Goal: Communication & Community: Answer question/provide support

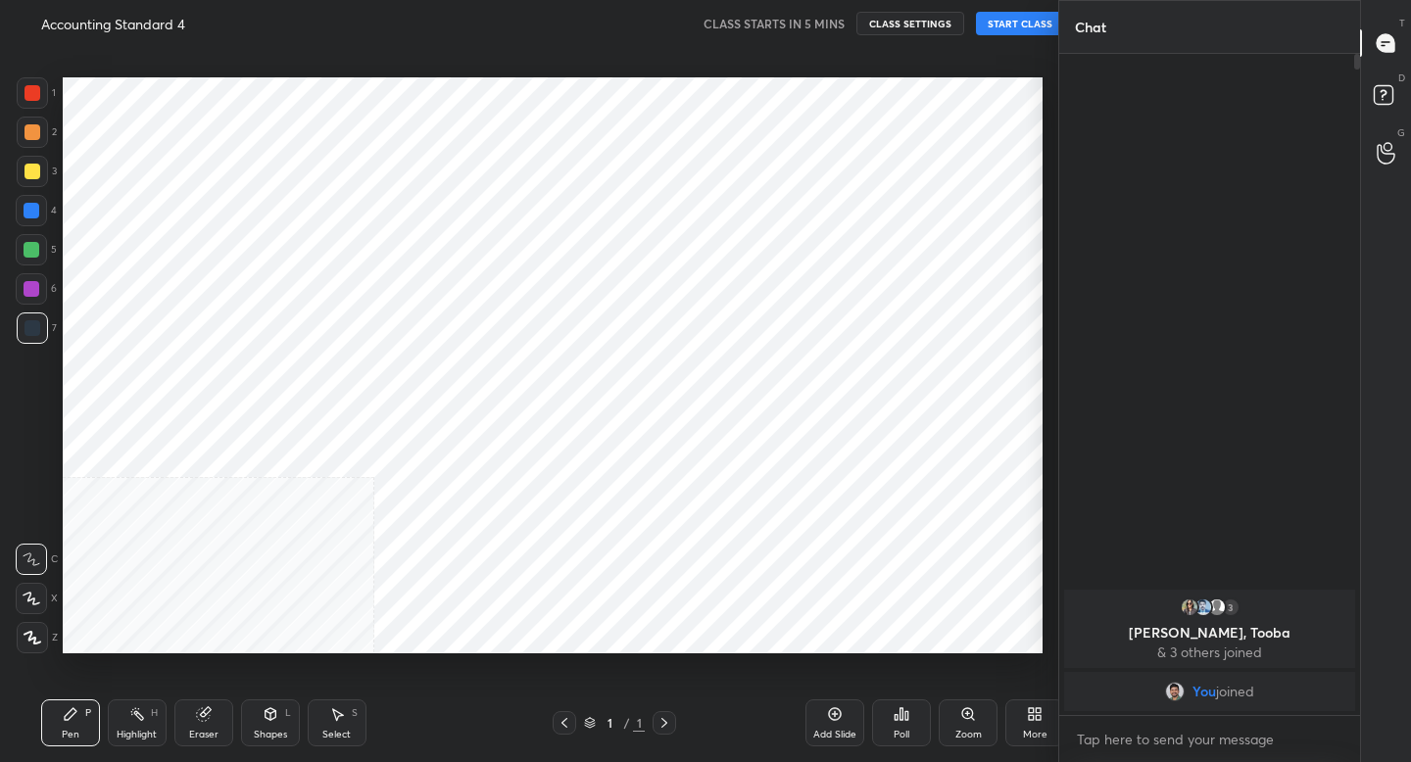
scroll to position [97366, 97023]
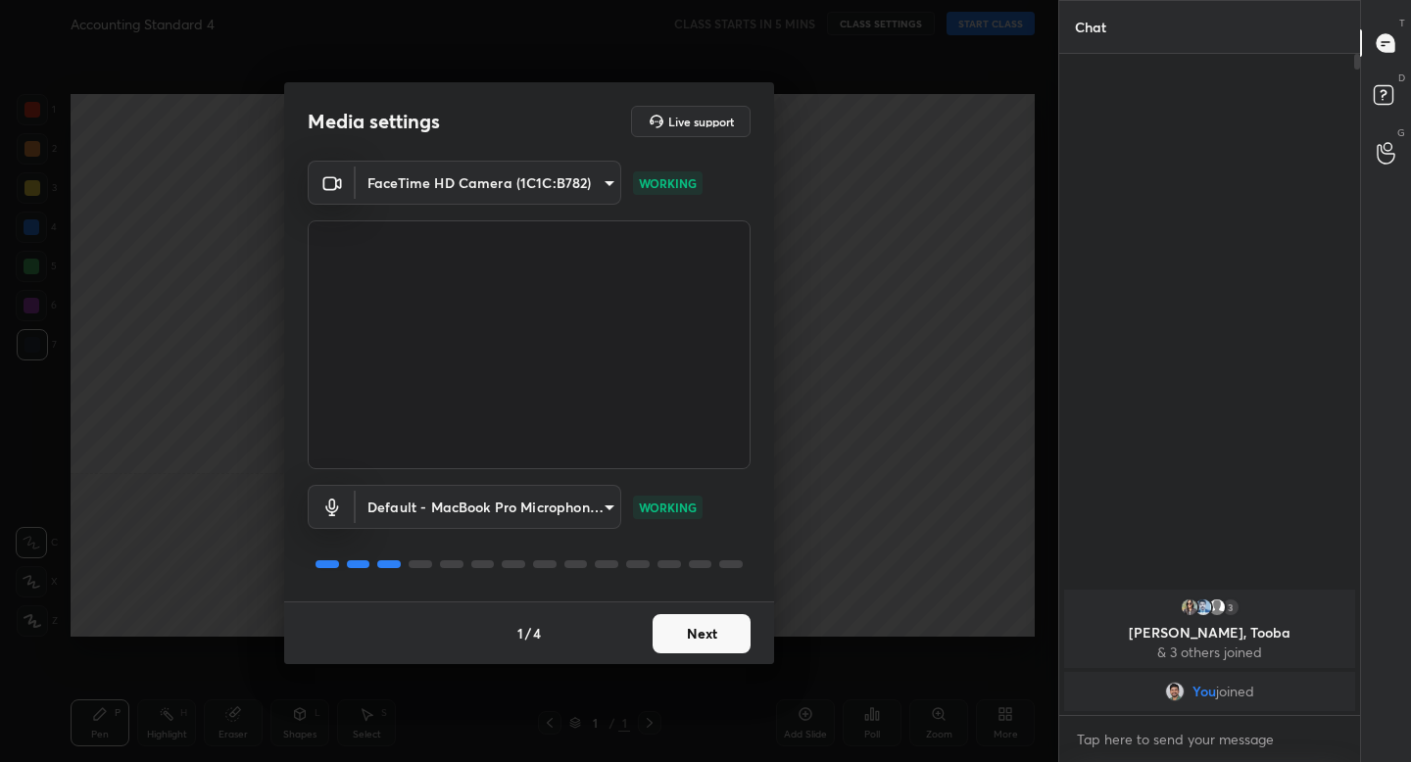
click at [704, 625] on button "Next" at bounding box center [702, 633] width 98 height 39
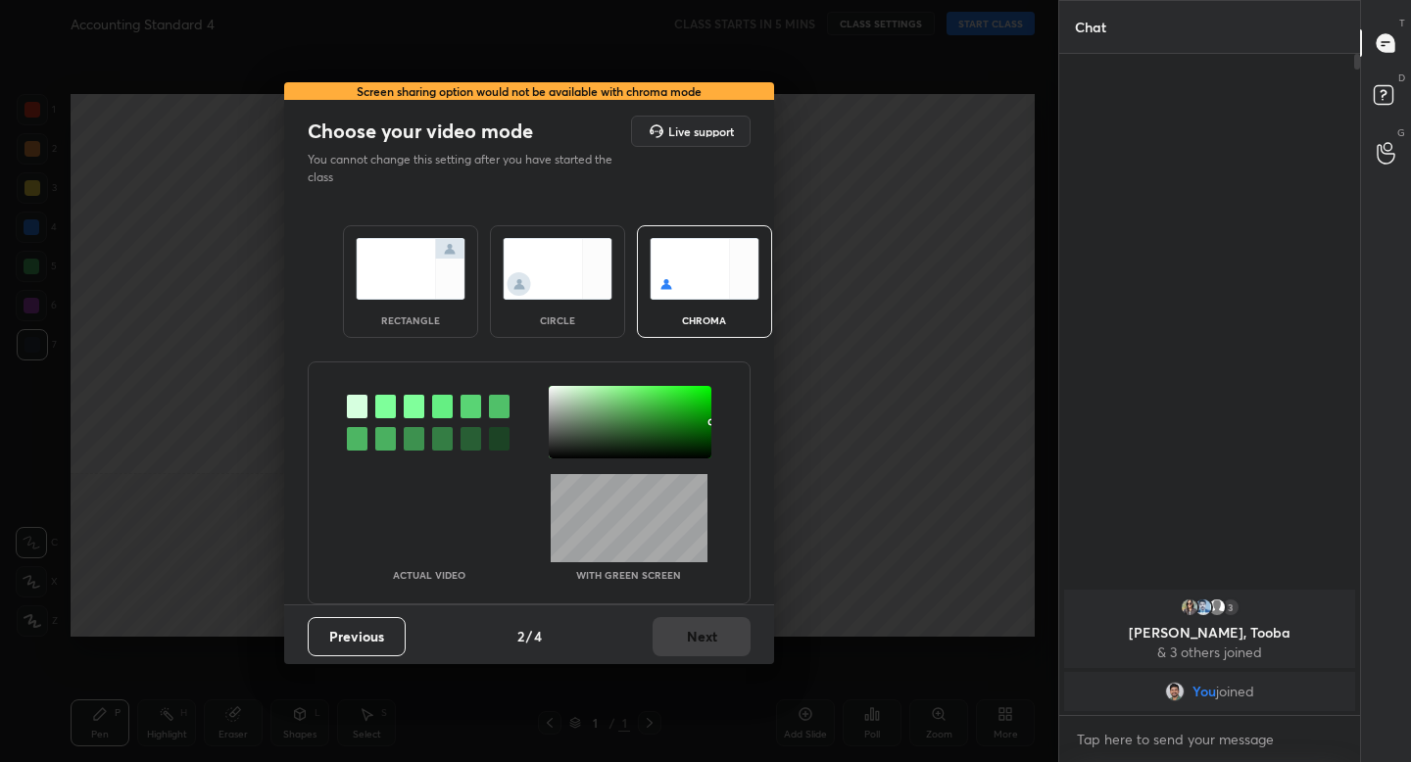
click at [435, 283] on img at bounding box center [411, 269] width 110 height 62
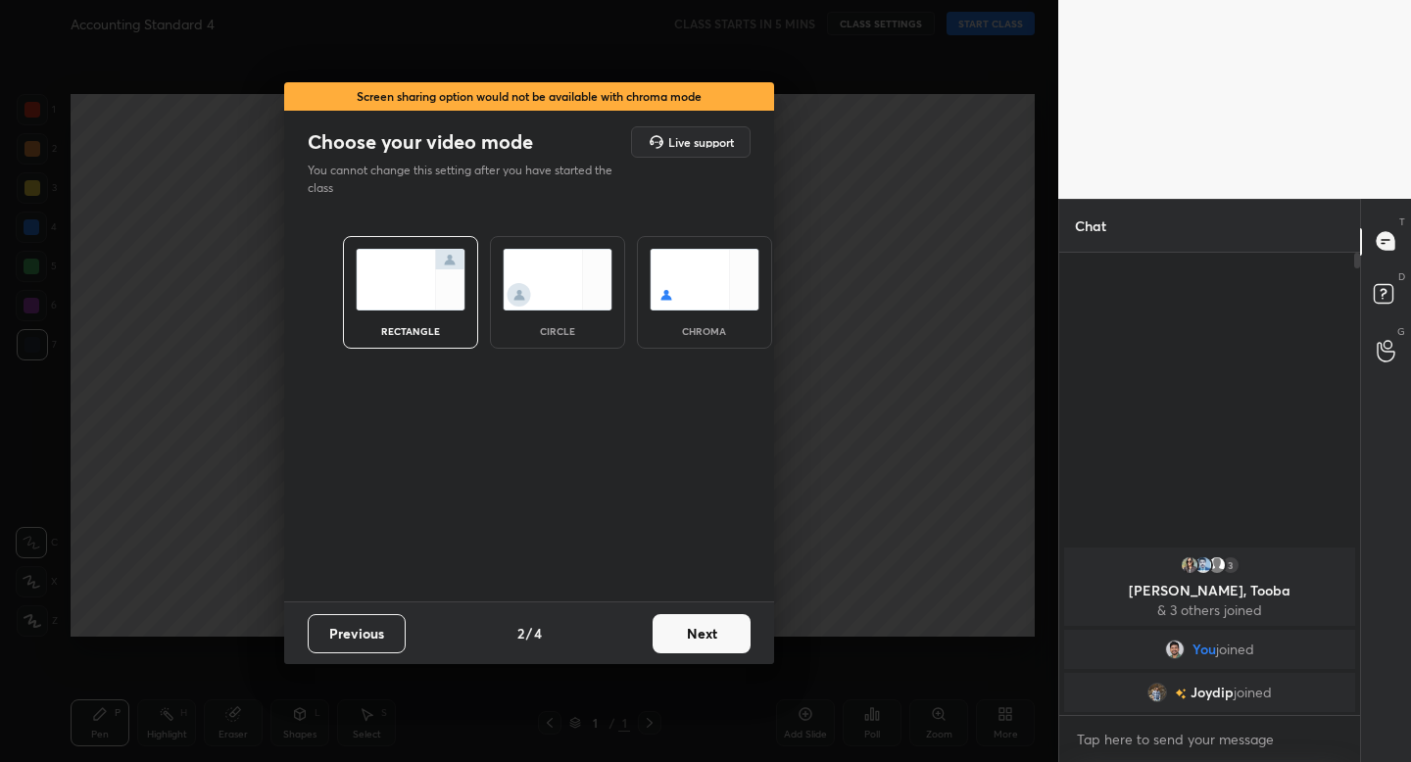
click at [724, 624] on button "Next" at bounding box center [702, 633] width 98 height 39
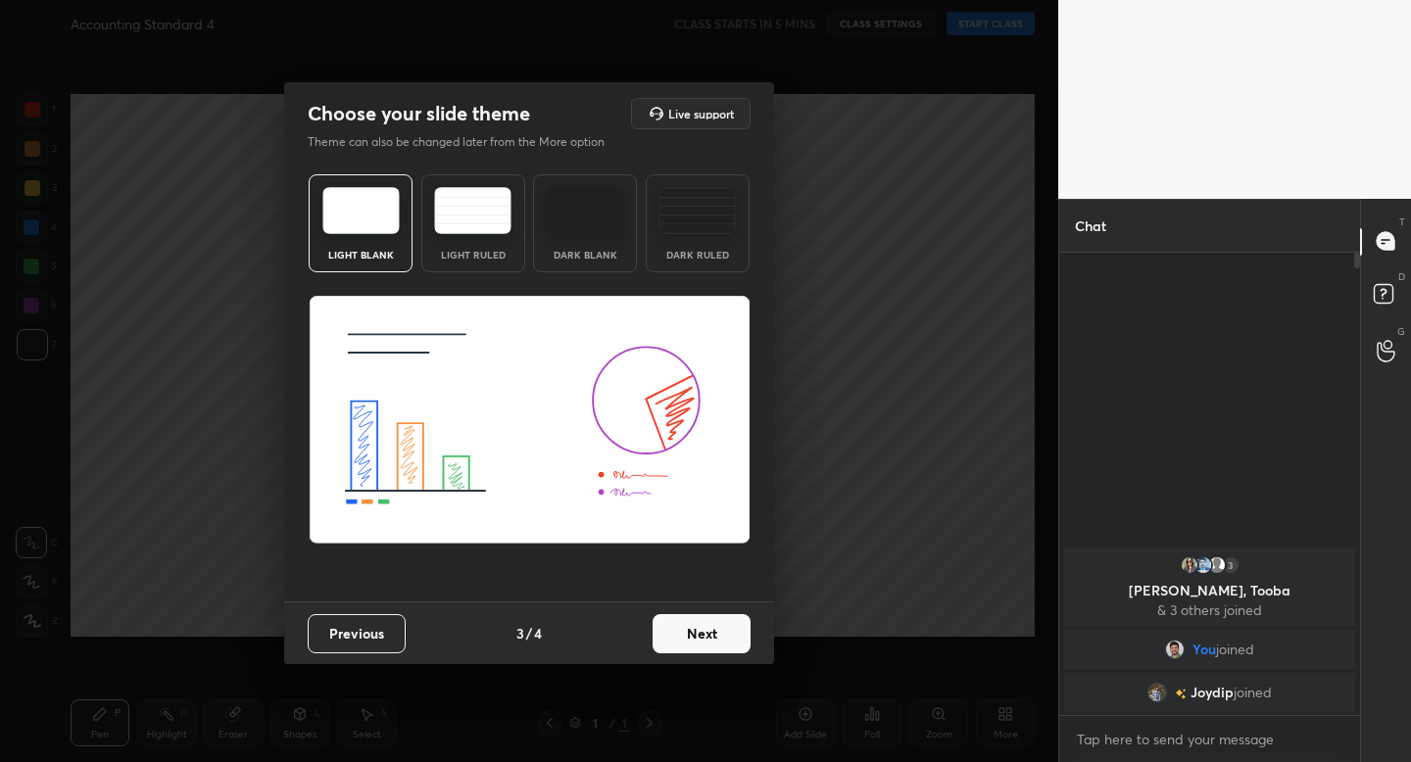
click at [447, 229] on img at bounding box center [472, 210] width 77 height 47
click at [686, 638] on button "Next" at bounding box center [702, 633] width 98 height 39
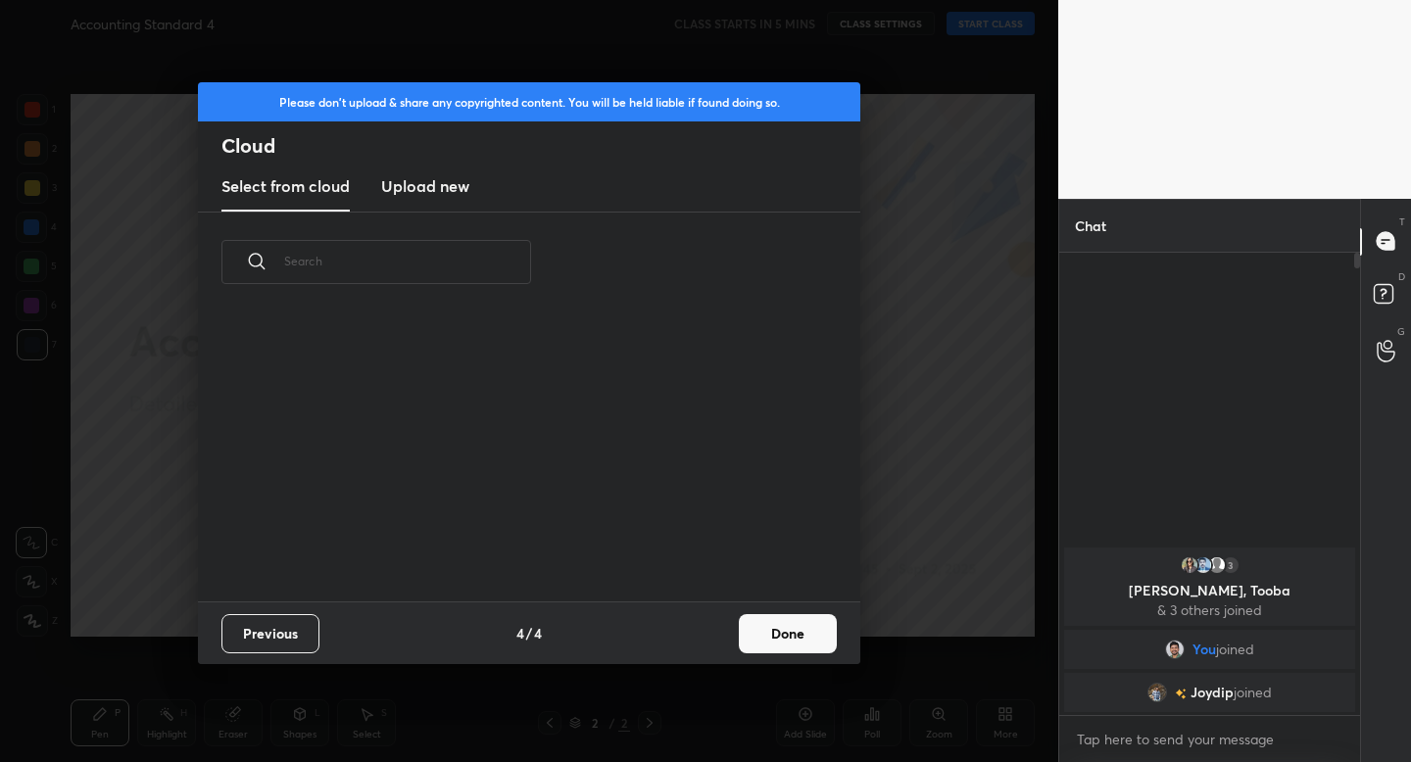
scroll to position [289, 629]
click at [765, 636] on button "Done" at bounding box center [788, 633] width 98 height 39
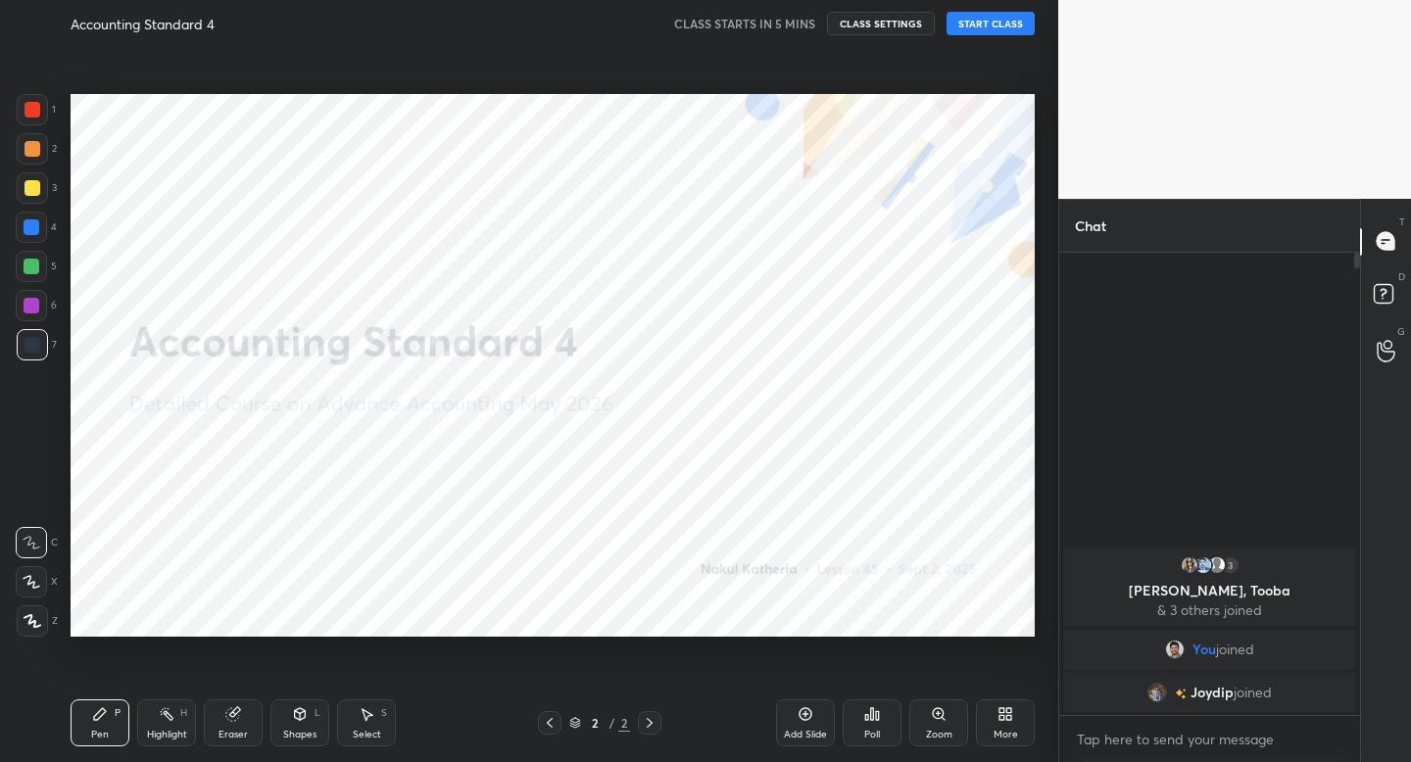
click at [36, 614] on icon at bounding box center [33, 621] width 18 height 14
click at [978, 26] on button "START CLASS" at bounding box center [991, 24] width 88 height 24
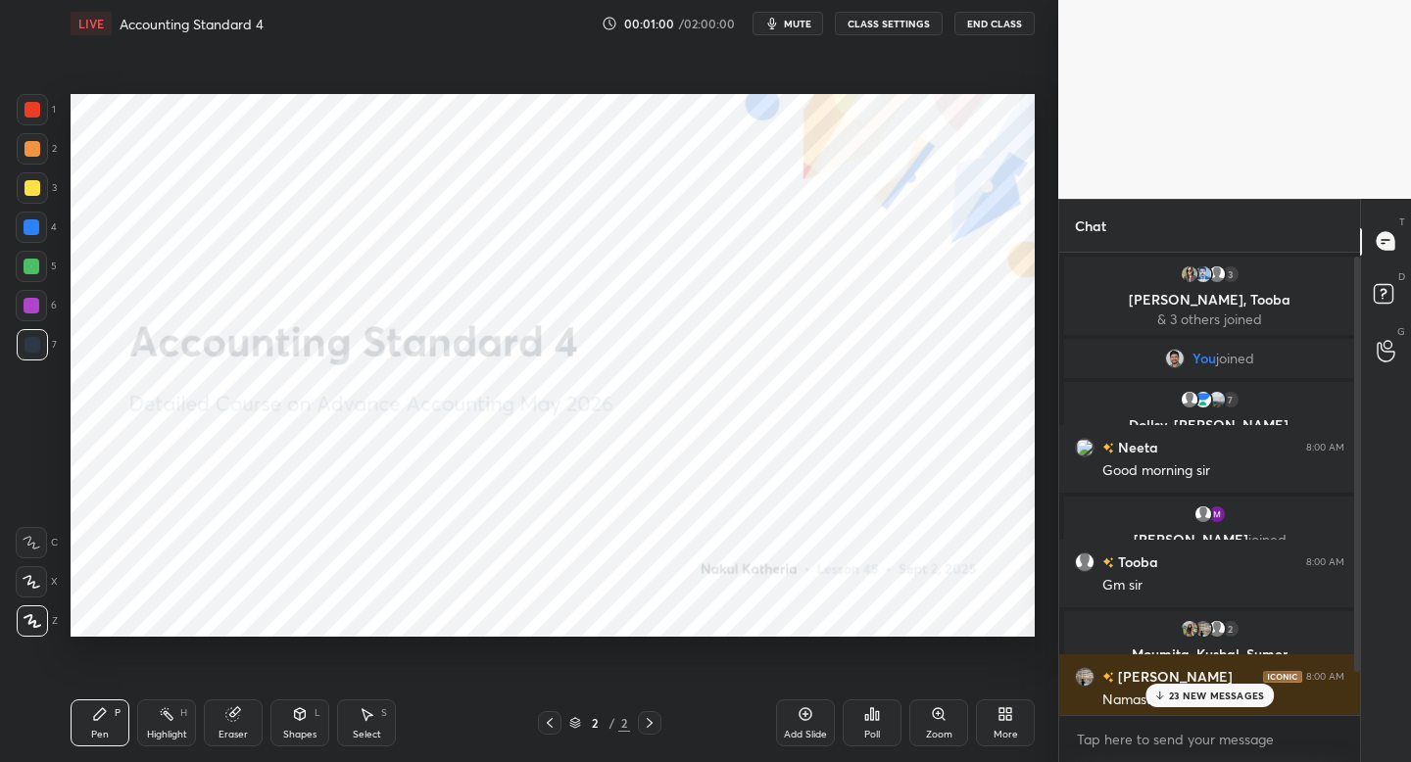
scroll to position [53, 0]
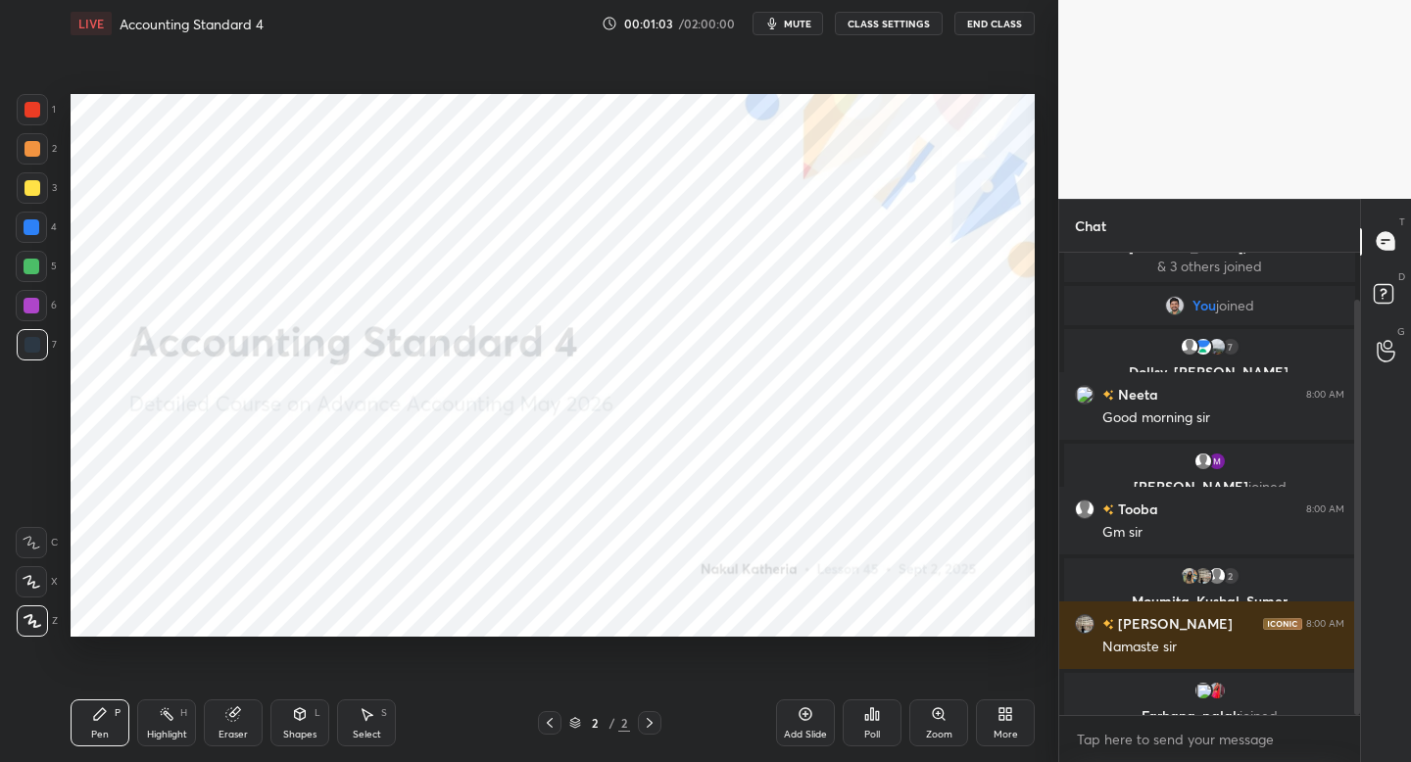
click at [311, 714] on div "Shapes L" at bounding box center [299, 723] width 59 height 47
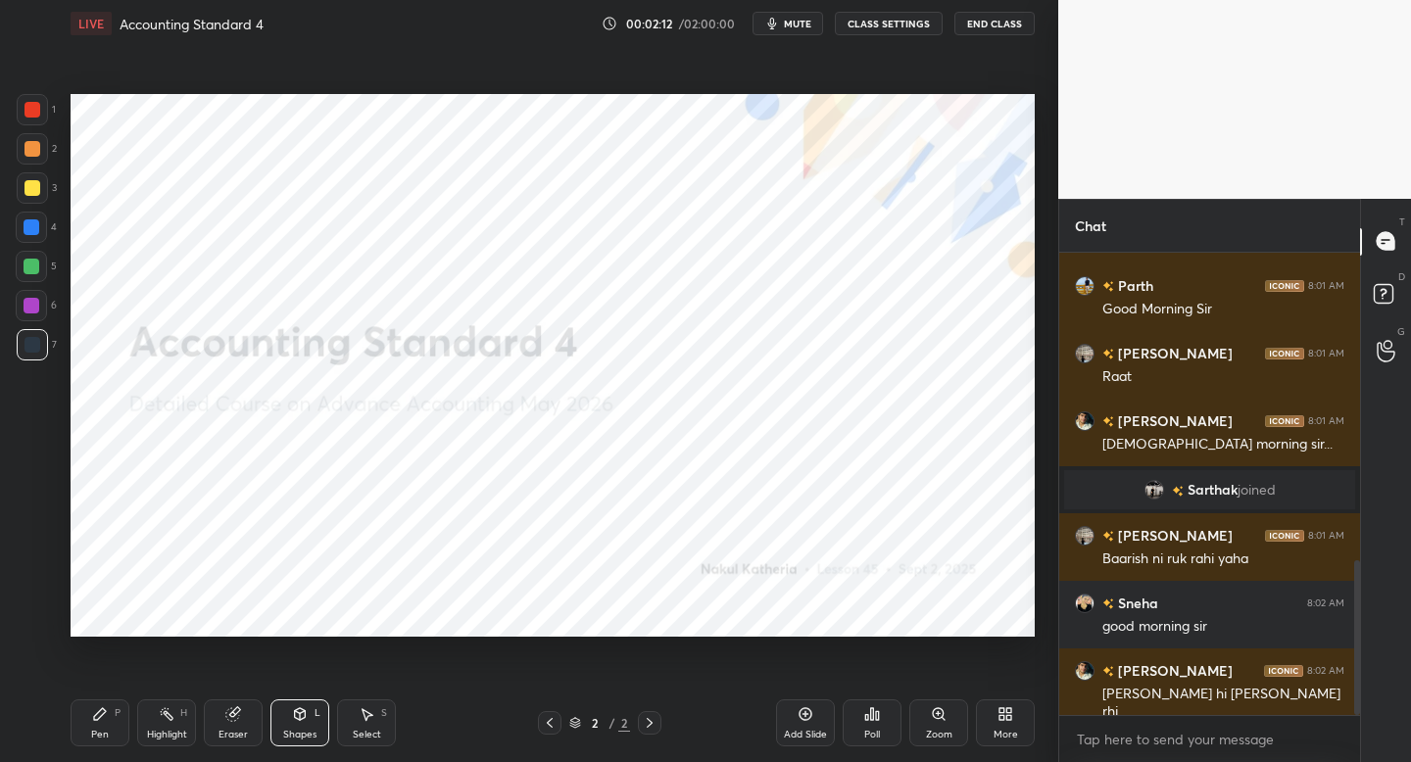
scroll to position [922, 0]
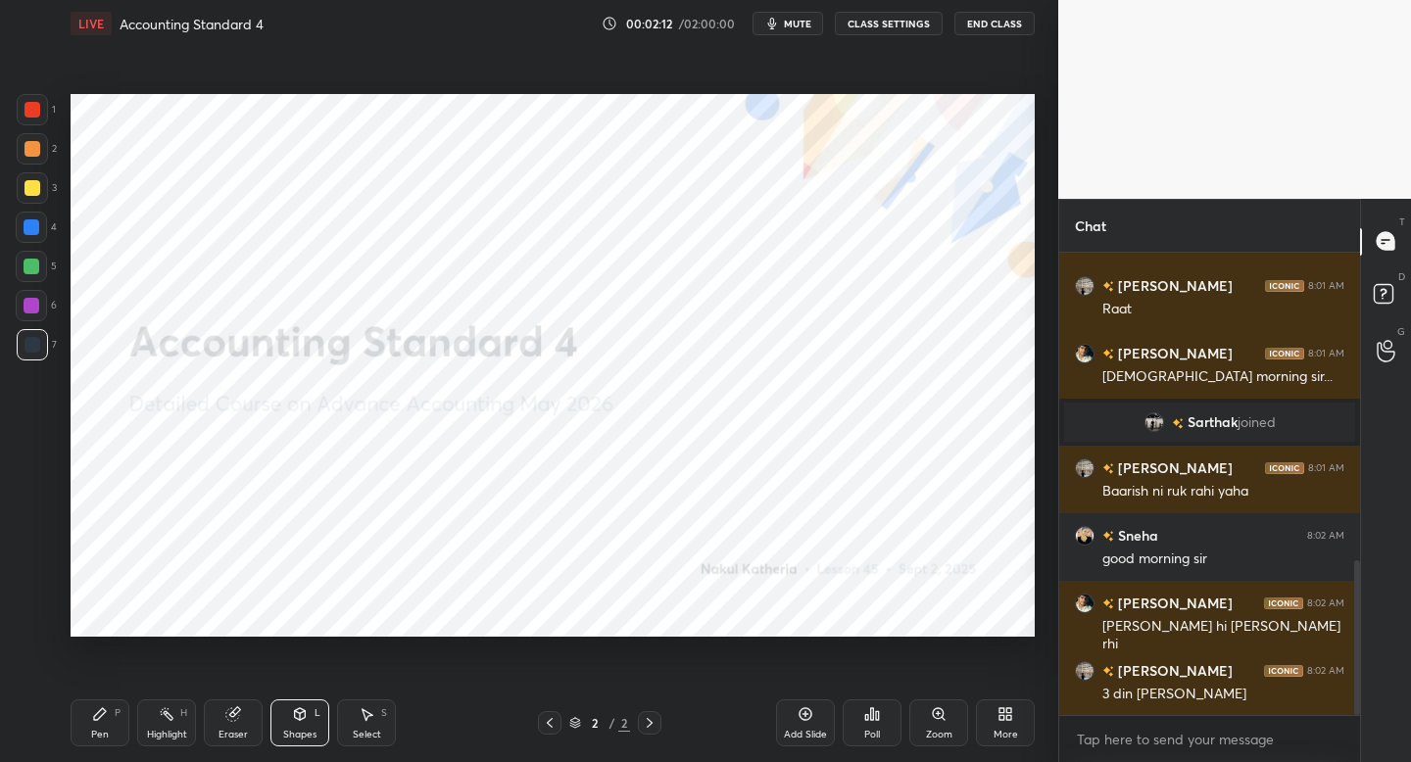
click at [229, 714] on icon at bounding box center [232, 715] width 13 height 13
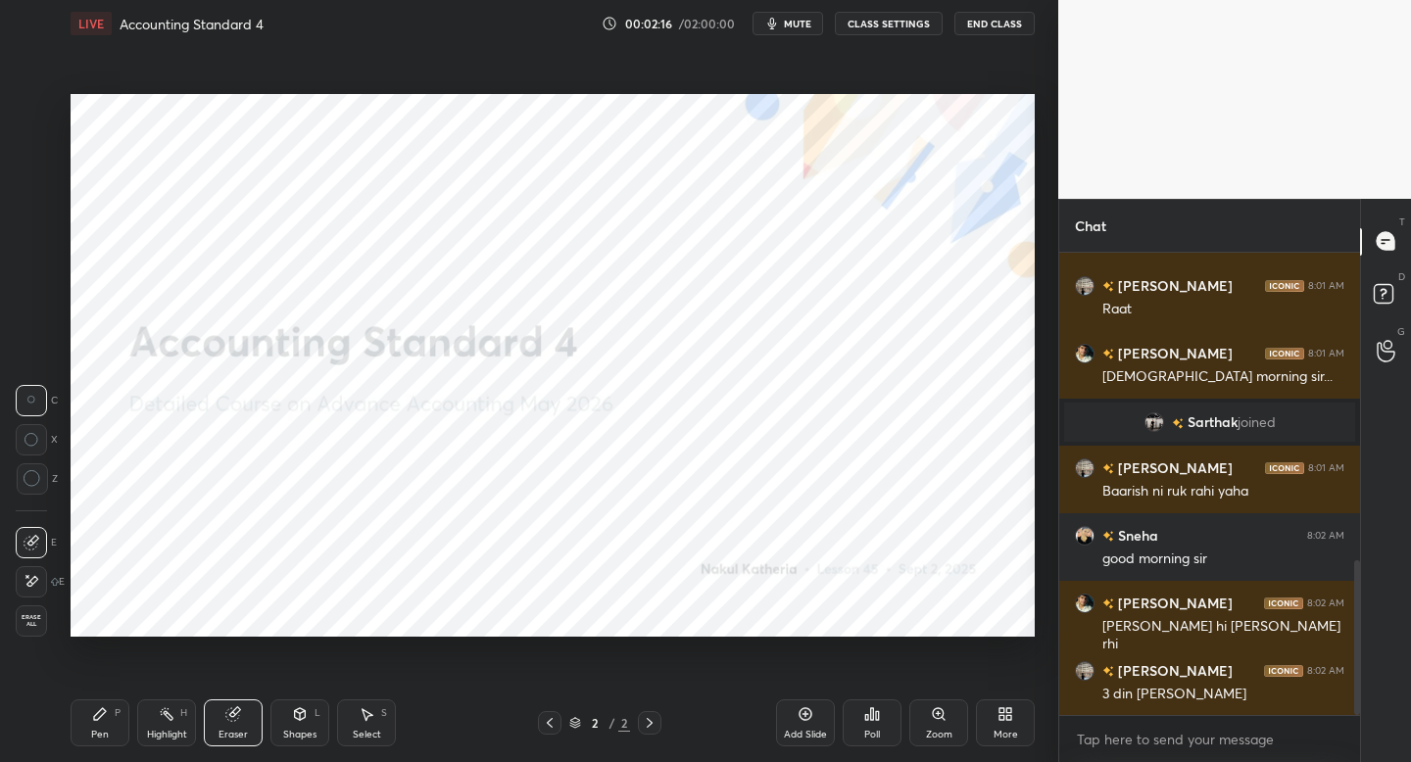
scroll to position [969, 0]
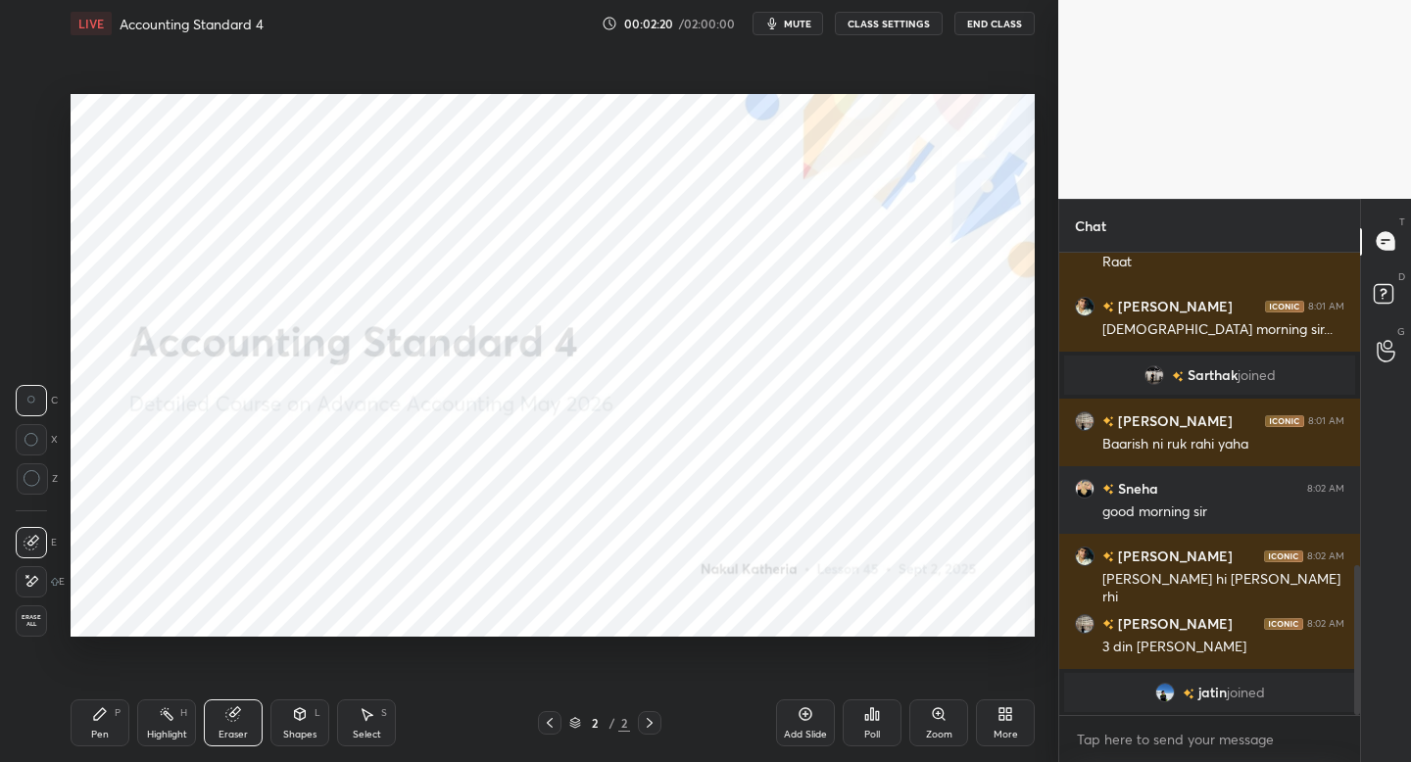
click at [92, 738] on div "Pen" at bounding box center [100, 735] width 18 height 10
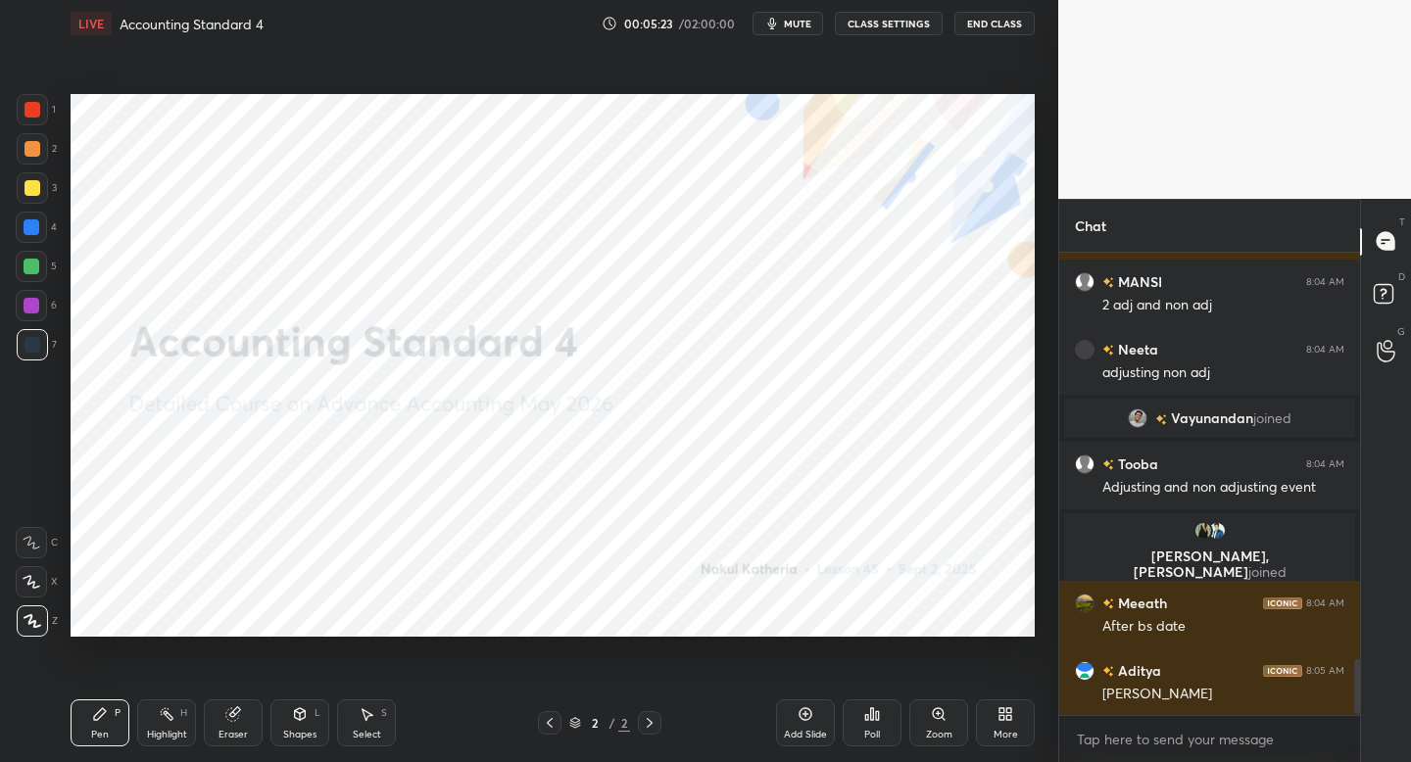
scroll to position [3424, 0]
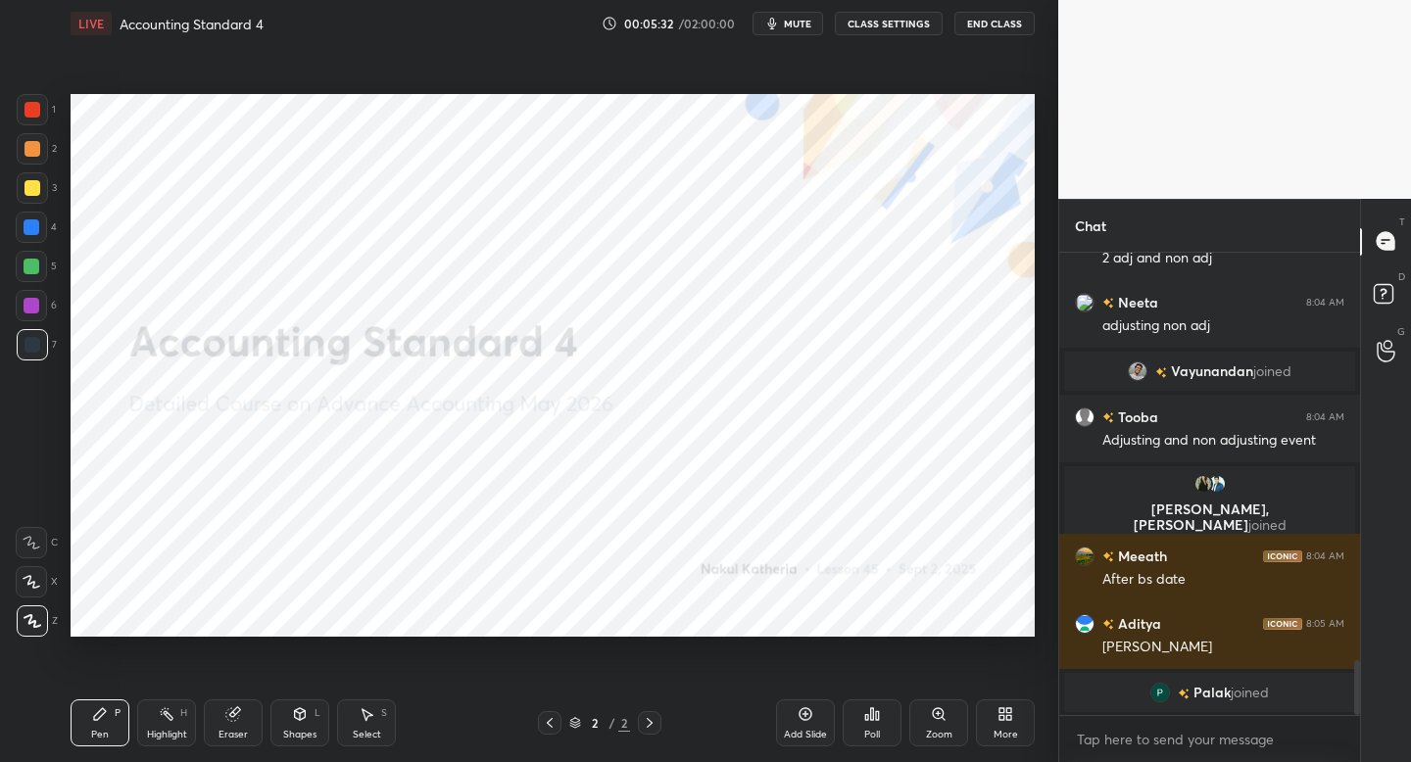
click at [799, 719] on icon at bounding box center [806, 715] width 16 height 16
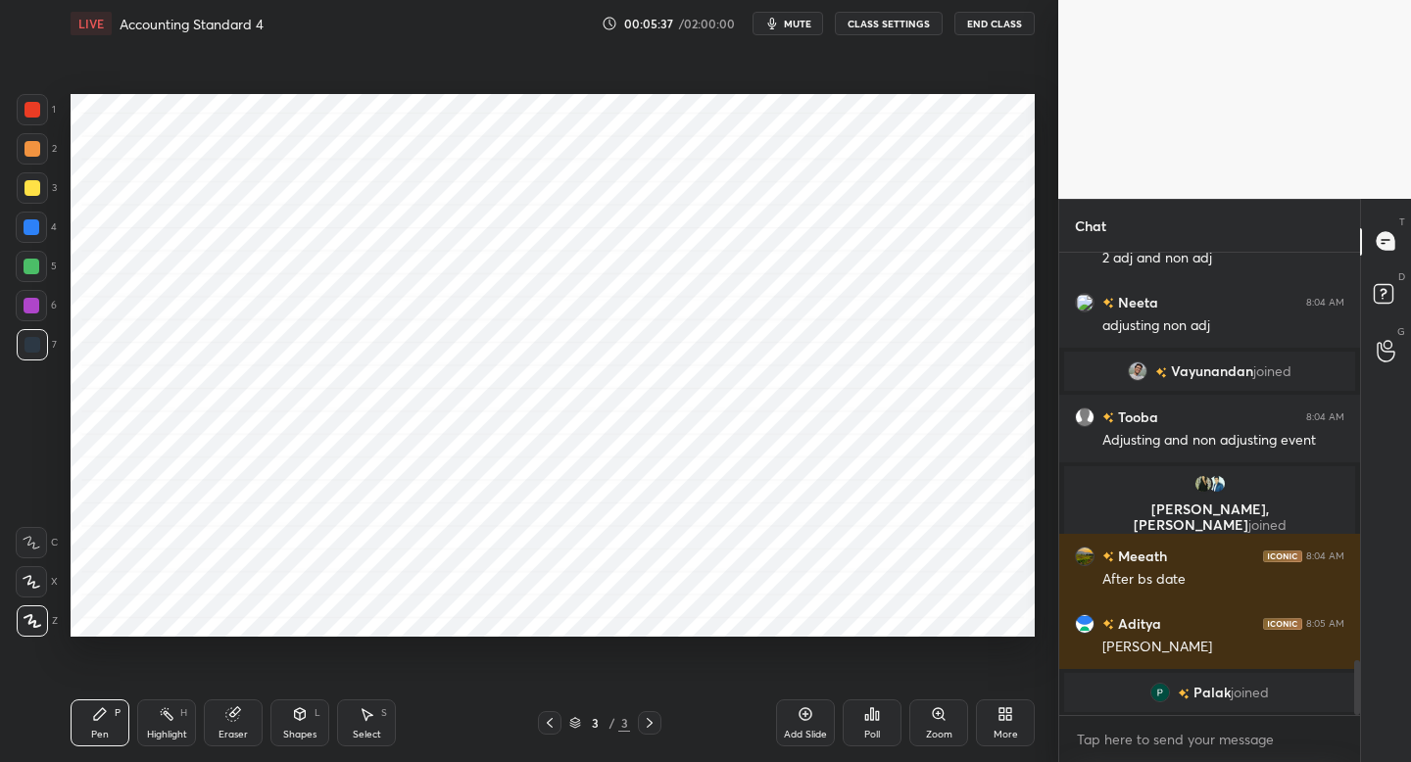
click at [307, 730] on div "Shapes" at bounding box center [299, 735] width 33 height 10
click at [44, 116] on div at bounding box center [32, 109] width 31 height 31
click at [110, 707] on div "Pen P" at bounding box center [100, 723] width 59 height 47
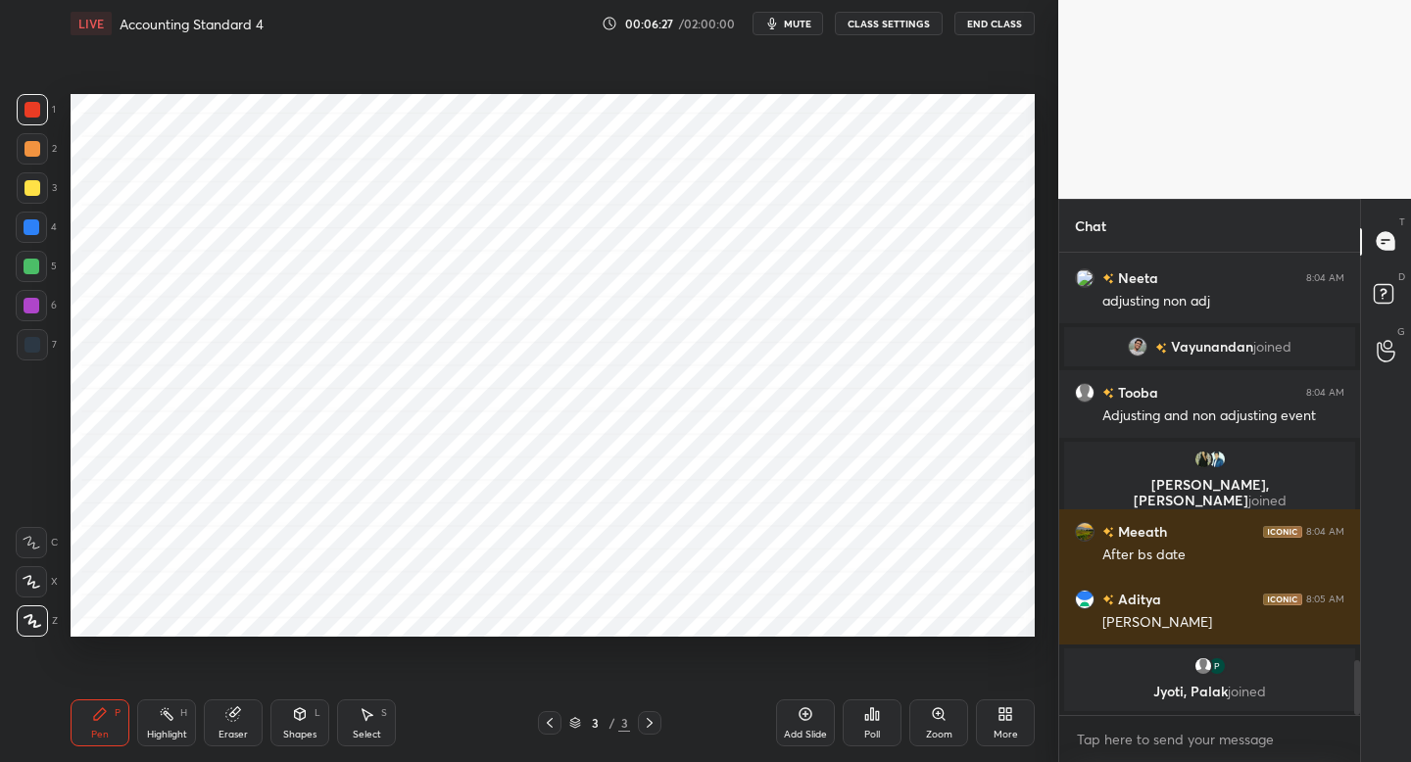
scroll to position [3460, 0]
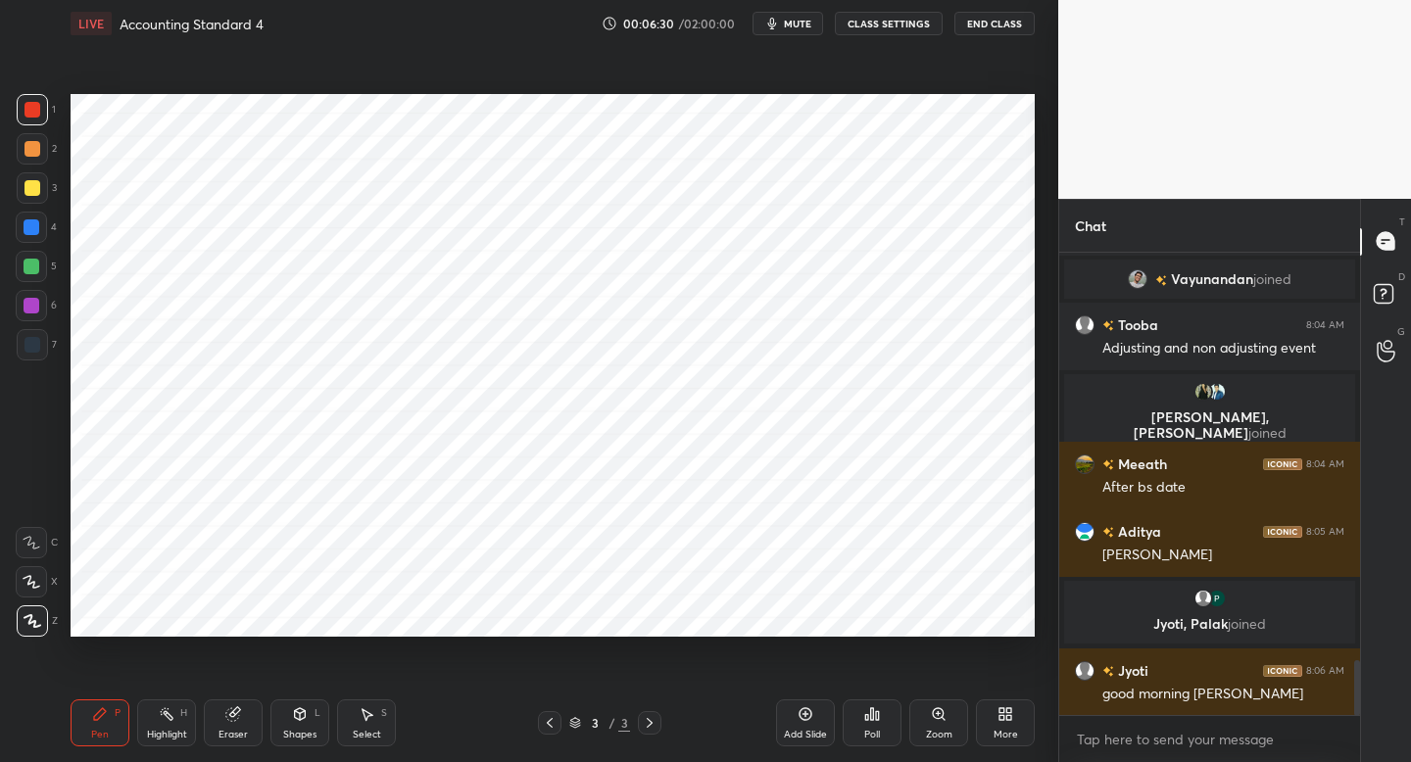
click at [38, 152] on div at bounding box center [33, 149] width 16 height 16
click at [39, 277] on div at bounding box center [31, 266] width 31 height 31
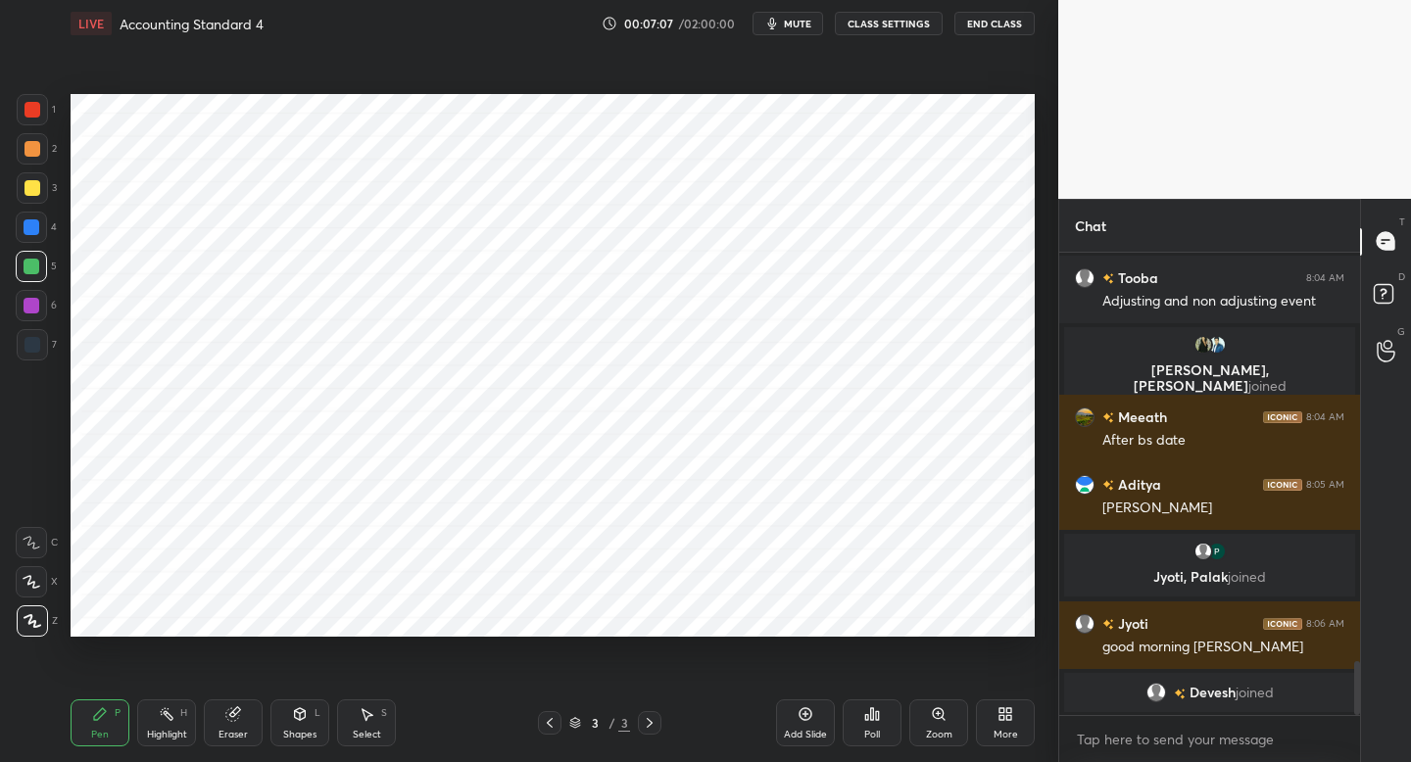
scroll to position [3538, 0]
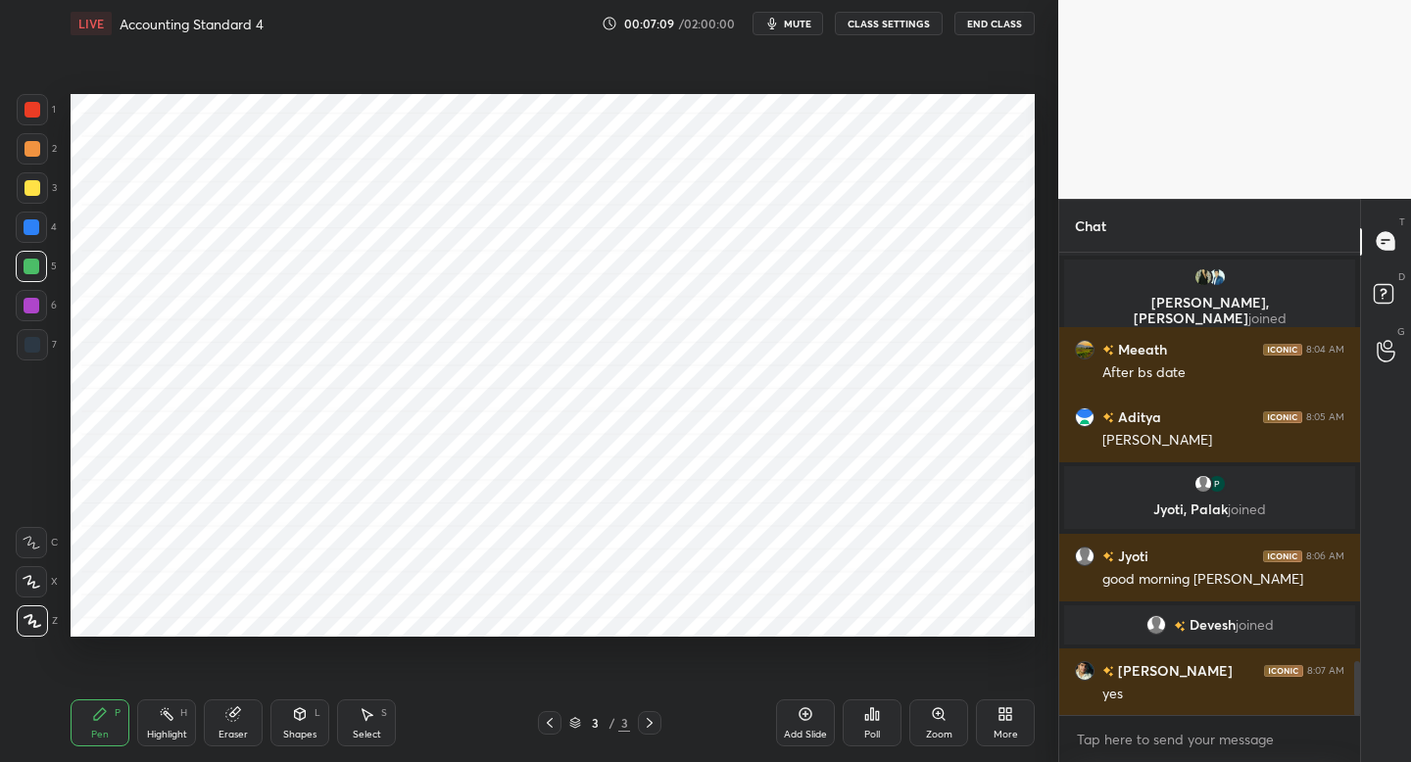
click at [37, 111] on div at bounding box center [33, 110] width 16 height 16
click at [30, 151] on div at bounding box center [33, 149] width 16 height 16
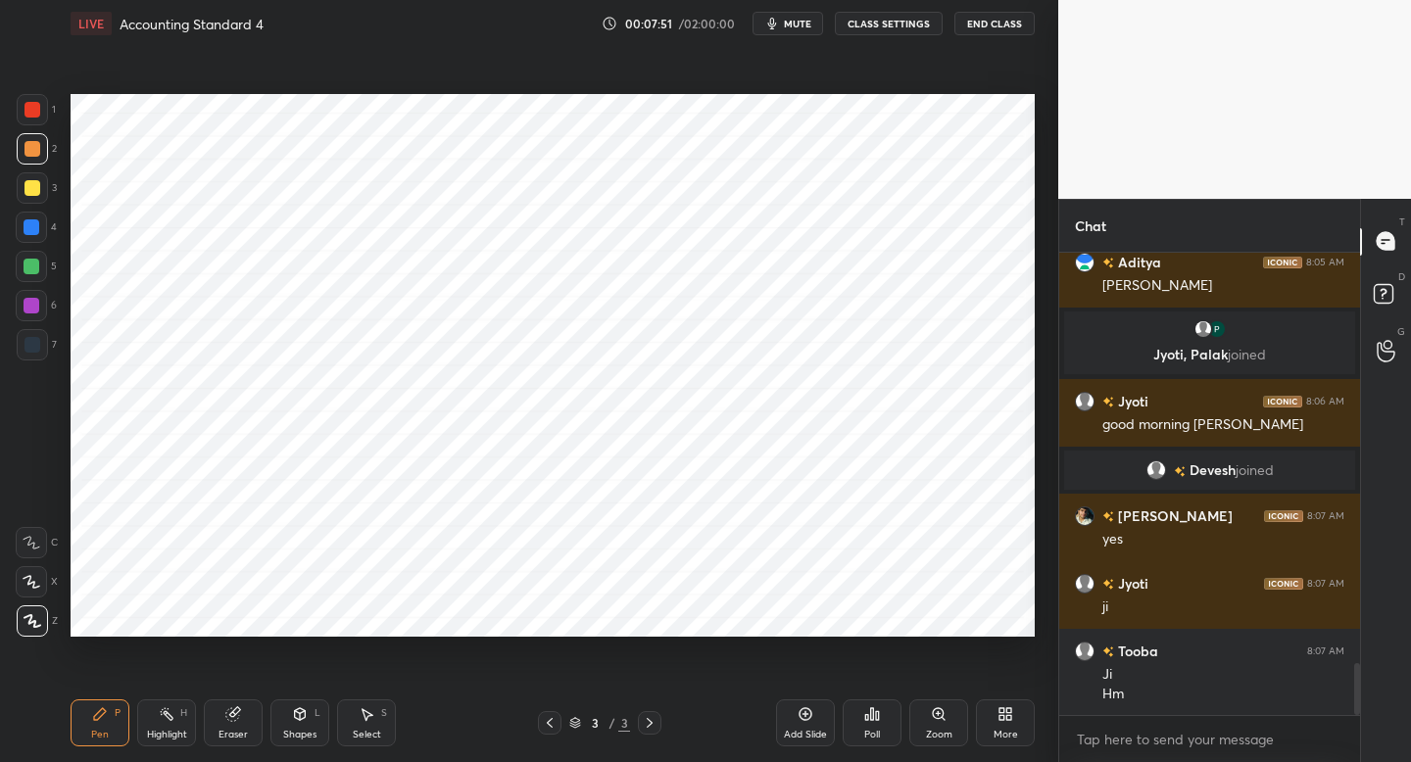
scroll to position [3760, 0]
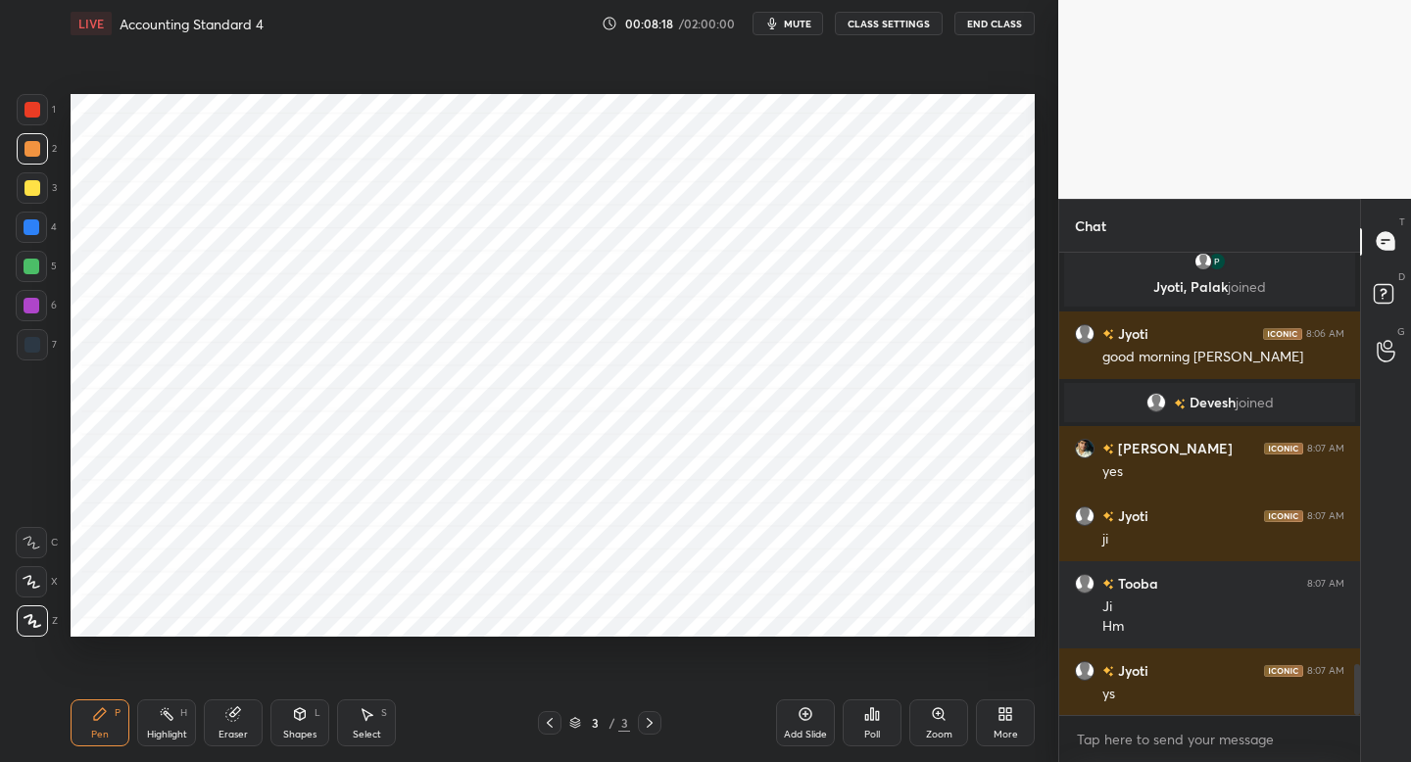
click at [805, 716] on icon at bounding box center [806, 715] width 6 height 6
click at [314, 727] on div "Shapes L" at bounding box center [299, 723] width 59 height 47
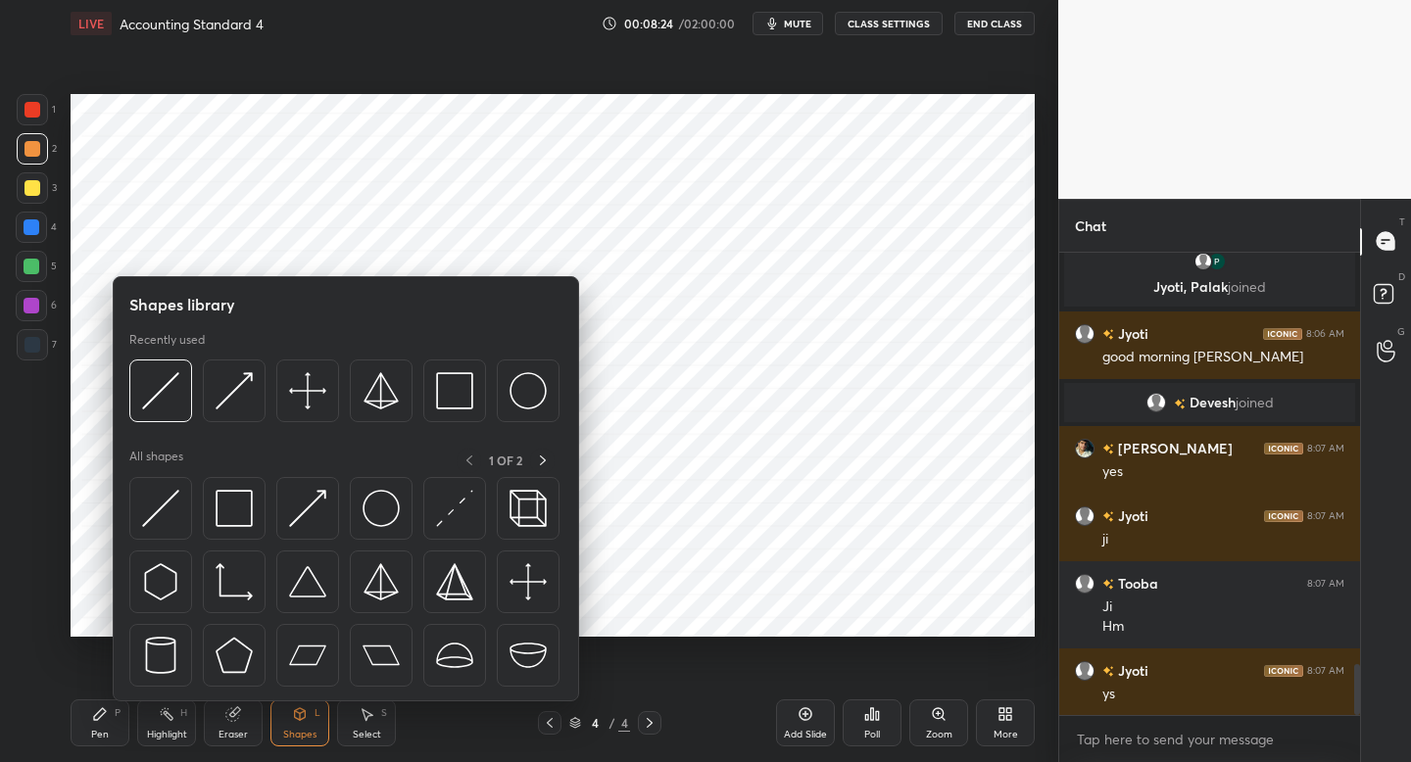
click at [36, 349] on div at bounding box center [32, 344] width 31 height 31
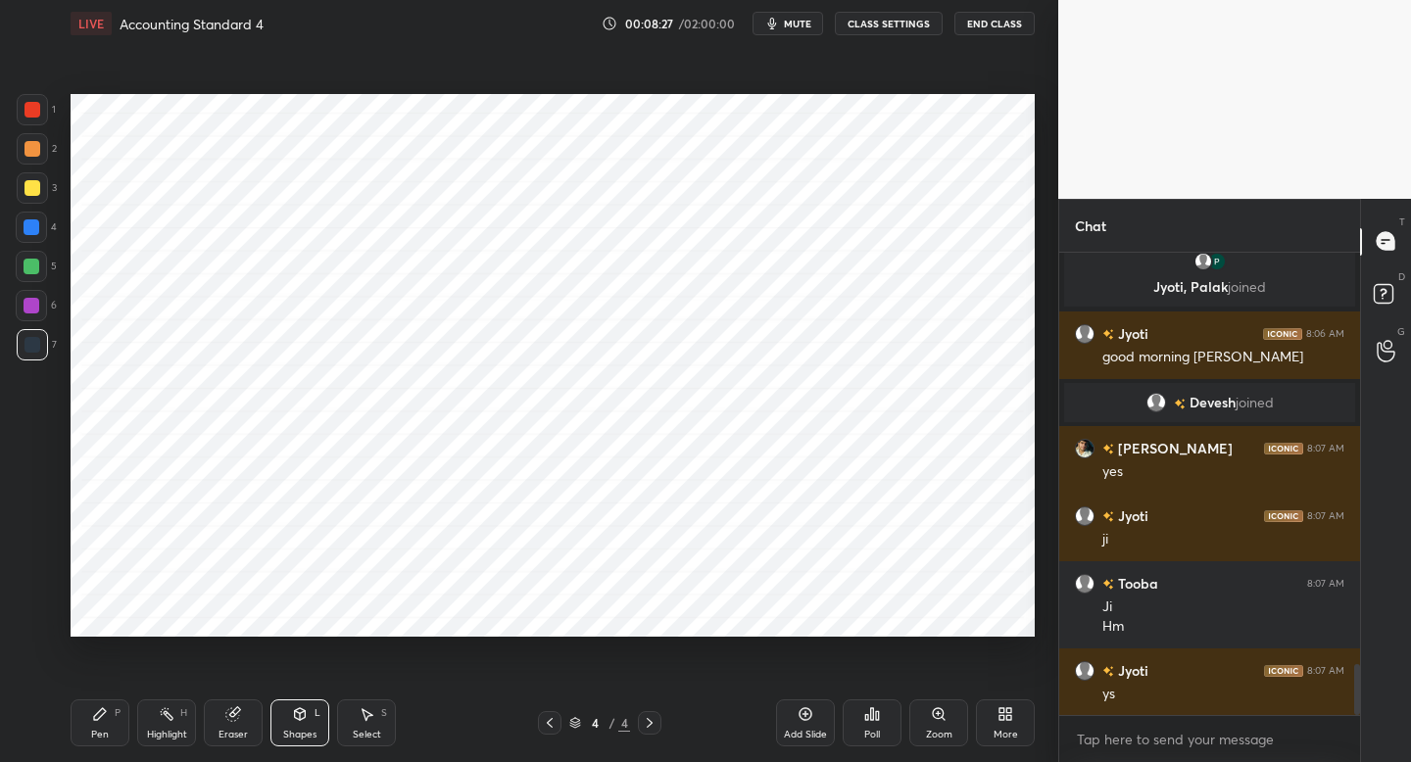
click at [114, 721] on div "Pen P" at bounding box center [100, 723] width 59 height 47
click at [25, 117] on div at bounding box center [33, 110] width 16 height 16
click at [36, 159] on div at bounding box center [32, 148] width 31 height 31
click at [36, 122] on div at bounding box center [32, 109] width 31 height 31
click at [36, 241] on div "4" at bounding box center [36, 231] width 41 height 39
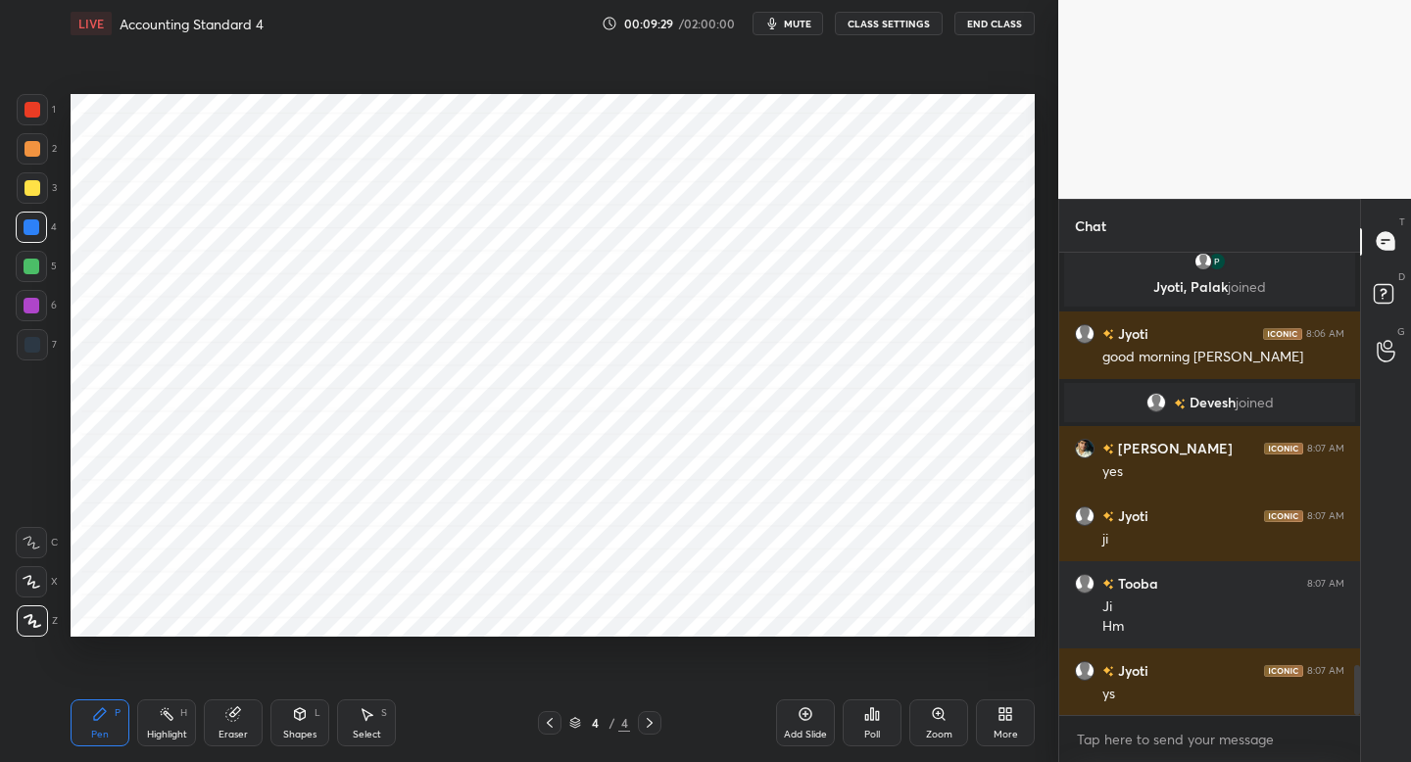
scroll to position [3807, 0]
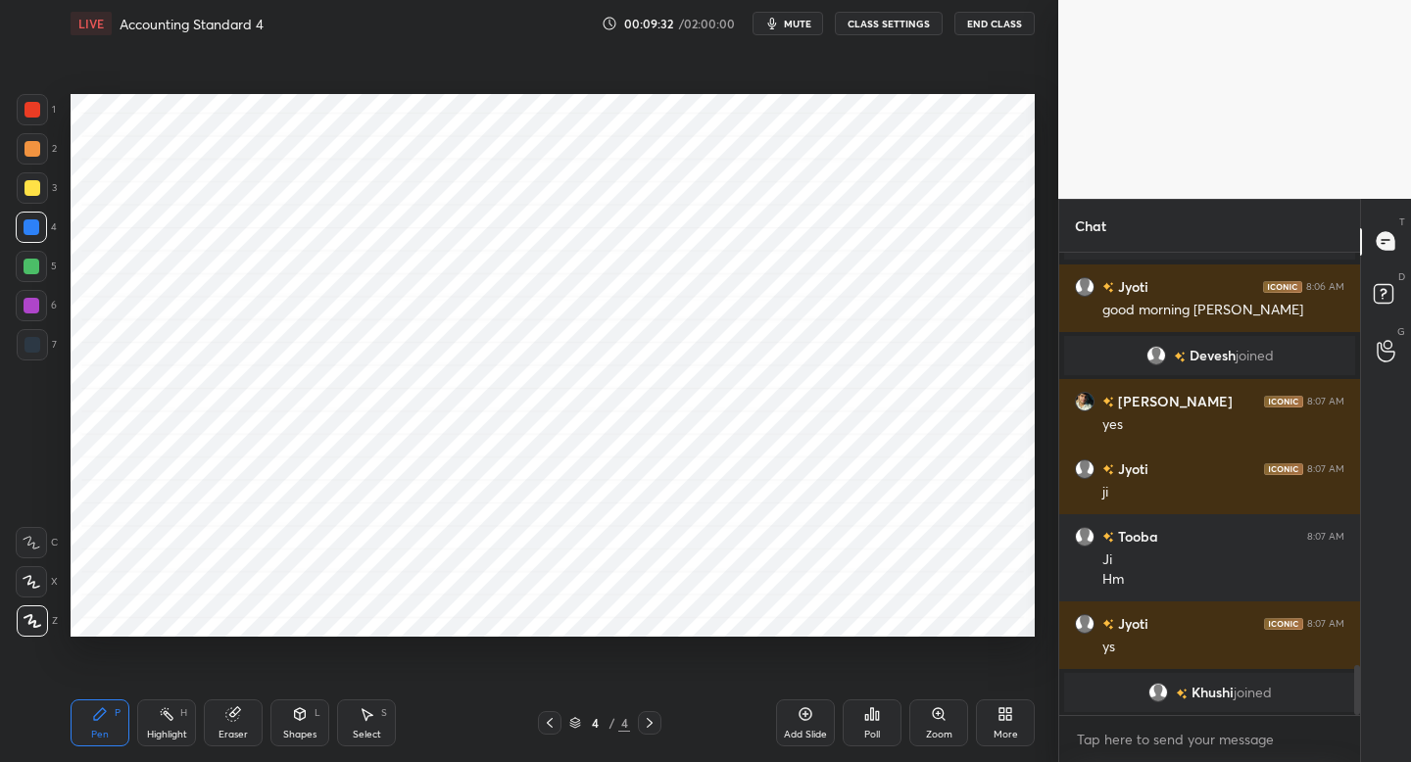
click at [36, 121] on div at bounding box center [32, 109] width 31 height 31
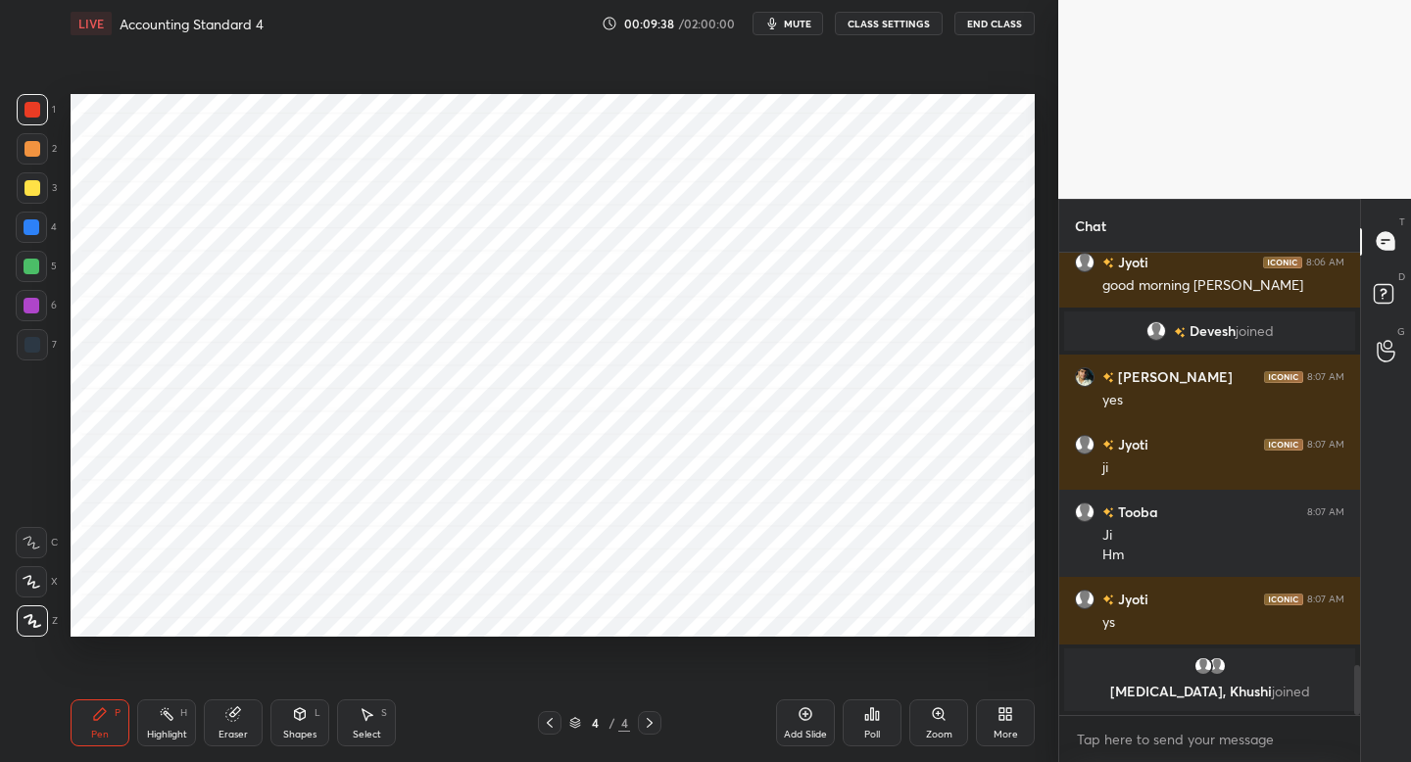
click at [25, 579] on icon at bounding box center [32, 582] width 18 height 14
click at [36, 159] on div at bounding box center [32, 148] width 31 height 31
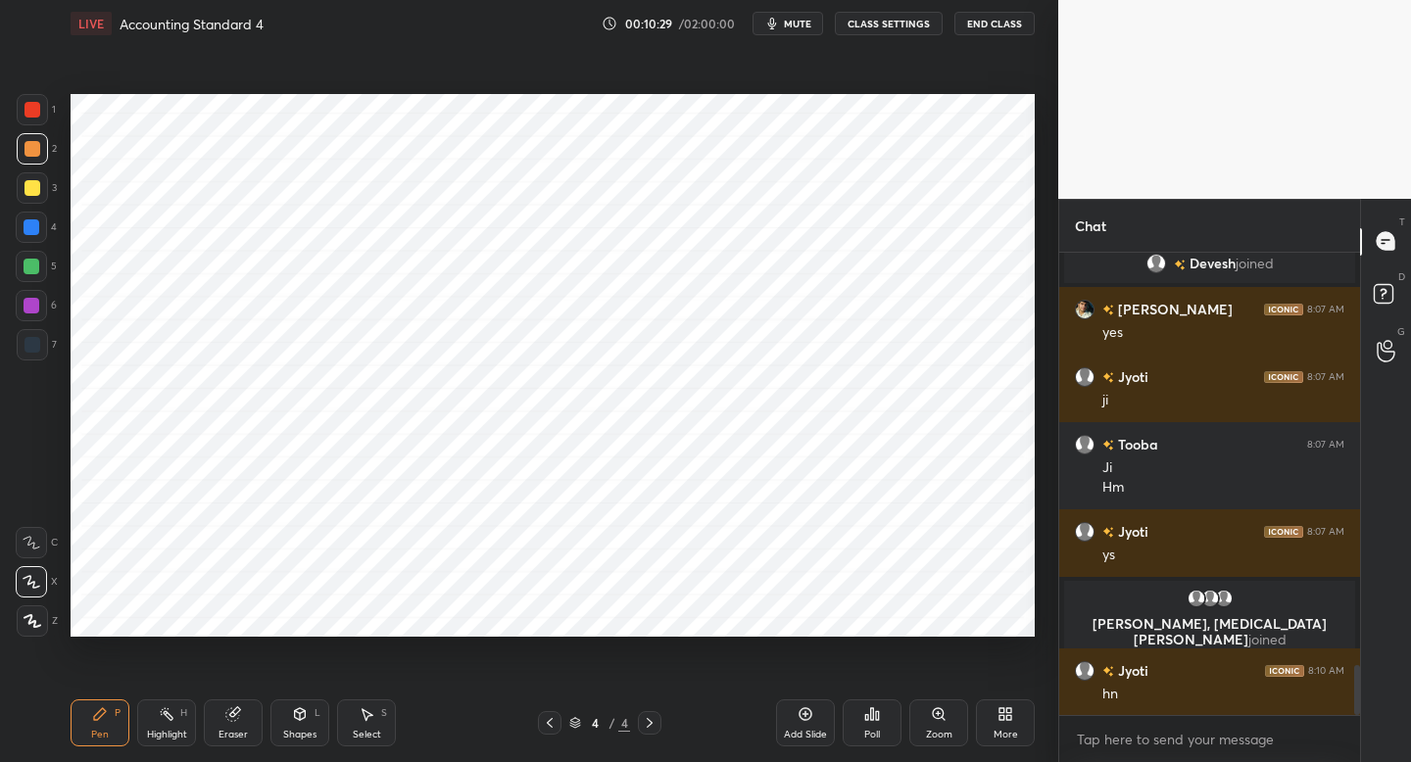
scroll to position [3819, 0]
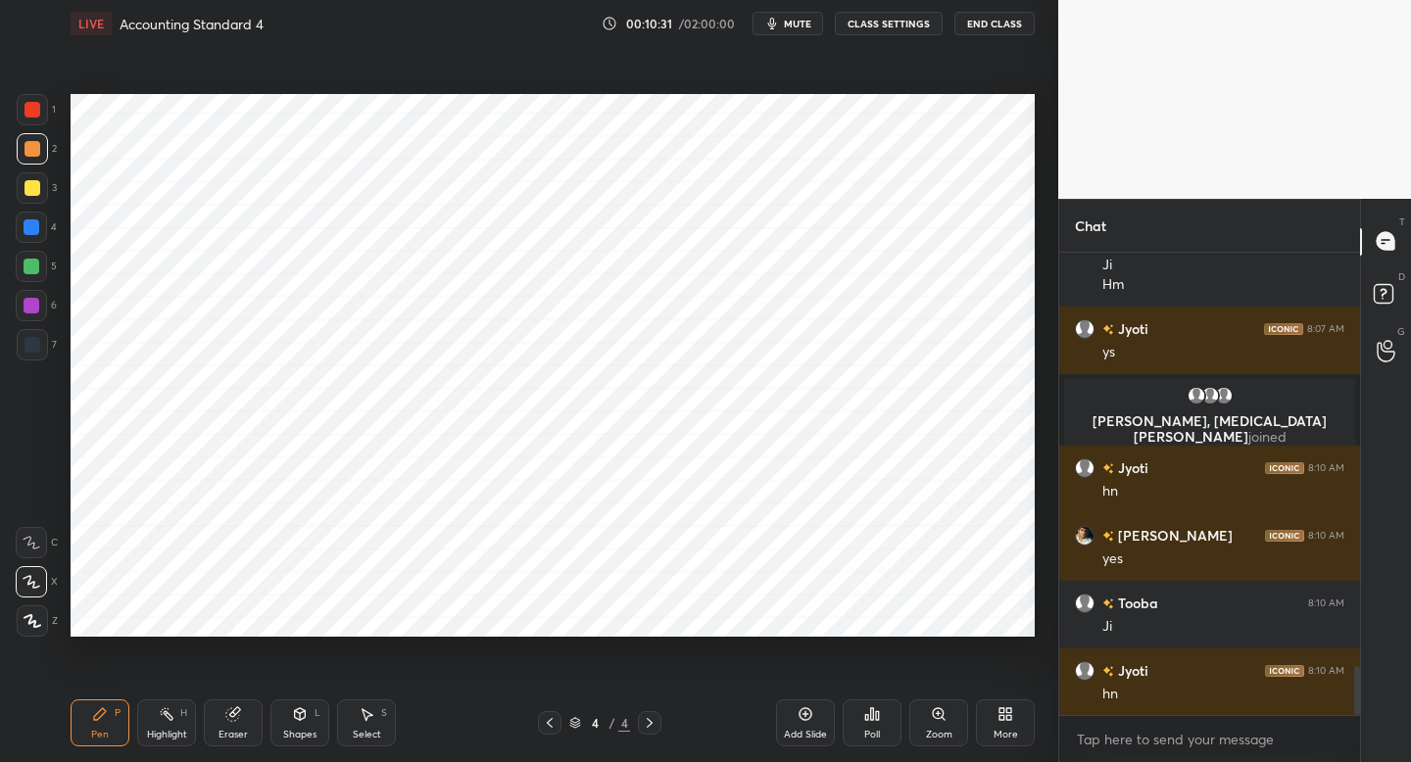
click at [36, 339] on div at bounding box center [33, 345] width 16 height 16
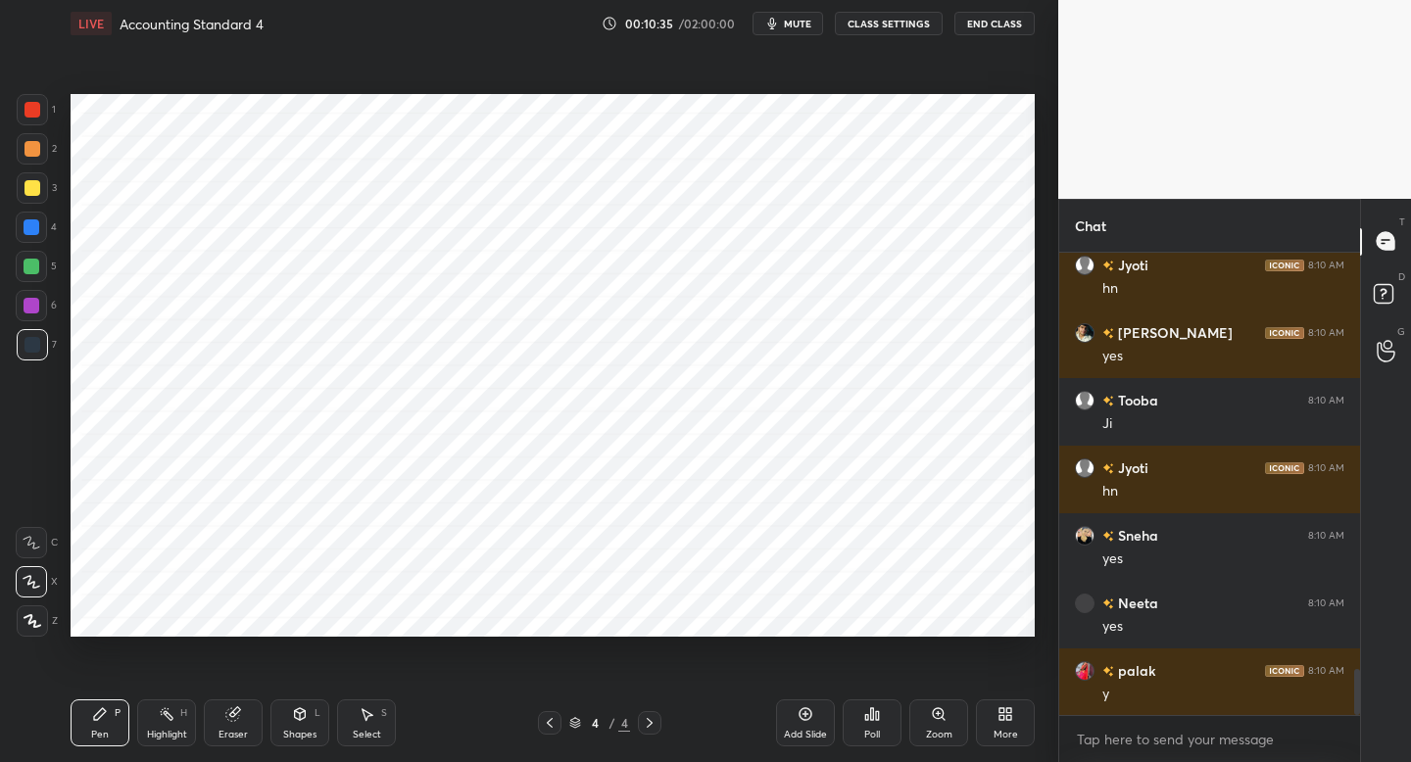
scroll to position [4225, 0]
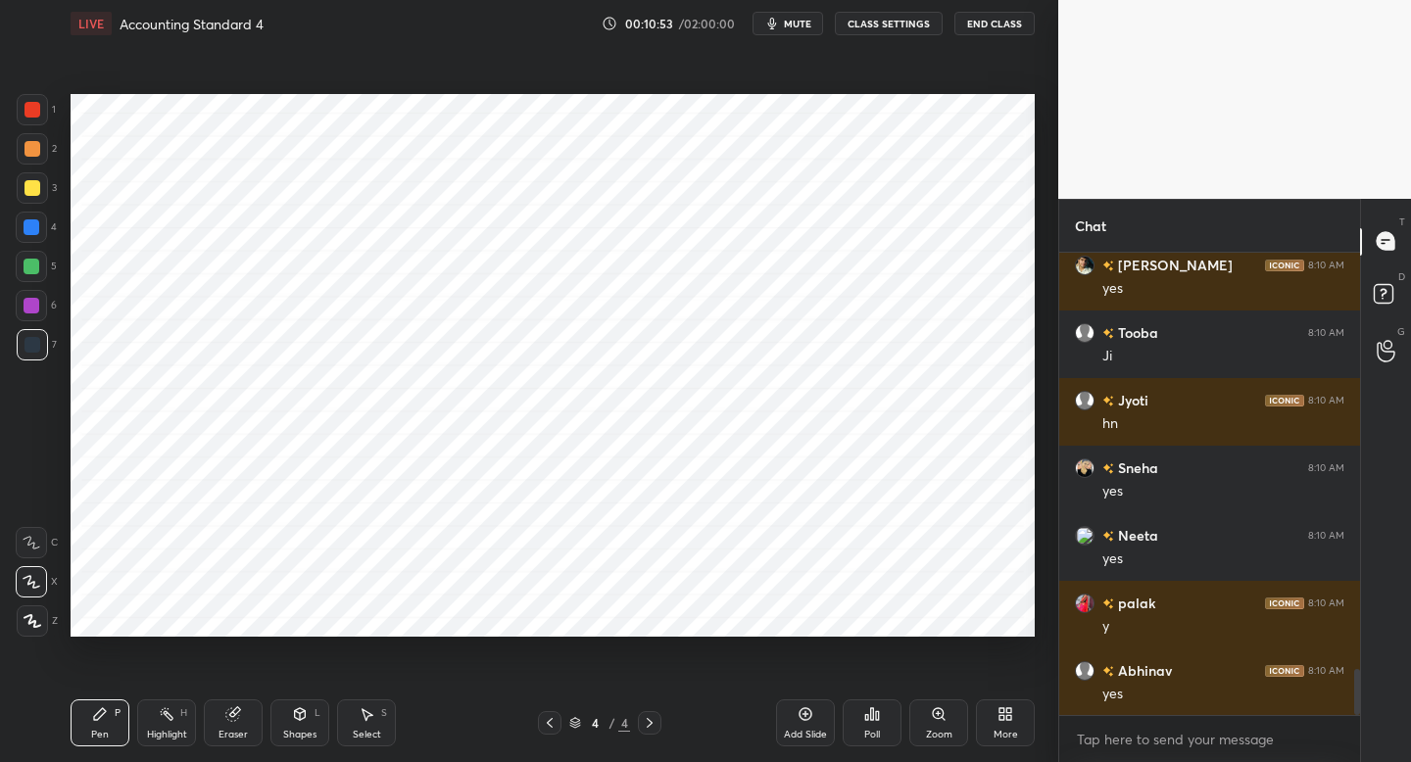
click at [38, 318] on div at bounding box center [31, 305] width 31 height 31
click at [812, 723] on div "Add Slide" at bounding box center [805, 723] width 59 height 47
click at [35, 111] on div at bounding box center [33, 110] width 16 height 16
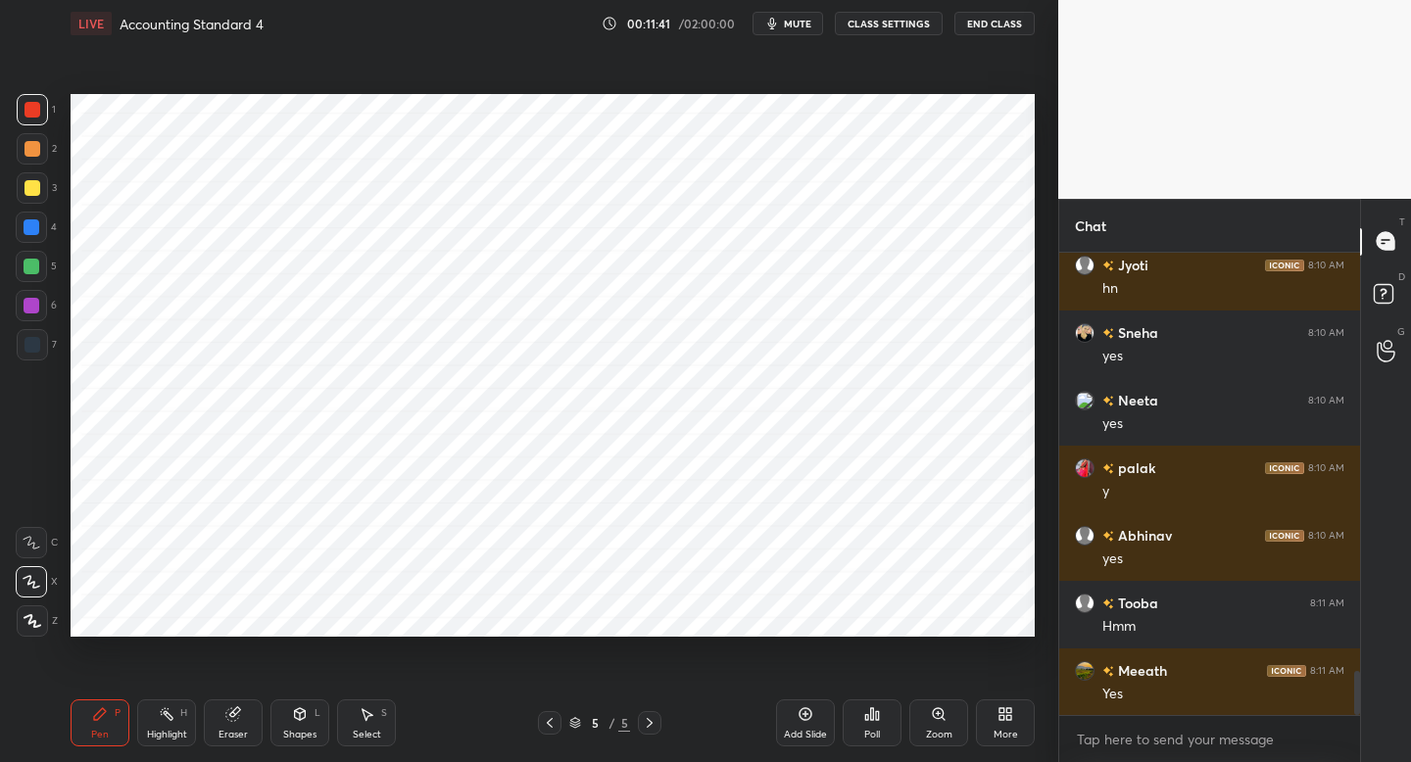
scroll to position [4428, 0]
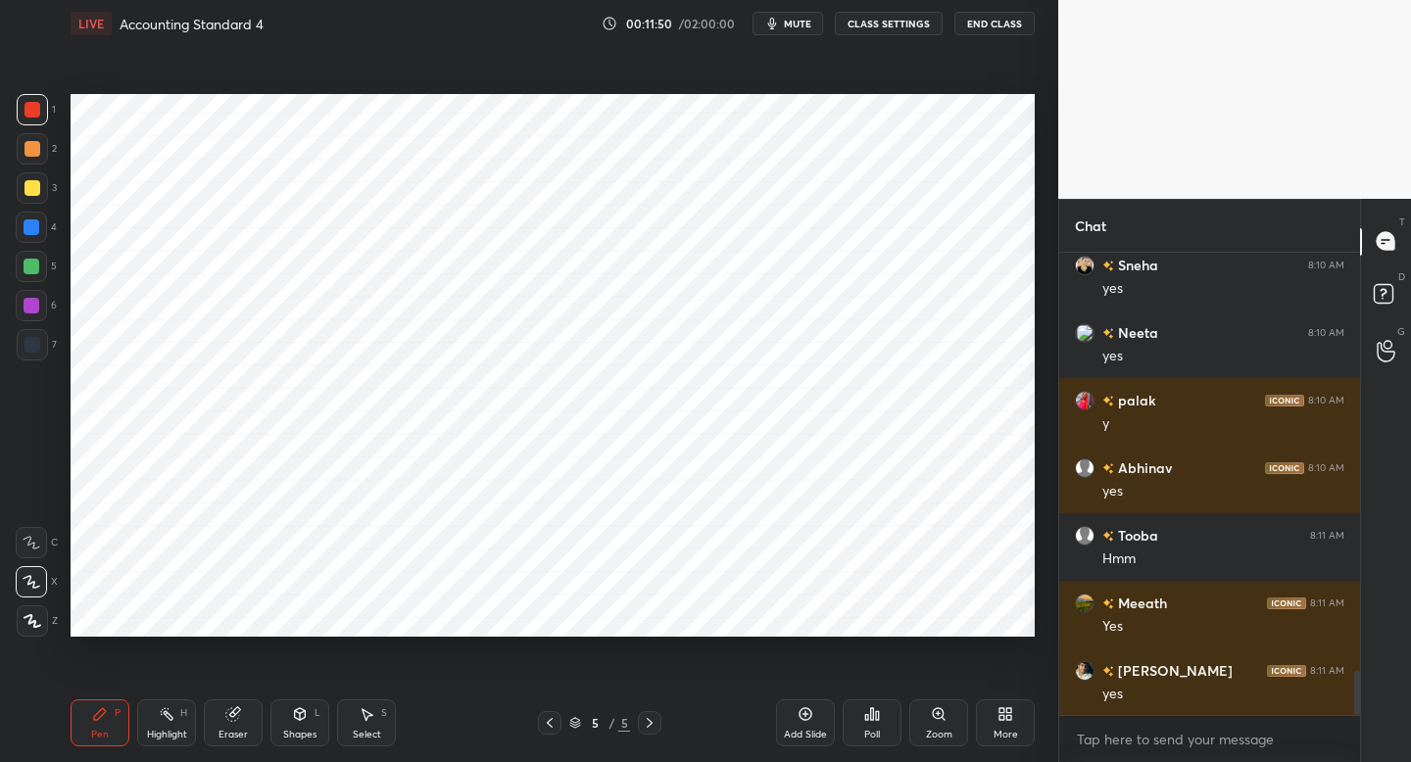
click at [550, 724] on icon at bounding box center [550, 723] width 16 height 16
click at [659, 717] on div at bounding box center [650, 724] width 24 height 24
click at [32, 234] on div at bounding box center [32, 228] width 16 height 16
click at [560, 729] on div "5 / 5" at bounding box center [599, 724] width 123 height 24
click at [547, 724] on icon at bounding box center [550, 723] width 16 height 16
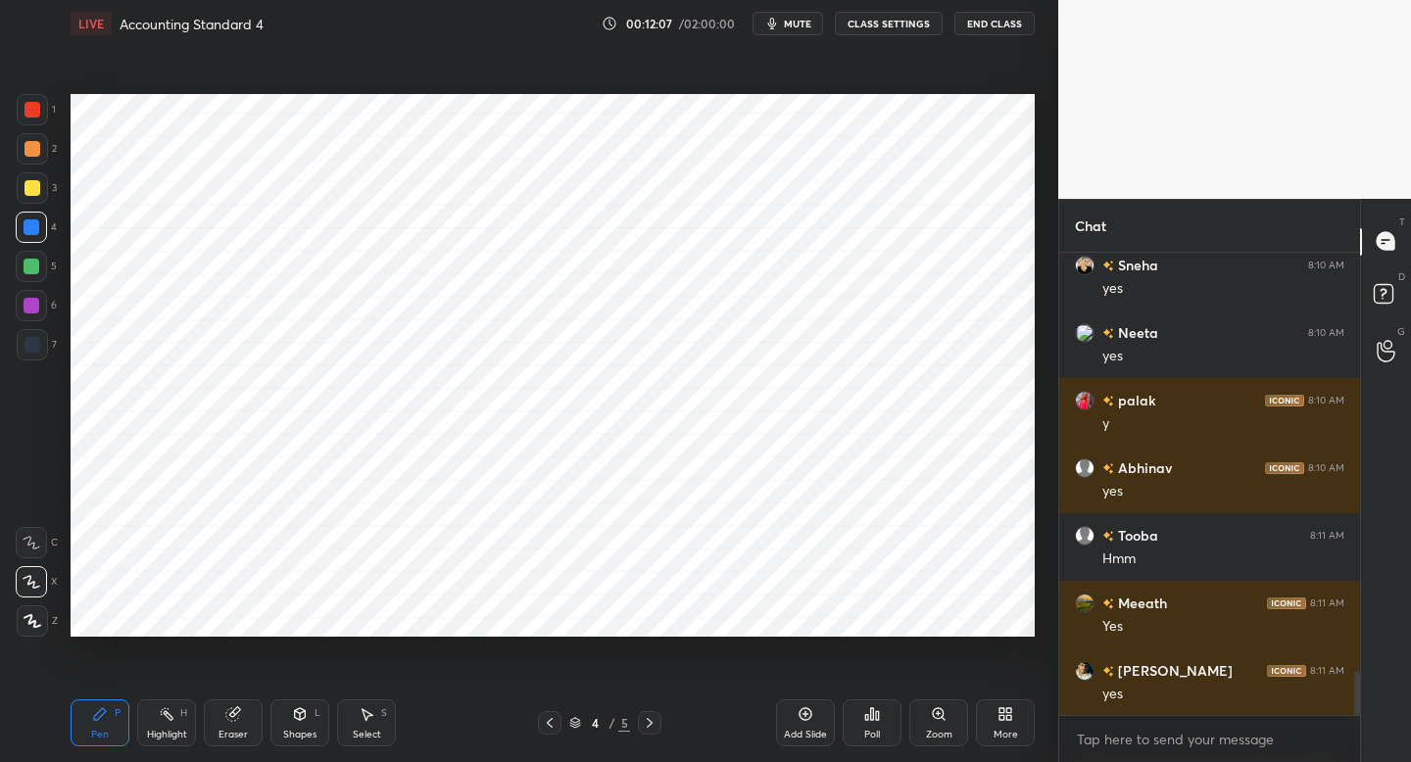
click at [648, 731] on div at bounding box center [650, 724] width 24 height 24
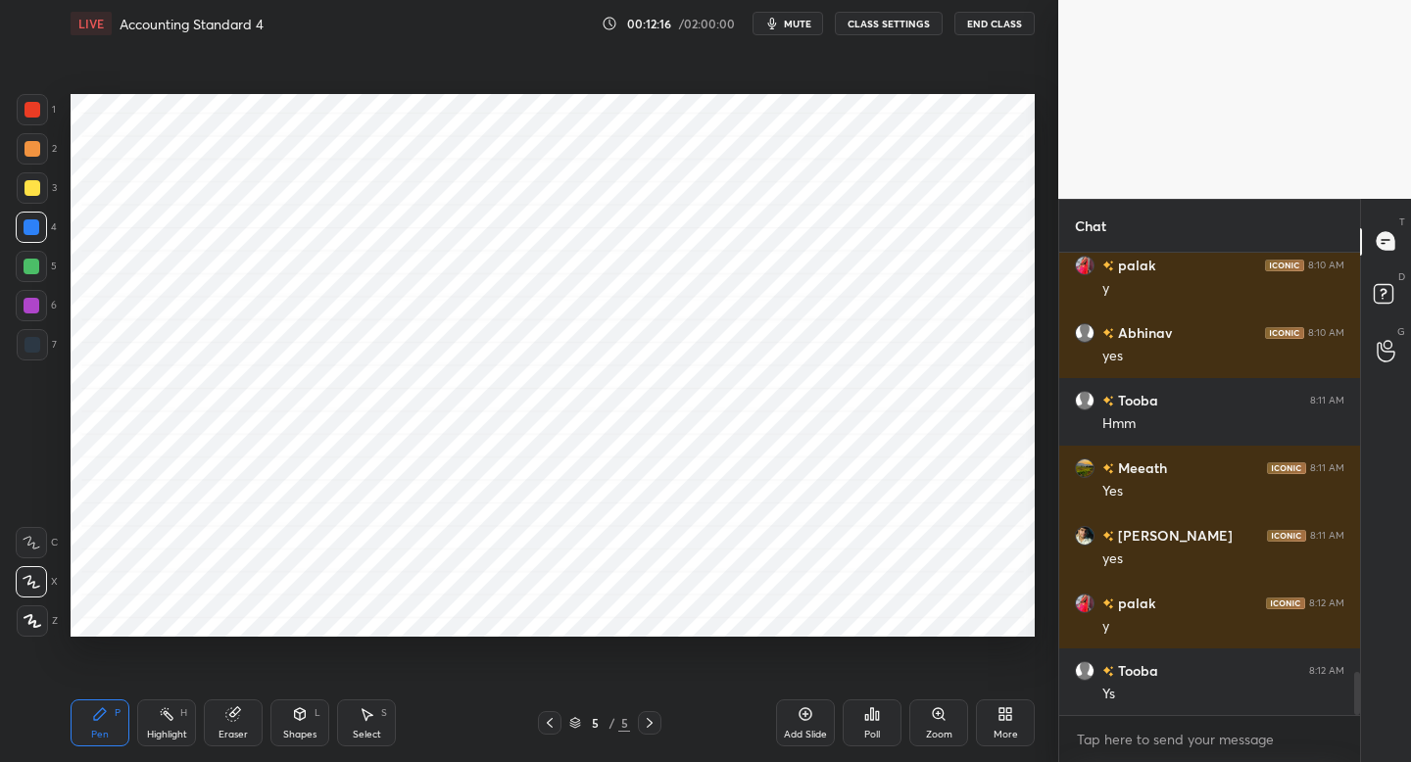
scroll to position [4631, 0]
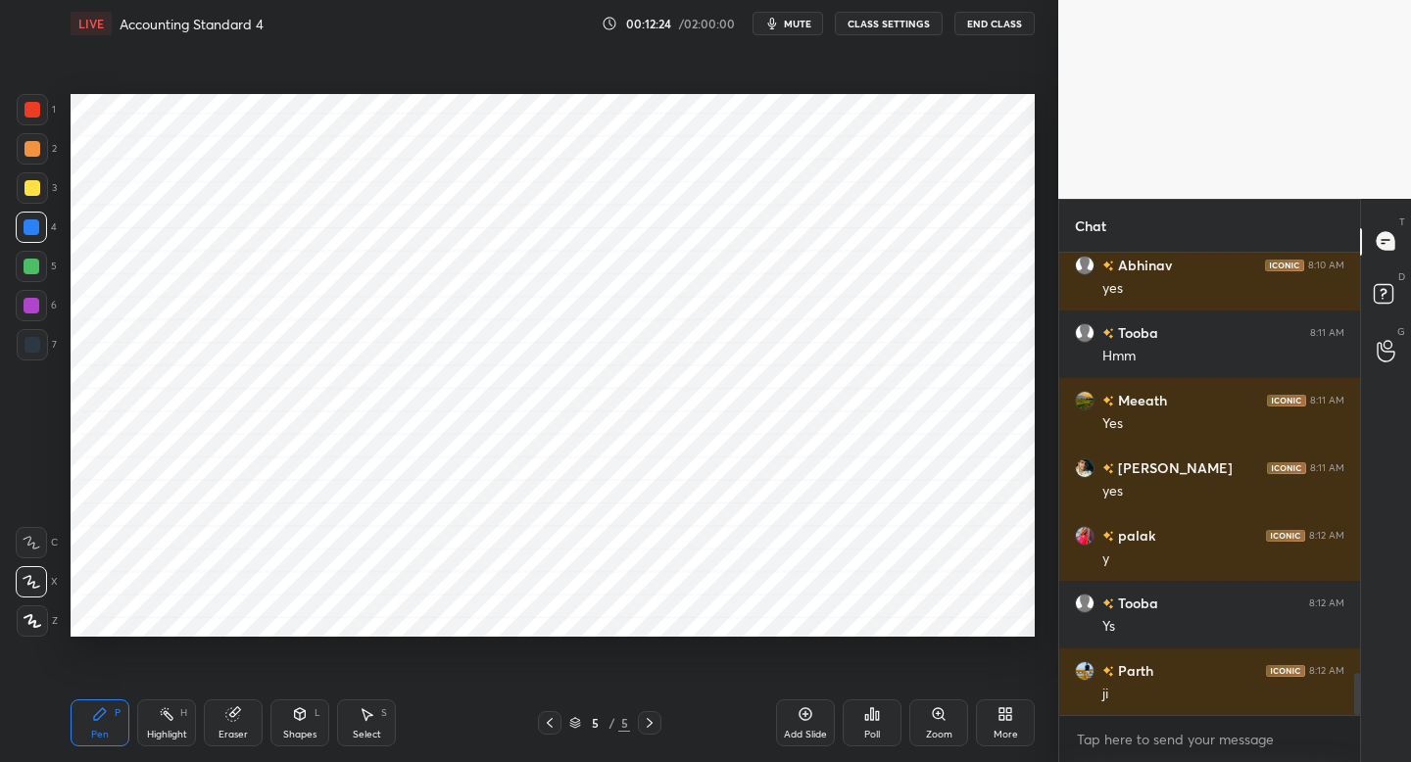
click at [554, 716] on icon at bounding box center [550, 723] width 16 height 16
click at [655, 715] on icon at bounding box center [650, 723] width 16 height 16
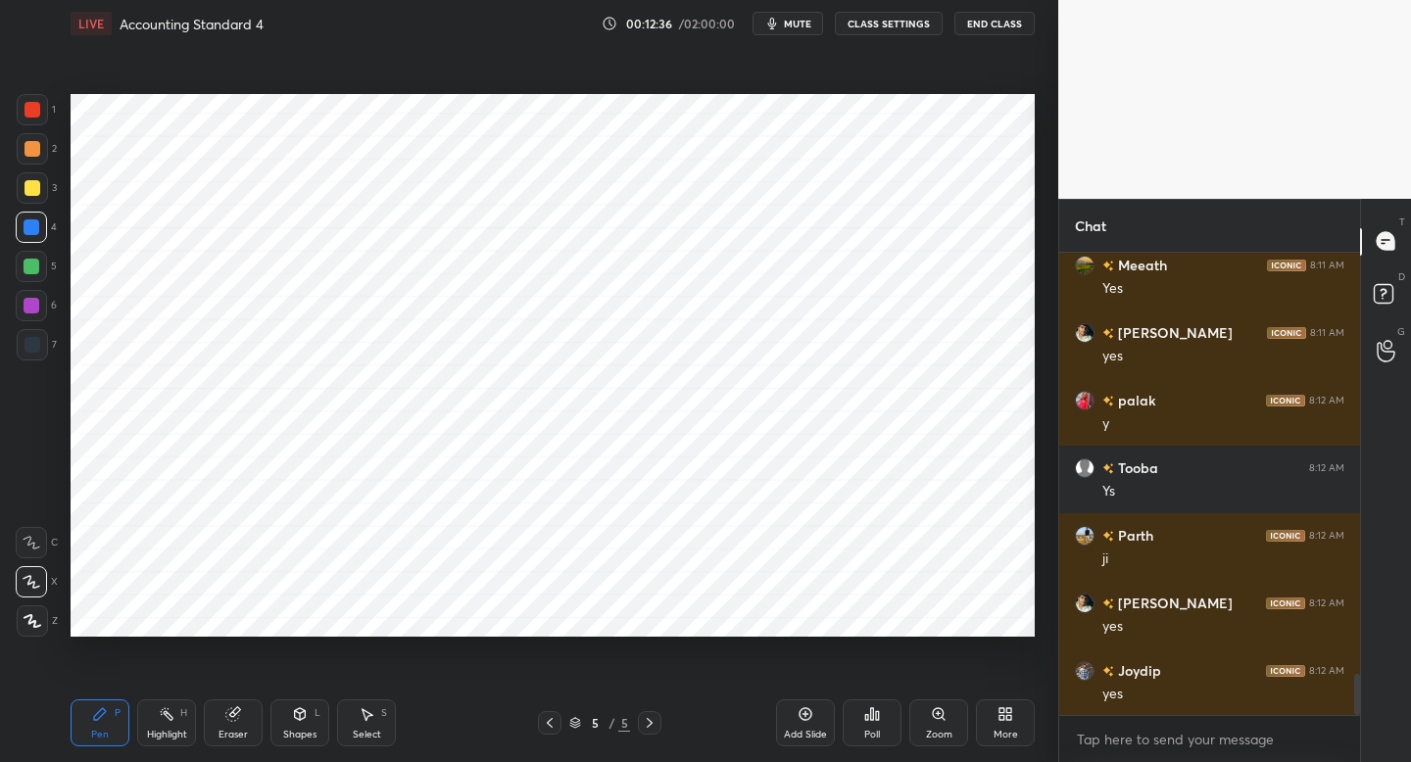
scroll to position [4833, 0]
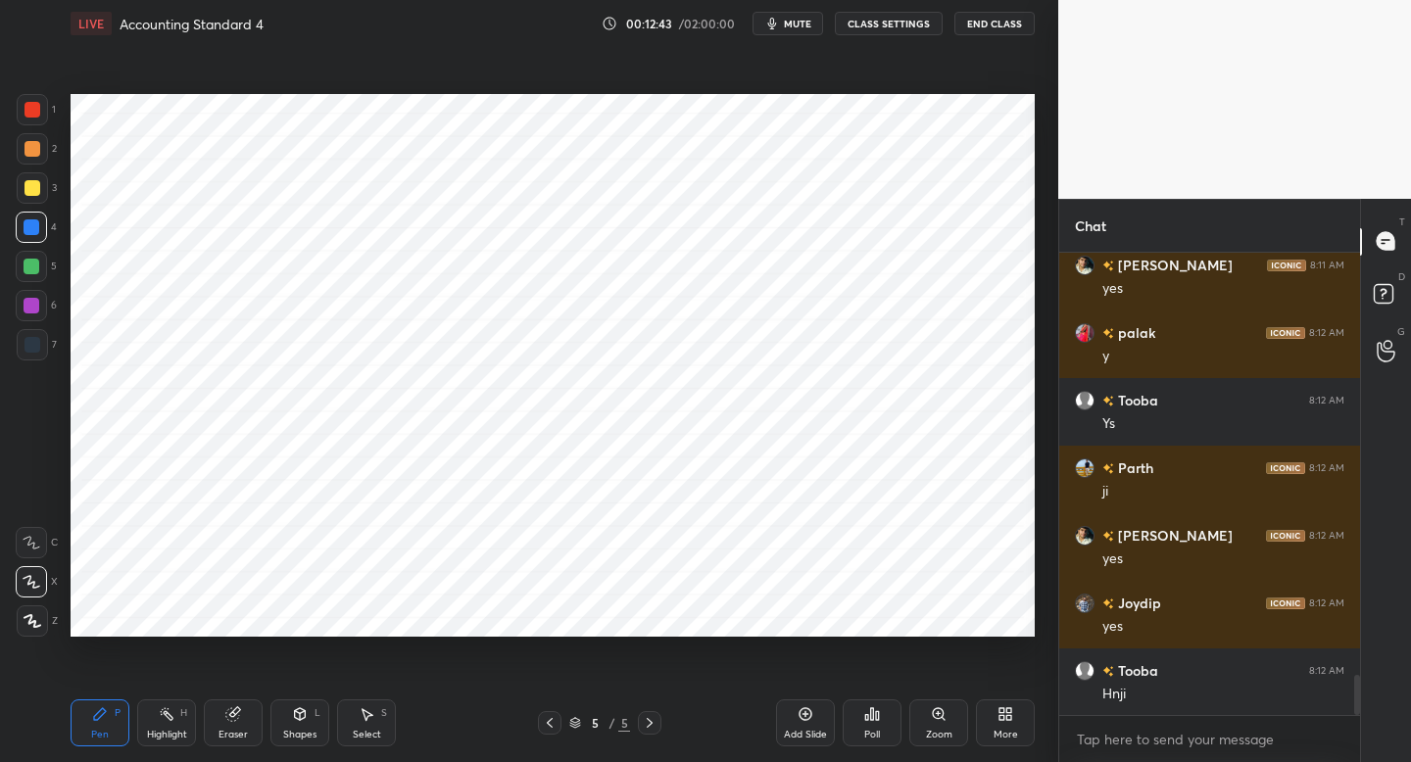
click at [34, 304] on div at bounding box center [32, 306] width 16 height 16
click at [791, 718] on div "Add Slide" at bounding box center [805, 723] width 59 height 47
click at [38, 123] on div at bounding box center [32, 109] width 31 height 31
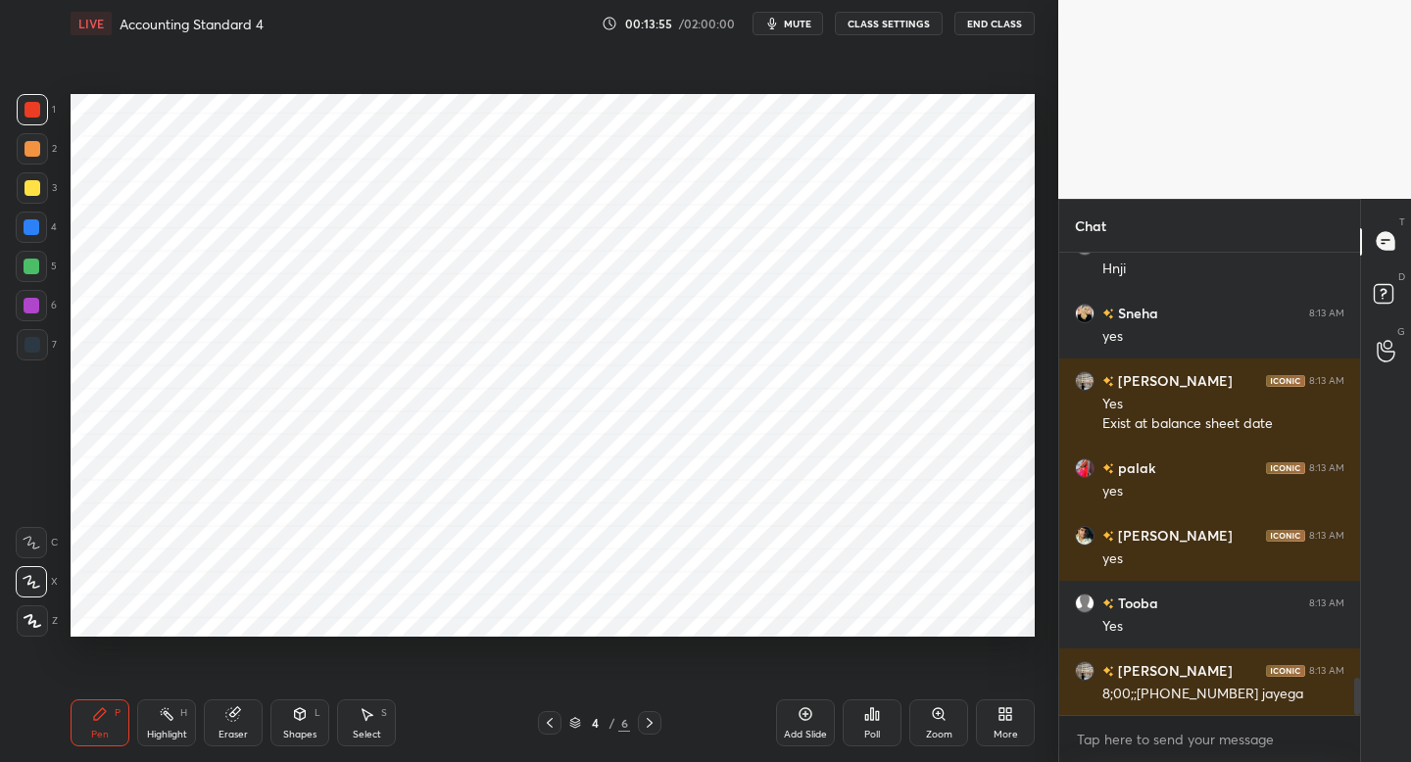
scroll to position [5326, 0]
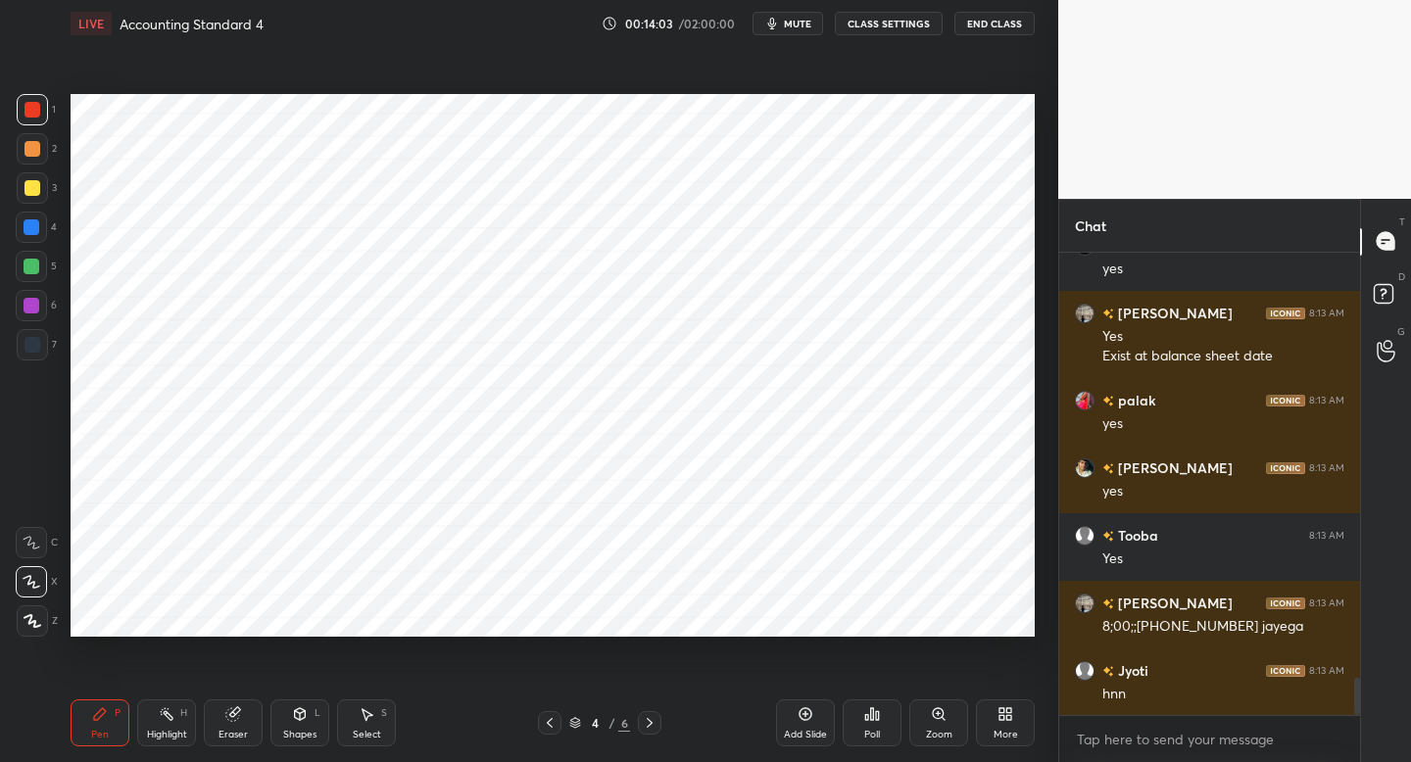
click at [648, 723] on icon at bounding box center [650, 723] width 16 height 16
click at [650, 720] on icon at bounding box center [650, 723] width 16 height 16
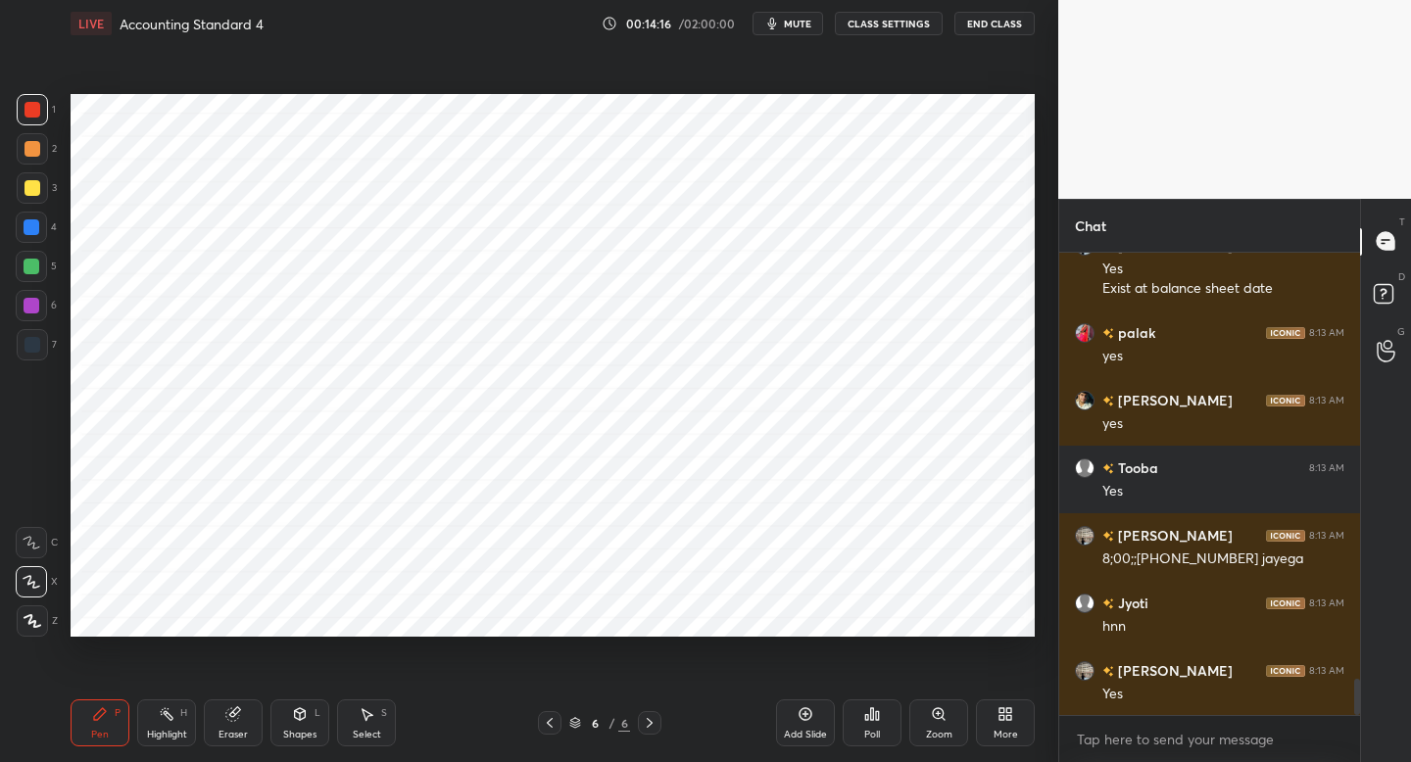
click at [43, 317] on div at bounding box center [31, 305] width 31 height 31
click at [39, 354] on div at bounding box center [32, 344] width 31 height 31
click at [42, 349] on div at bounding box center [32, 344] width 31 height 31
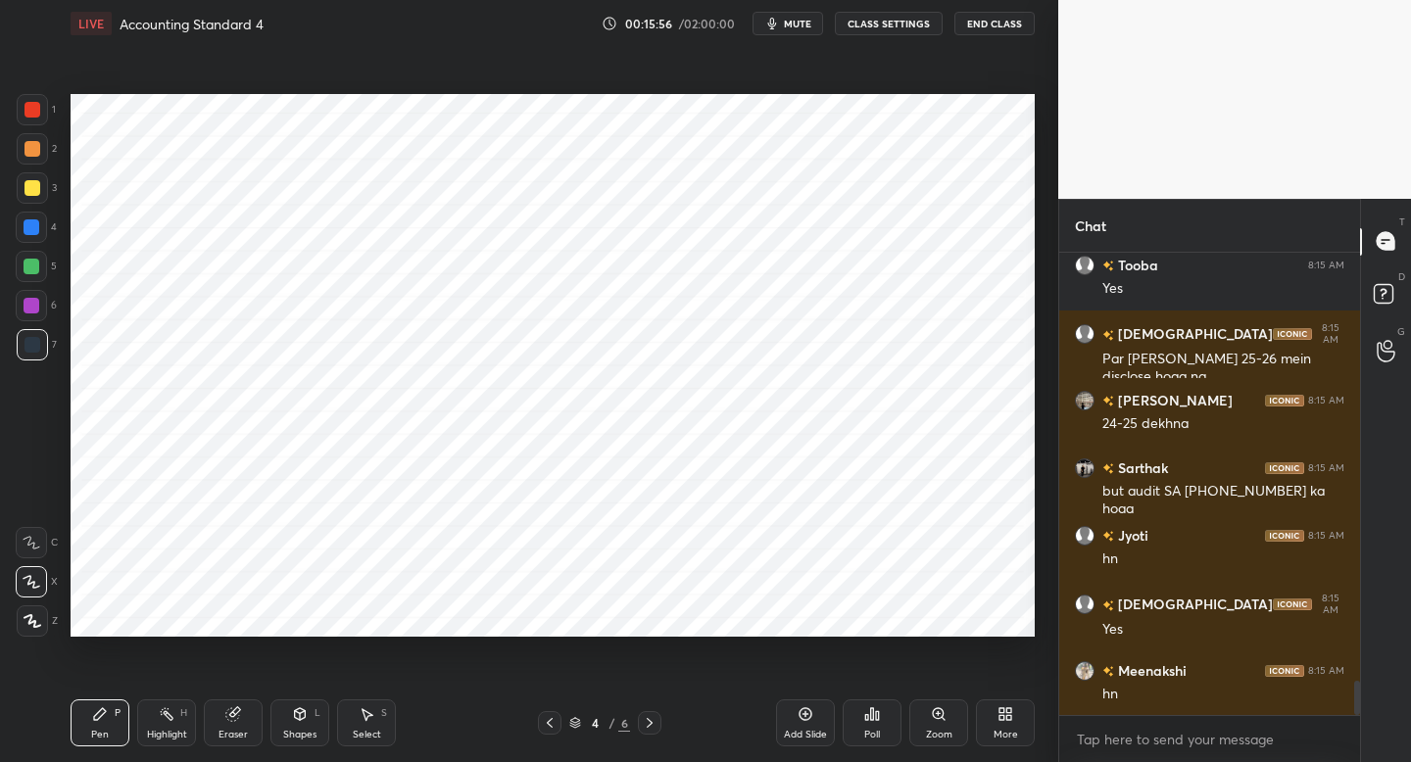
scroll to position [5803, 0]
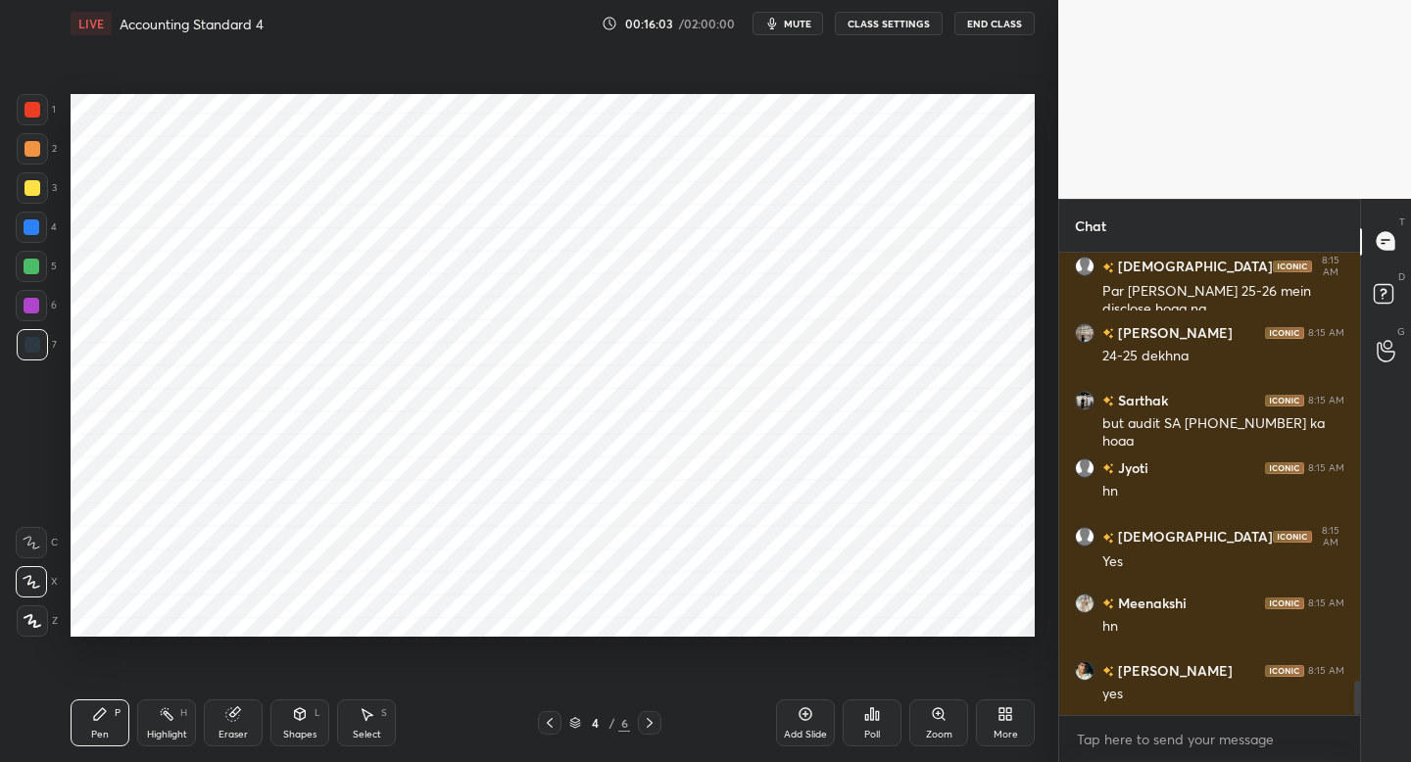
click at [644, 719] on icon at bounding box center [650, 723] width 16 height 16
click at [652, 723] on icon at bounding box center [650, 723] width 16 height 16
click at [545, 722] on icon at bounding box center [550, 723] width 16 height 16
click at [652, 724] on icon at bounding box center [650, 723] width 16 height 16
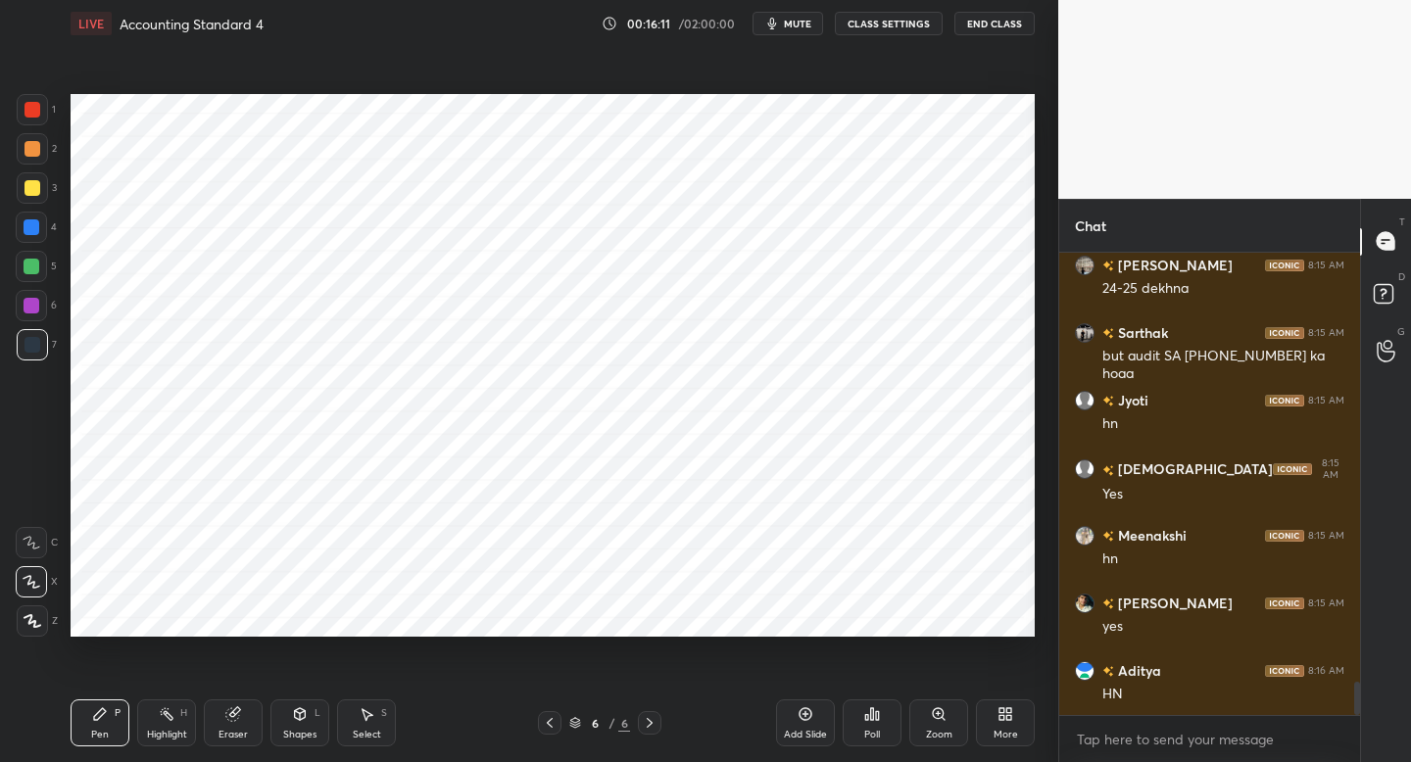
scroll to position [5938, 0]
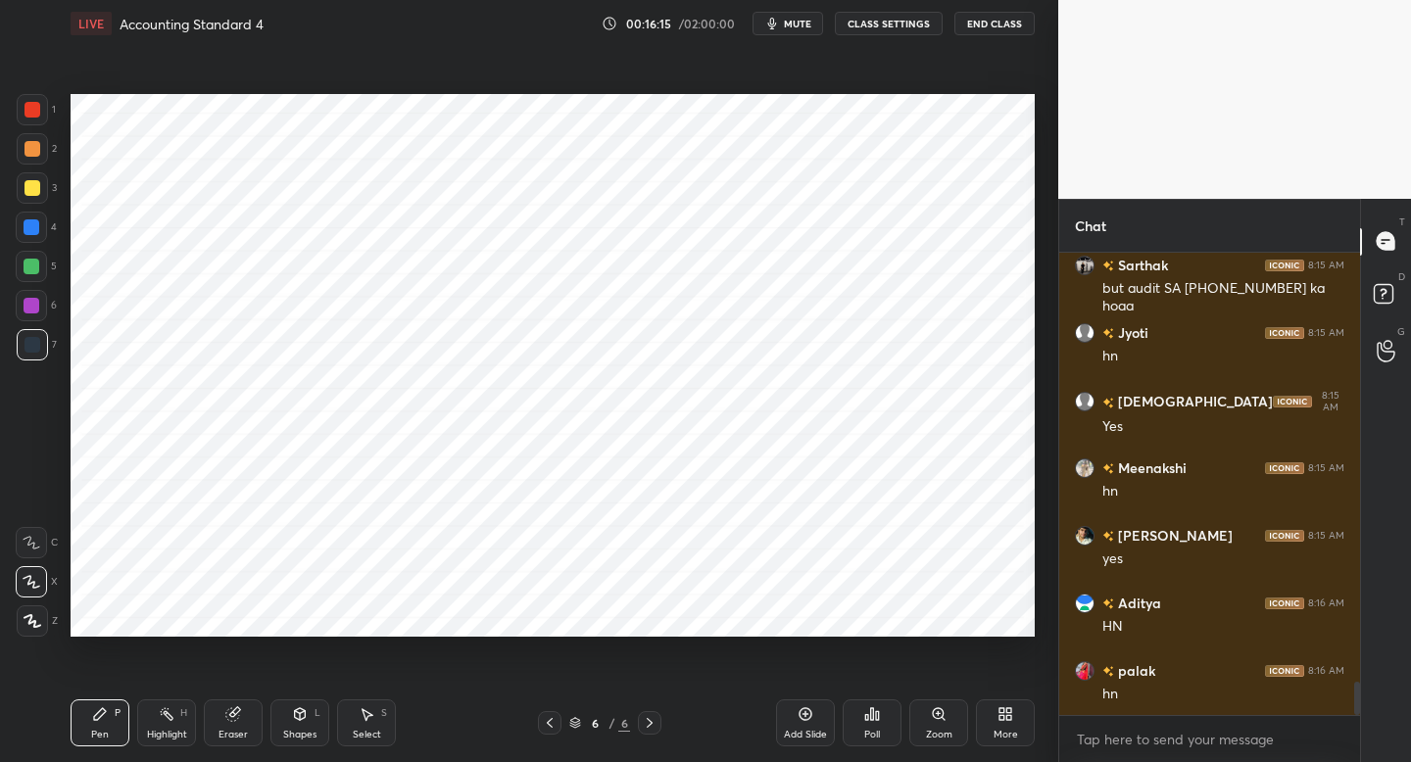
click at [551, 718] on icon at bounding box center [550, 723] width 16 height 16
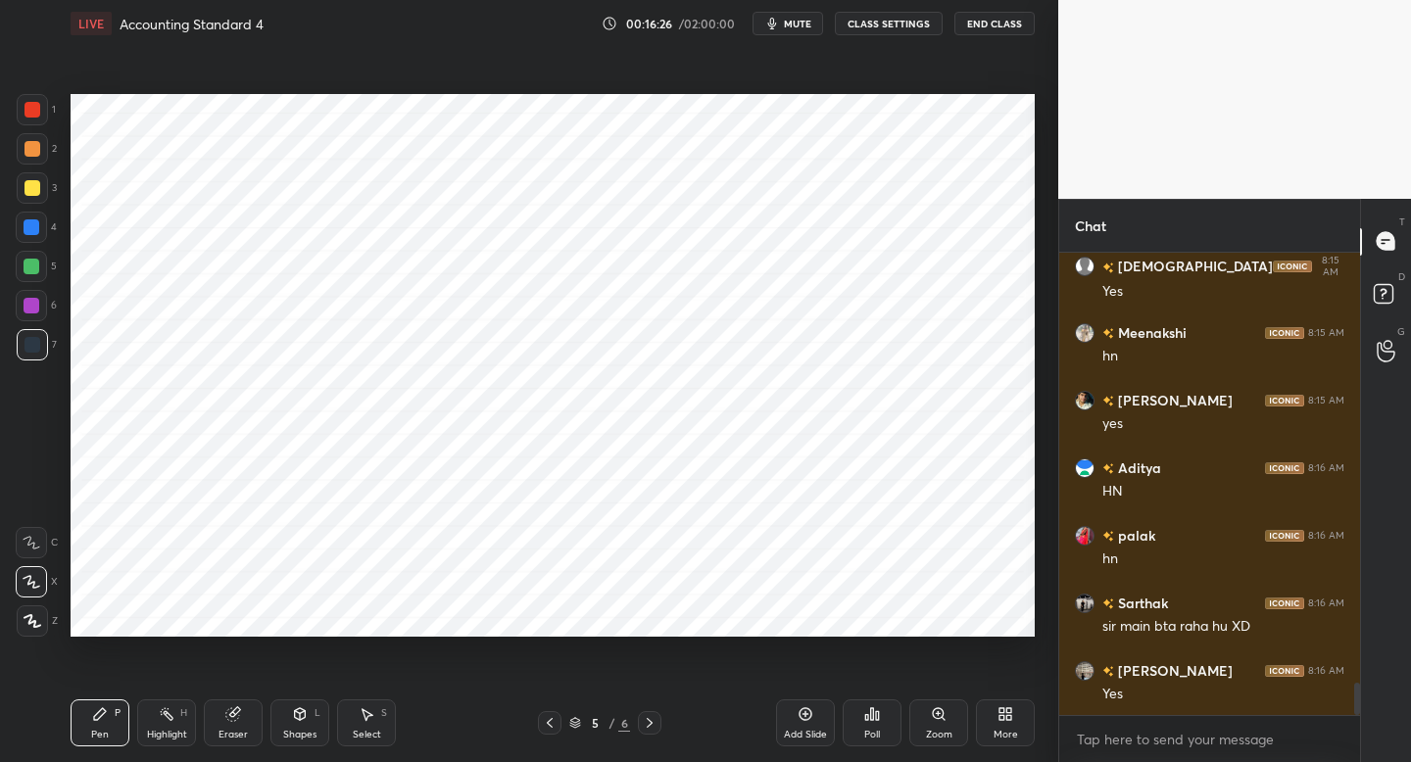
scroll to position [6141, 0]
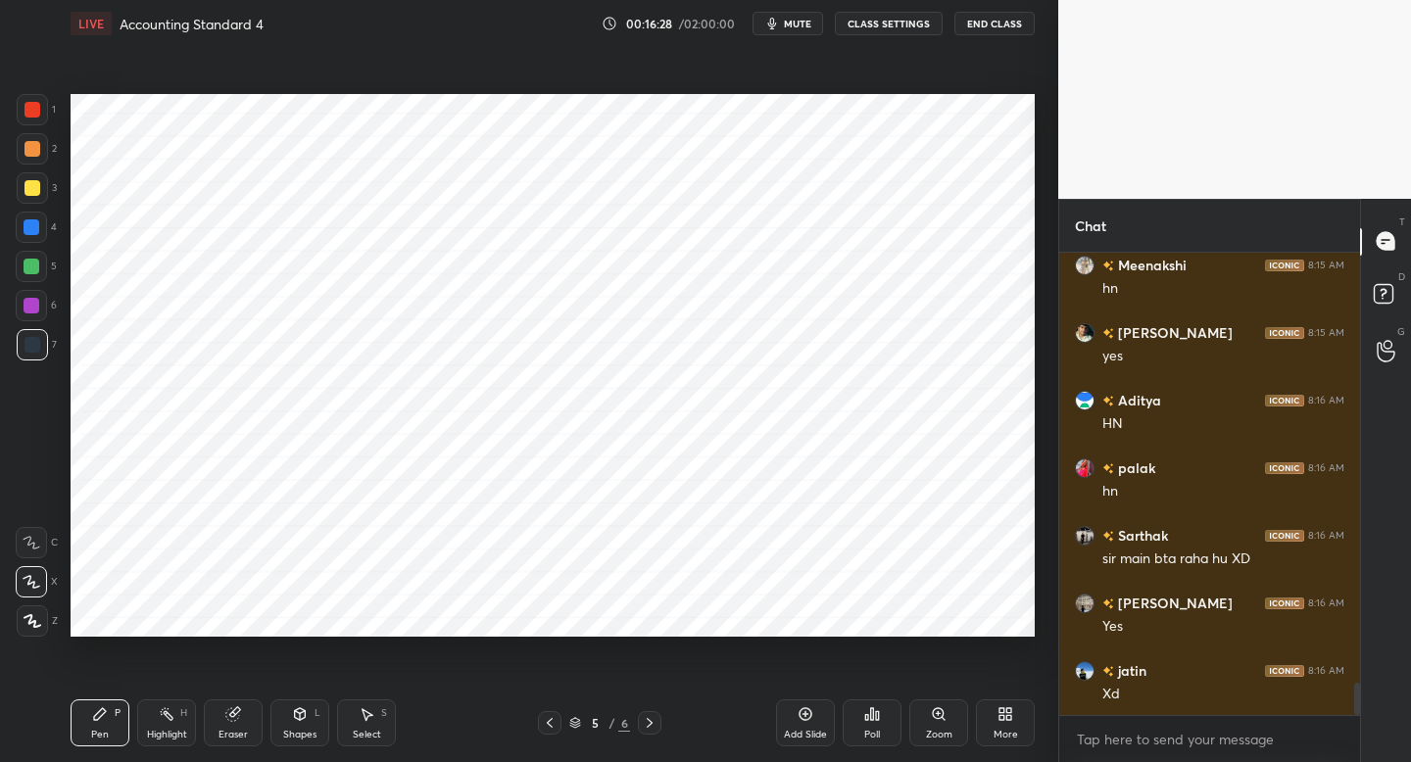
click at [656, 724] on icon at bounding box center [650, 723] width 16 height 16
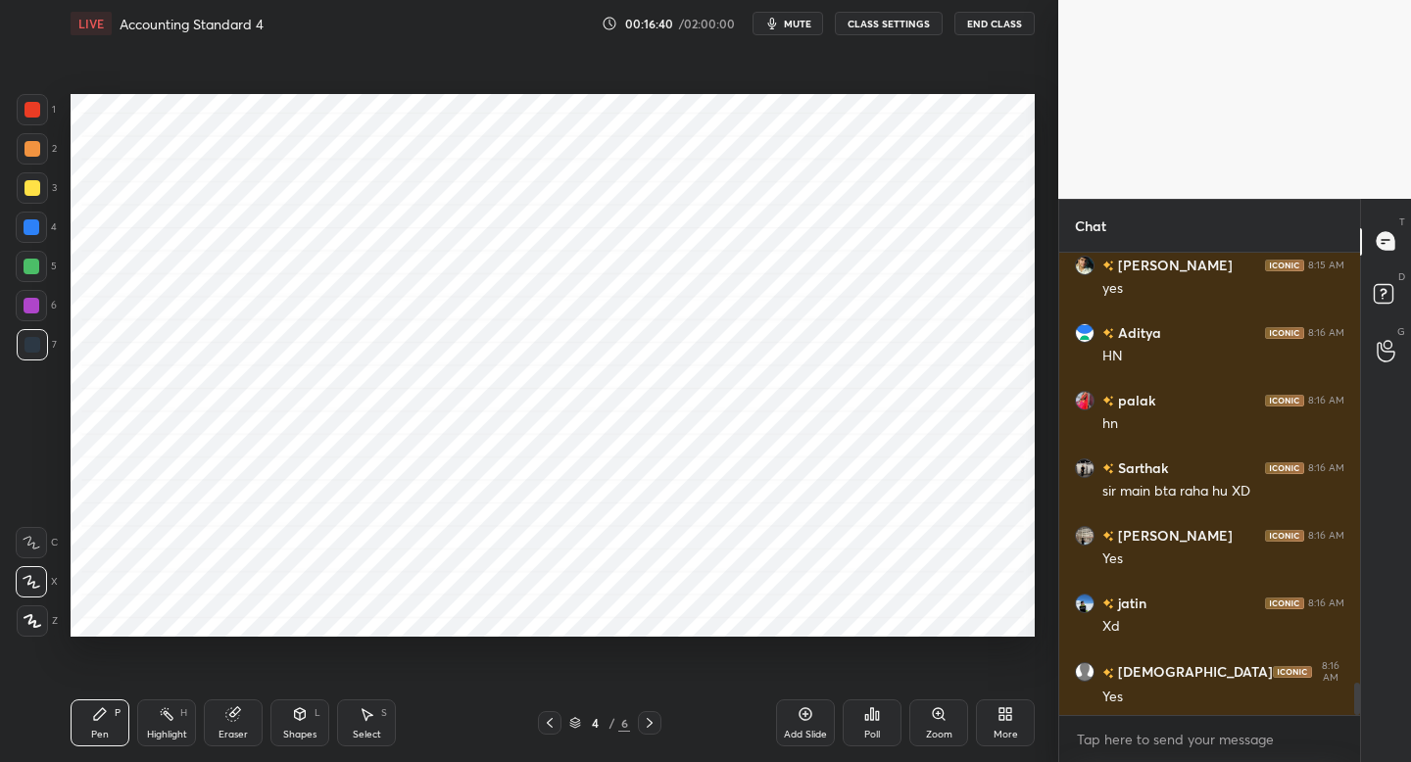
scroll to position [6276, 0]
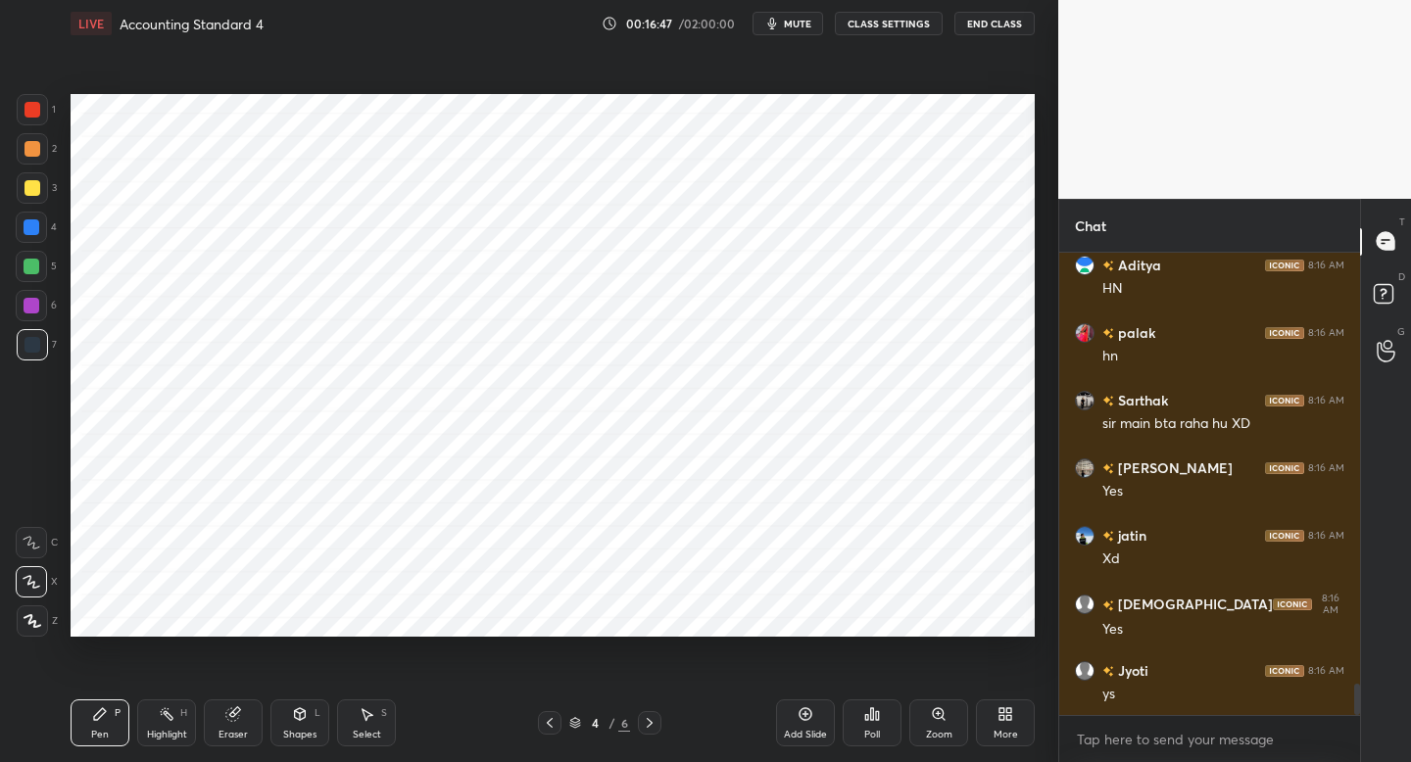
click at [657, 707] on div "Pen P Highlight H Eraser Shapes L Select S 4 / 6 Add Slide Poll Zoom More" at bounding box center [553, 723] width 964 height 78
click at [655, 715] on icon at bounding box center [650, 723] width 16 height 16
click at [654, 720] on icon at bounding box center [650, 723] width 16 height 16
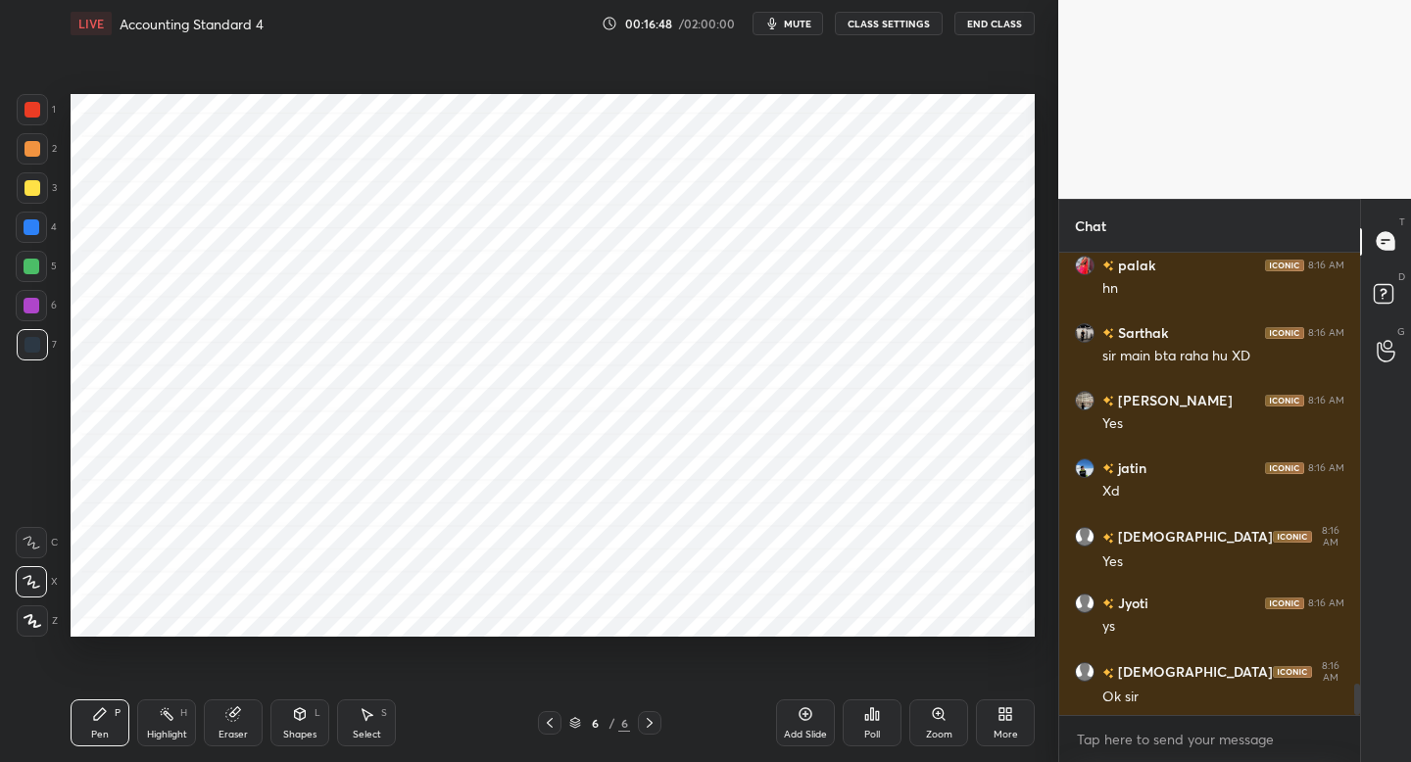
click at [654, 720] on icon at bounding box center [650, 723] width 16 height 16
click at [655, 718] on icon at bounding box center [650, 723] width 16 height 16
click at [796, 720] on div "Add Slide" at bounding box center [805, 723] width 59 height 47
click at [51, 116] on div "1" at bounding box center [36, 109] width 39 height 31
click at [43, 231] on div at bounding box center [31, 227] width 31 height 31
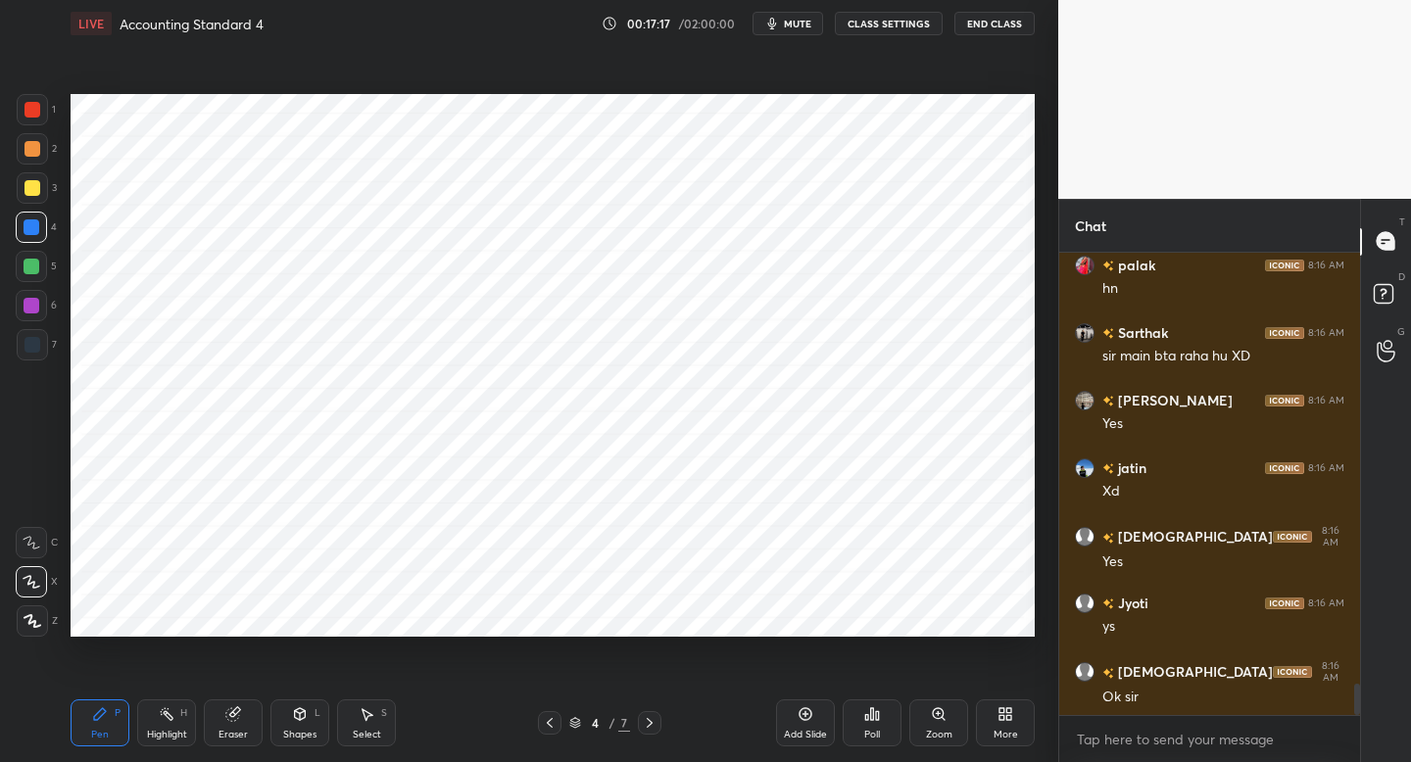
scroll to position [6411, 0]
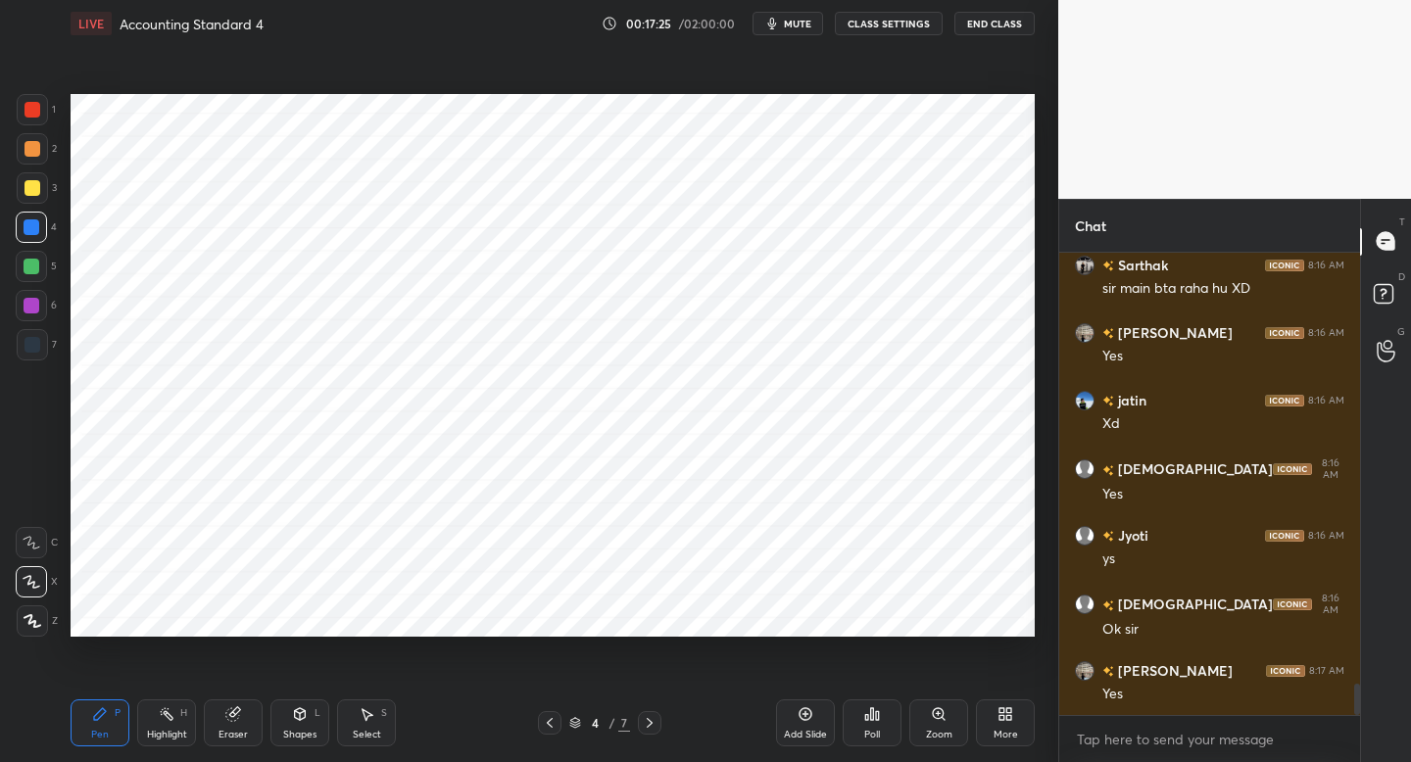
click at [646, 724] on icon at bounding box center [650, 723] width 16 height 16
click at [648, 717] on icon at bounding box center [650, 723] width 16 height 16
click at [650, 722] on icon at bounding box center [650, 723] width 16 height 16
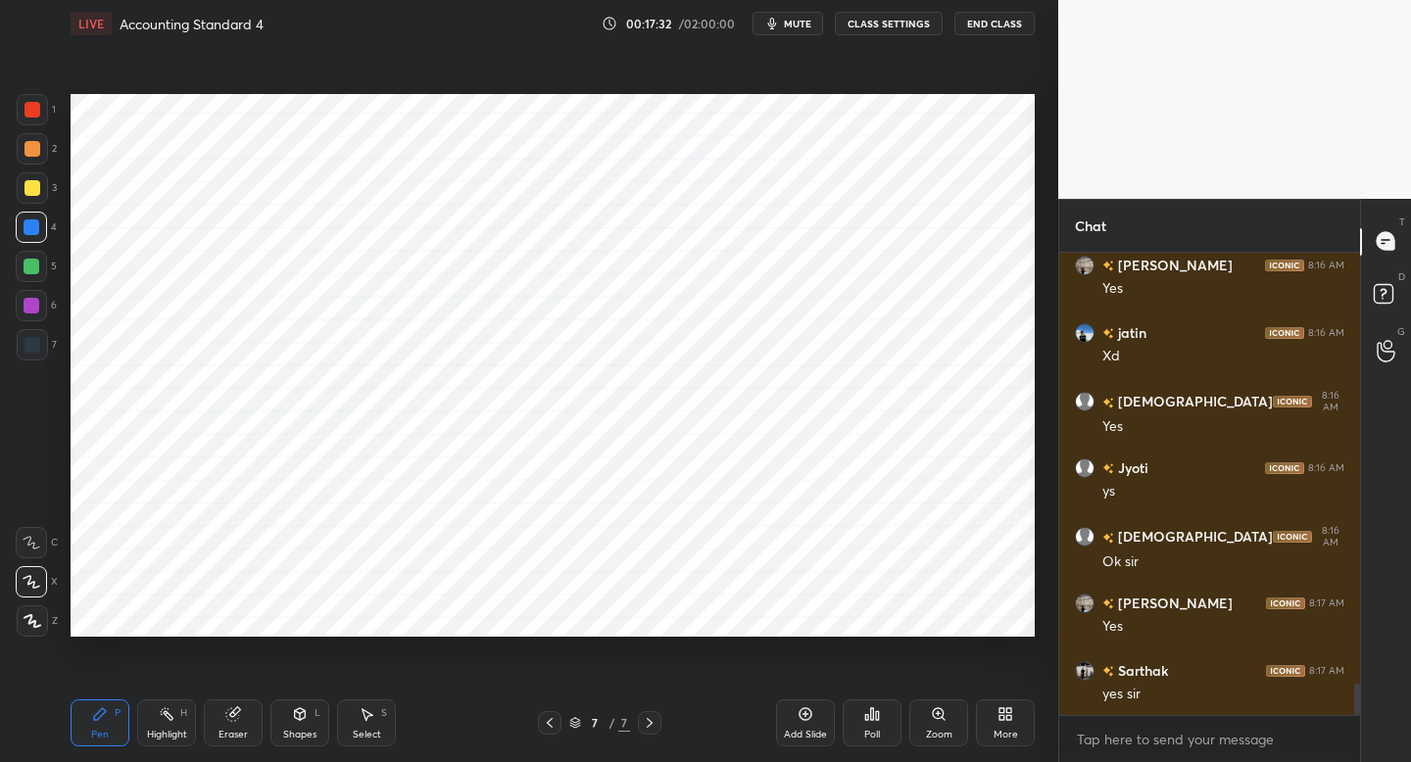
click at [41, 276] on div at bounding box center [31, 266] width 31 height 31
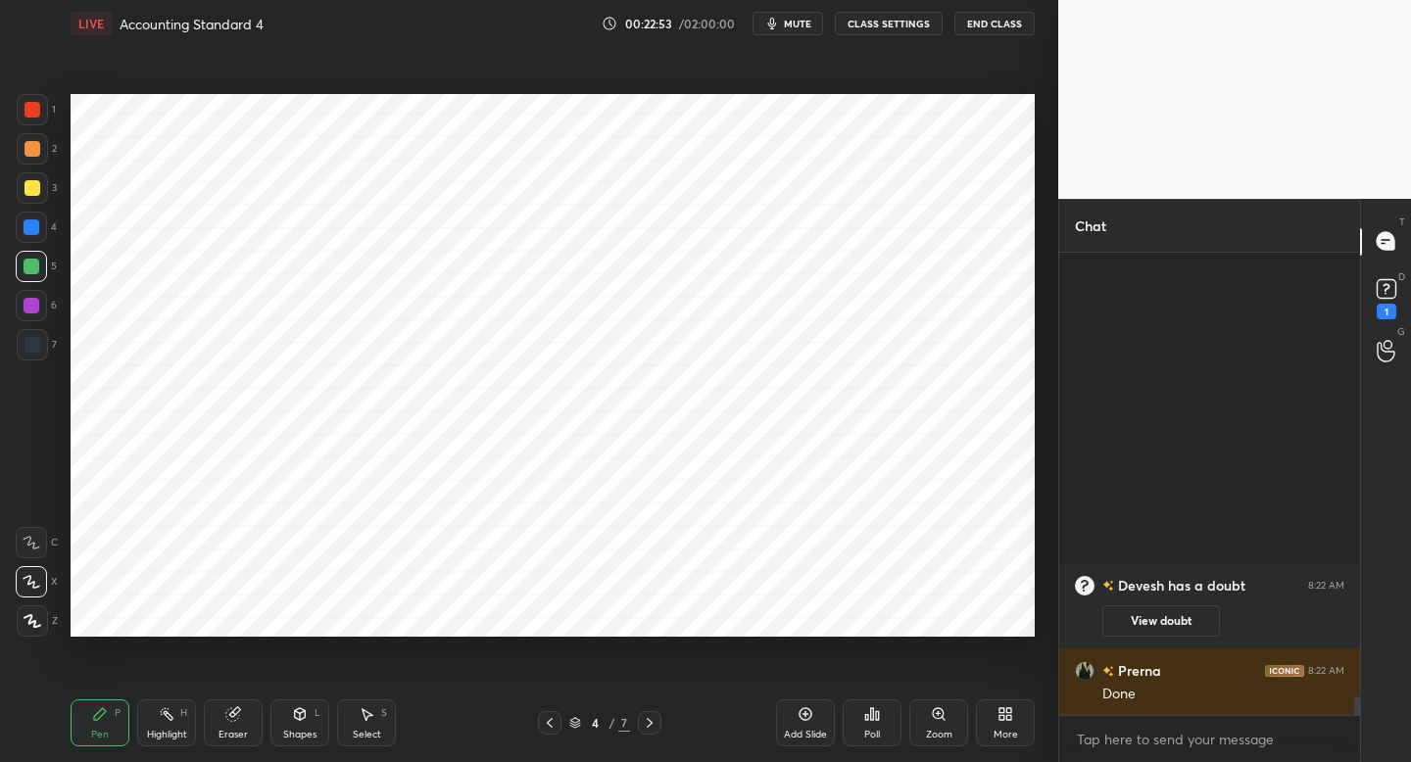
scroll to position [8278, 0]
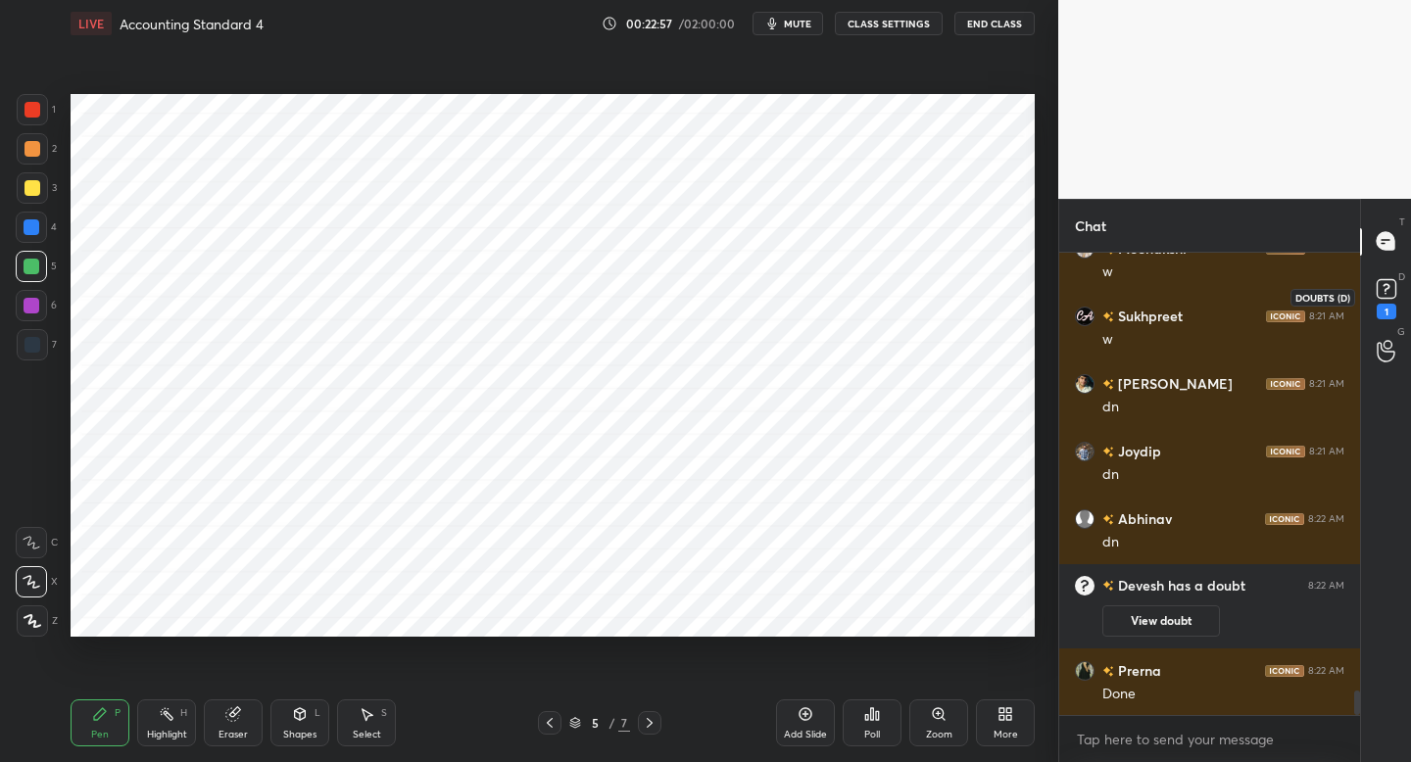
click at [1393, 277] on icon at bounding box center [1386, 288] width 29 height 29
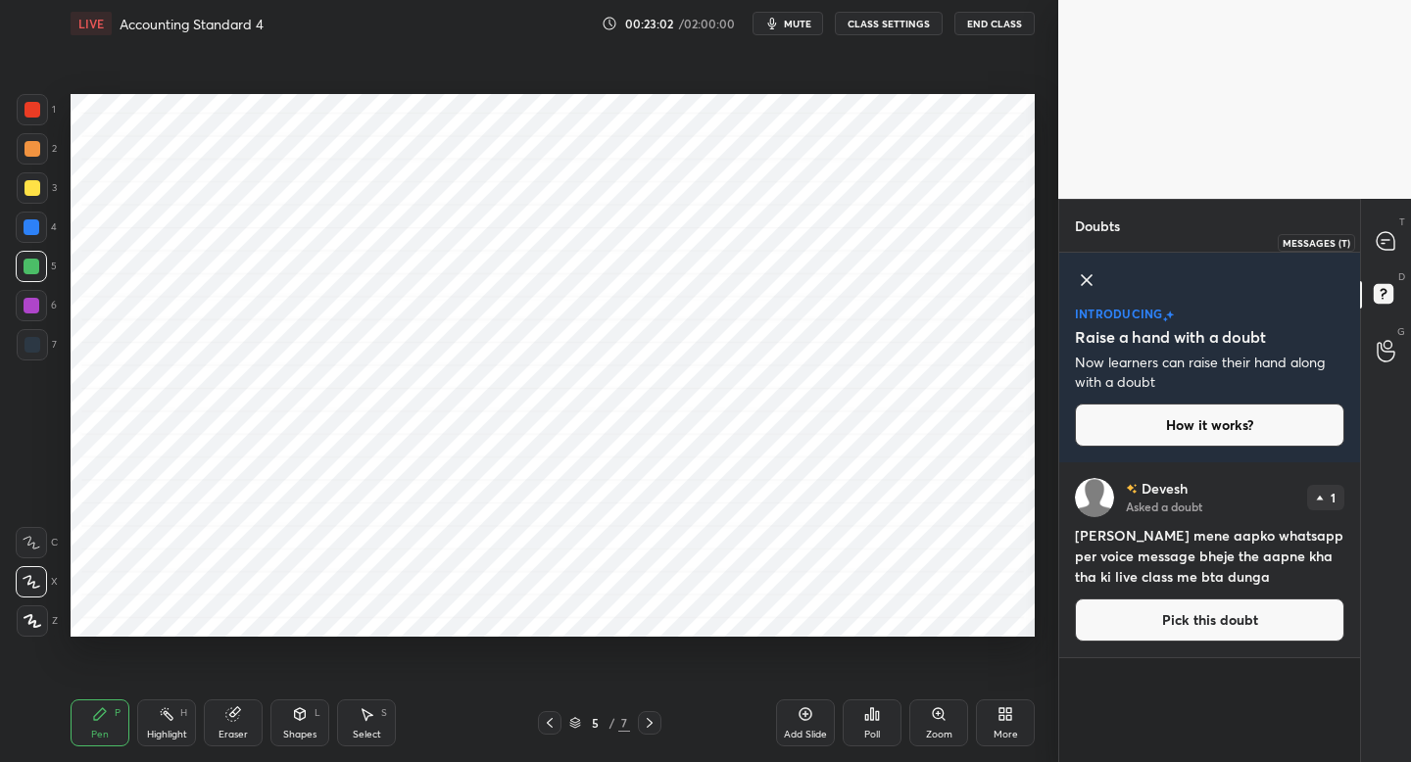
click at [1390, 250] on icon at bounding box center [1386, 241] width 18 height 18
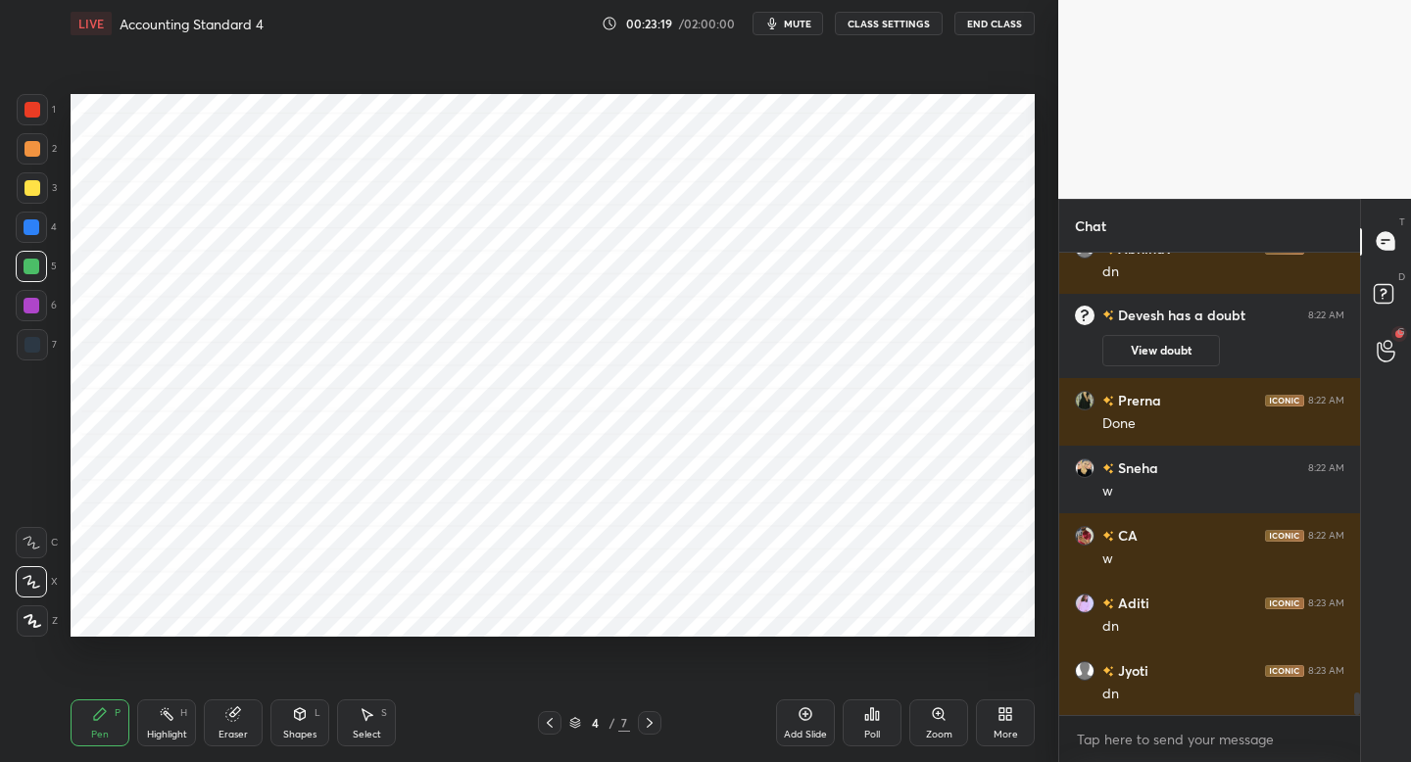
scroll to position [9022, 0]
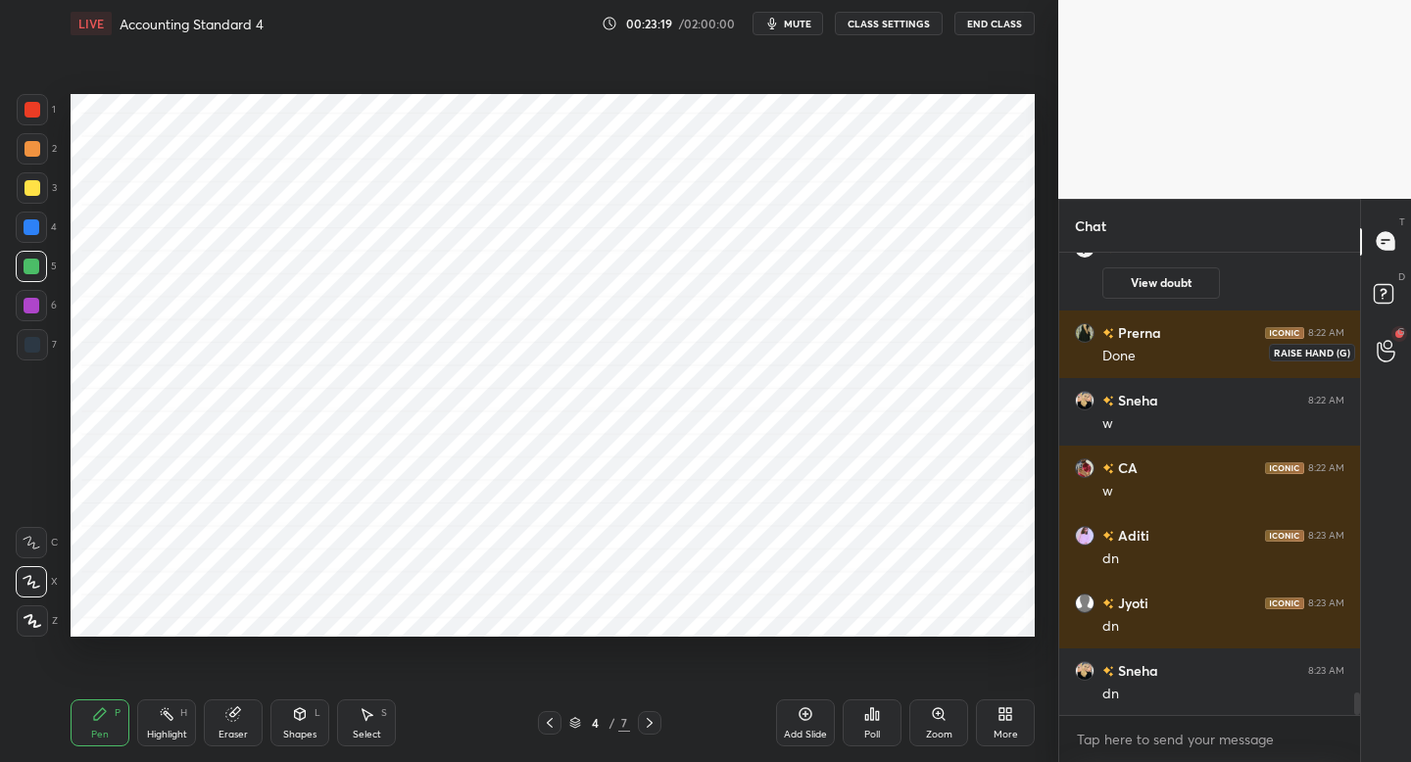
click at [1395, 342] on icon at bounding box center [1386, 351] width 19 height 23
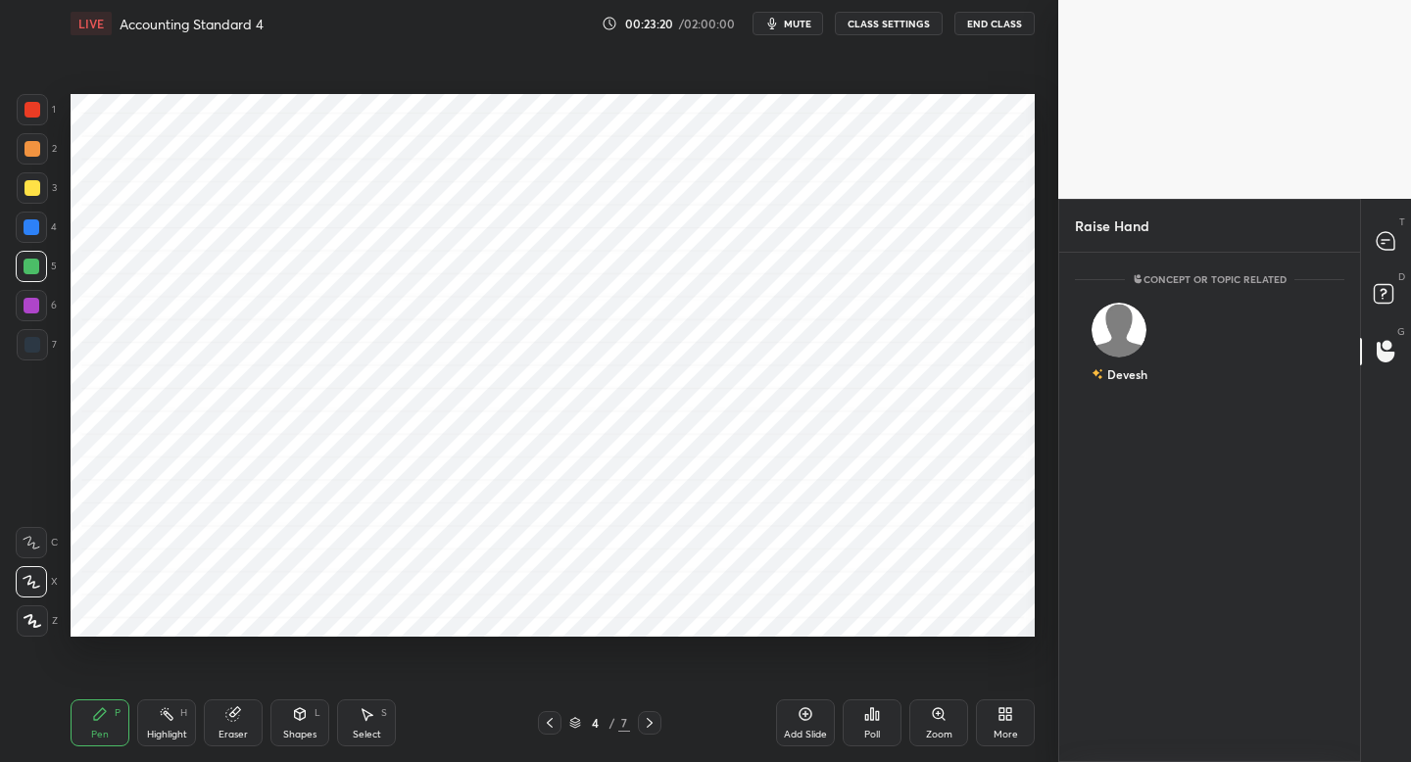
scroll to position [504, 295]
click at [1137, 341] on div "Devesh" at bounding box center [1119, 347] width 89 height 114
click at [1136, 391] on button "INVITE" at bounding box center [1120, 387] width 72 height 25
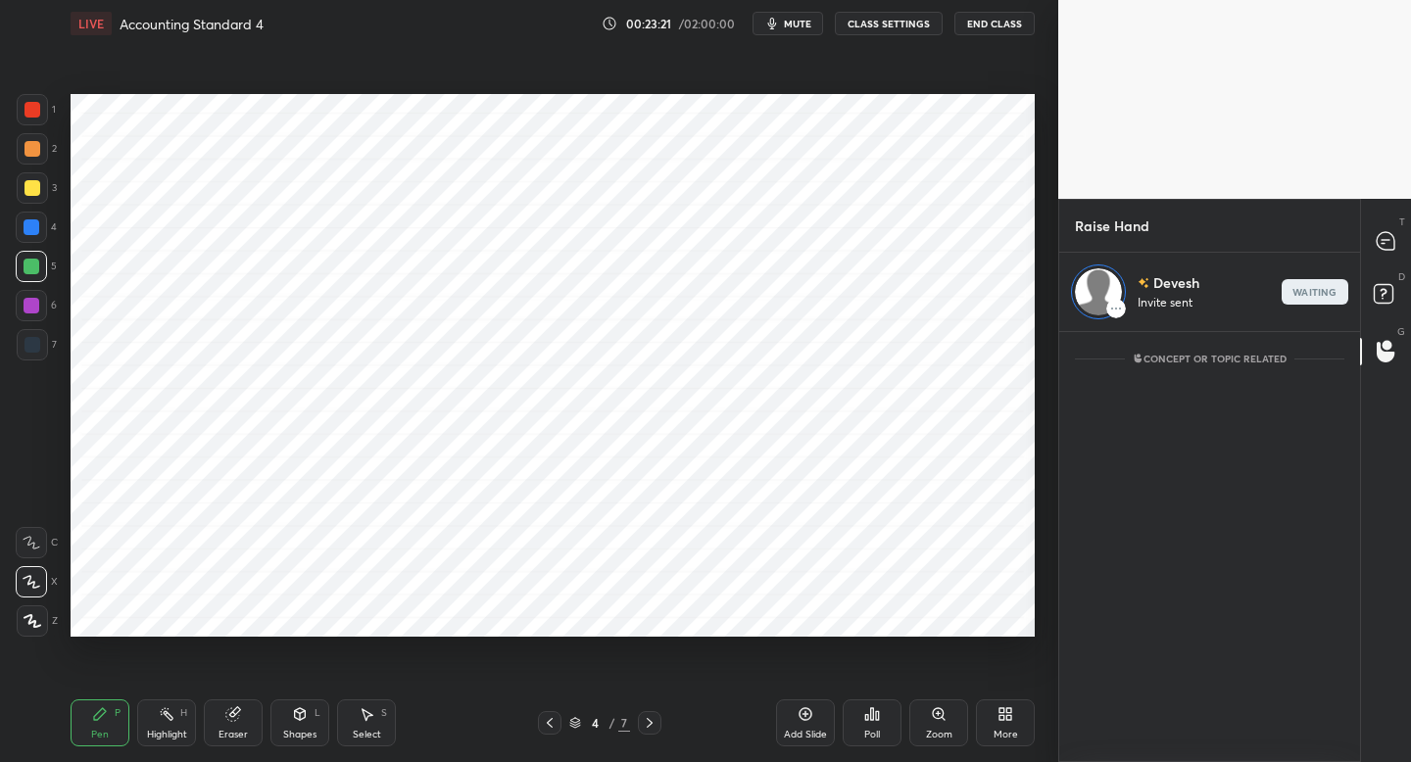
scroll to position [424, 295]
click at [1387, 247] on icon at bounding box center [1386, 241] width 18 height 18
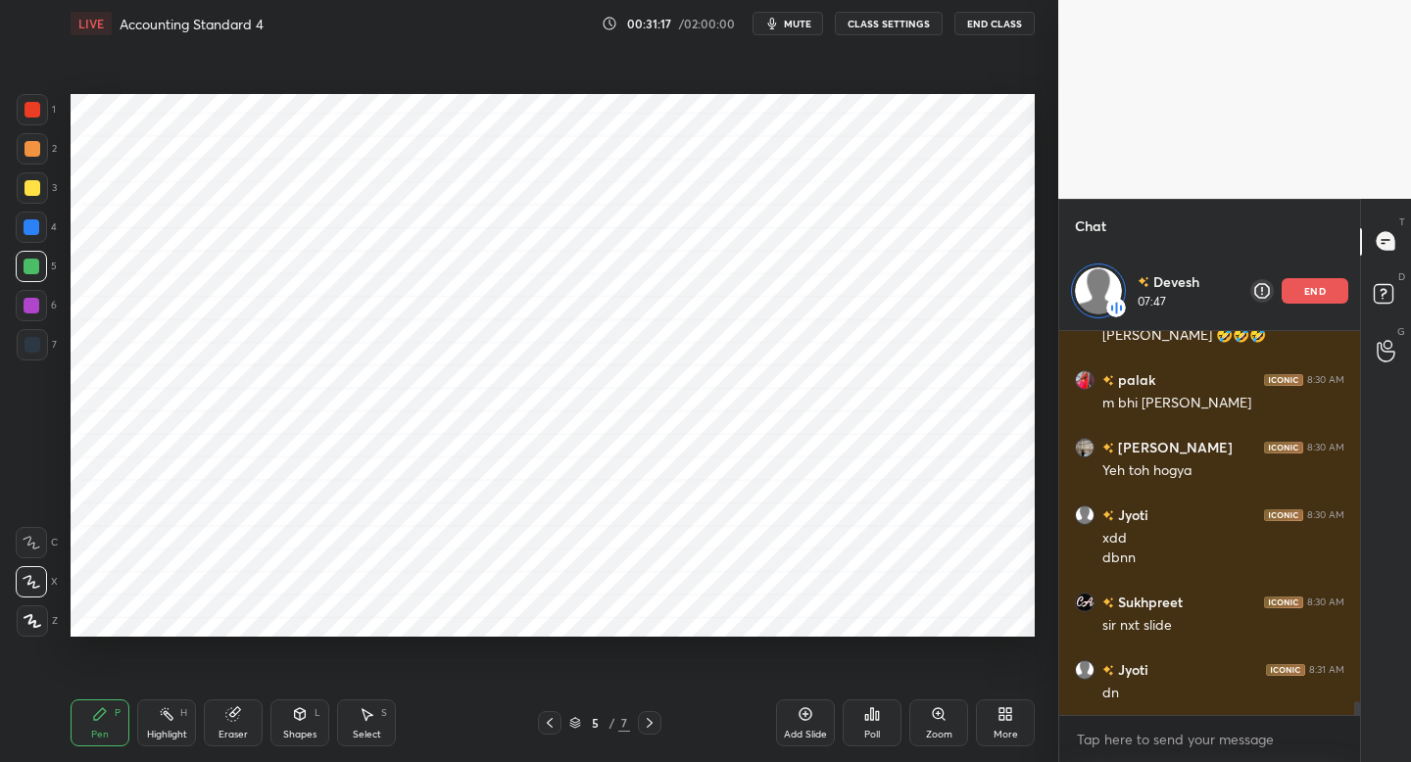
scroll to position [10440, 0]
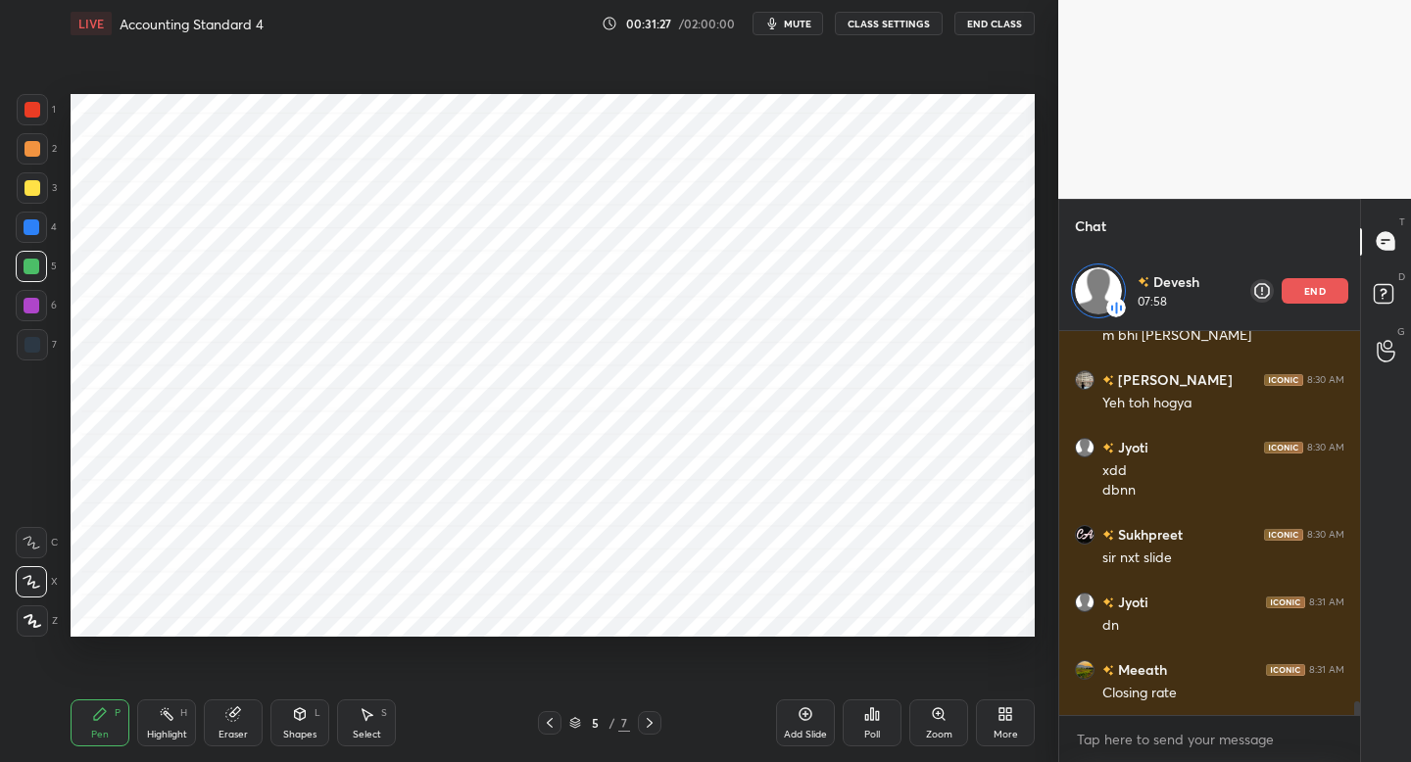
click at [34, 122] on div at bounding box center [32, 109] width 31 height 31
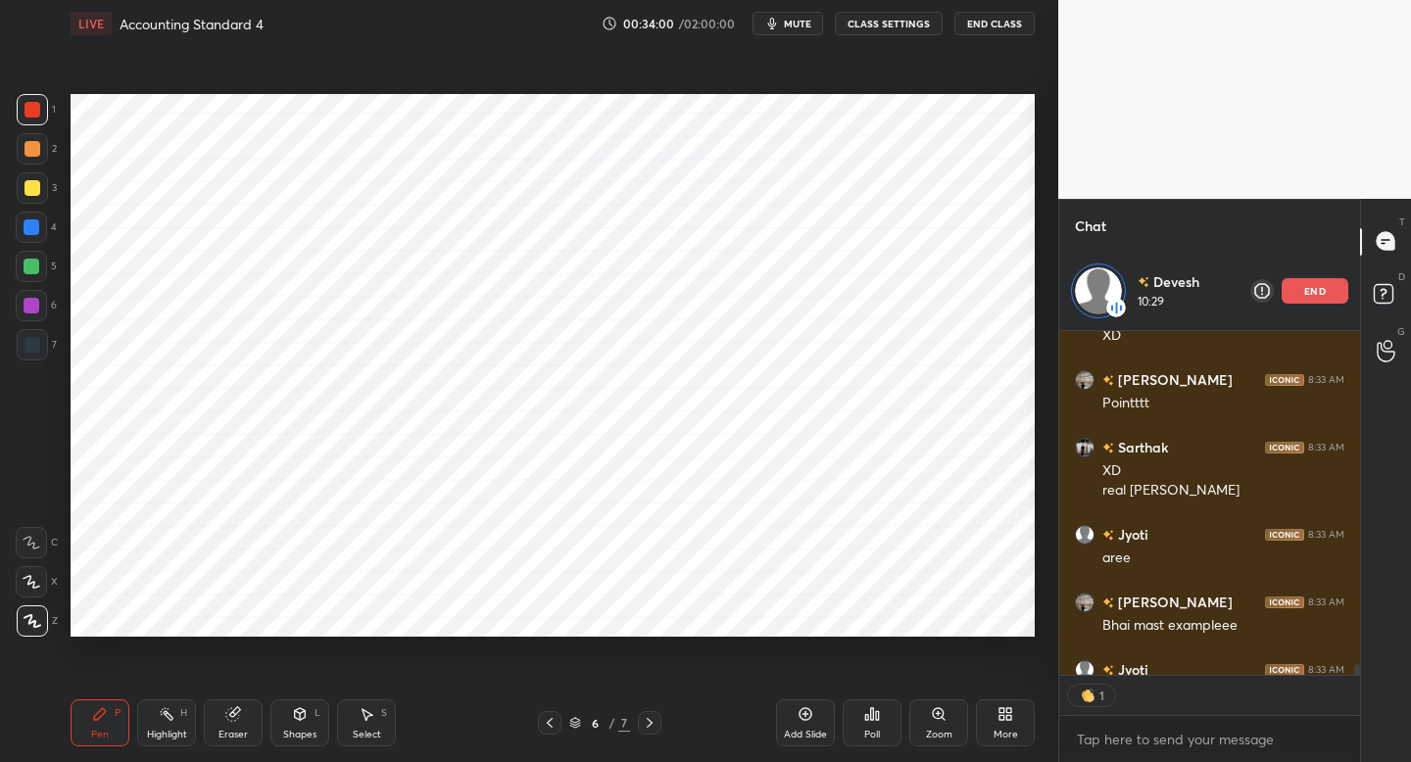
scroll to position [7, 7]
type textarea "x"
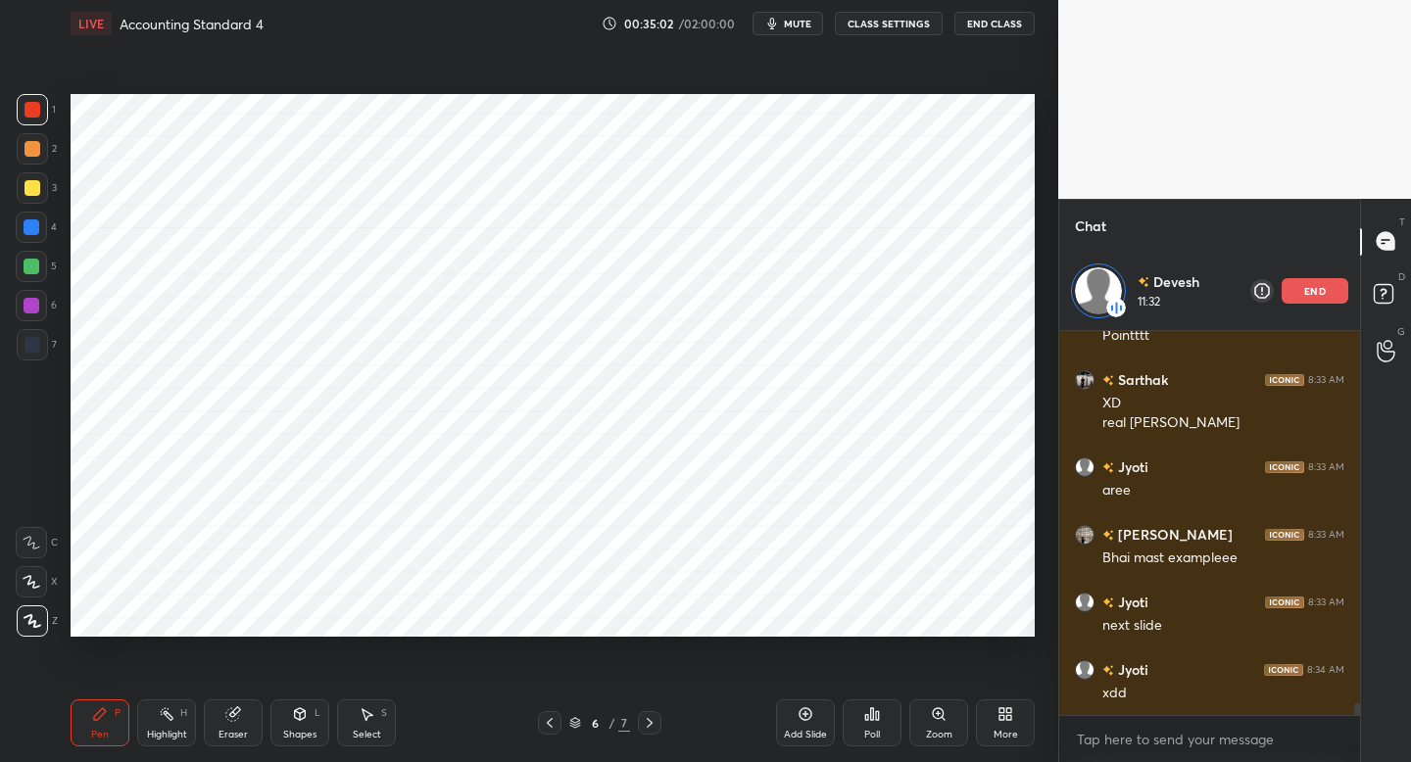
click at [1309, 292] on p "end" at bounding box center [1315, 291] width 22 height 10
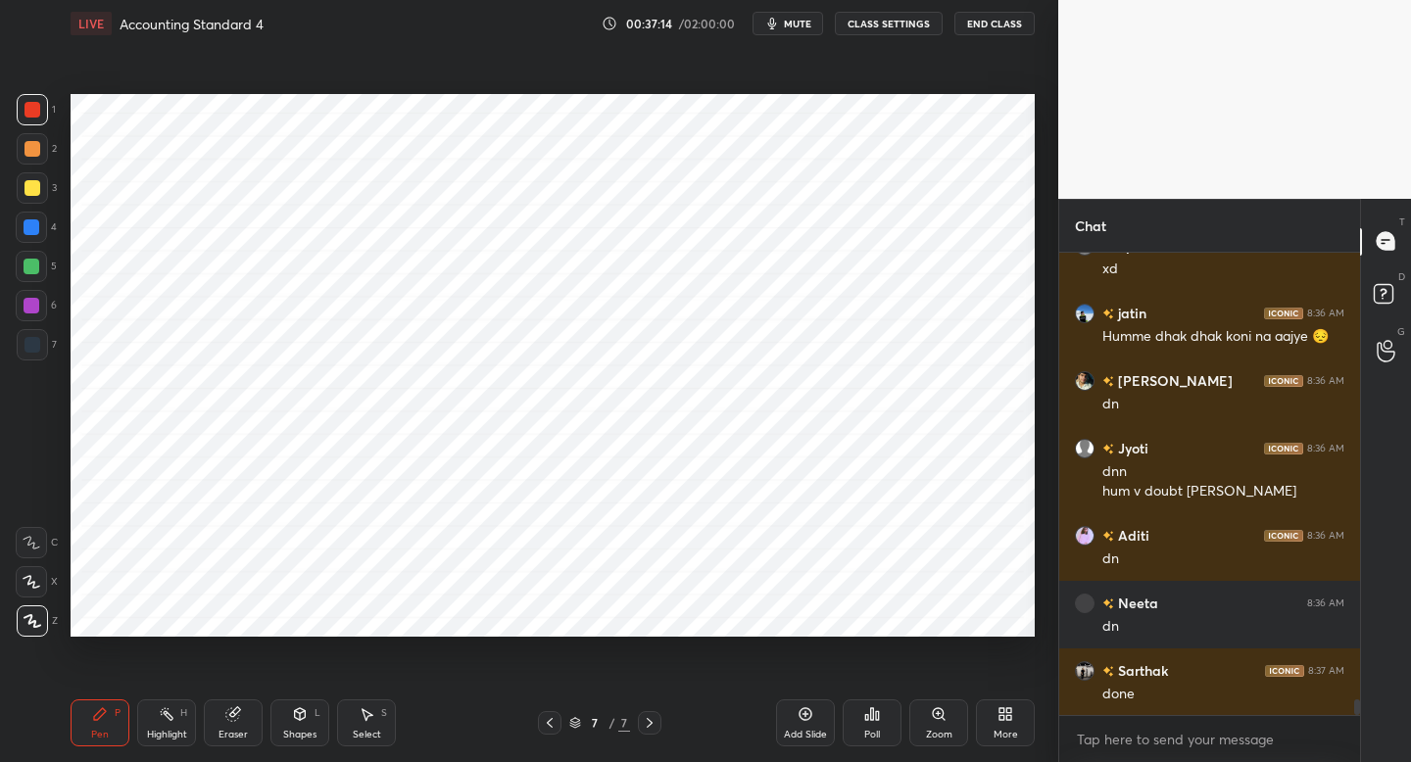
scroll to position [13478, 0]
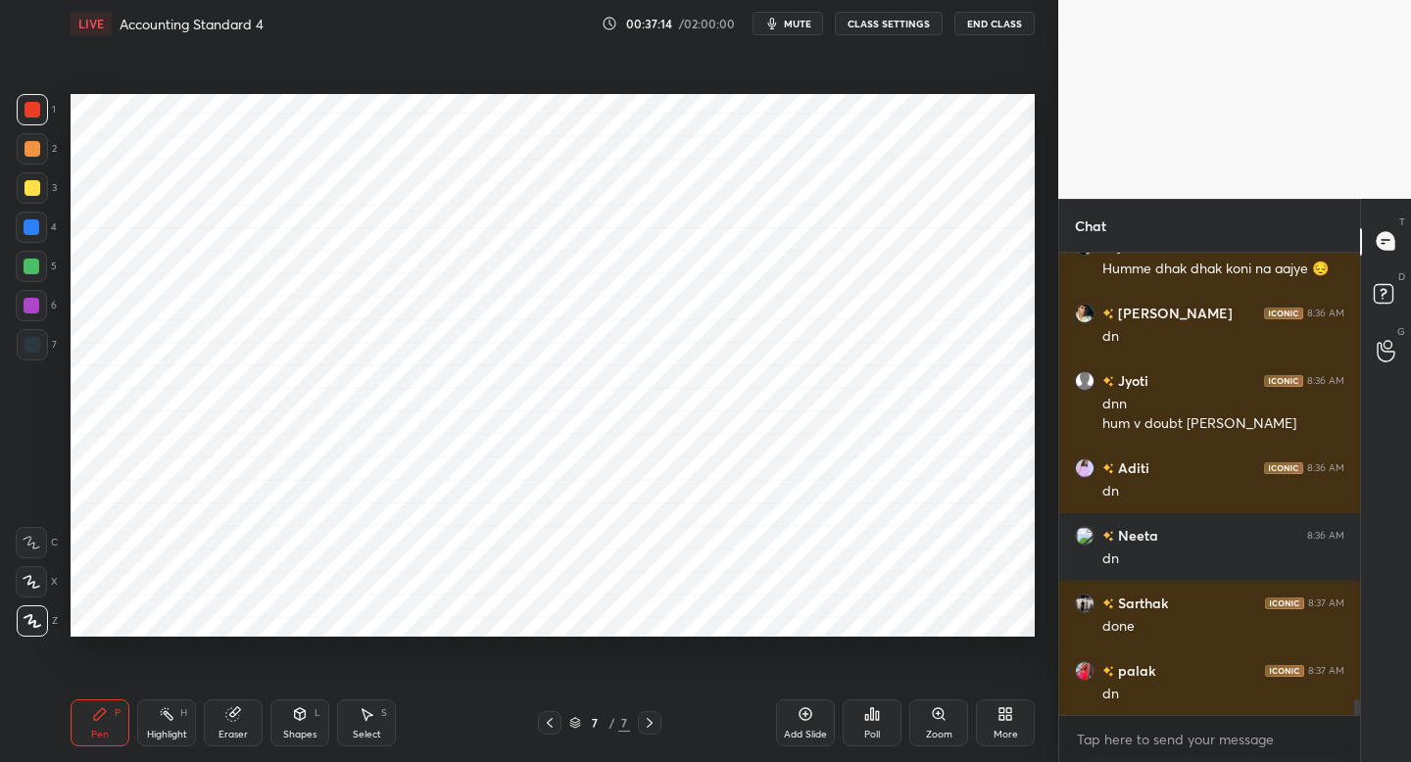
click at [802, 720] on div "Add Slide" at bounding box center [805, 723] width 59 height 47
click at [30, 356] on div at bounding box center [32, 344] width 31 height 31
click at [38, 127] on div "1" at bounding box center [36, 113] width 39 height 39
click at [32, 337] on div at bounding box center [33, 345] width 16 height 16
click at [37, 314] on div at bounding box center [31, 305] width 31 height 31
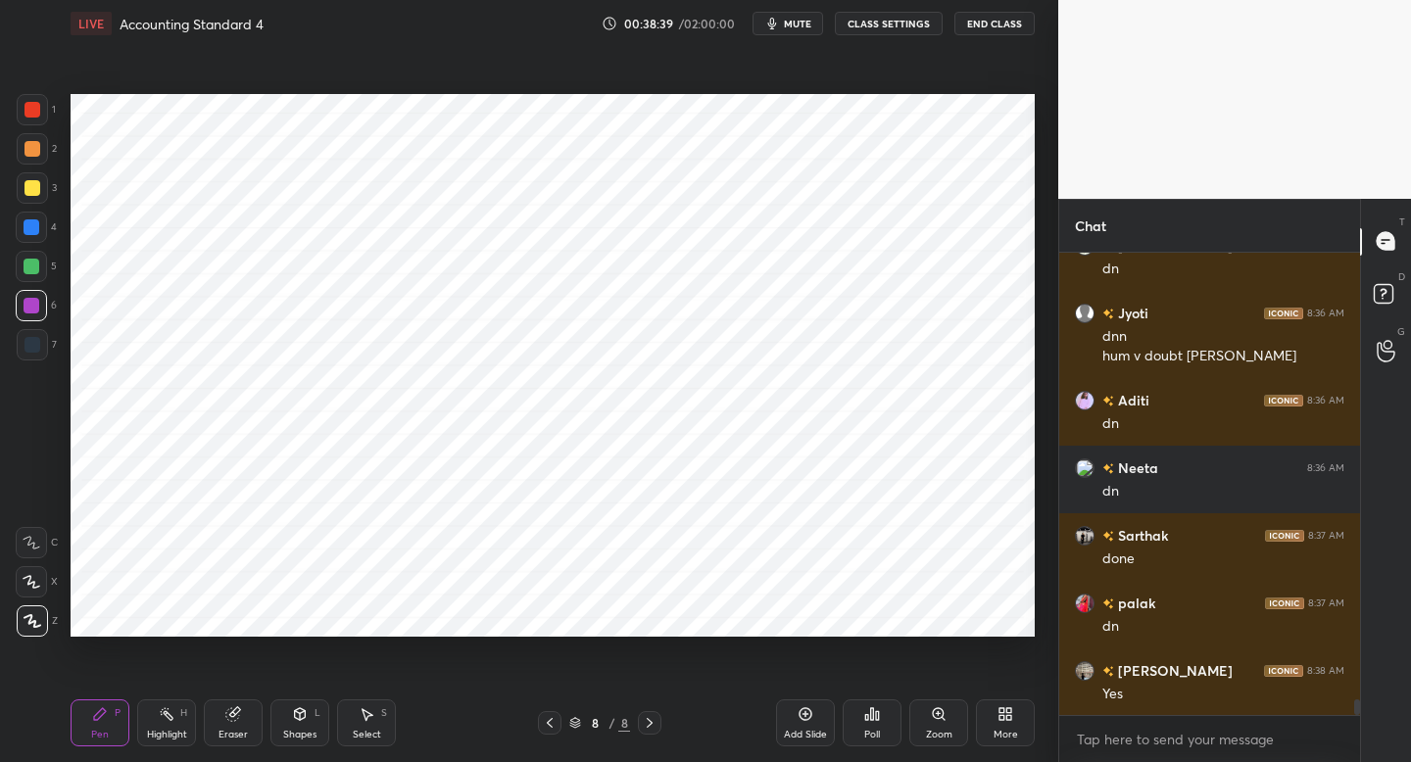
scroll to position [13614, 0]
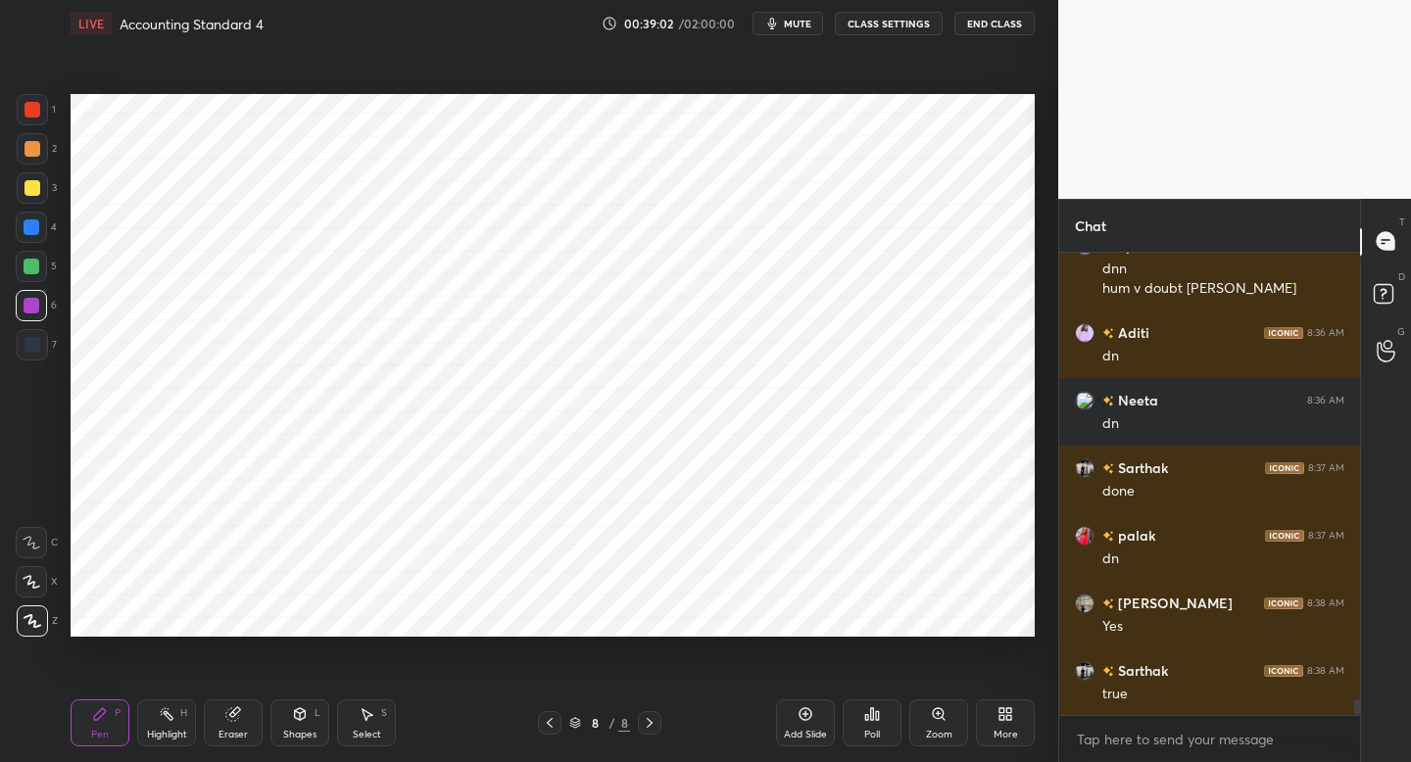
click at [57, 340] on div "1 2 3 4 5 6 7 C X Z C X Z E E Erase all H H" at bounding box center [31, 365] width 63 height 543
click at [46, 362] on div "7" at bounding box center [37, 348] width 40 height 39
click at [33, 319] on div at bounding box center [31, 305] width 31 height 31
click at [44, 350] on div at bounding box center [32, 344] width 31 height 31
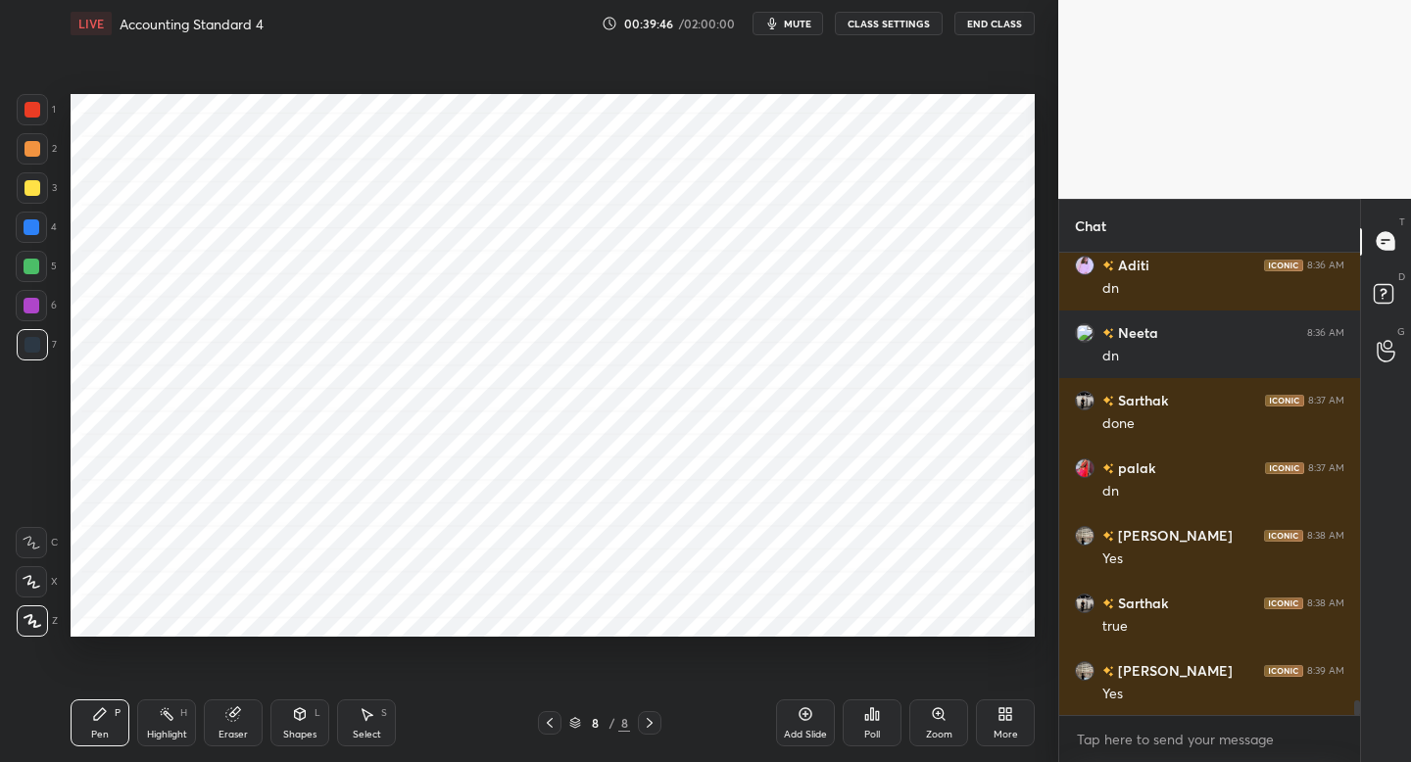
scroll to position [13749, 0]
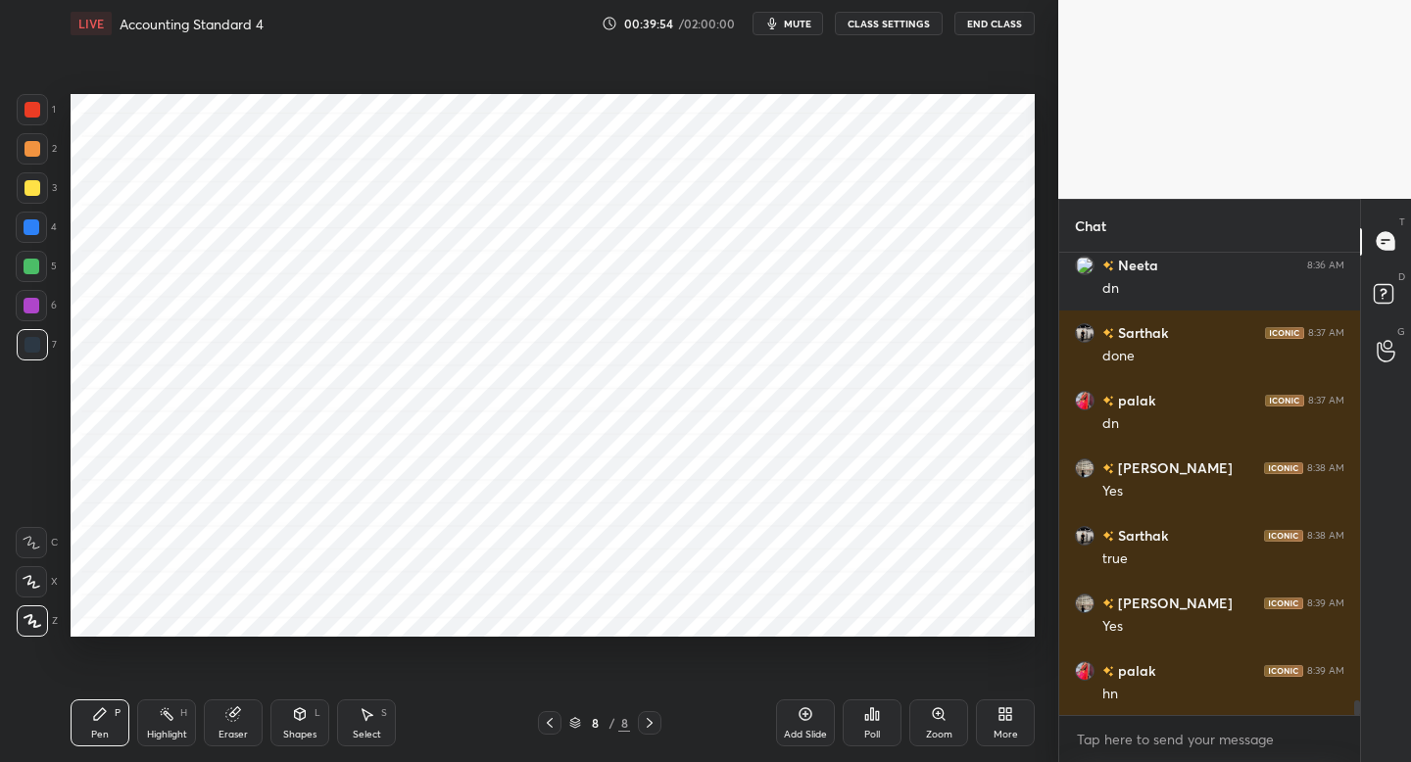
click at [34, 310] on div at bounding box center [32, 306] width 16 height 16
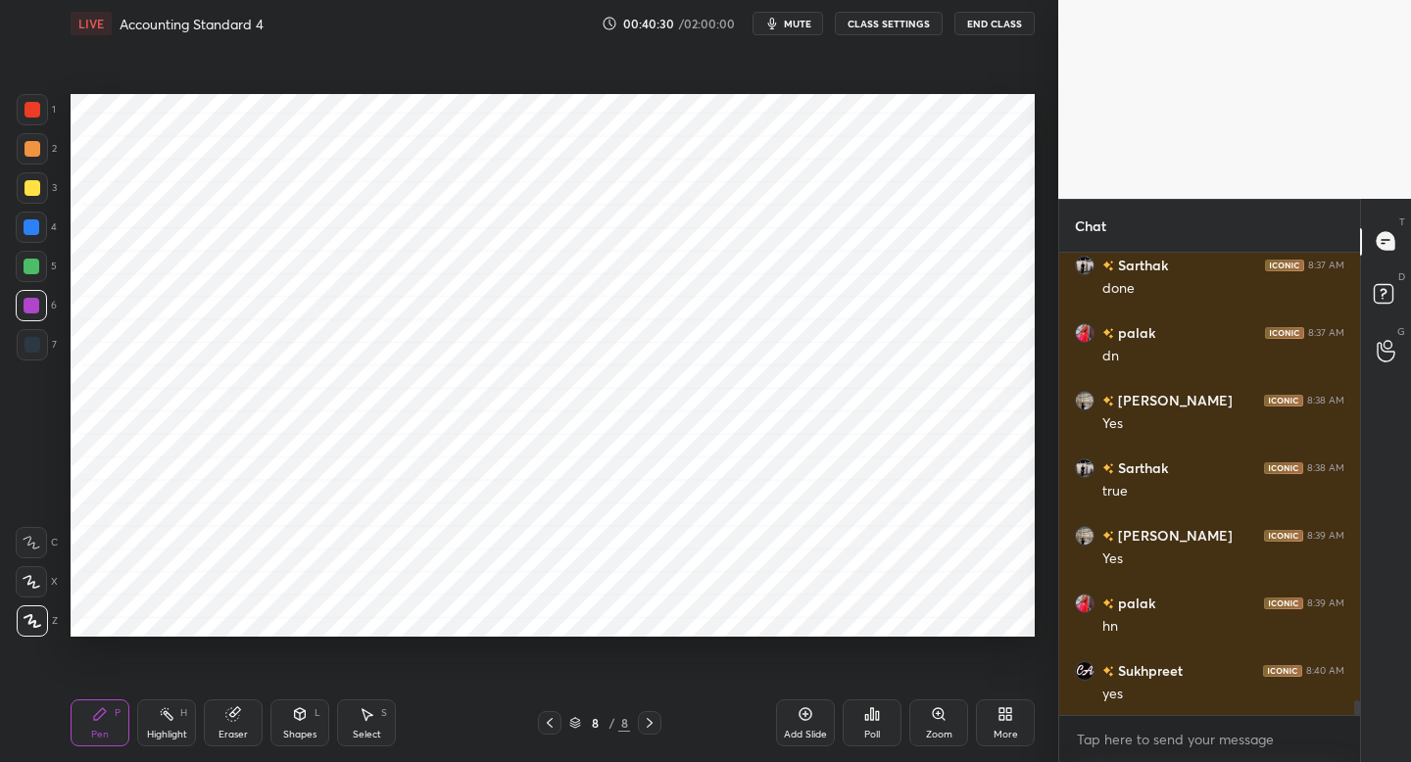
scroll to position [13884, 0]
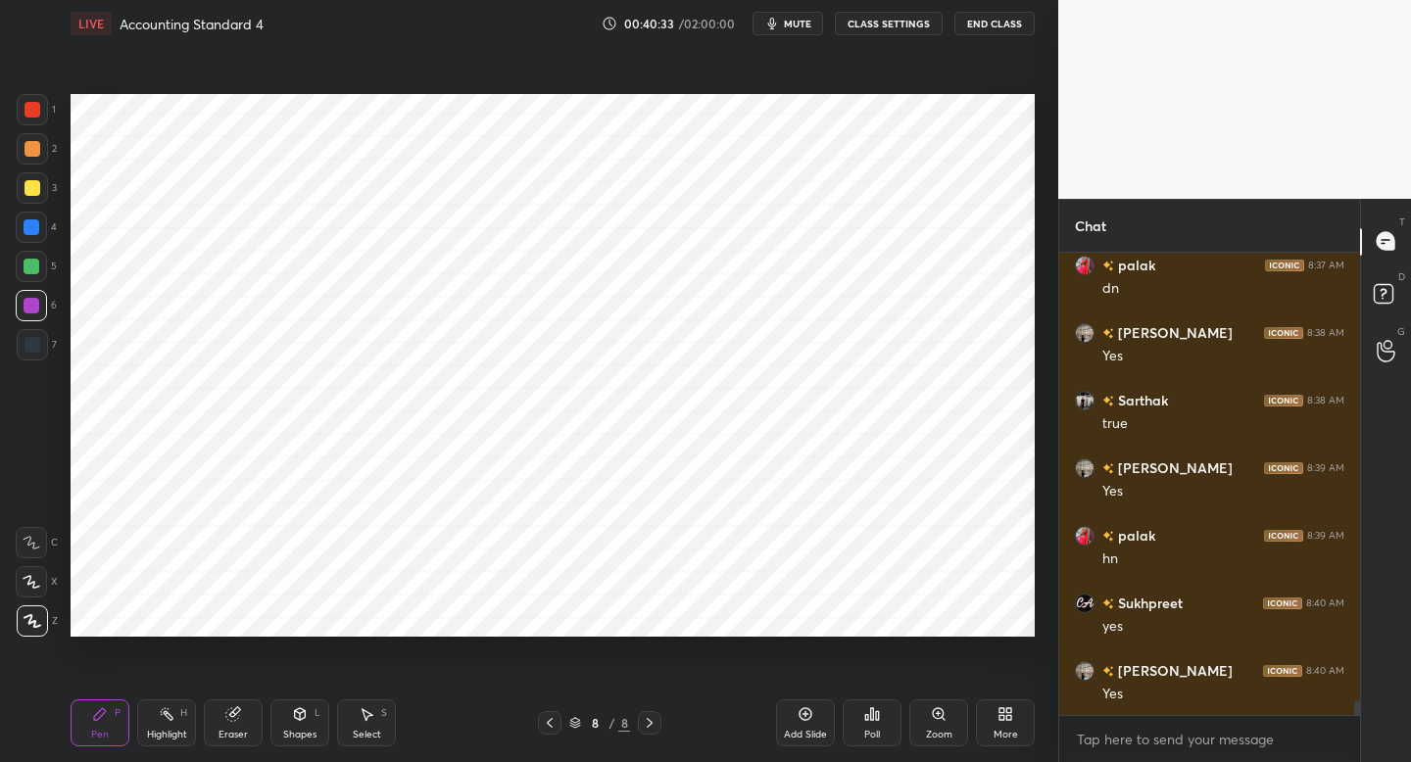
click at [815, 730] on div "Add Slide" at bounding box center [805, 735] width 43 height 10
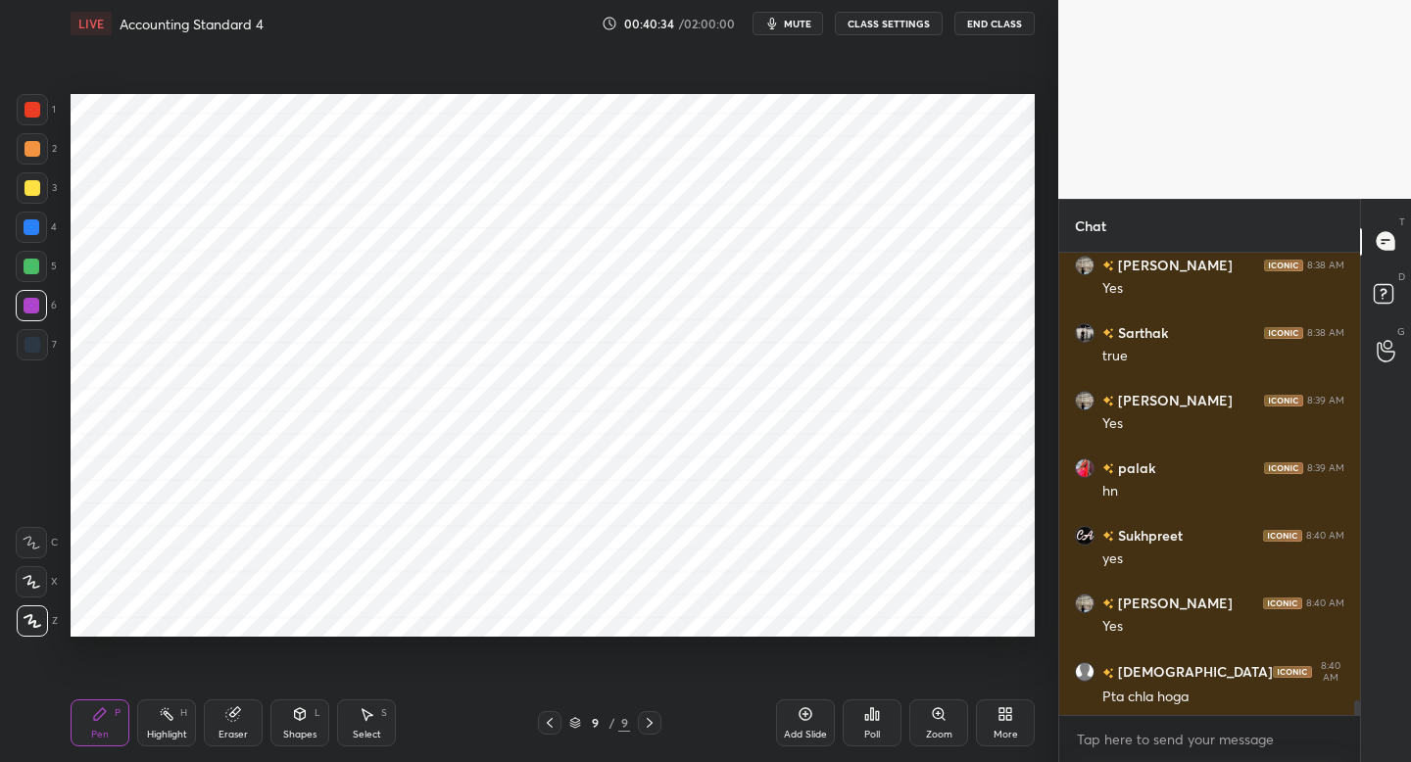
scroll to position [14019, 0]
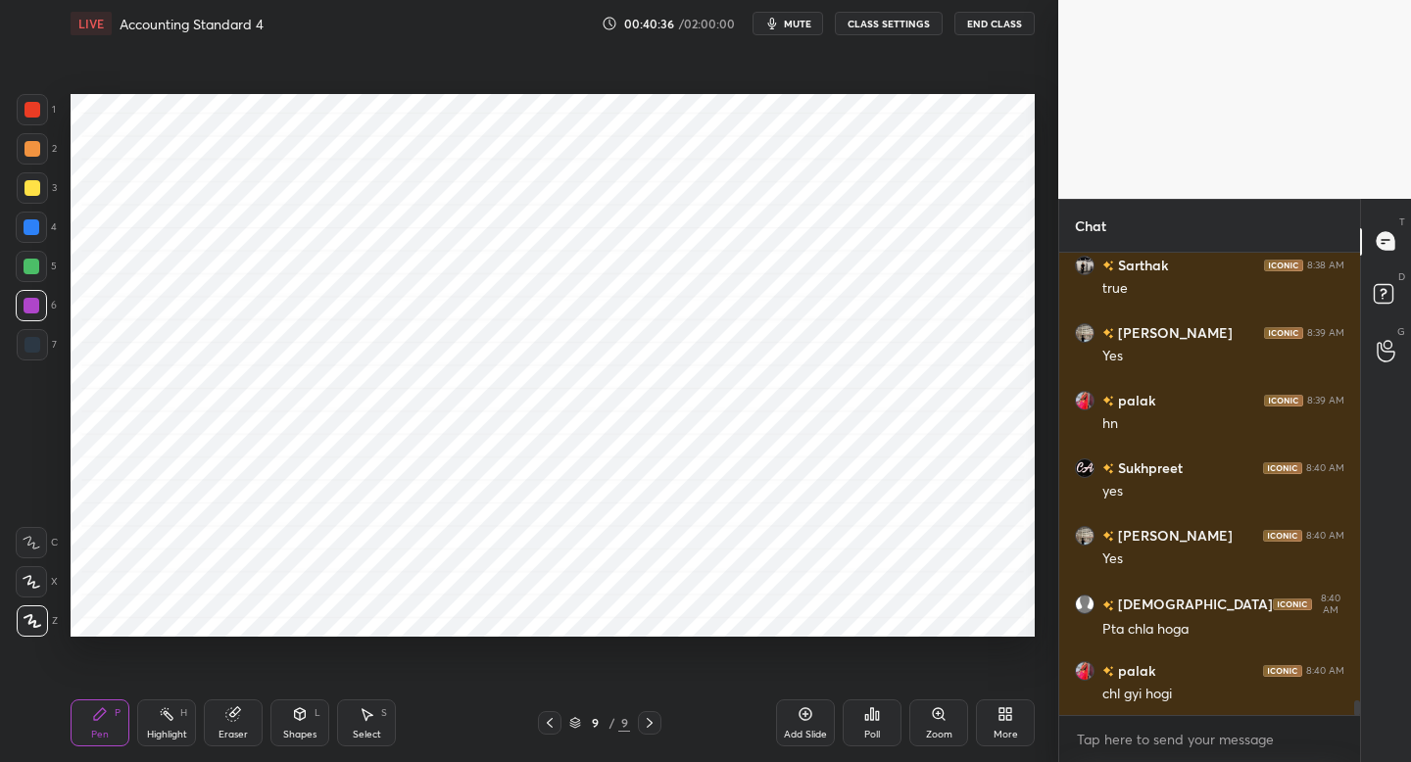
click at [57, 112] on div "1 2 3 4 5 6 7 C X Z C X Z E E Erase all H H" at bounding box center [31, 365] width 63 height 543
click at [40, 353] on div at bounding box center [32, 344] width 31 height 31
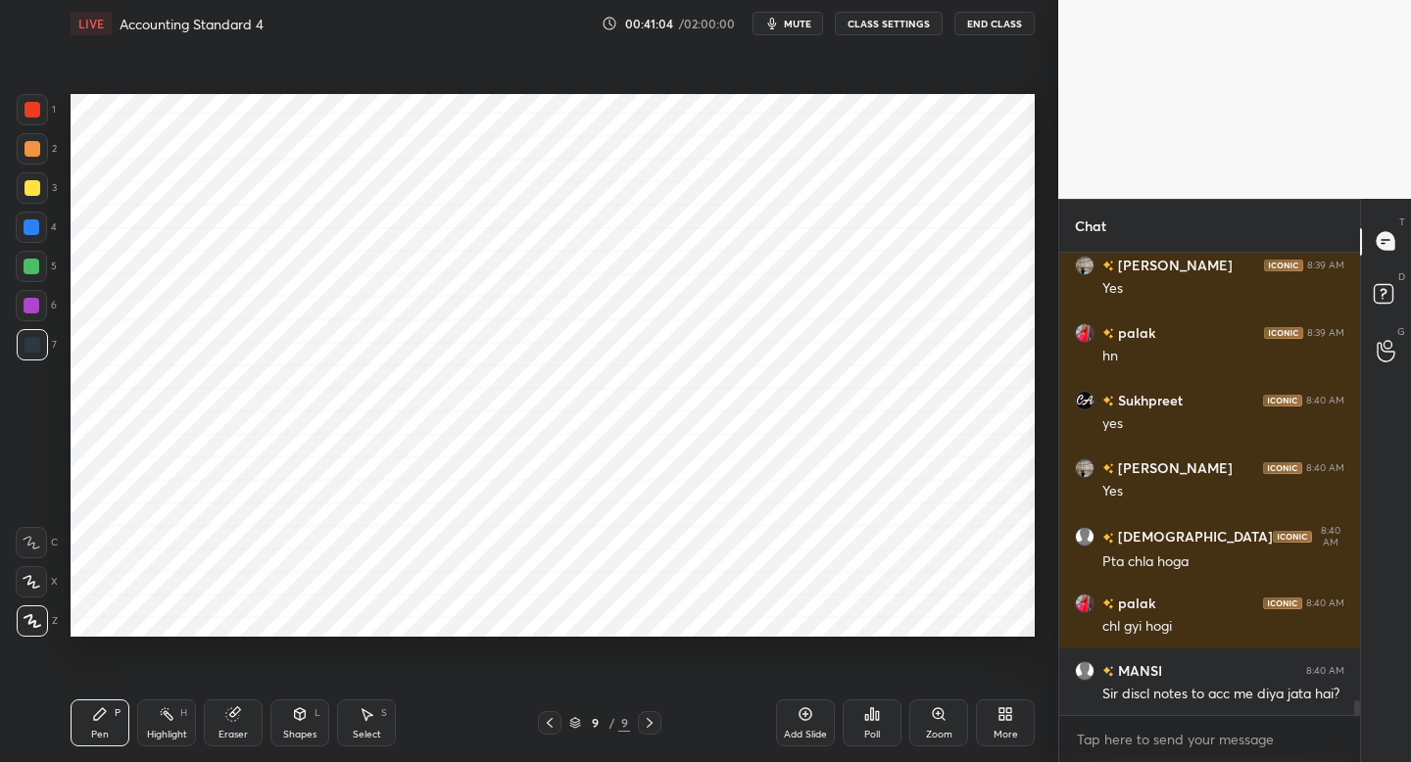
click at [42, 103] on div at bounding box center [32, 109] width 31 height 31
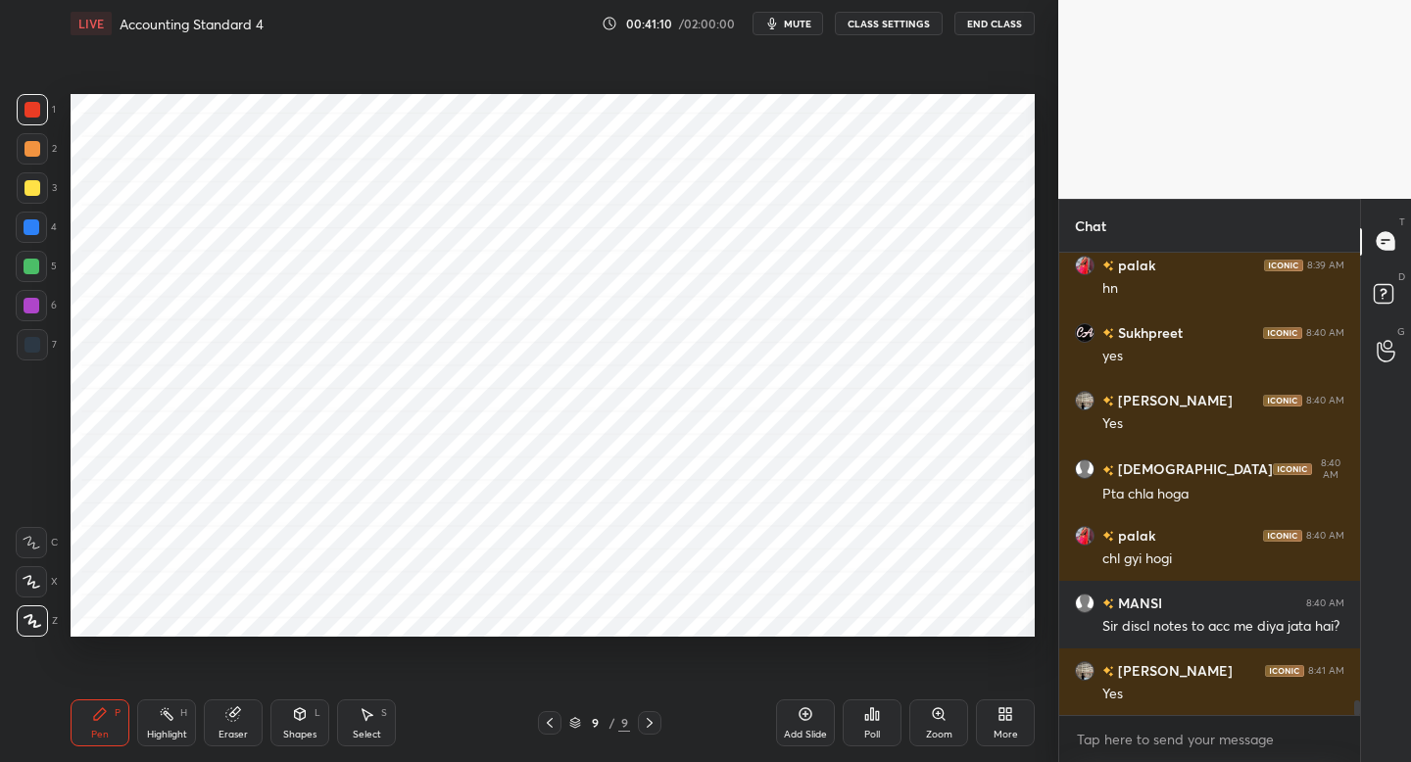
scroll to position [14222, 0]
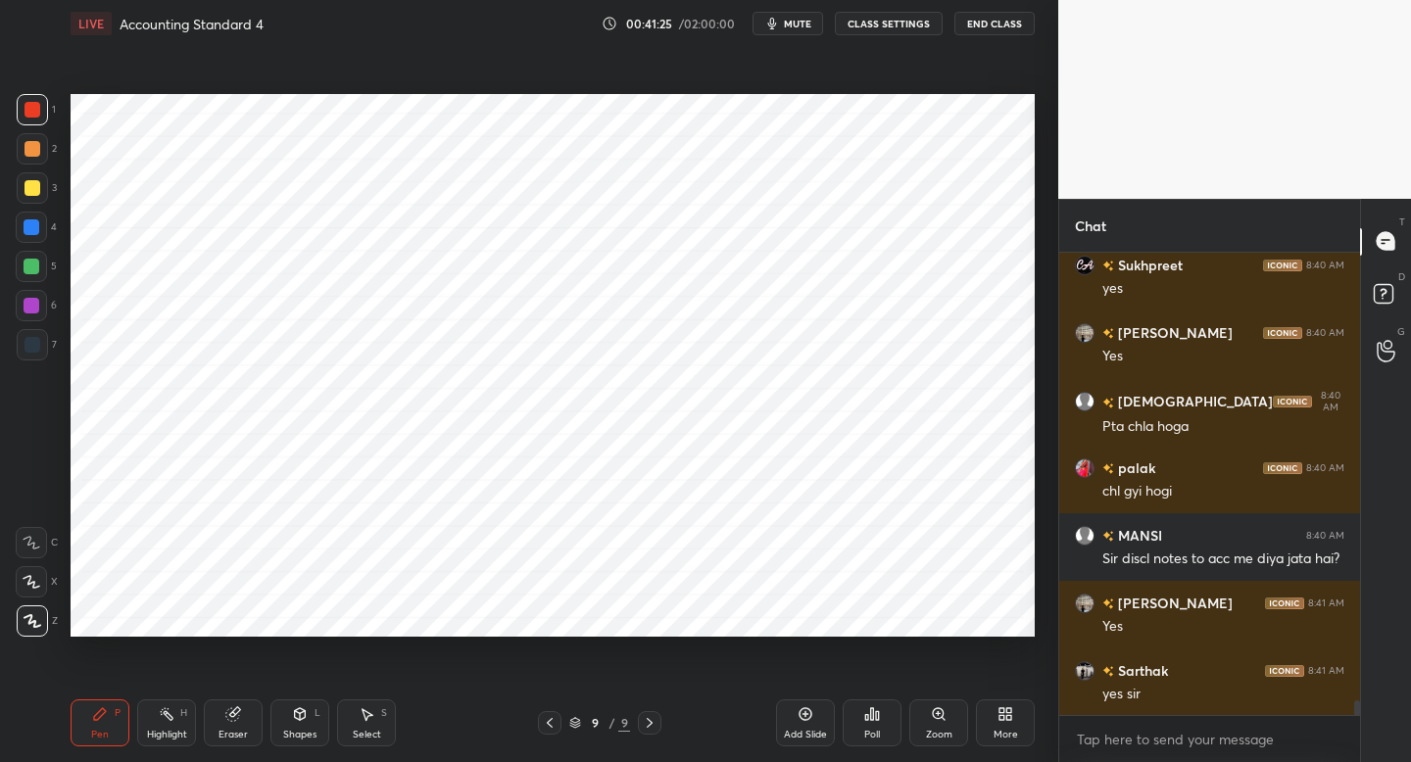
click at [38, 314] on div at bounding box center [31, 305] width 31 height 31
click at [30, 151] on div at bounding box center [33, 149] width 16 height 16
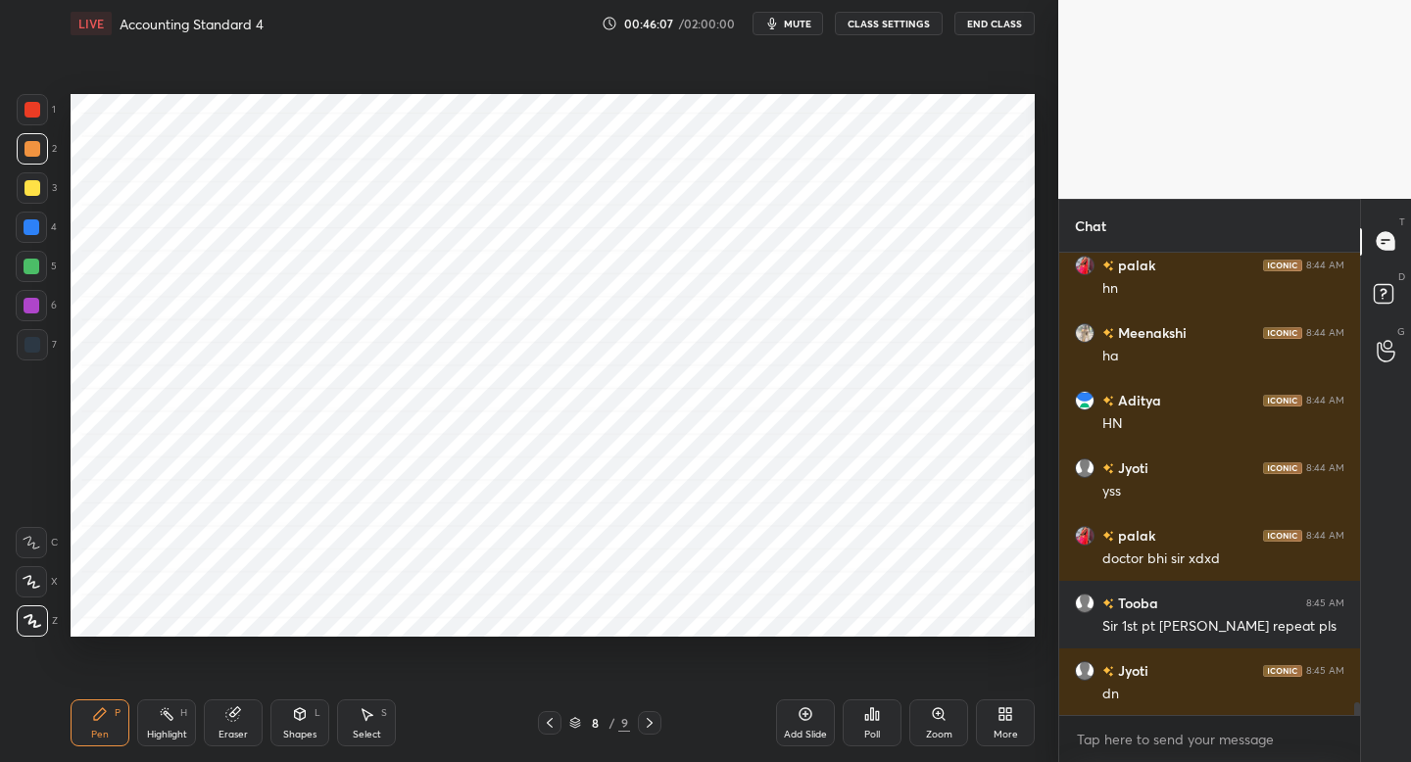
scroll to position [16270, 0]
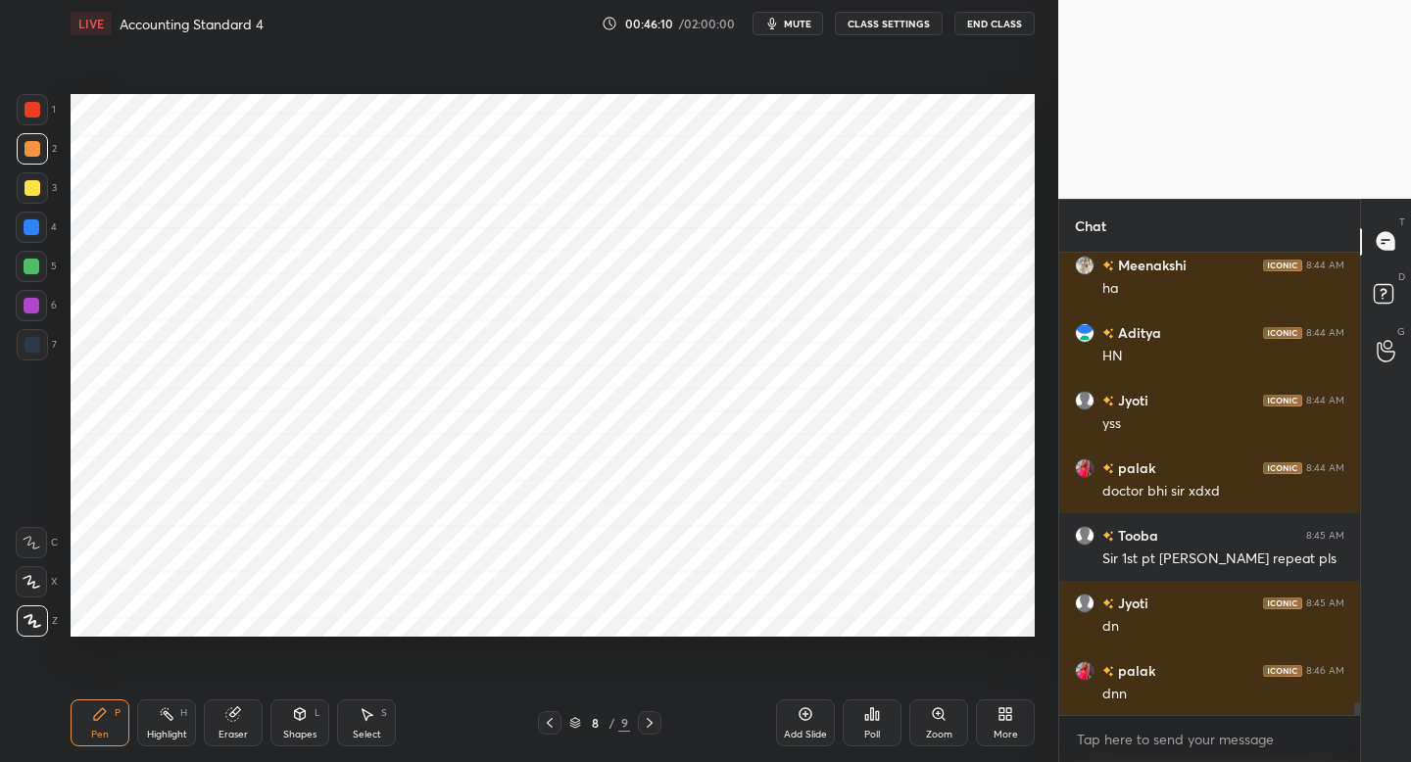
click at [780, 30] on icon "button" at bounding box center [772, 24] width 16 height 16
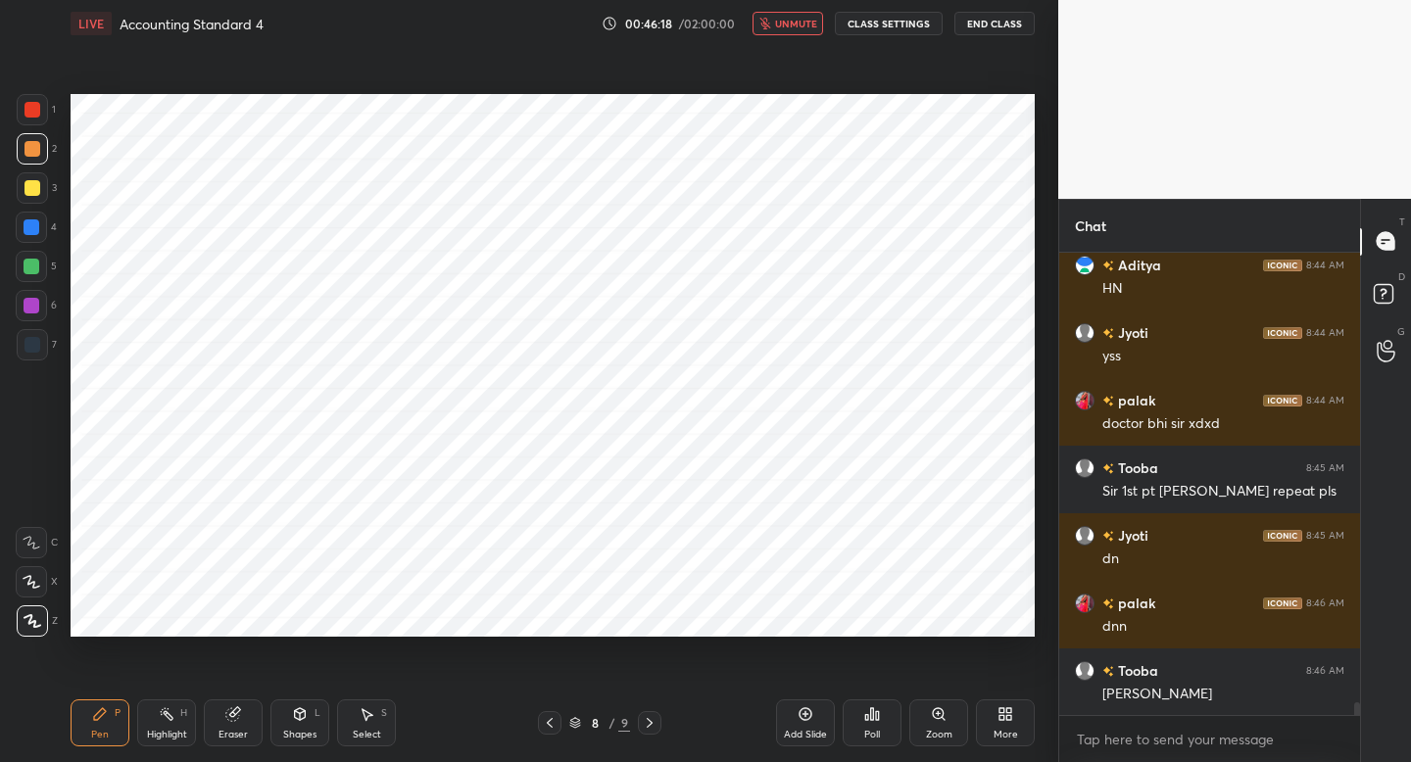
scroll to position [16406, 0]
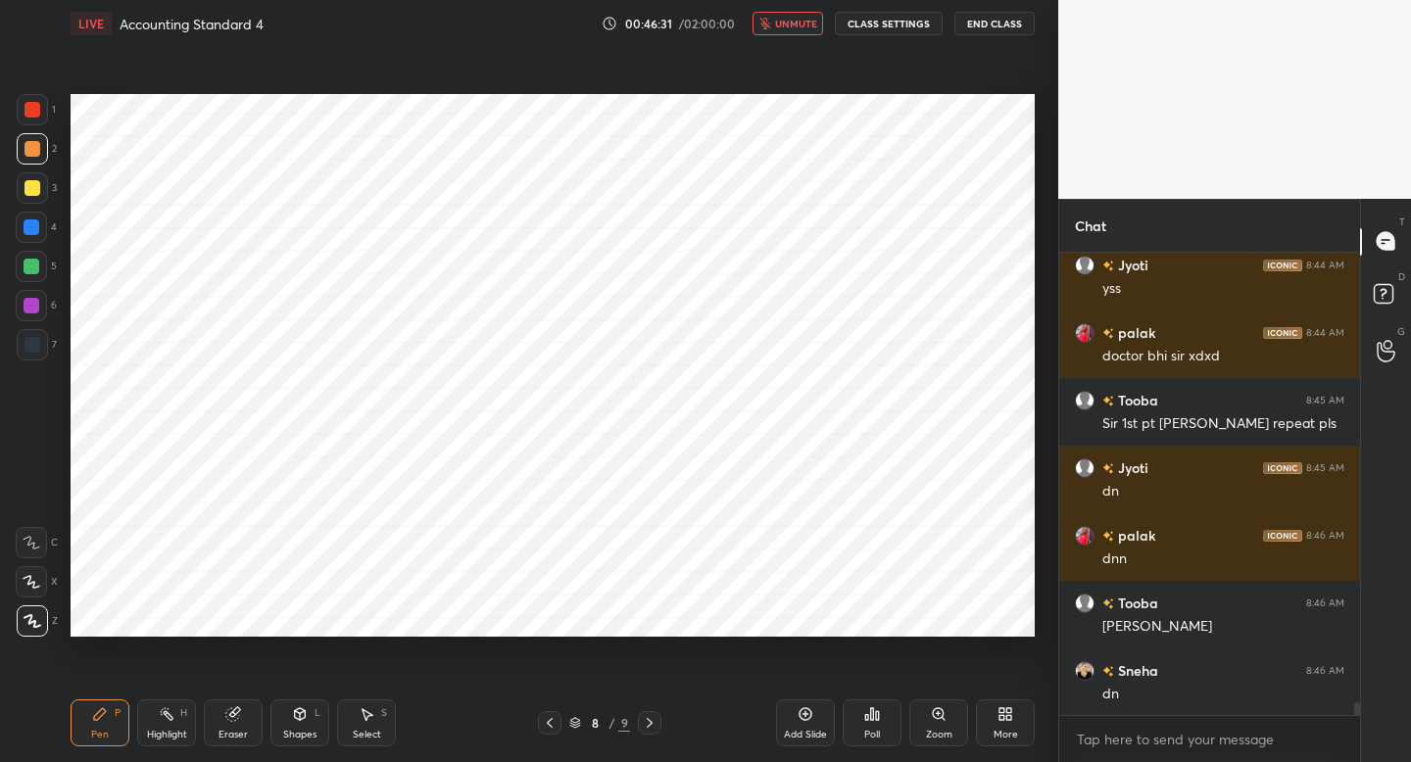
click at [781, 30] on button "unmute" at bounding box center [788, 24] width 71 height 24
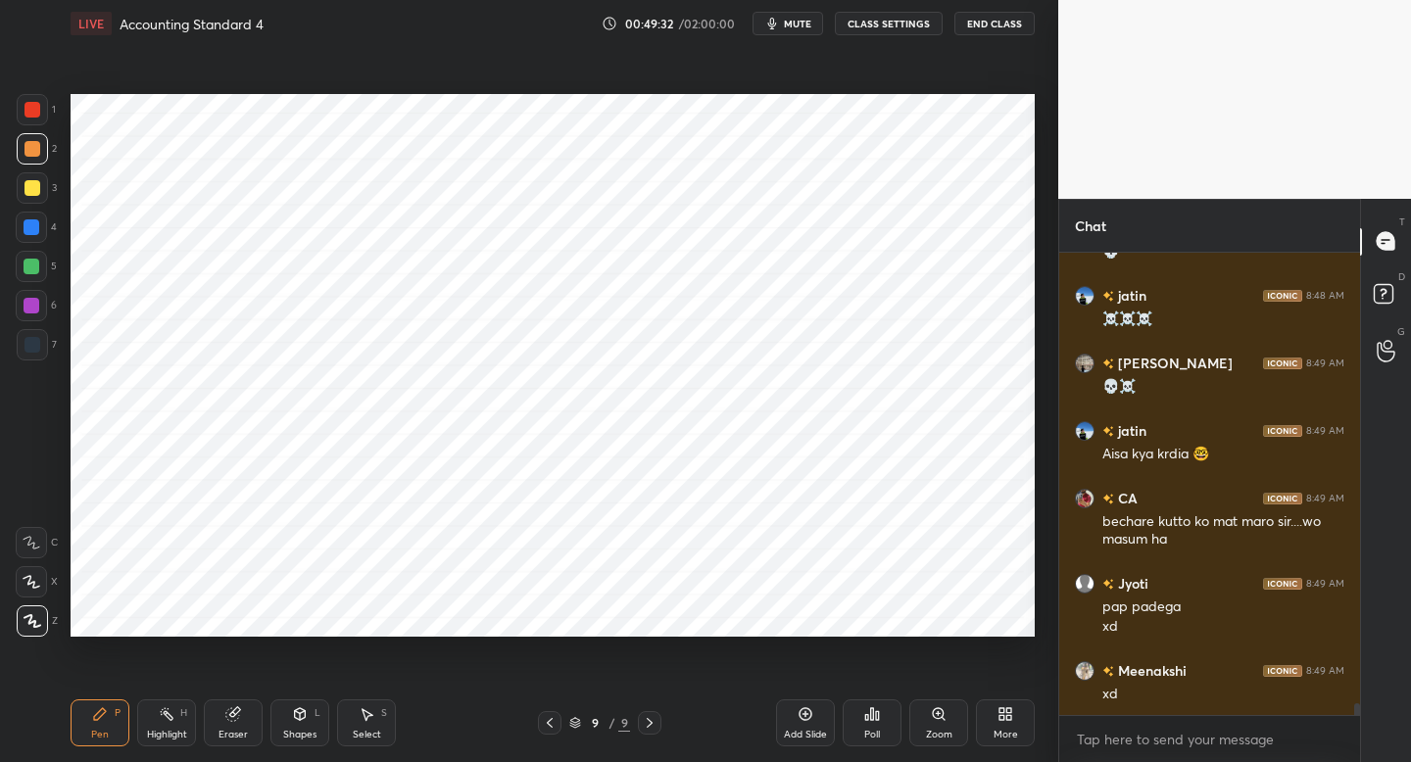
scroll to position [17831, 0]
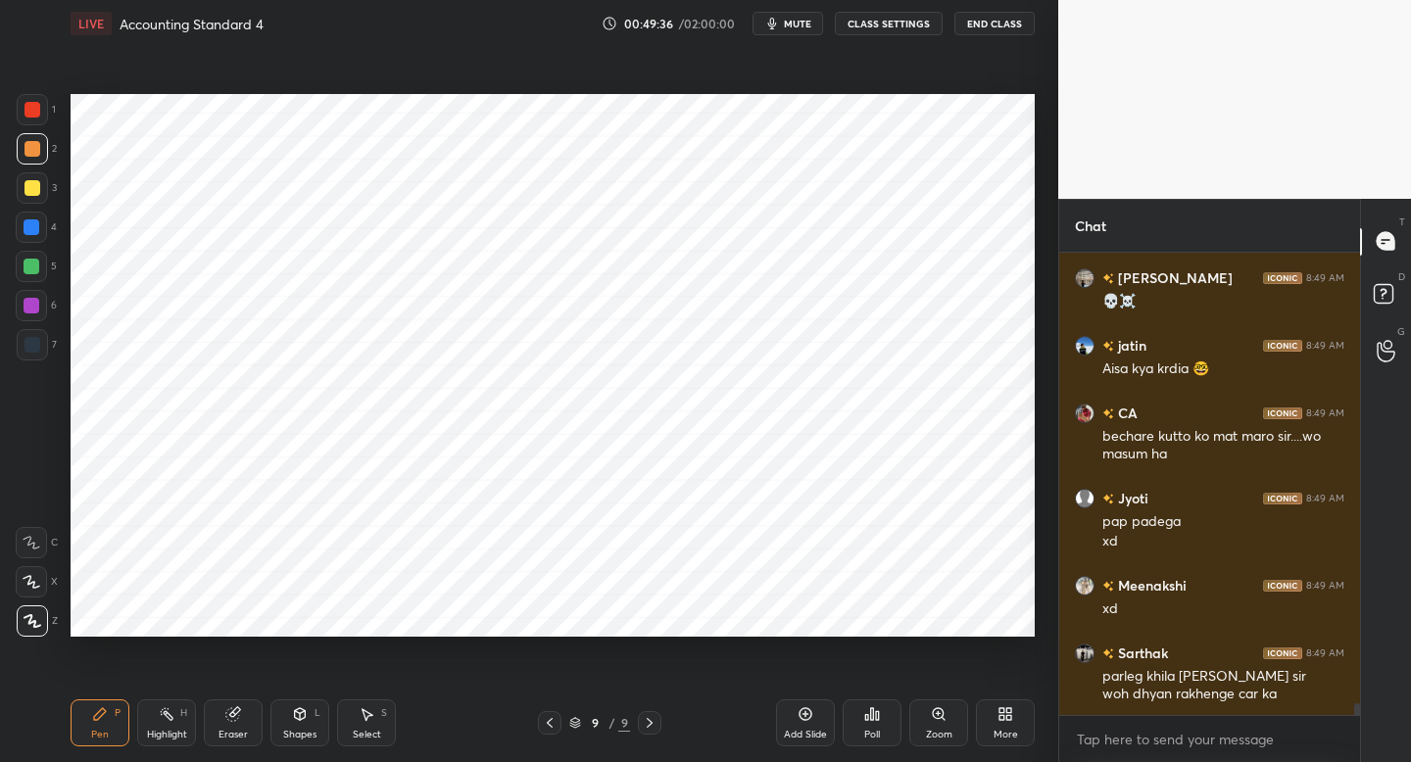
click at [804, 708] on icon at bounding box center [806, 715] width 16 height 16
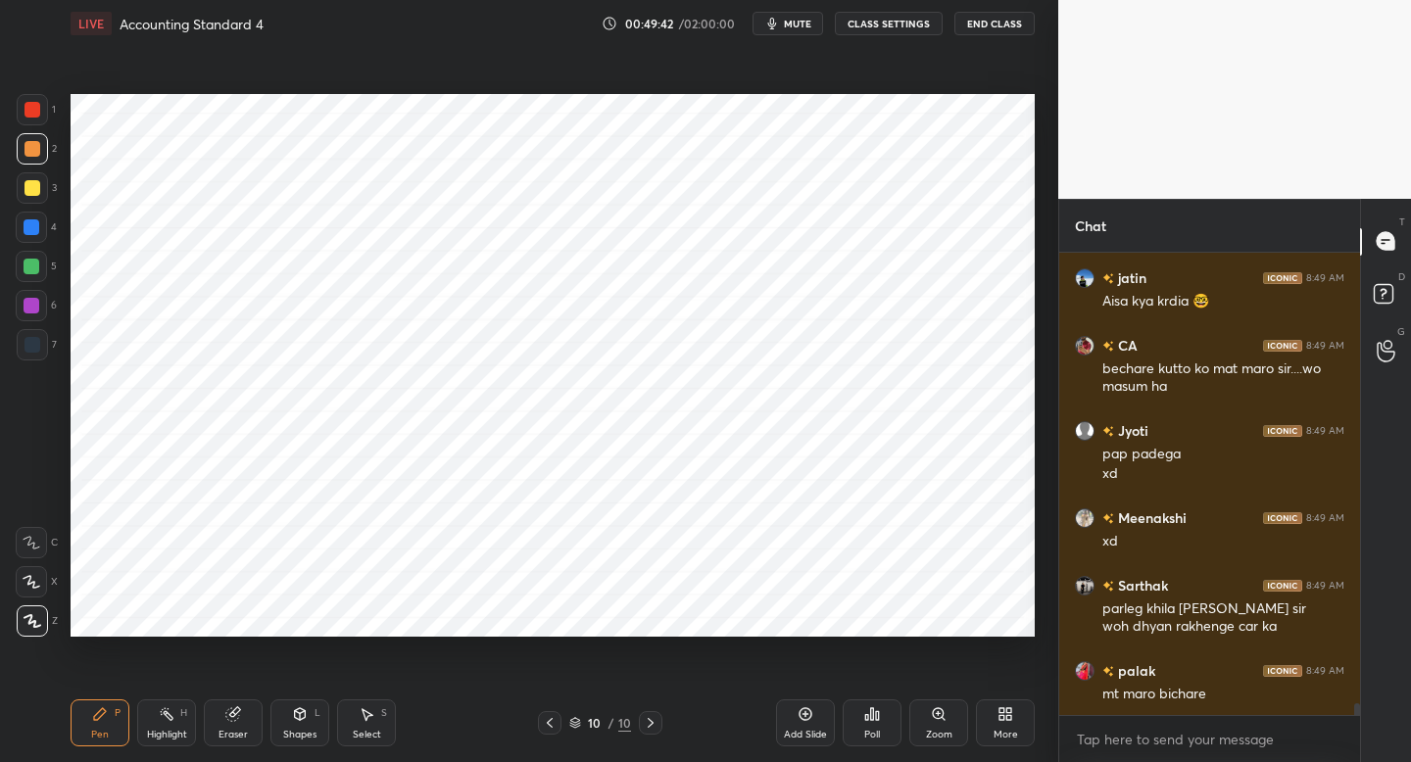
click at [36, 338] on div at bounding box center [33, 345] width 16 height 16
click at [566, 719] on div "10 / 10" at bounding box center [600, 724] width 124 height 24
click at [563, 725] on div "10 / 10" at bounding box center [600, 724] width 124 height 24
click at [549, 719] on icon at bounding box center [550, 723] width 16 height 16
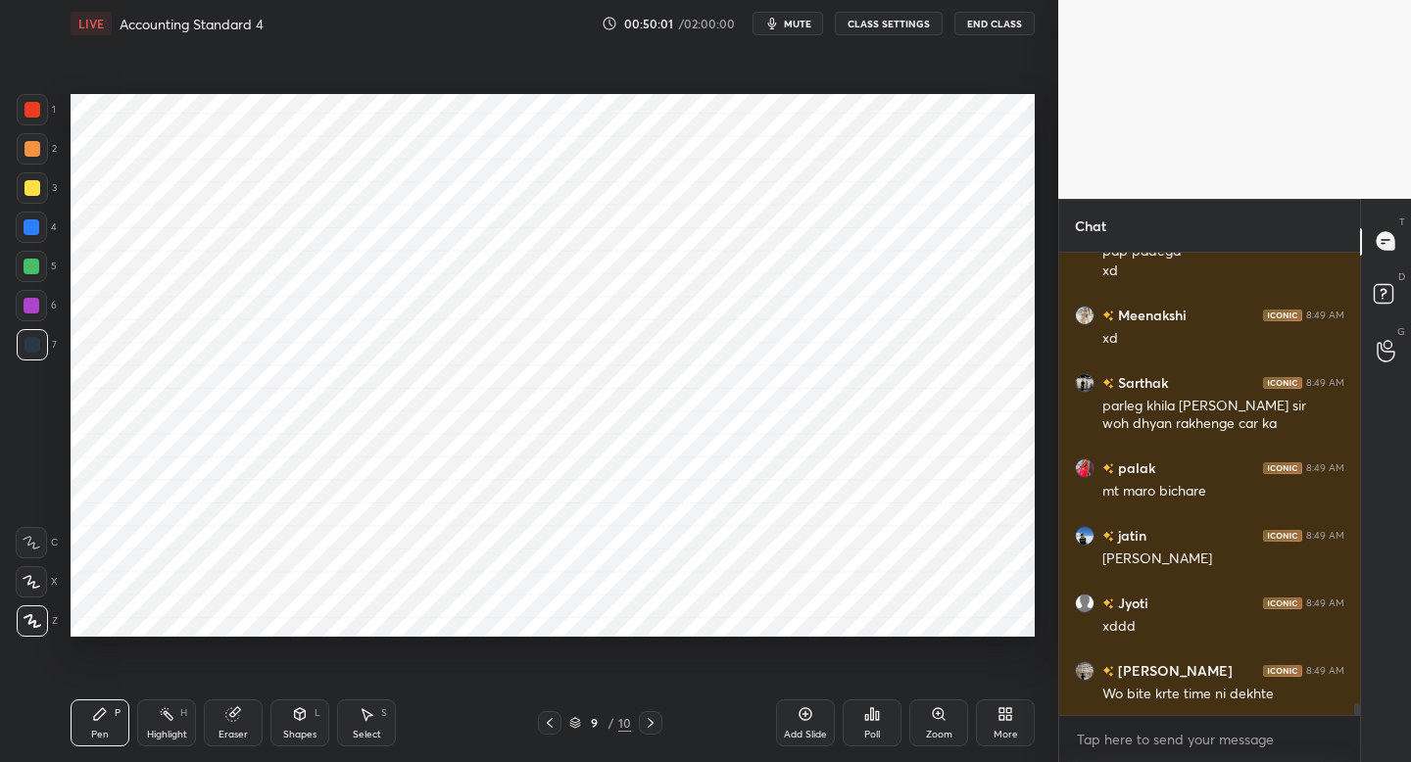
scroll to position [18169, 0]
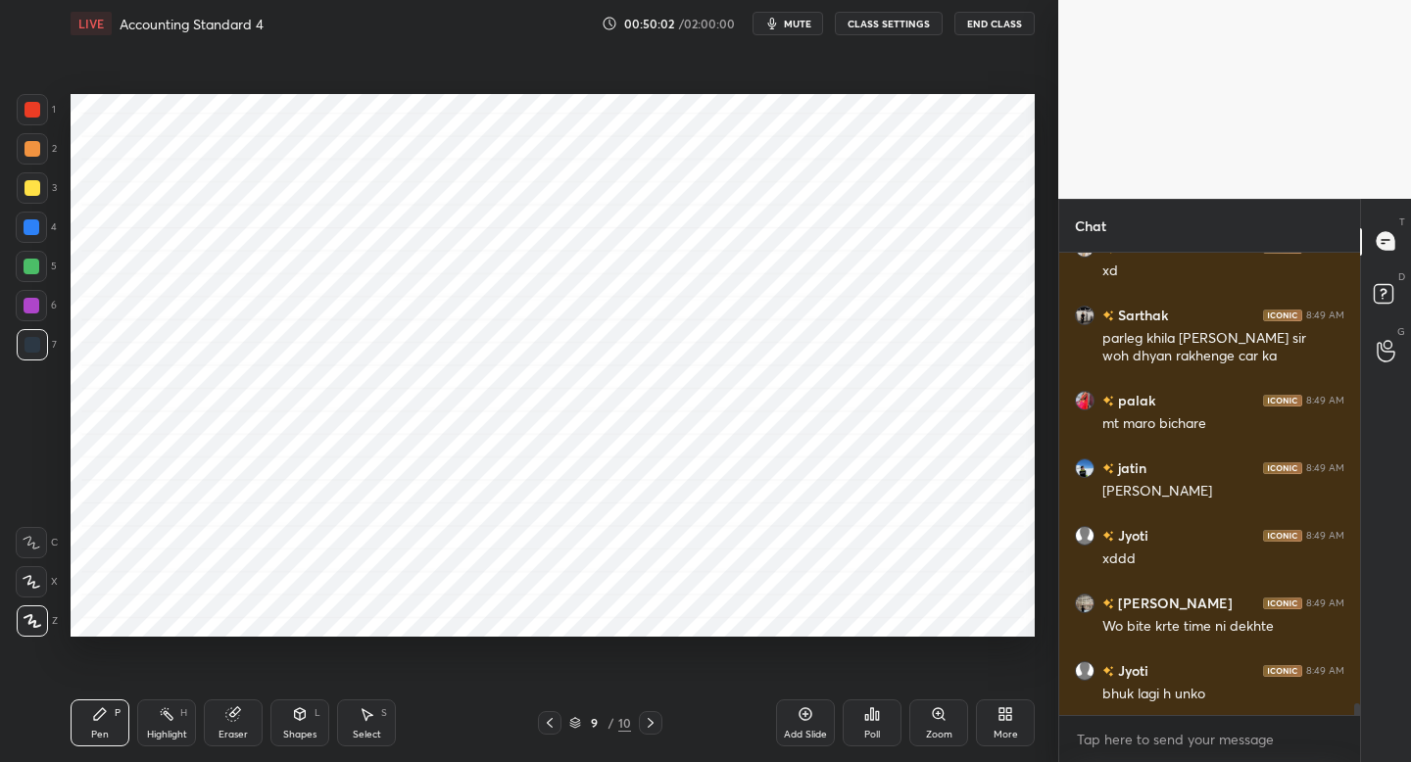
click at [1006, 719] on icon at bounding box center [1006, 715] width 16 height 16
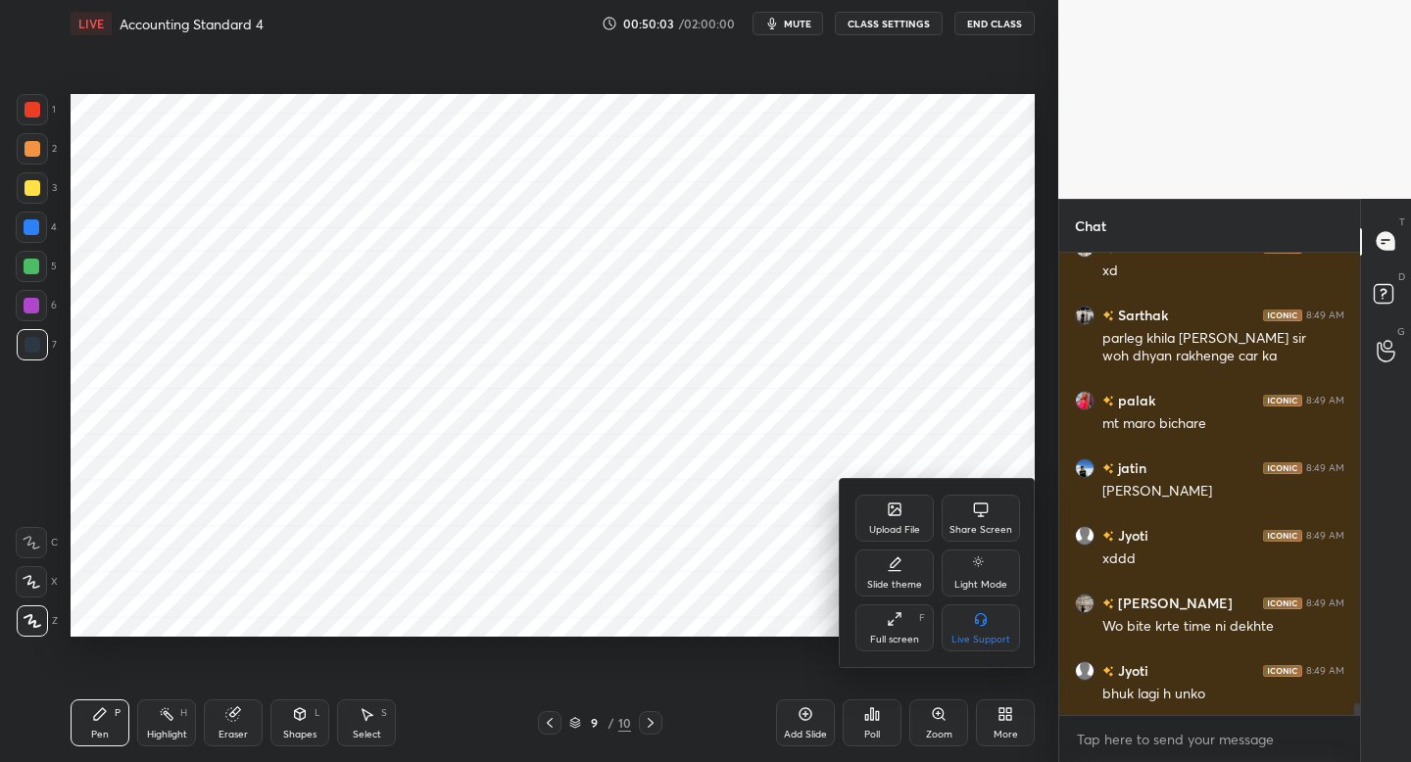
scroll to position [18236, 0]
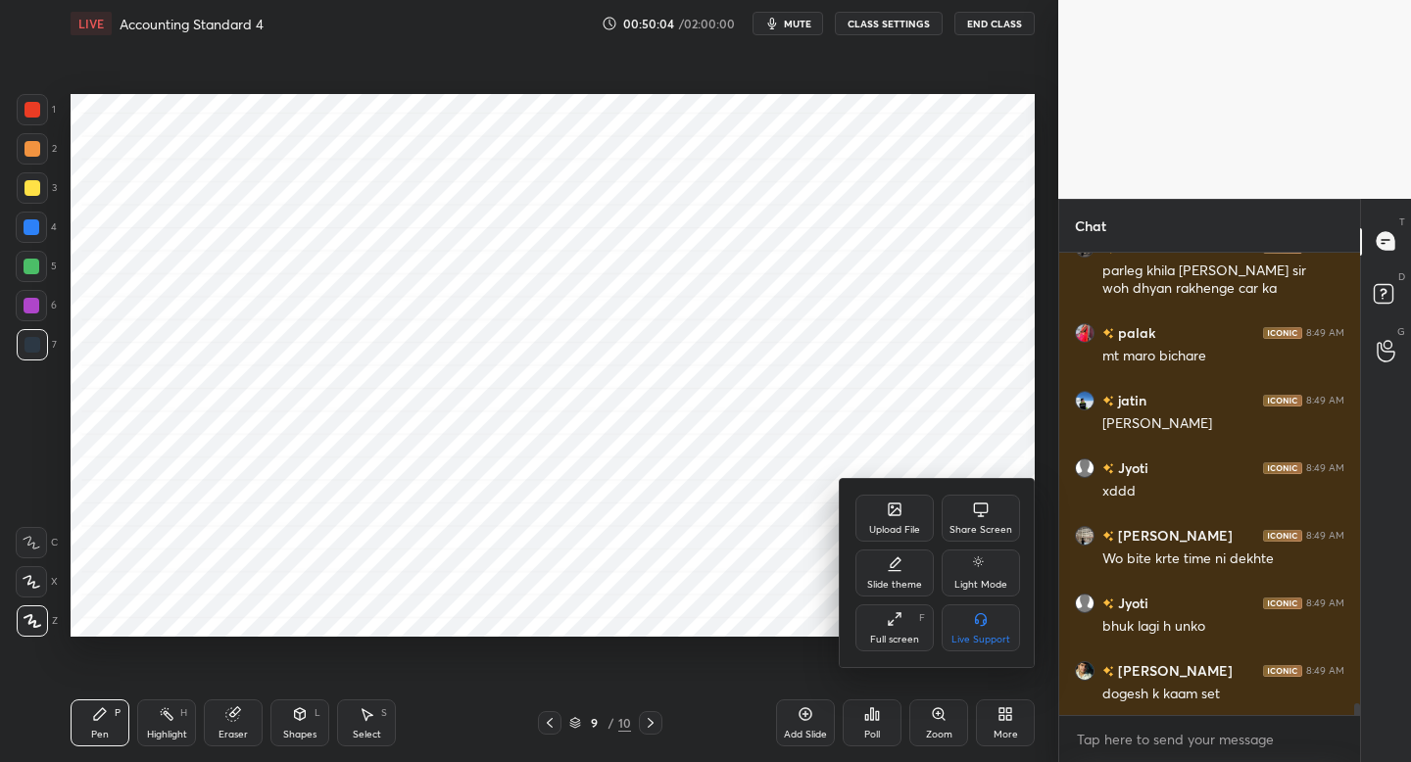
click at [908, 527] on div "Upload File" at bounding box center [894, 530] width 51 height 10
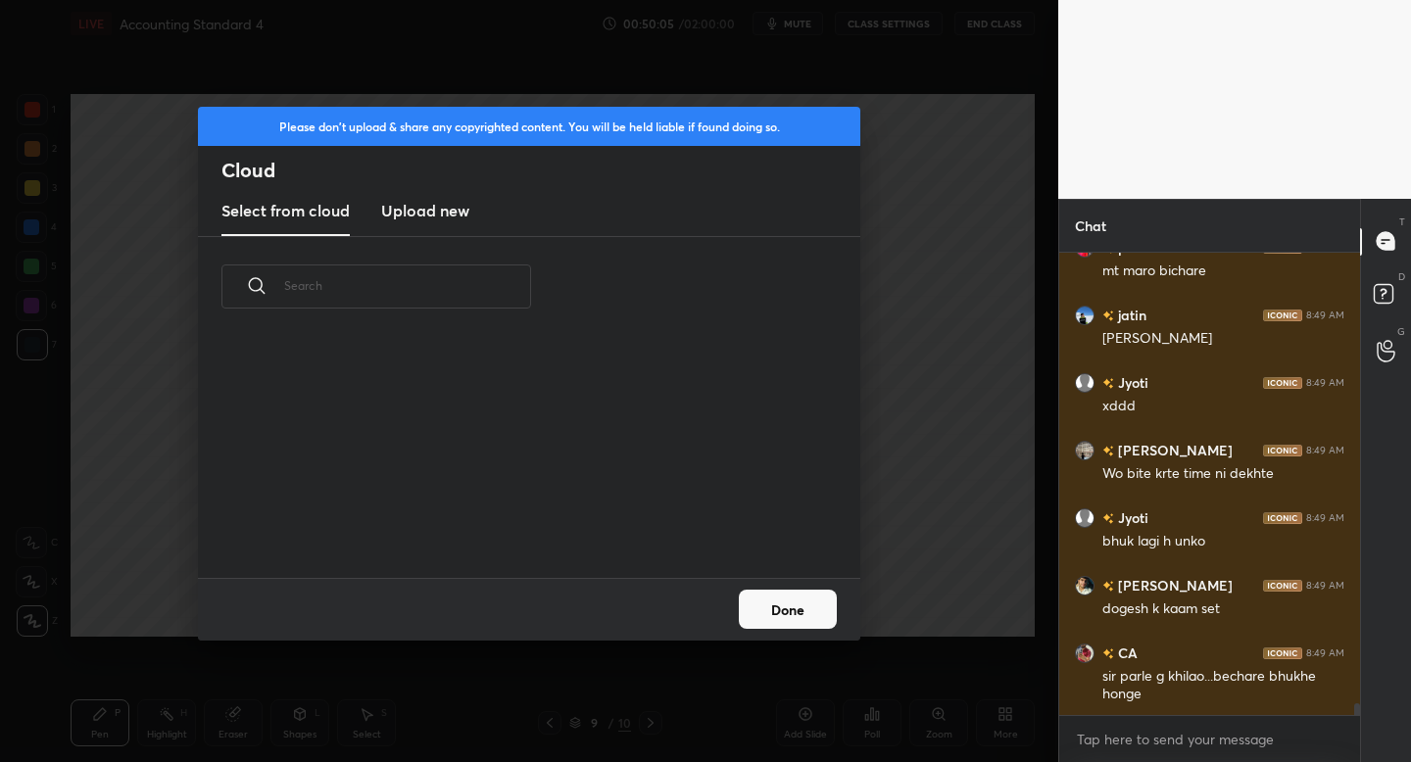
scroll to position [18389, 0]
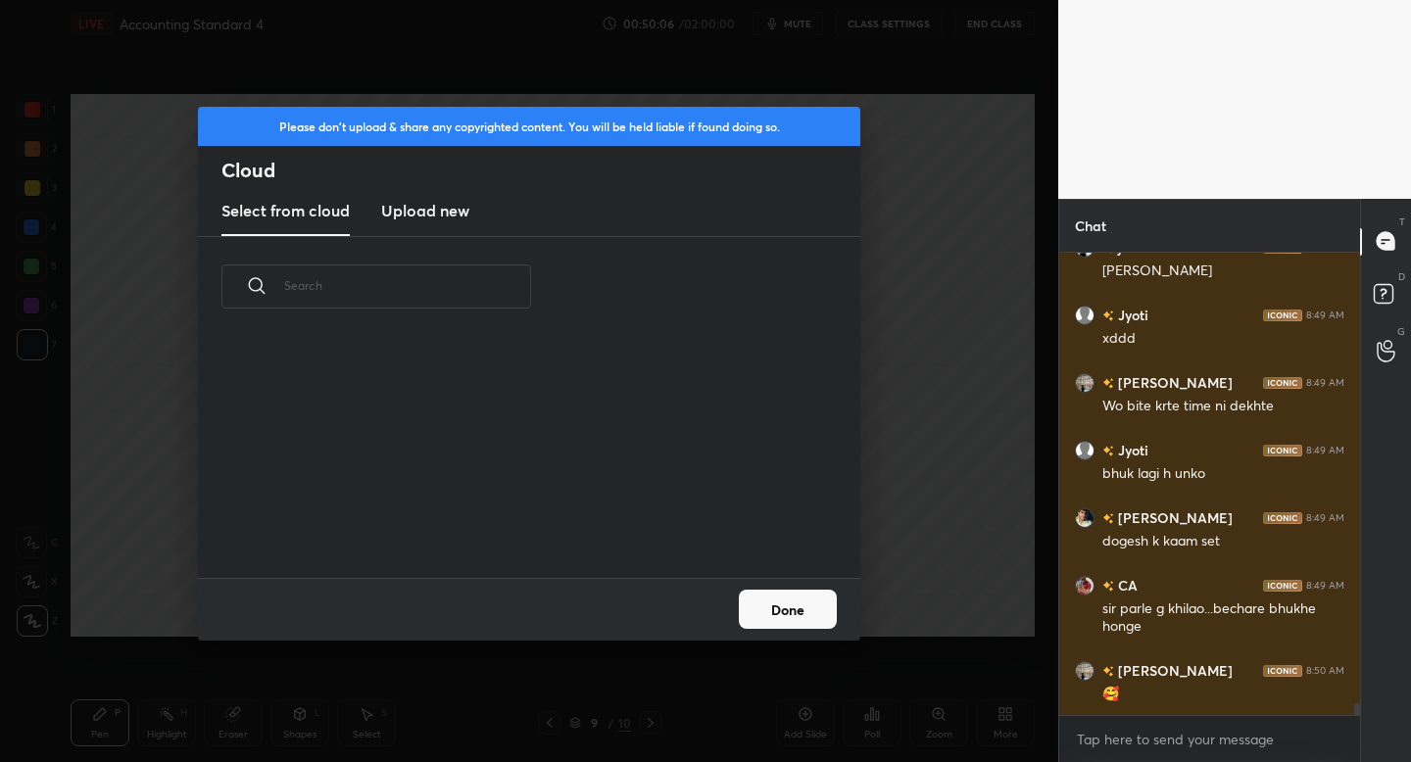
click at [429, 220] on h3 "Upload new" at bounding box center [425, 211] width 88 height 24
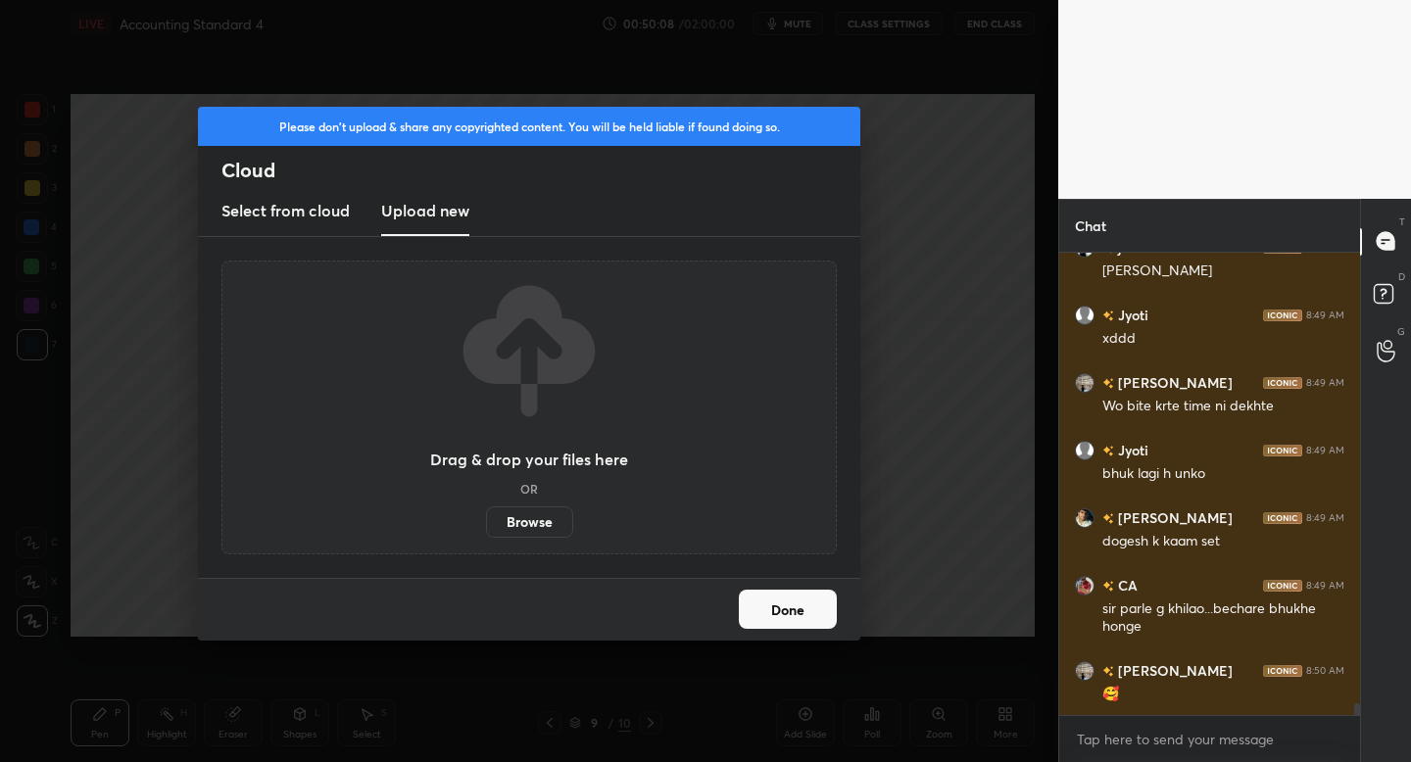
click at [538, 525] on label "Browse" at bounding box center [529, 522] width 87 height 31
click at [486, 525] on input "Browse" at bounding box center [486, 522] width 0 height 31
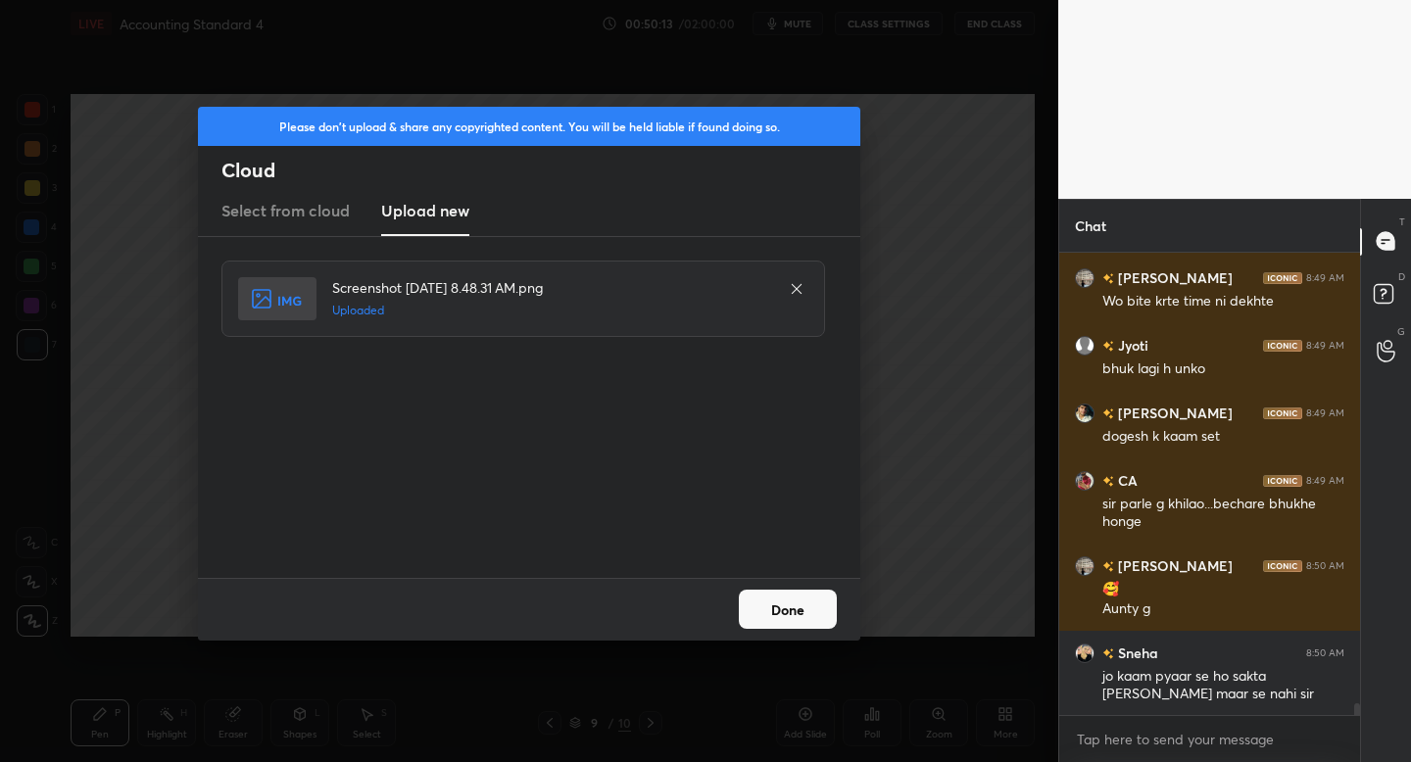
scroll to position [18562, 0]
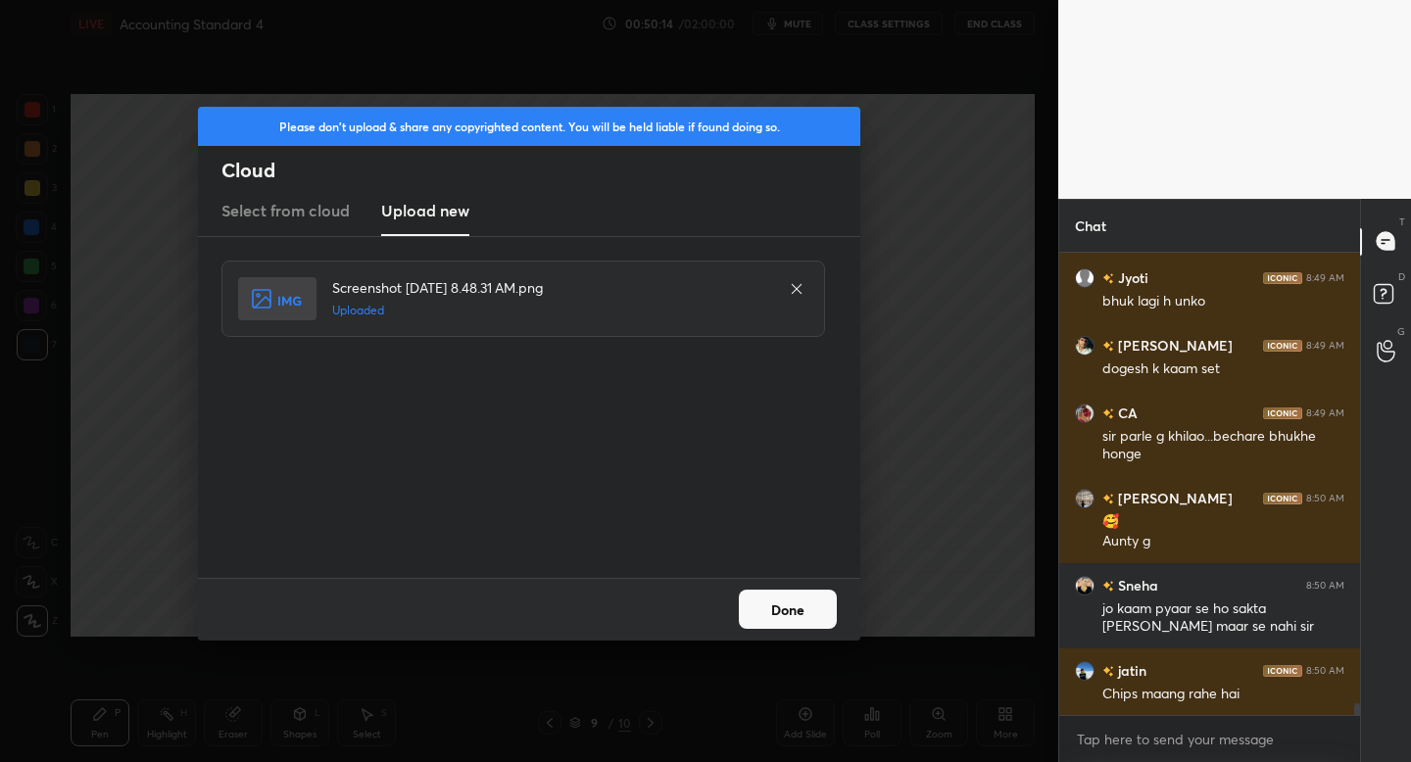
click at [766, 613] on button "Done" at bounding box center [788, 609] width 98 height 39
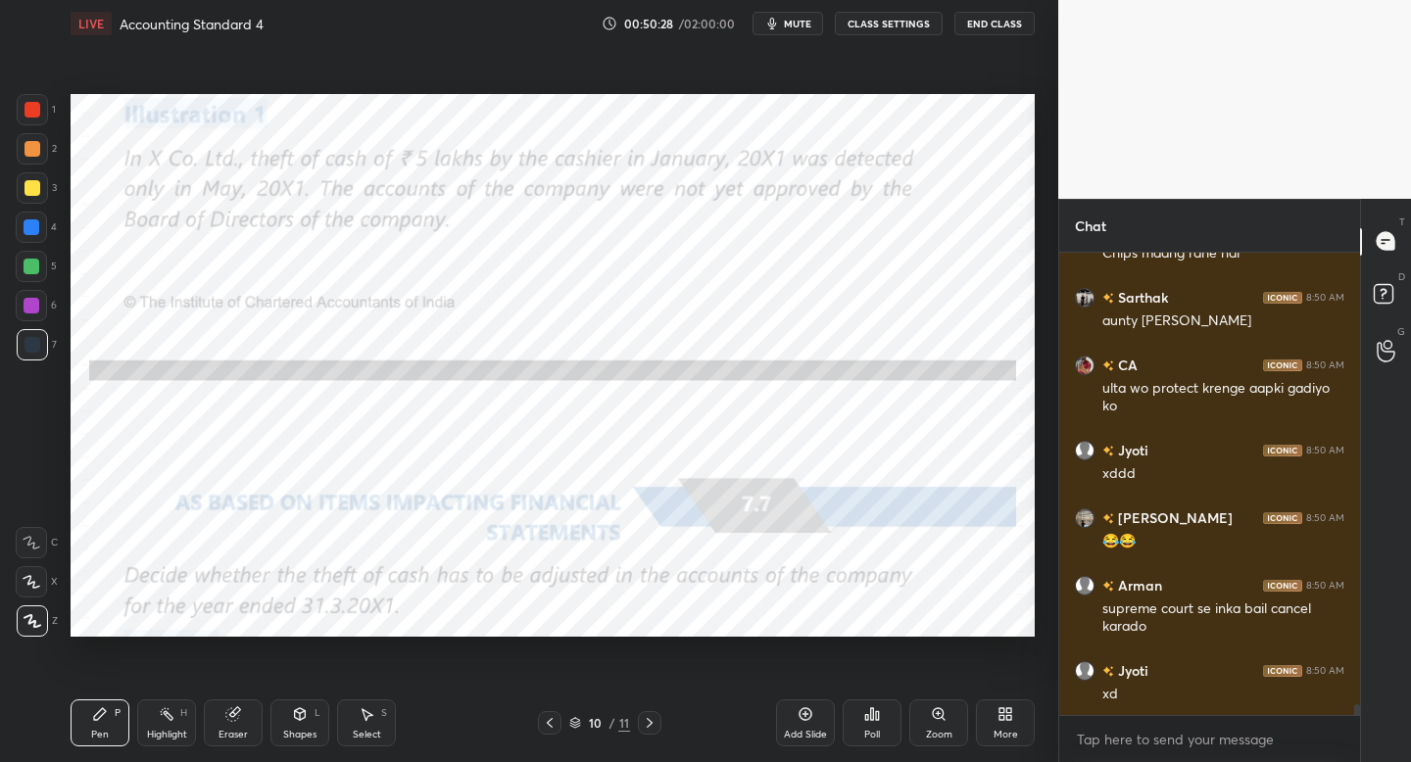
scroll to position [19070, 0]
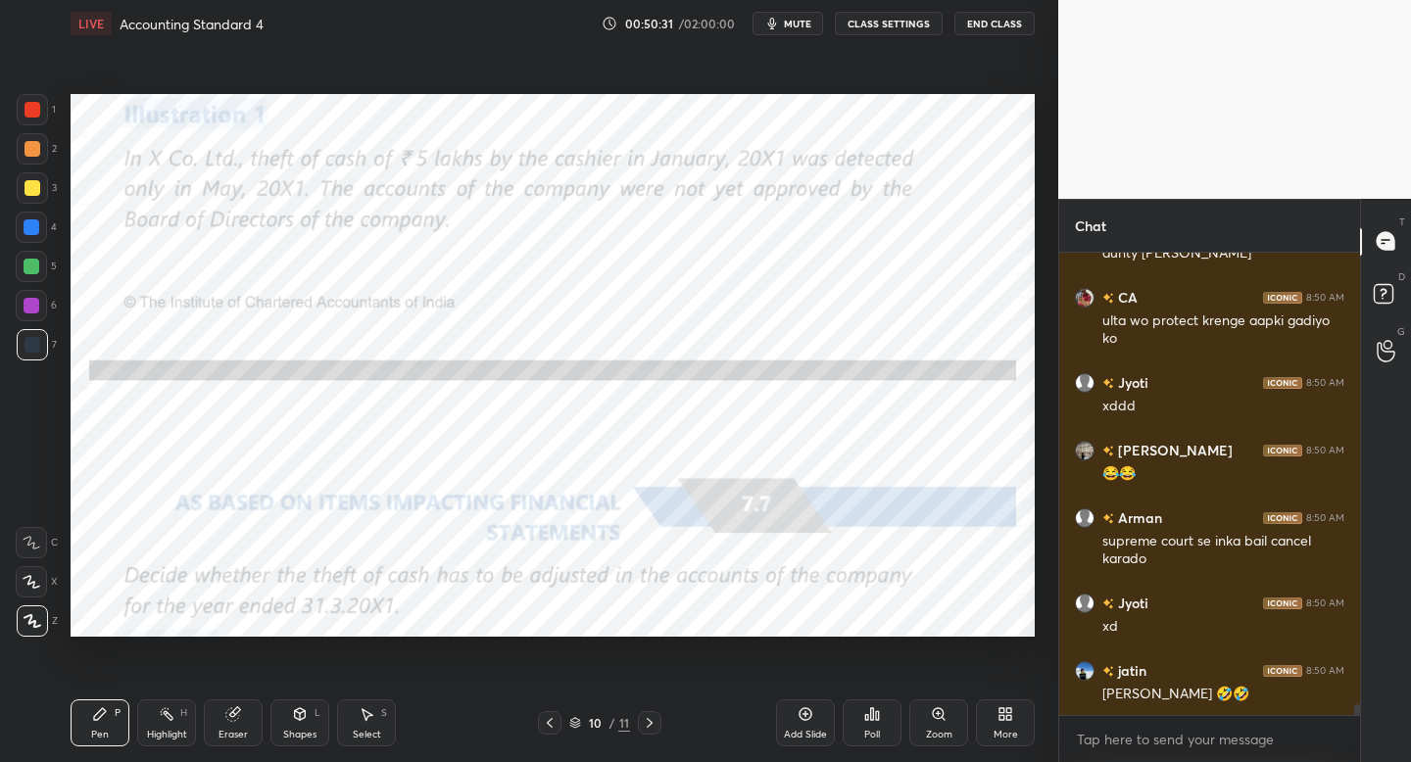
click at [30, 120] on div at bounding box center [32, 109] width 31 height 31
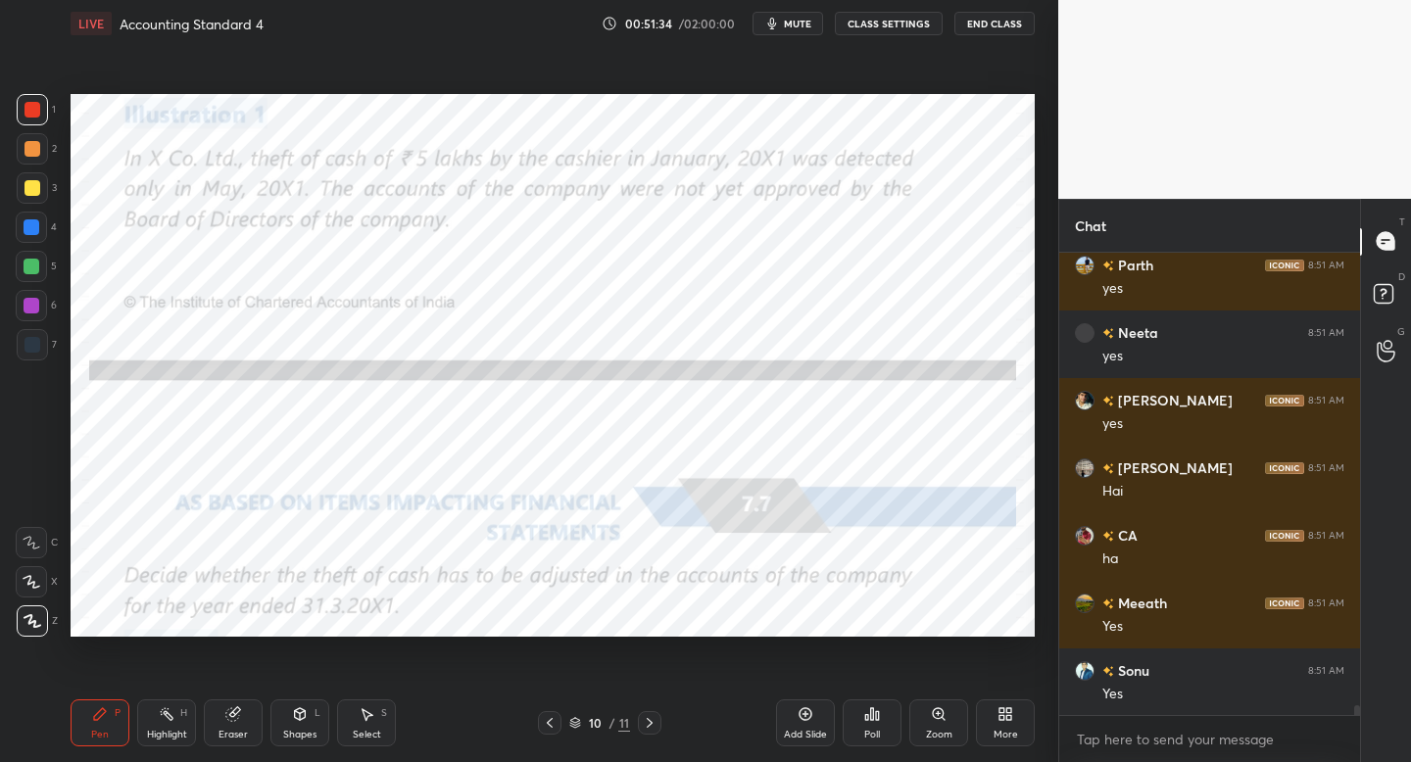
scroll to position [21708, 0]
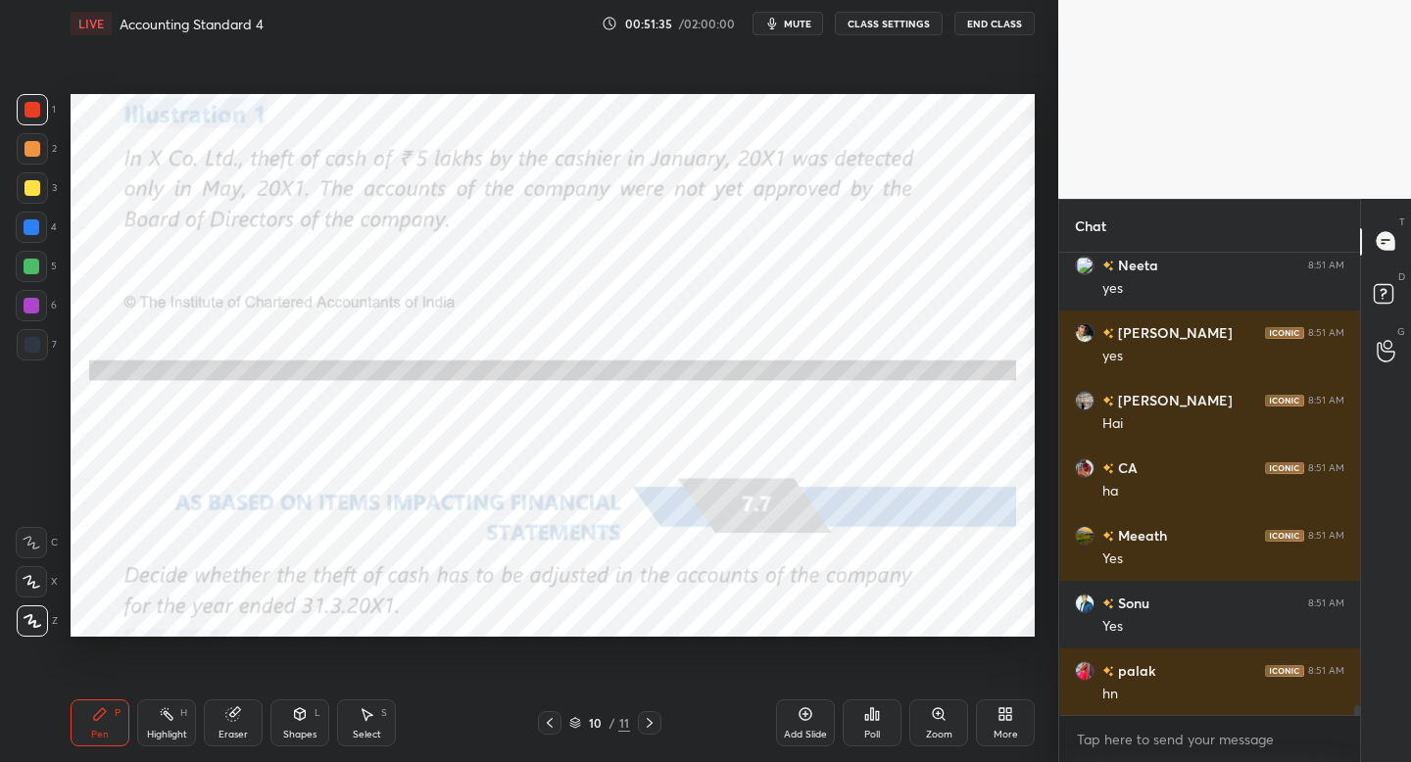
click at [800, 723] on div "Add Slide" at bounding box center [805, 723] width 59 height 47
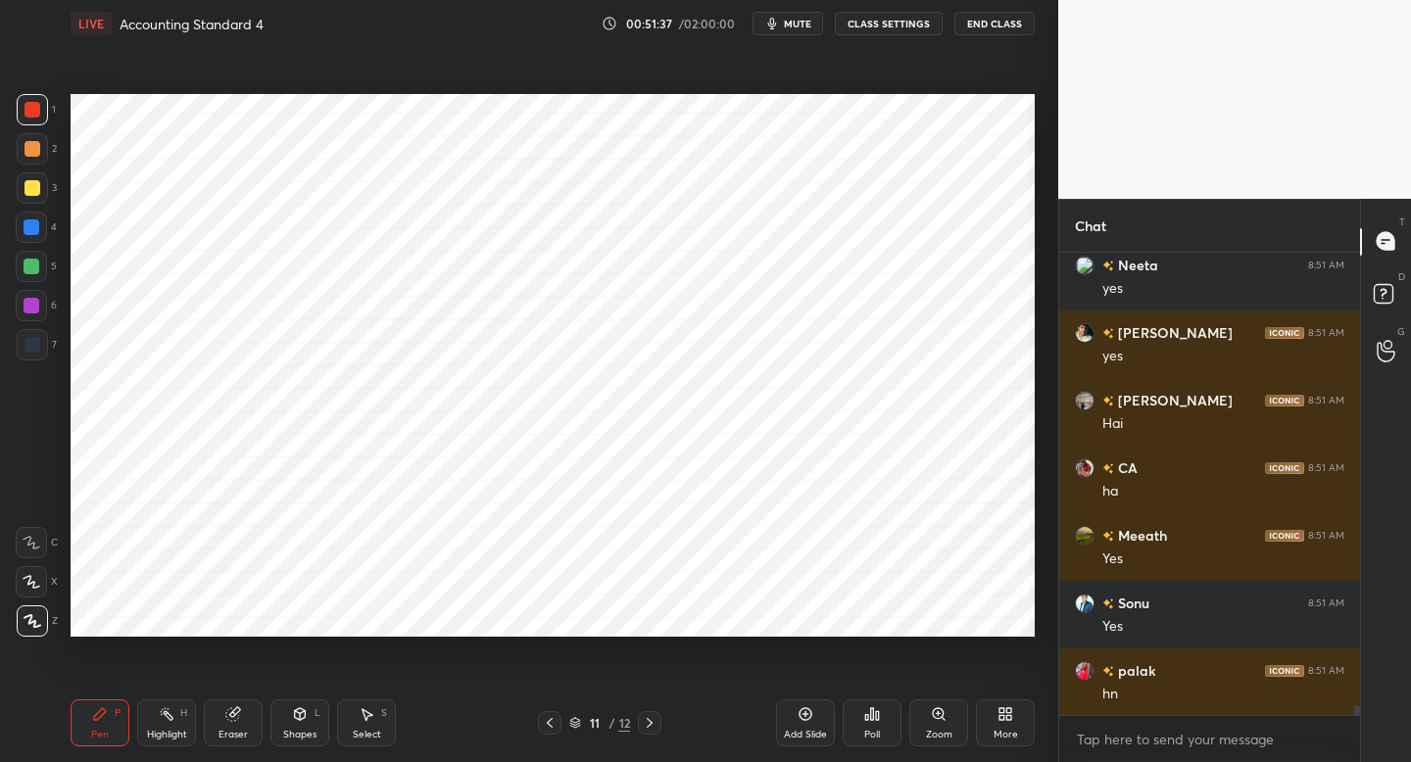
click at [38, 341] on div at bounding box center [33, 345] width 16 height 16
click at [298, 730] on div "Shapes" at bounding box center [299, 735] width 33 height 10
click at [115, 722] on div "Pen P" at bounding box center [100, 723] width 59 height 47
click at [308, 722] on div "Shapes L" at bounding box center [299, 723] width 59 height 47
click at [105, 713] on icon at bounding box center [100, 715] width 16 height 16
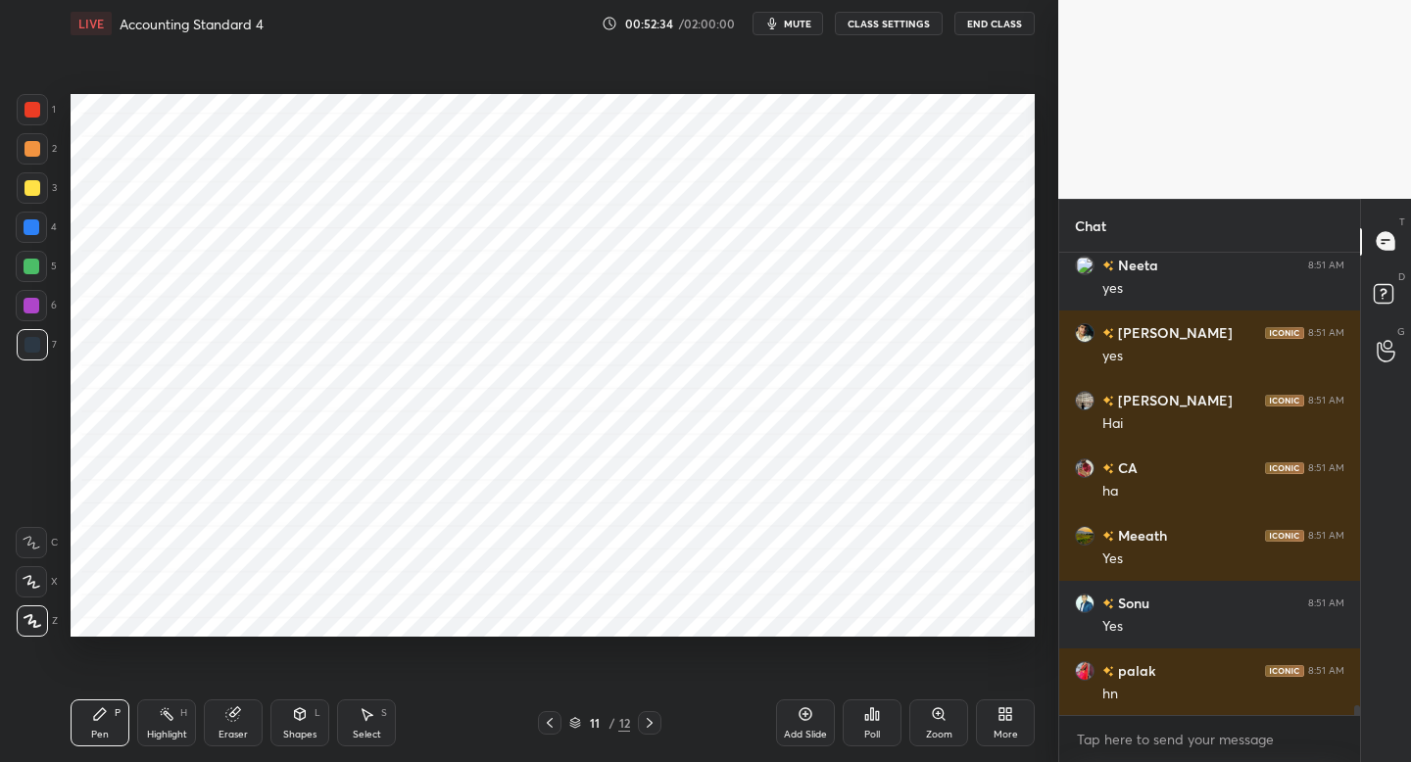
click at [37, 573] on div at bounding box center [31, 581] width 31 height 31
click at [44, 121] on div at bounding box center [32, 109] width 31 height 31
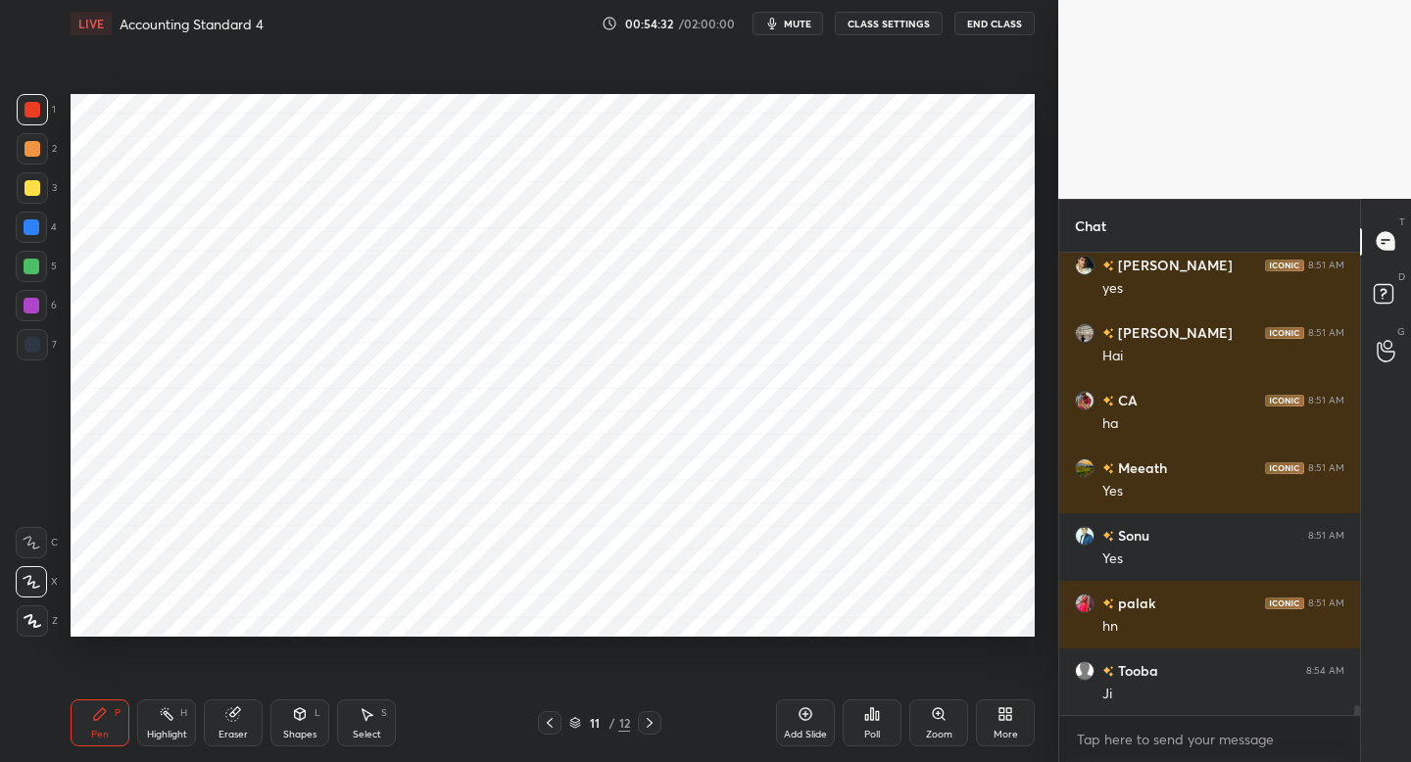
click at [548, 725] on icon at bounding box center [550, 723] width 16 height 16
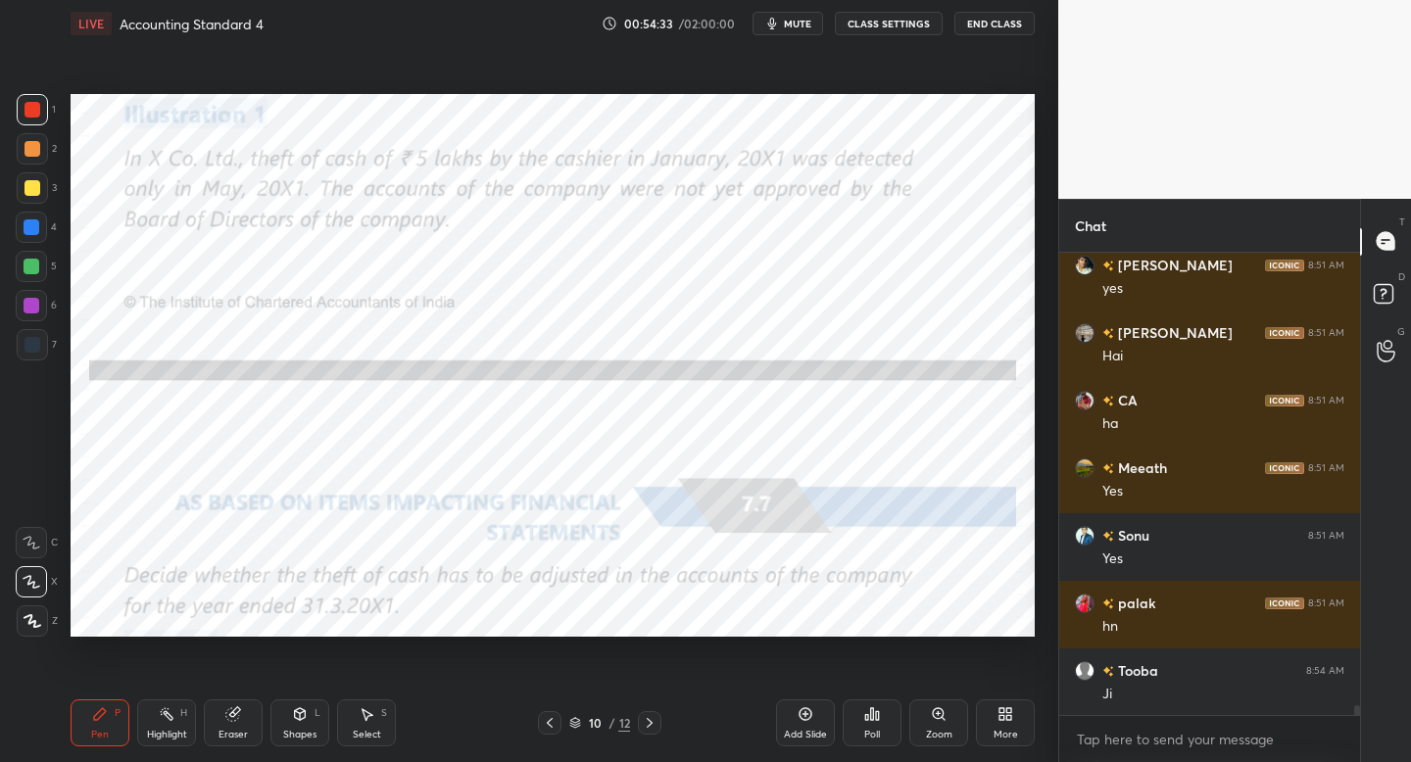
click at [646, 721] on icon at bounding box center [650, 723] width 16 height 16
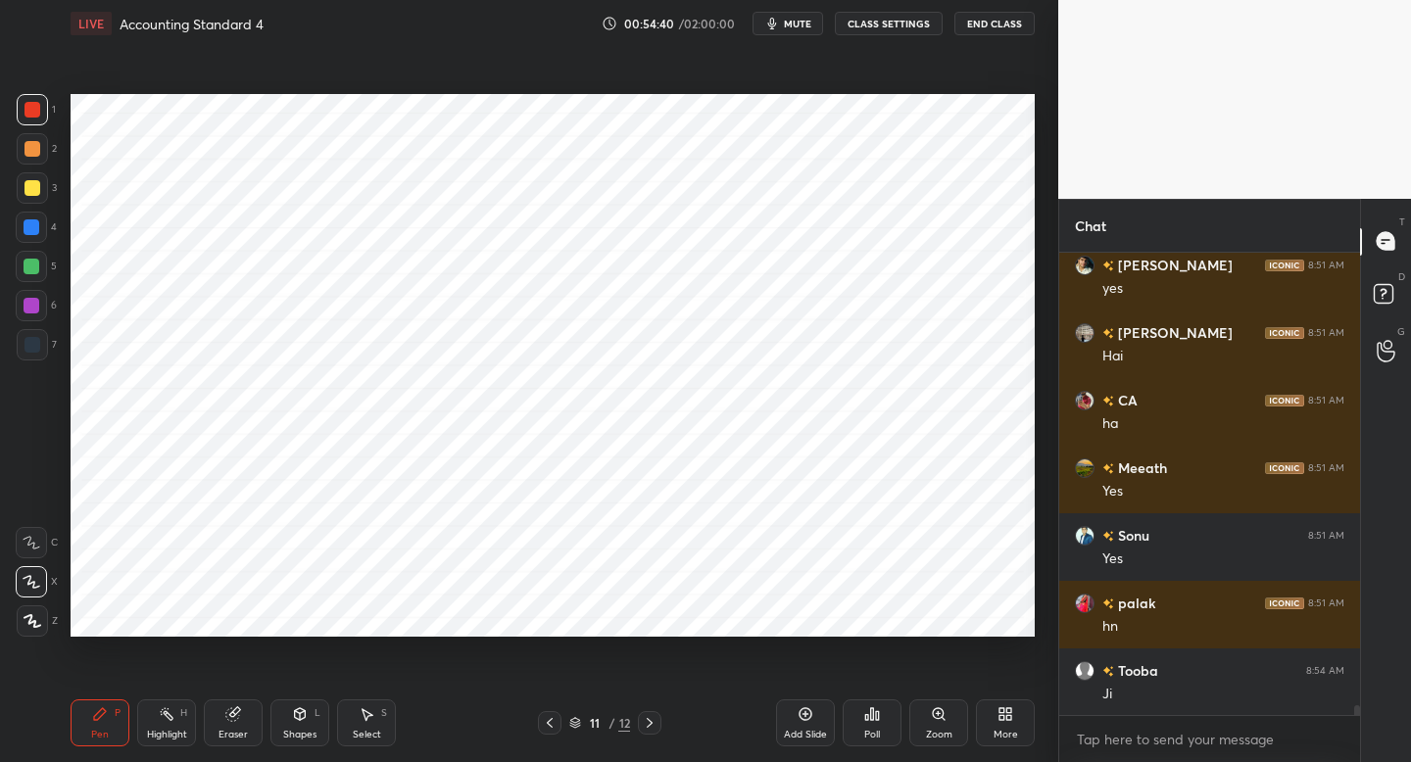
scroll to position [21822, 0]
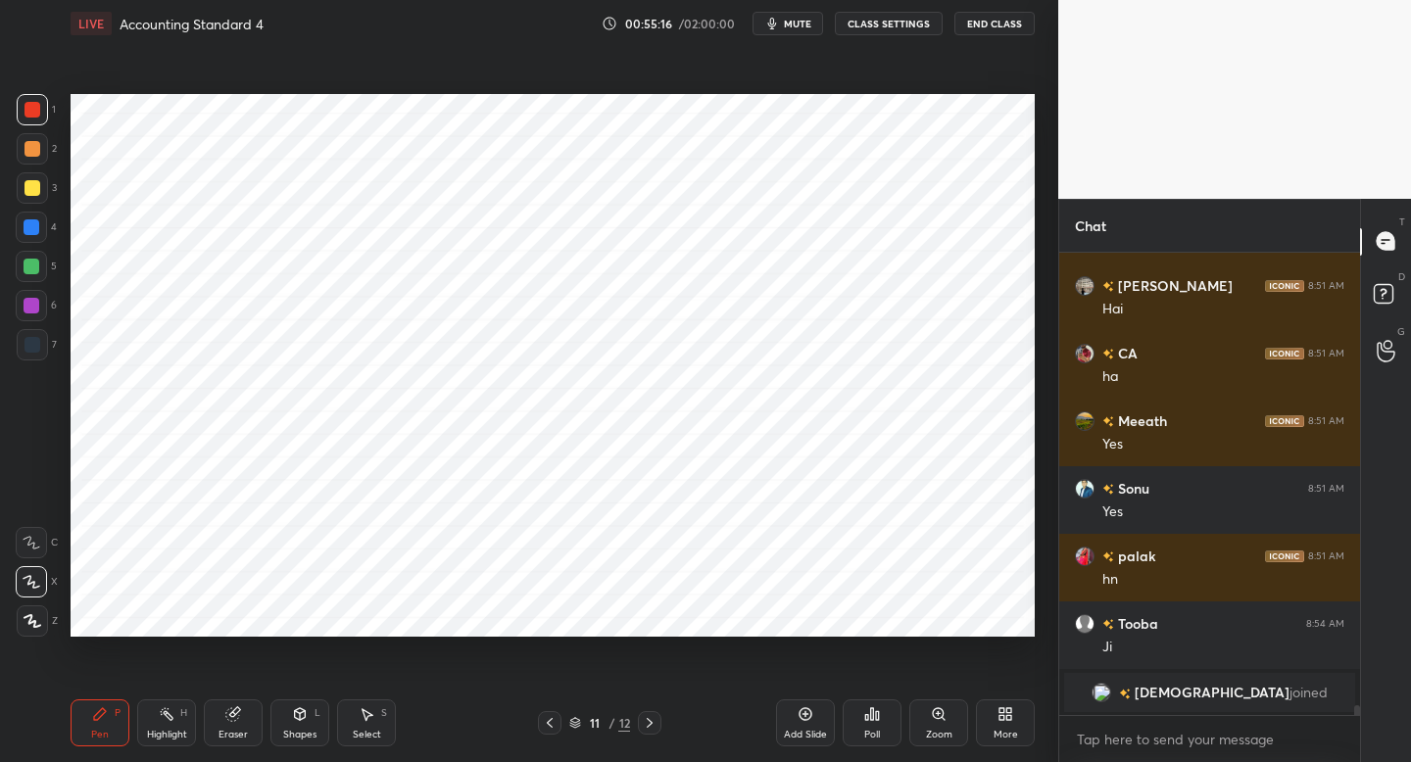
click at [42, 319] on div at bounding box center [31, 305] width 31 height 31
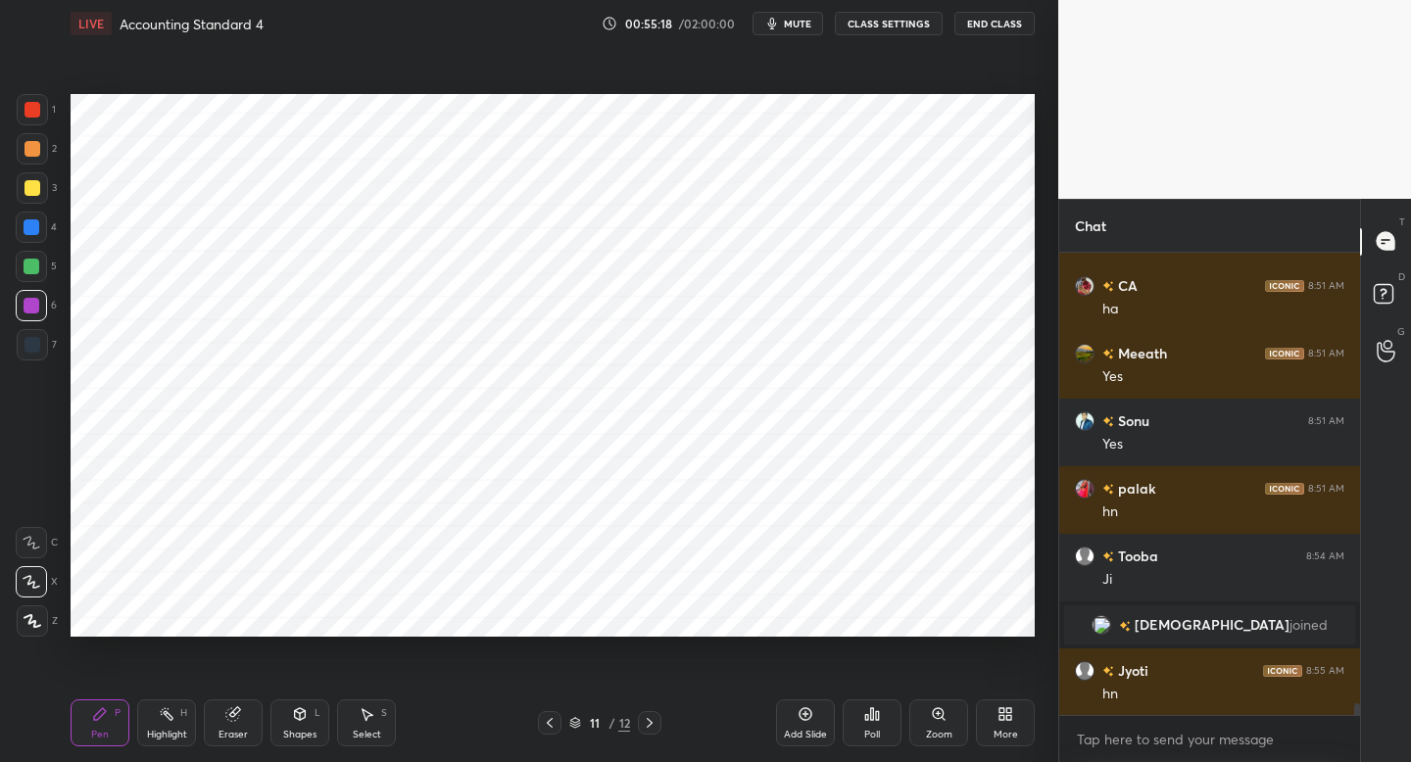
scroll to position [18117, 0]
click at [820, 704] on div "Add Slide" at bounding box center [805, 723] width 59 height 47
click at [36, 120] on div at bounding box center [32, 109] width 31 height 31
click at [556, 727] on icon at bounding box center [550, 723] width 16 height 16
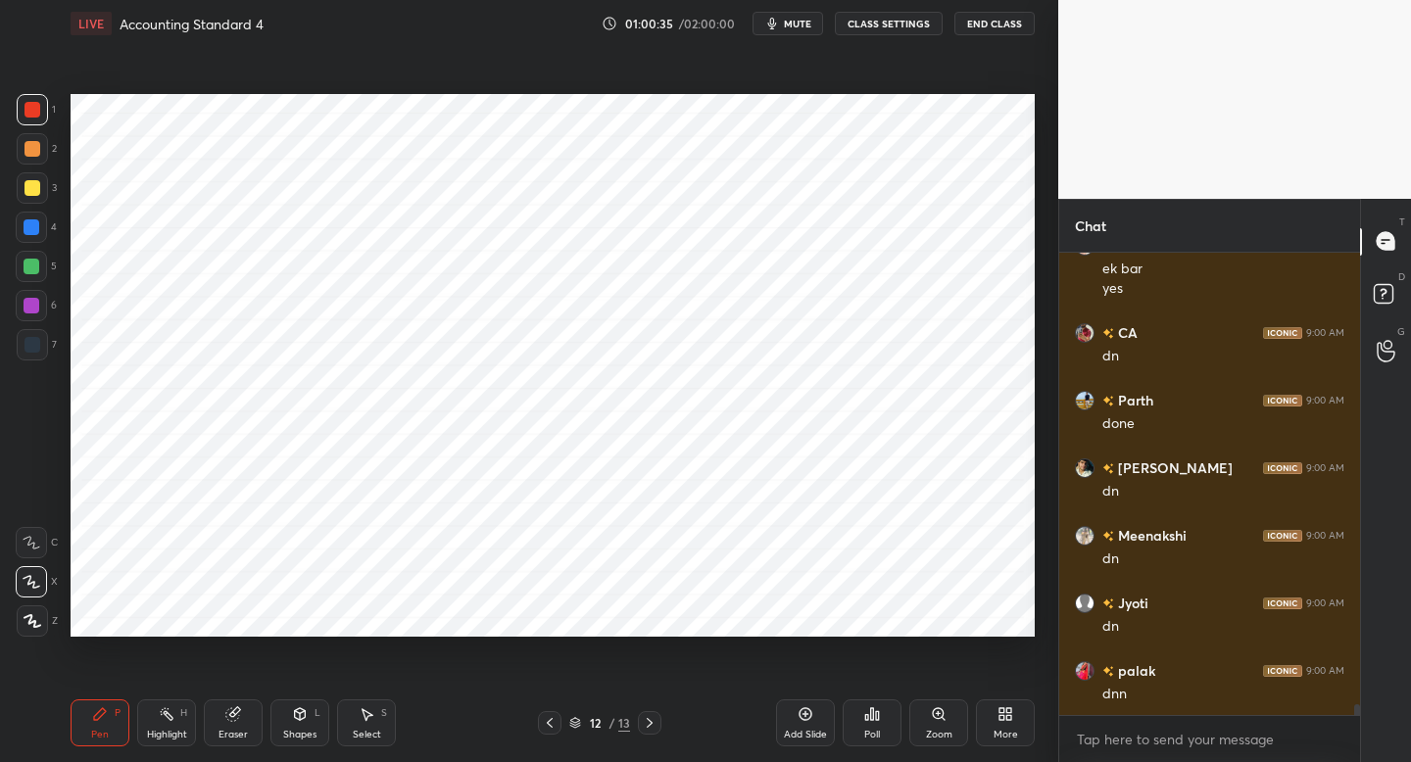
scroll to position [19489, 0]
click at [1005, 726] on div "More" at bounding box center [1005, 723] width 59 height 47
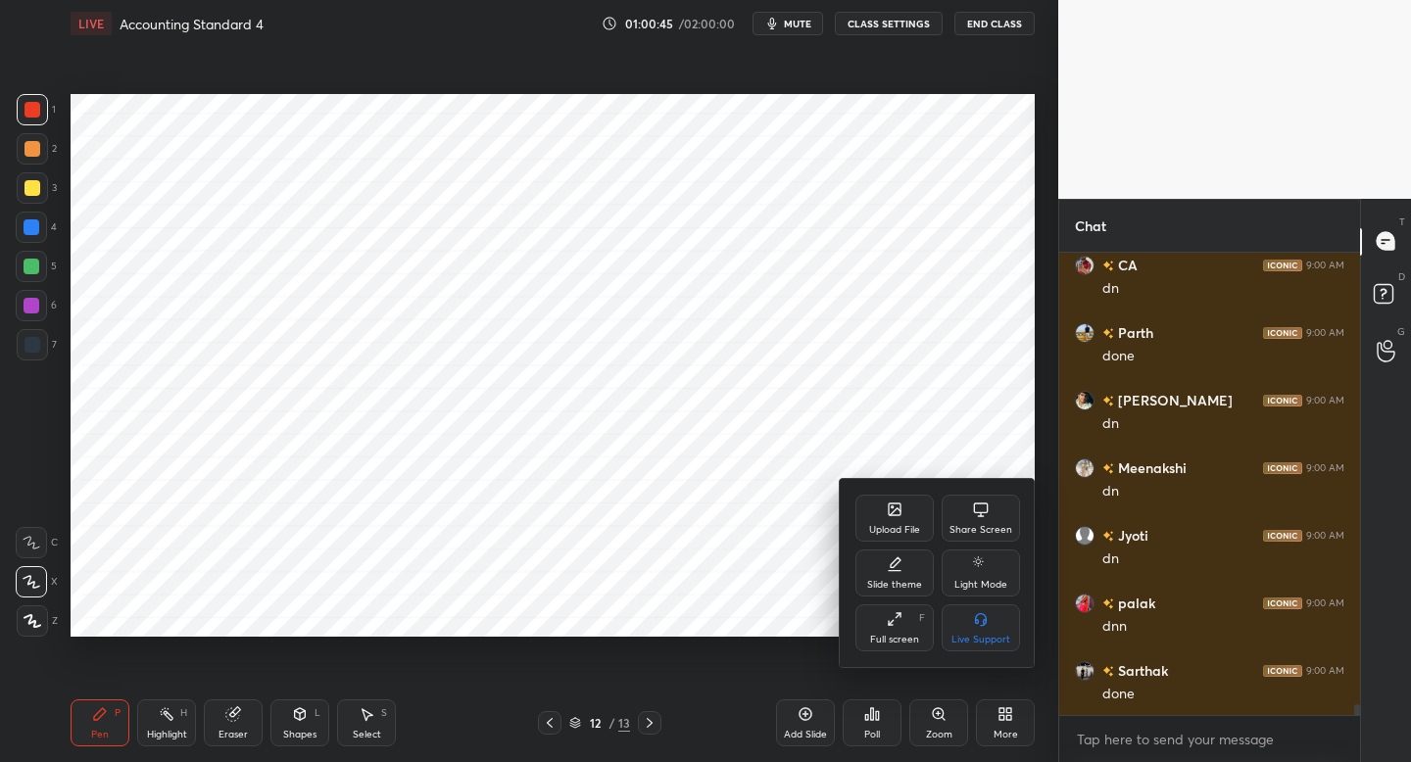
click at [885, 531] on div "Upload File" at bounding box center [894, 530] width 51 height 10
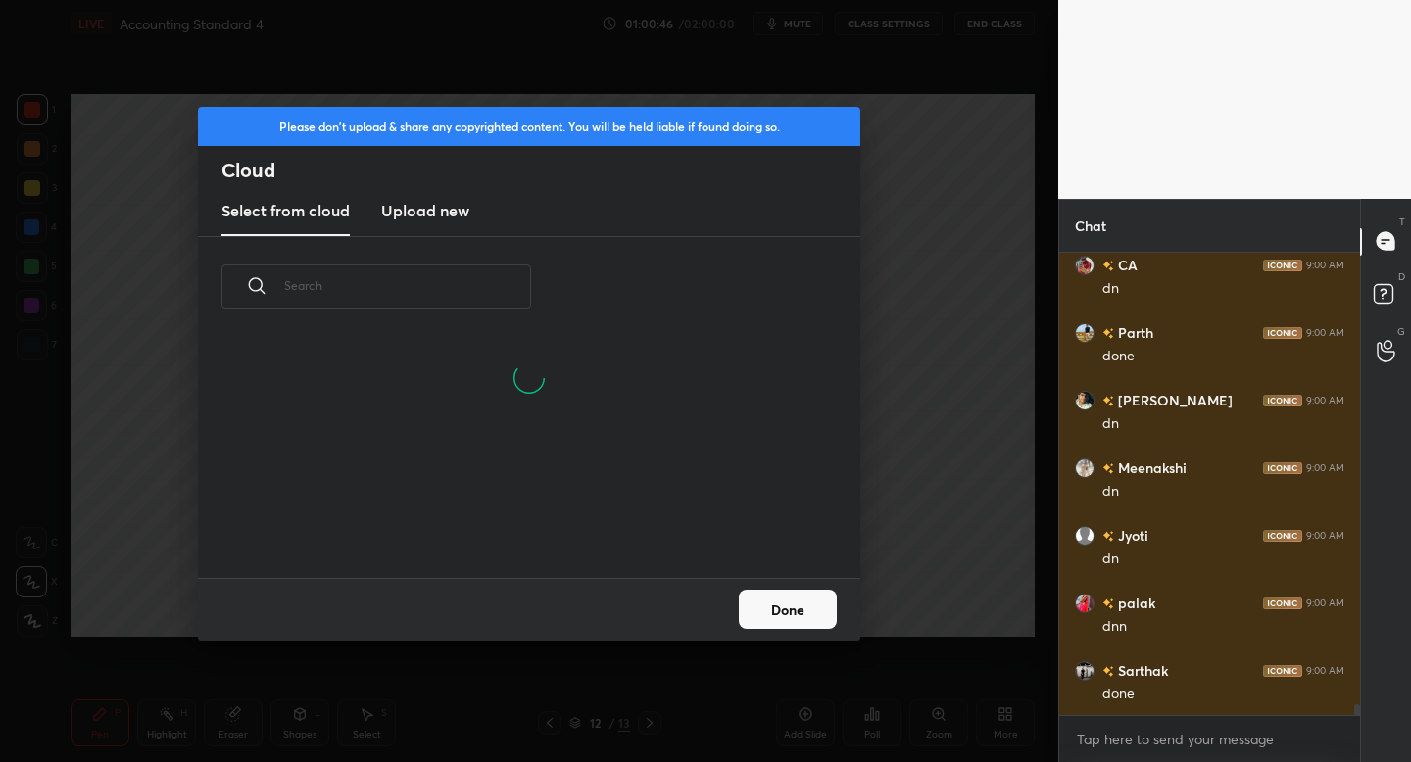
click at [456, 221] on h3 "Upload new" at bounding box center [425, 211] width 88 height 24
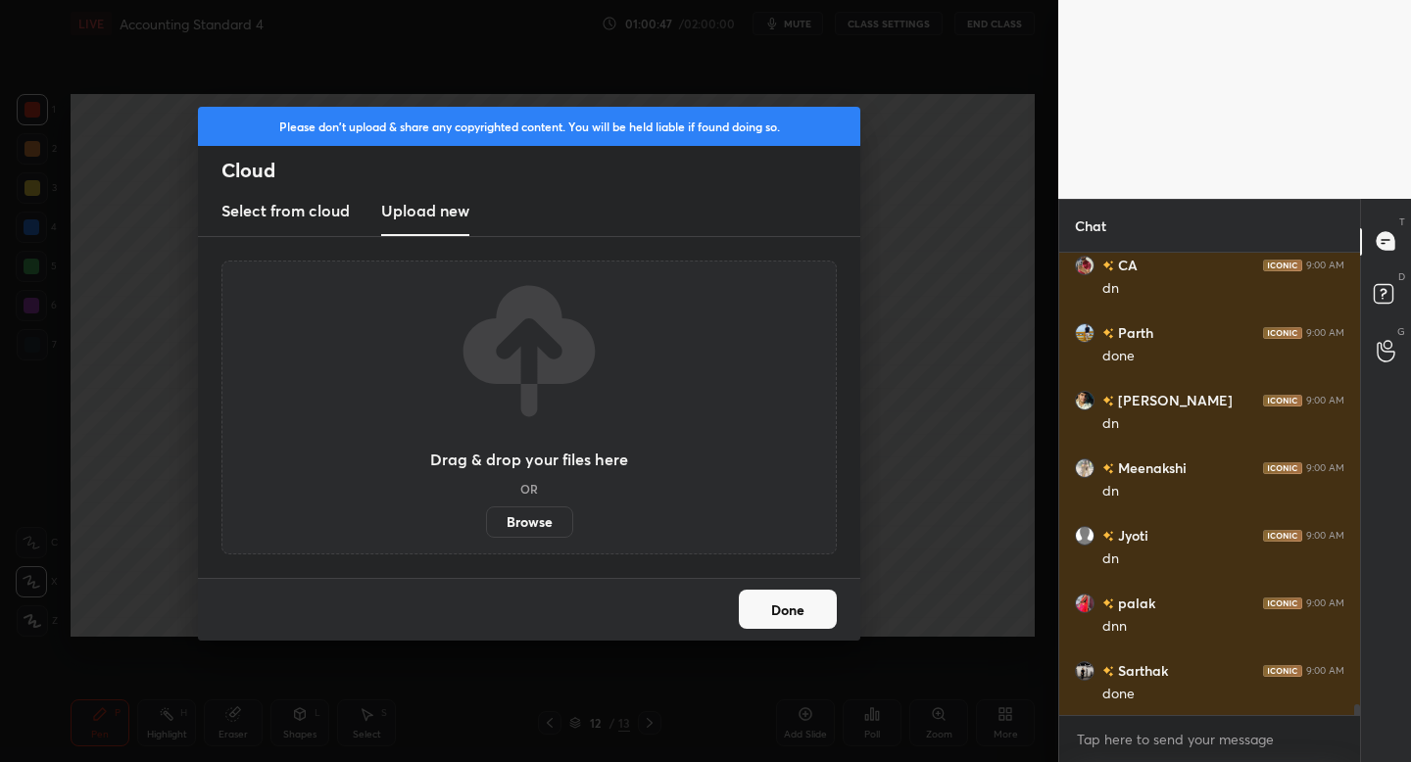
click at [507, 520] on label "Browse" at bounding box center [529, 522] width 87 height 31
click at [486, 520] on input "Browse" at bounding box center [486, 522] width 0 height 31
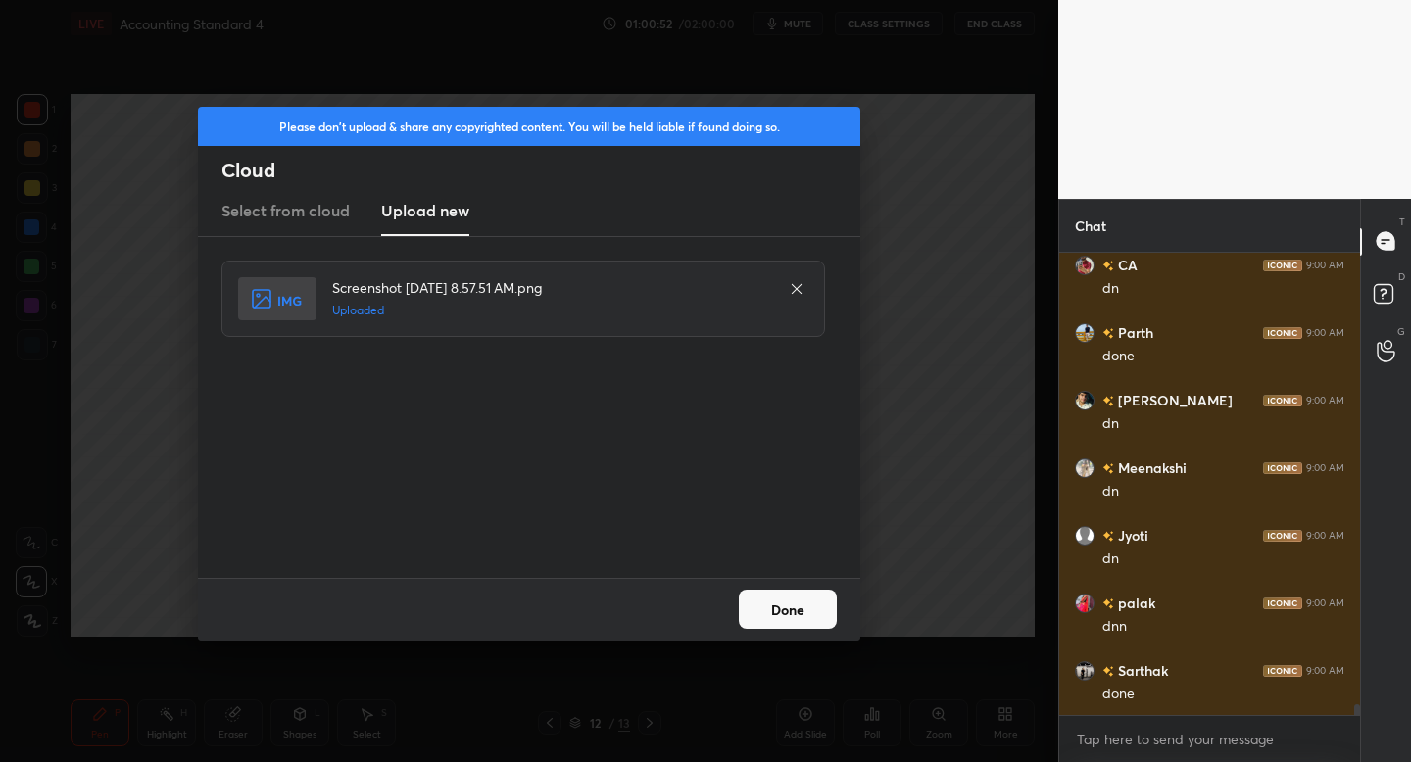
click at [782, 610] on button "Done" at bounding box center [788, 609] width 98 height 39
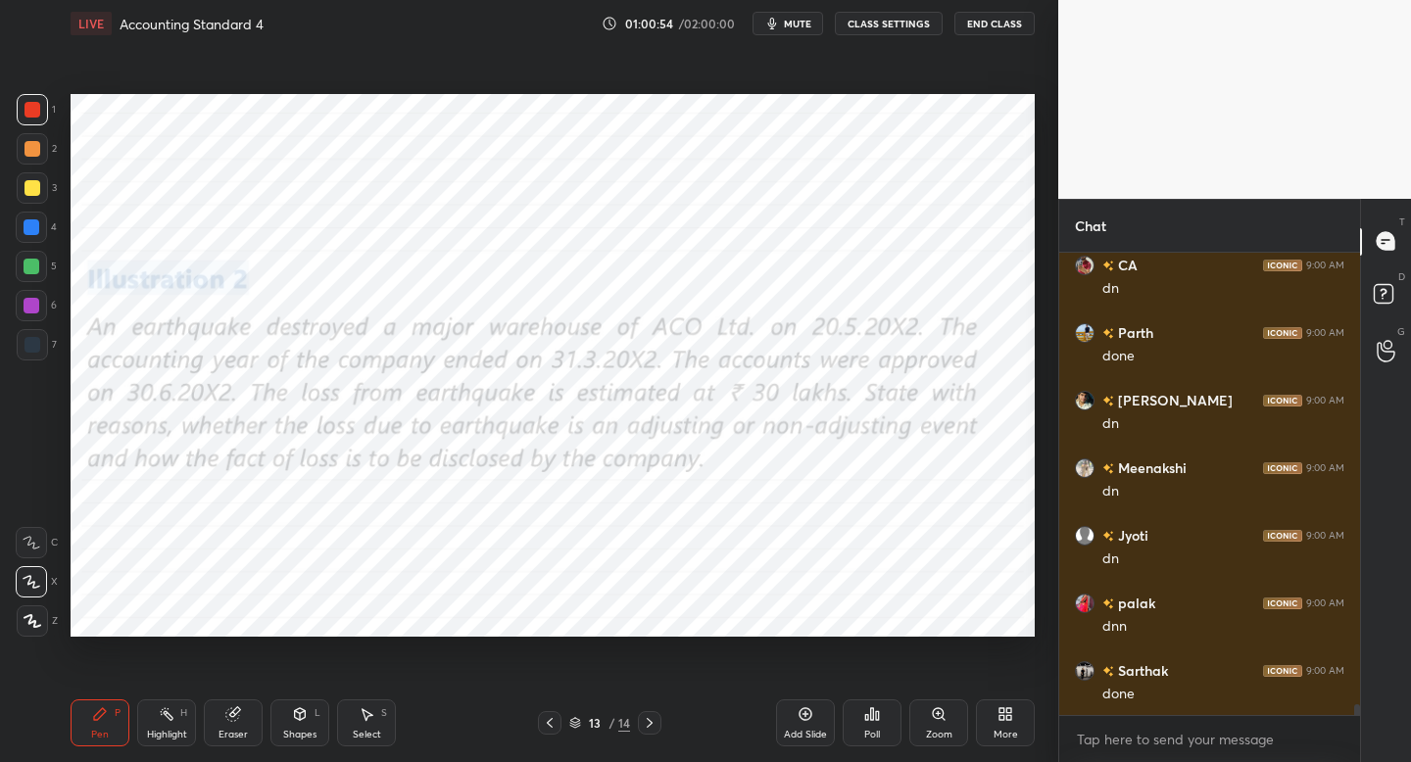
scroll to position [19508, 0]
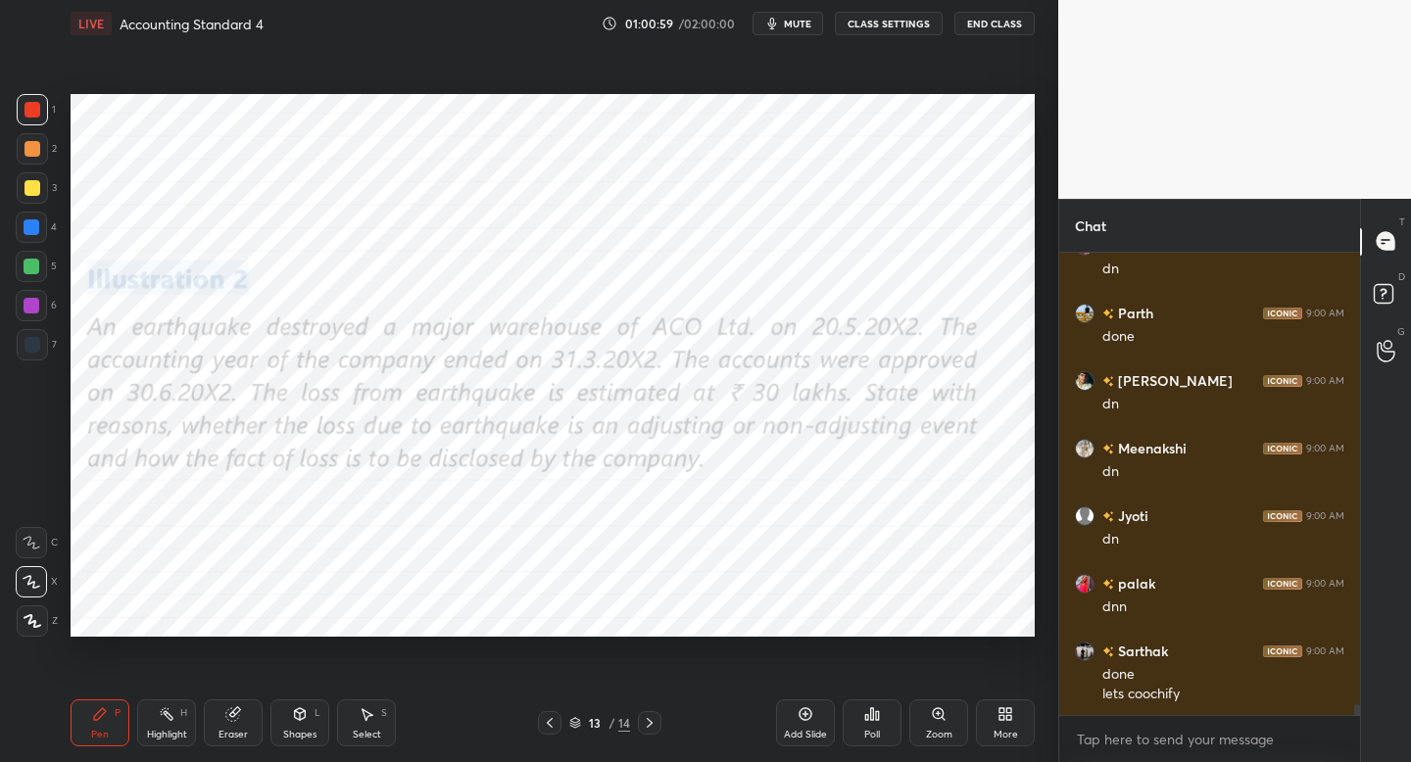
click at [29, 349] on div at bounding box center [33, 345] width 16 height 16
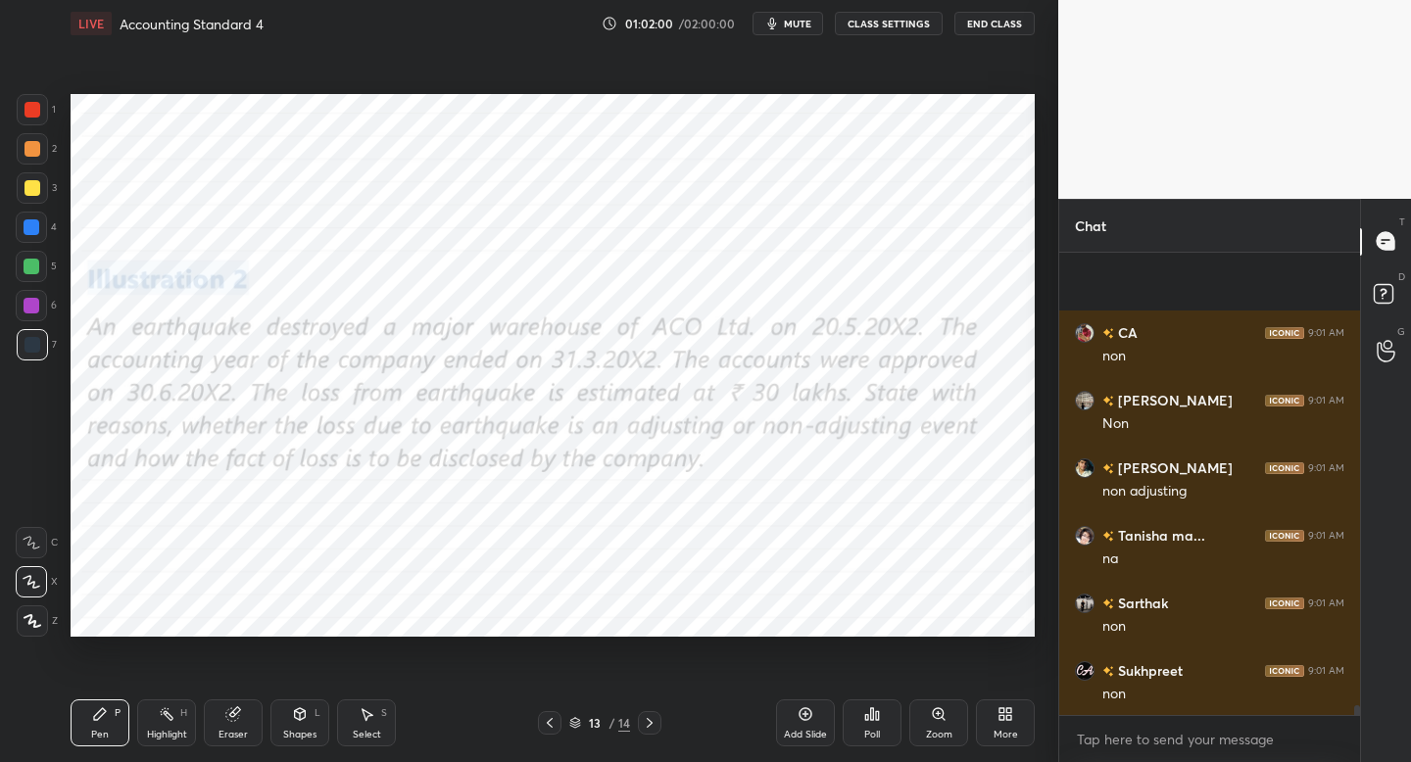
scroll to position [22281, 0]
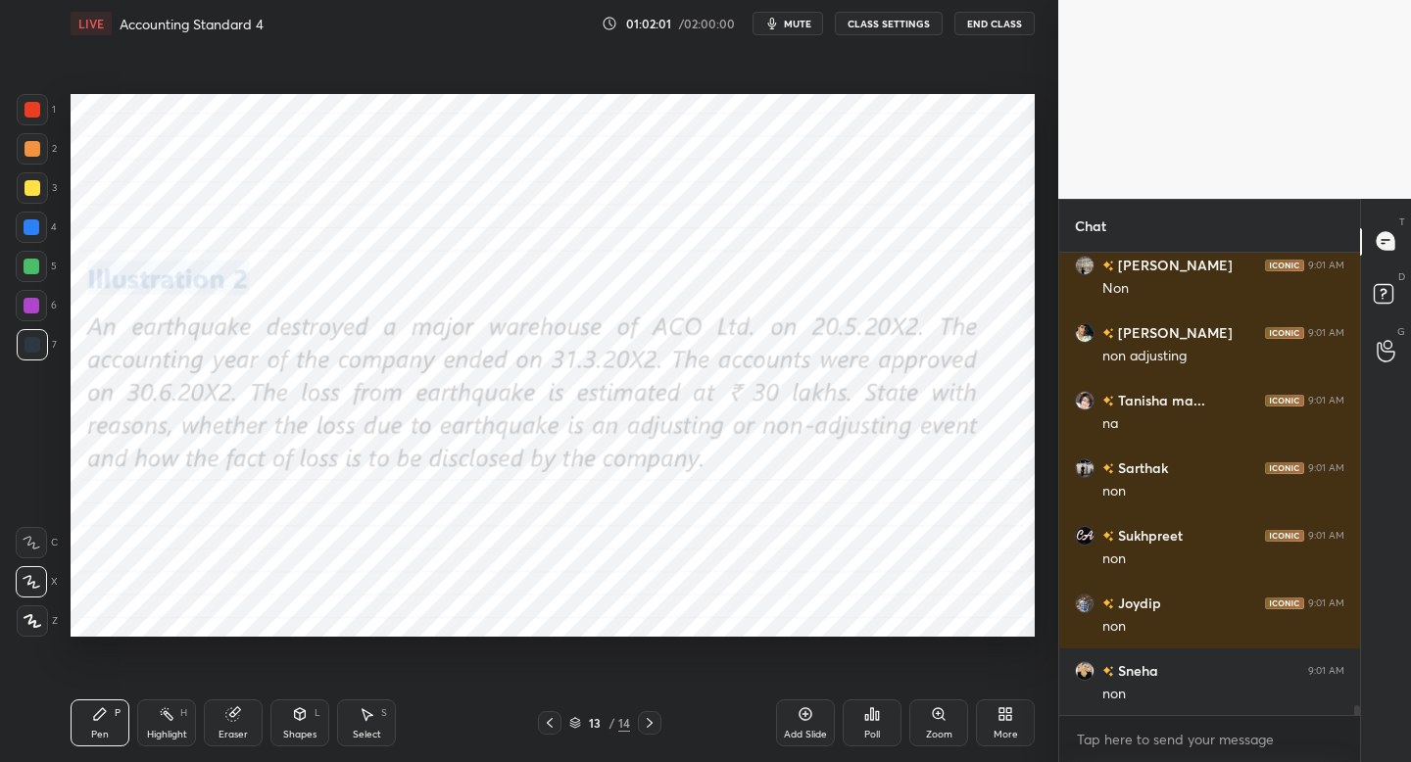
click at [808, 711] on icon at bounding box center [806, 715] width 16 height 16
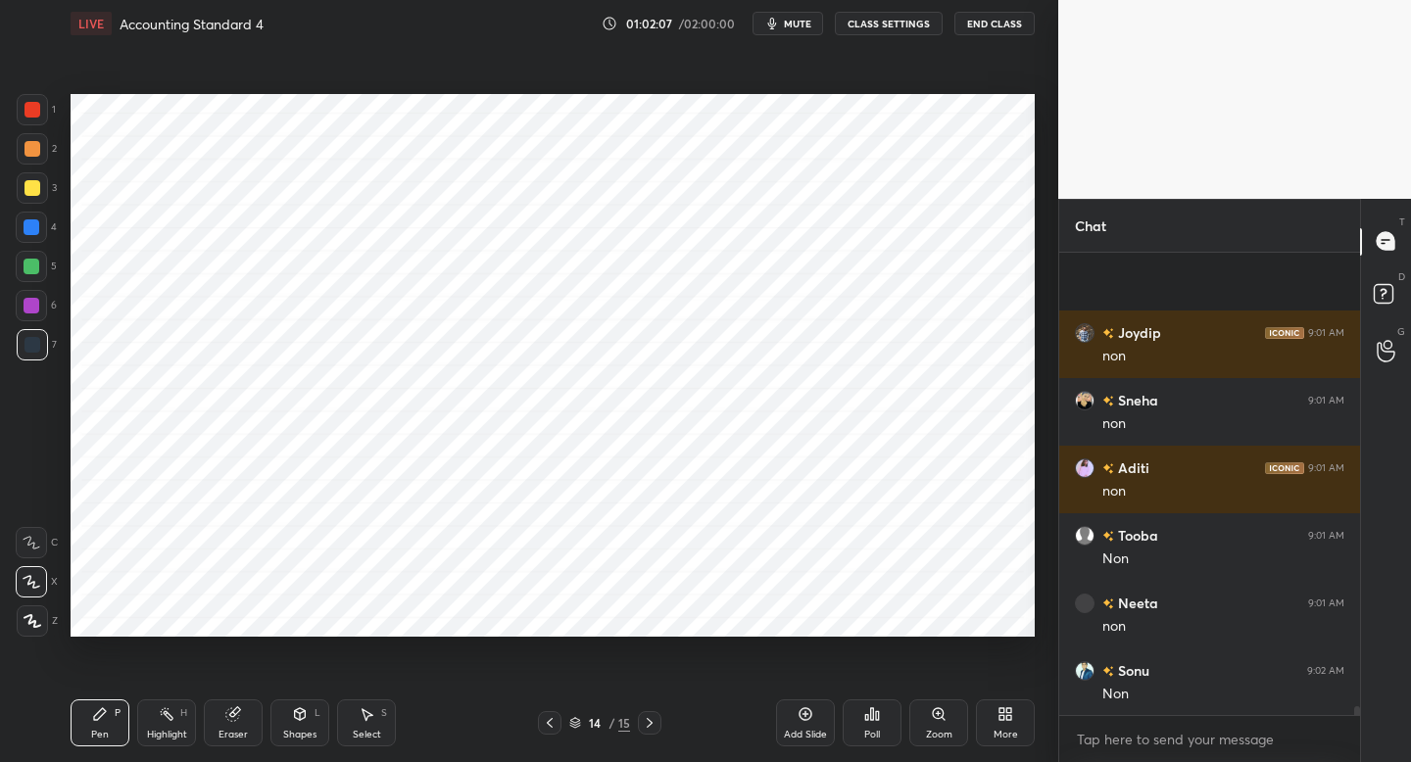
scroll to position [22687, 0]
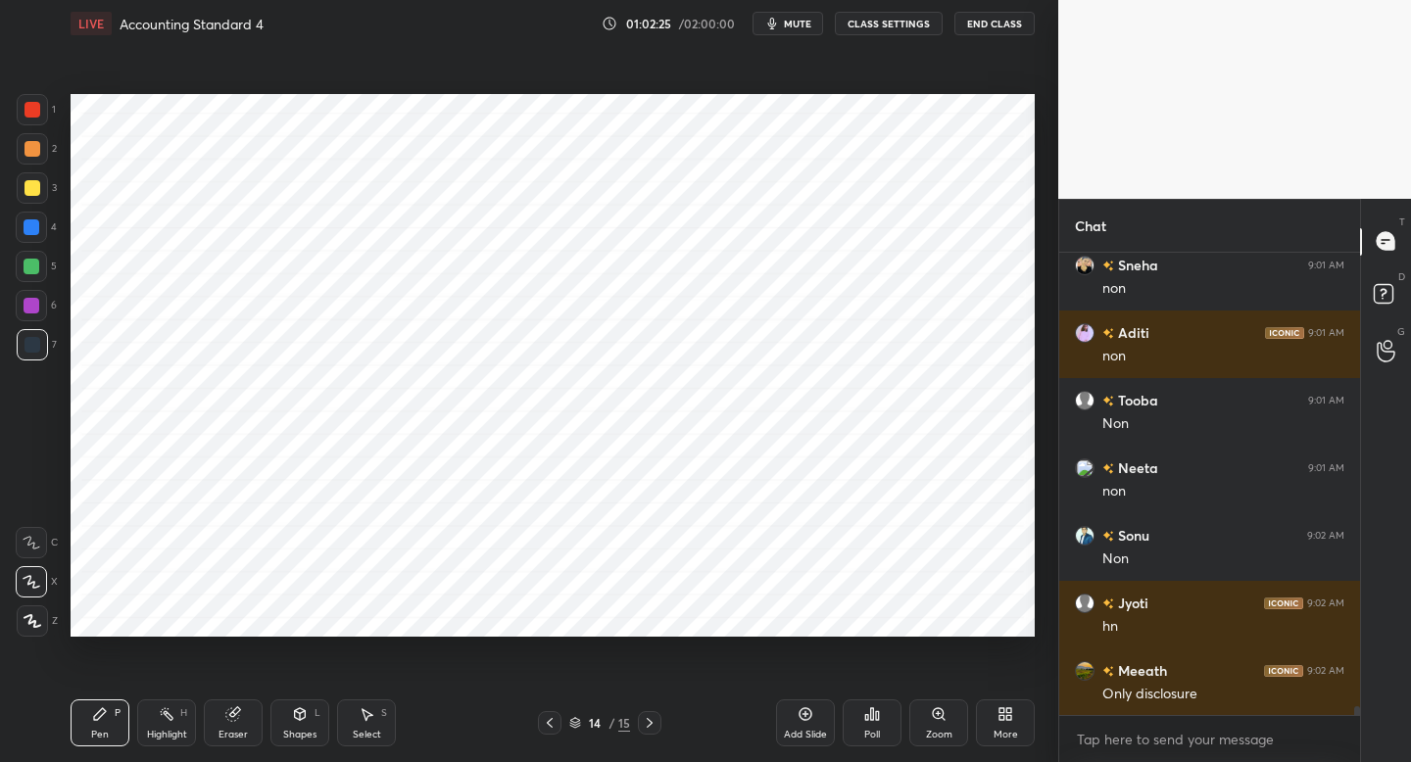
click at [801, 26] on span "mute" at bounding box center [797, 24] width 27 height 14
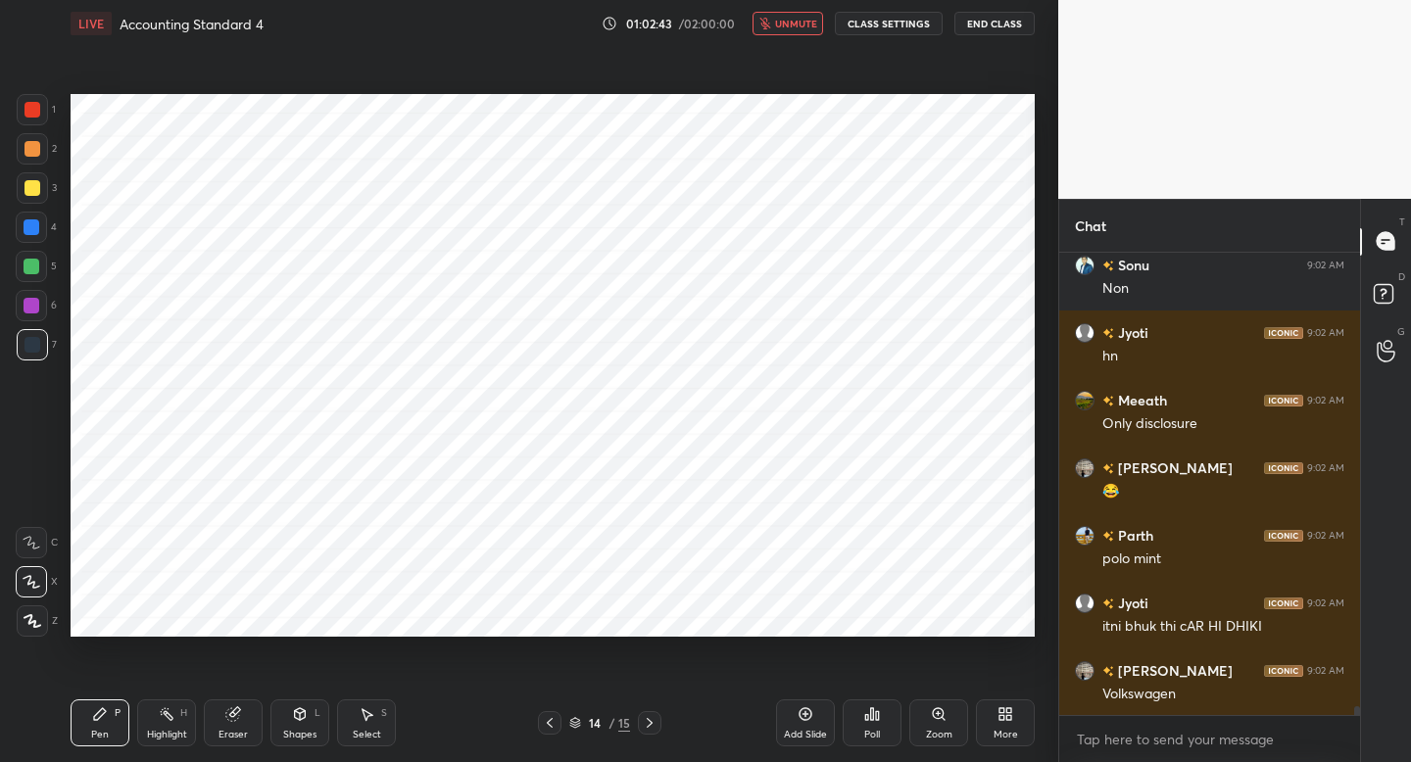
scroll to position [23025, 0]
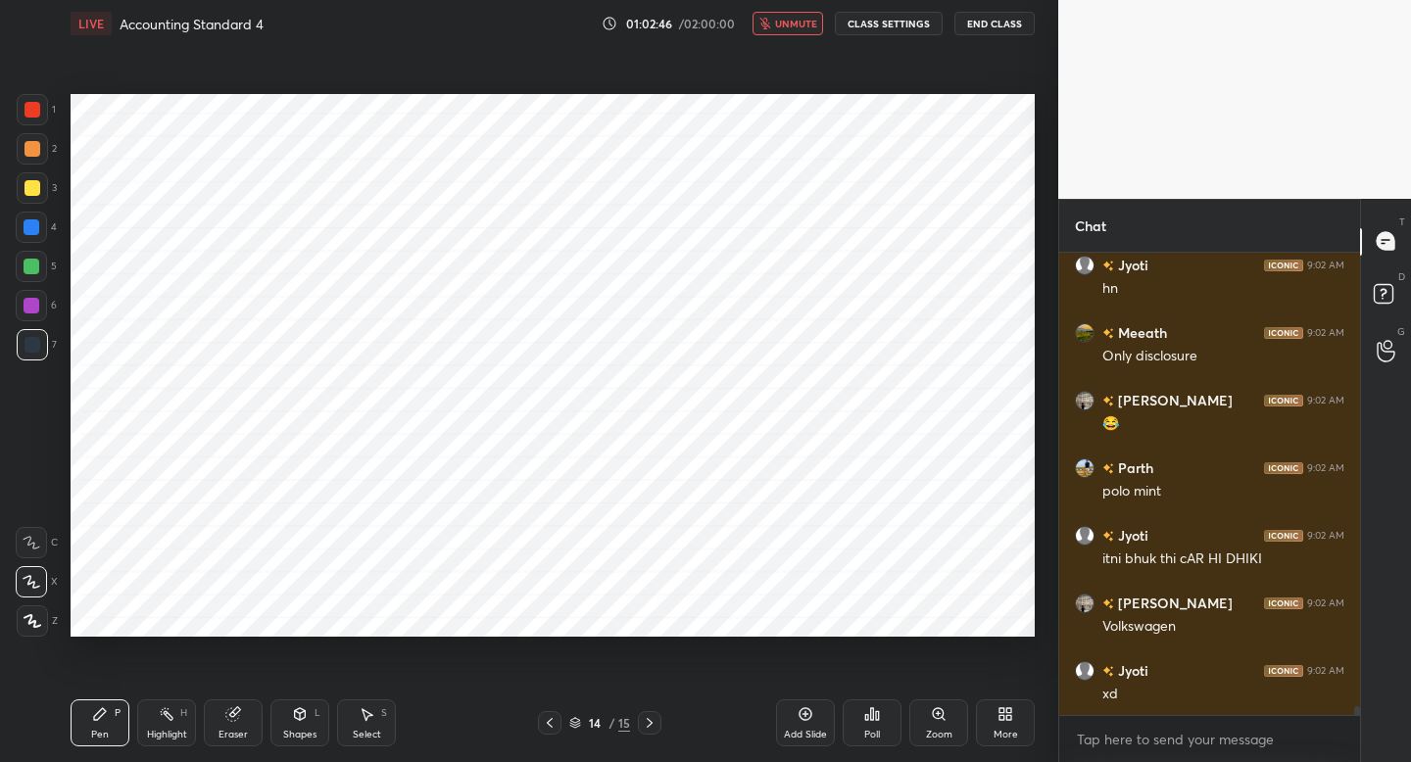
click at [787, 26] on span "unmute" at bounding box center [796, 24] width 42 height 14
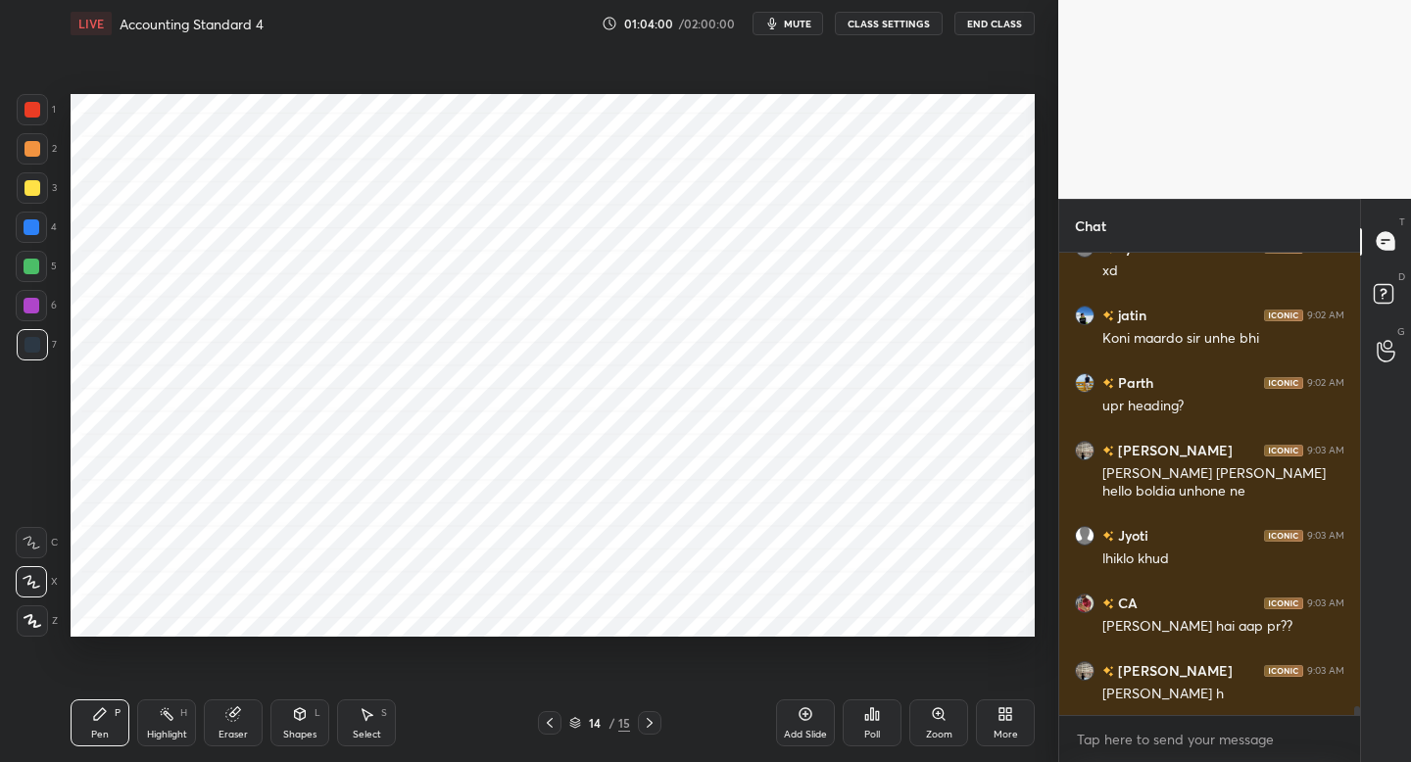
scroll to position [23516, 0]
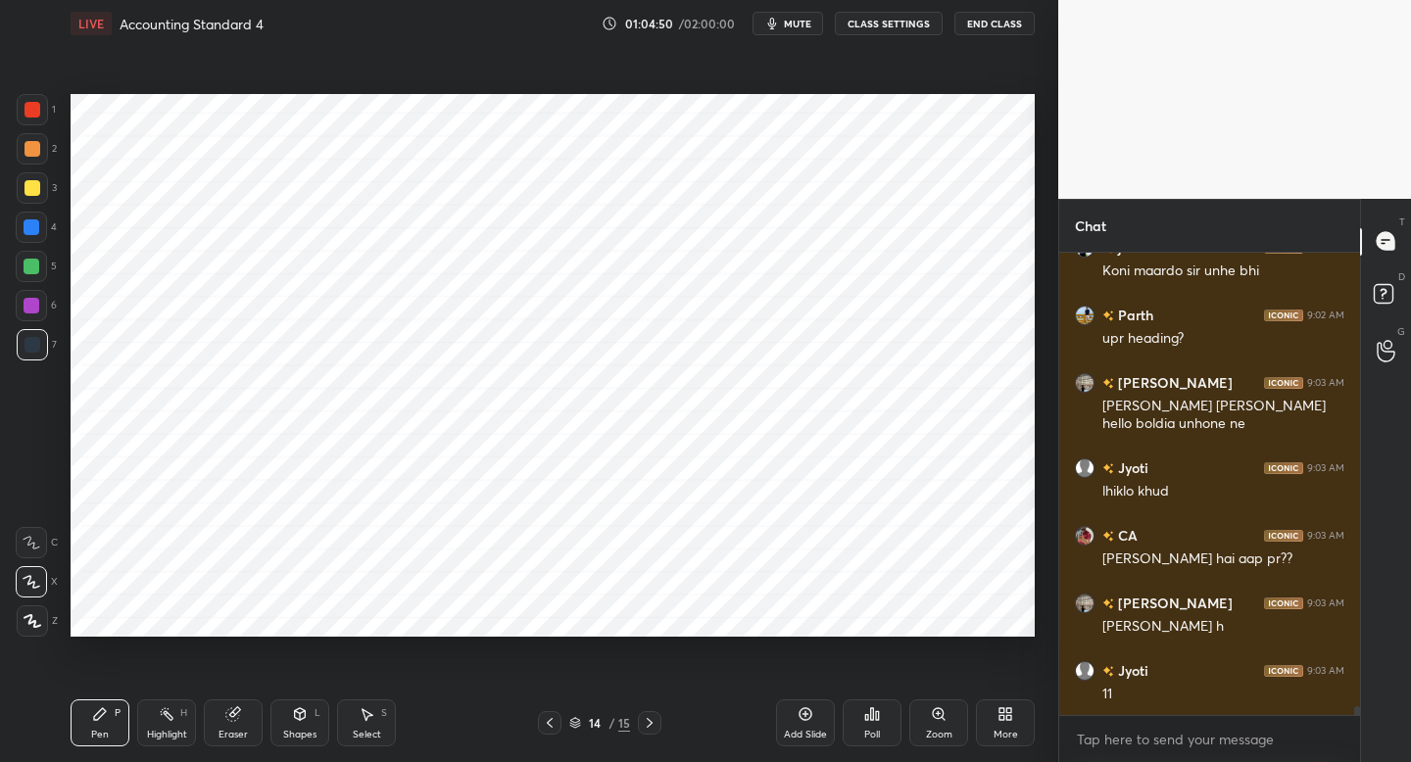
click at [41, 314] on div at bounding box center [31, 305] width 31 height 31
click at [560, 728] on div at bounding box center [550, 724] width 24 height 24
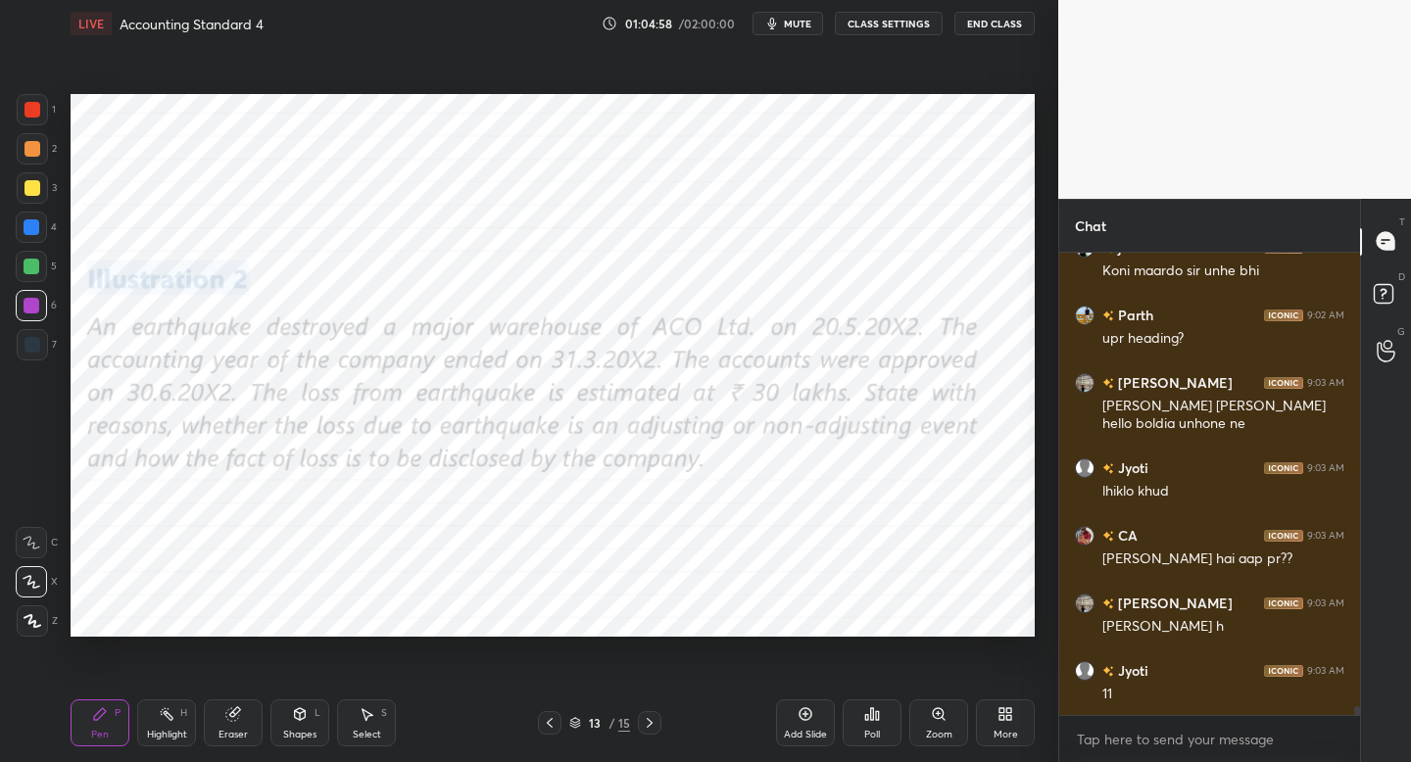
click at [644, 725] on icon at bounding box center [650, 723] width 16 height 16
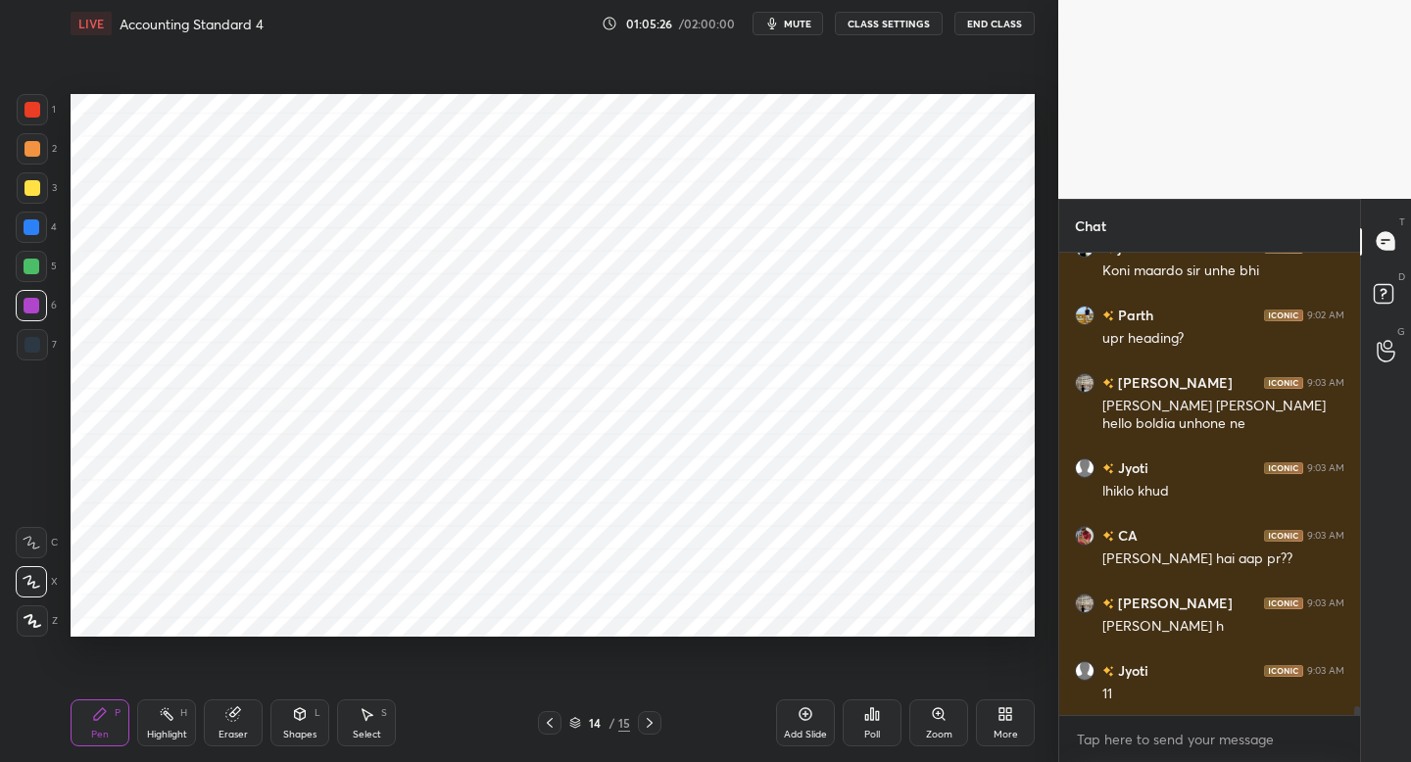
click at [558, 723] on div at bounding box center [550, 724] width 24 height 24
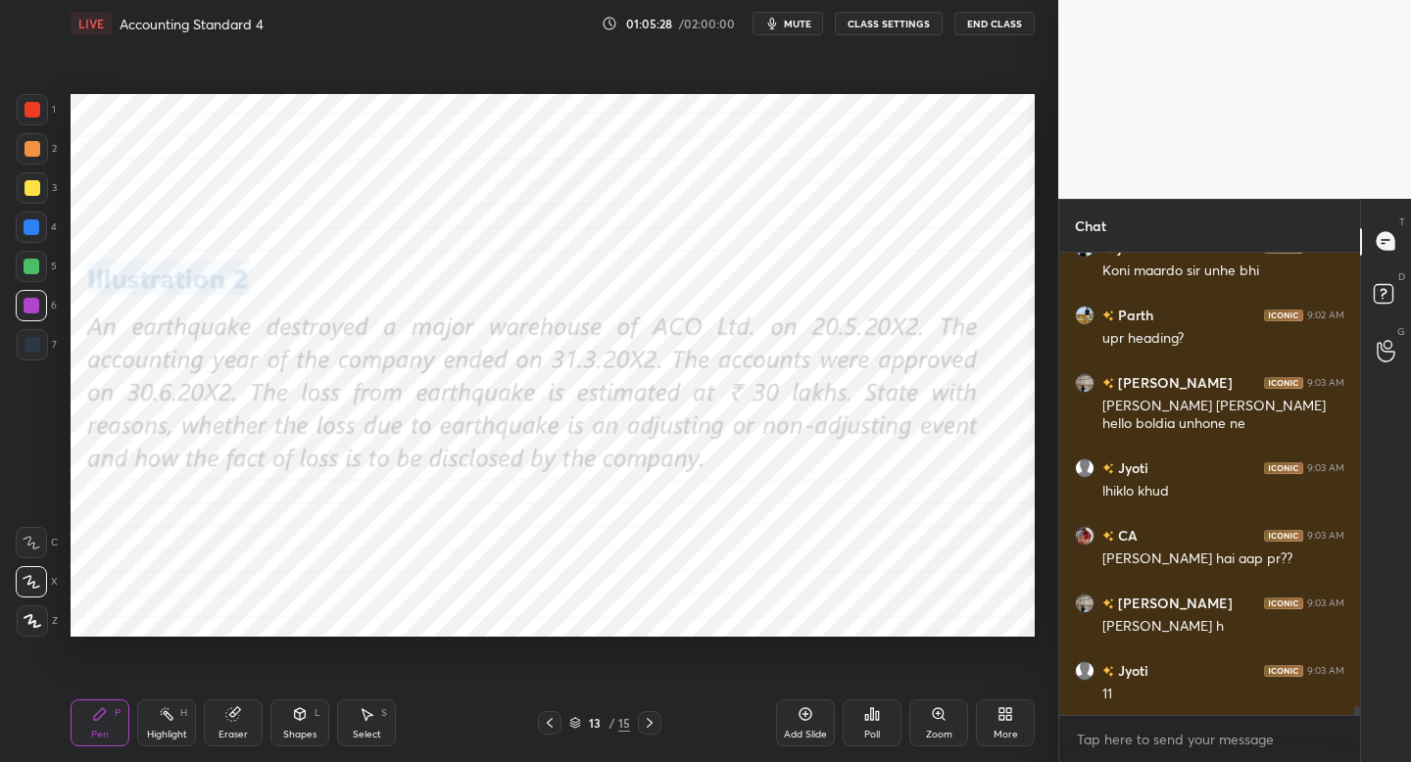
click at [662, 724] on div "13 / 15" at bounding box center [599, 724] width 353 height 24
click at [644, 723] on icon at bounding box center [650, 723] width 16 height 16
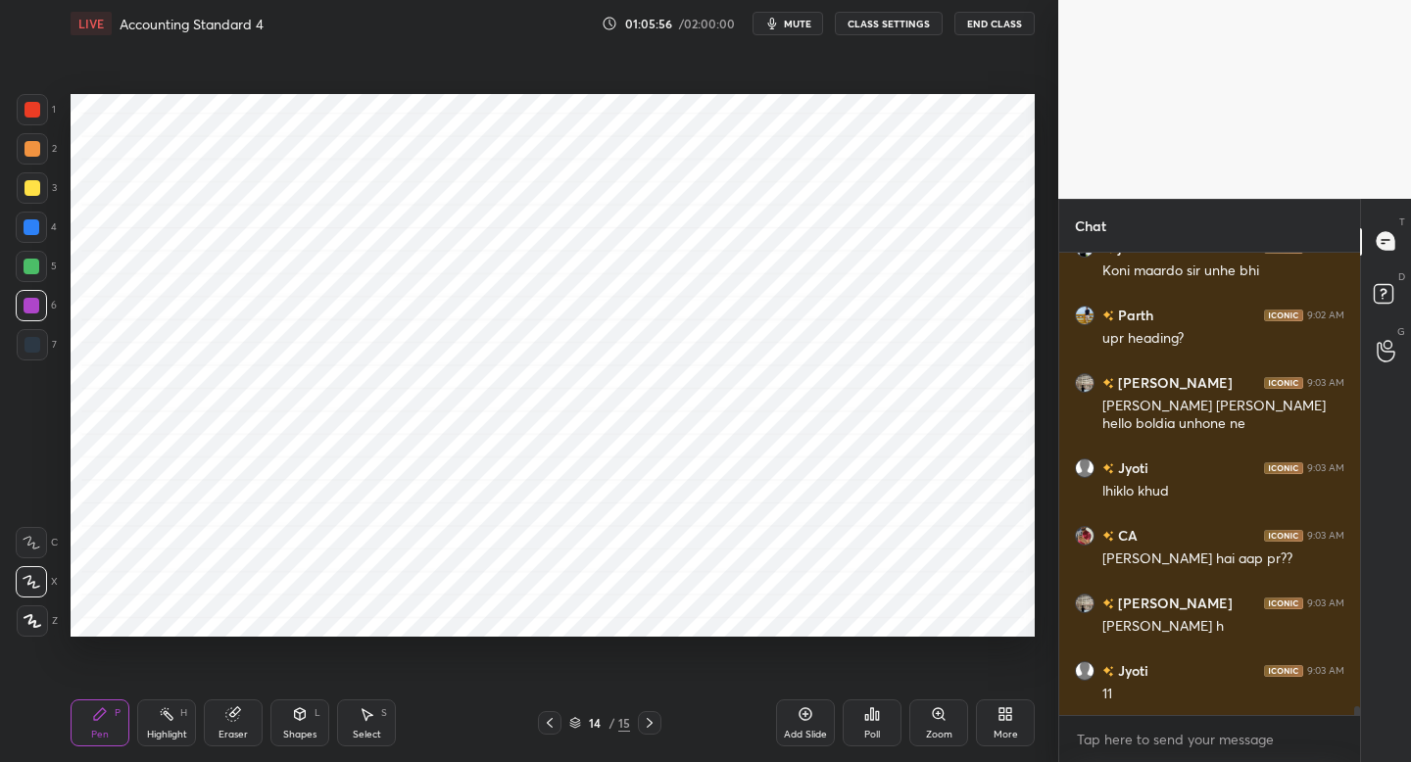
scroll to position [23583, 0]
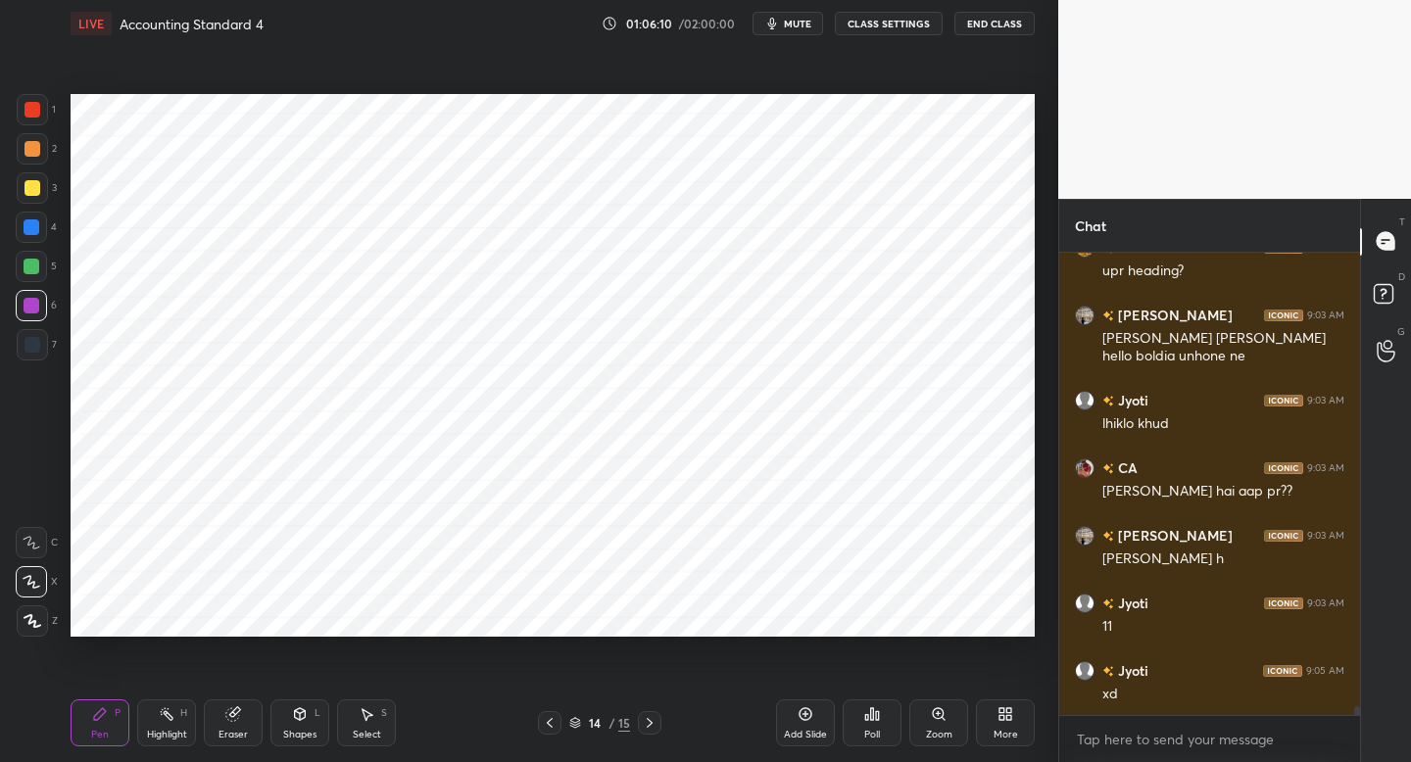
click at [40, 265] on div at bounding box center [31, 266] width 31 height 31
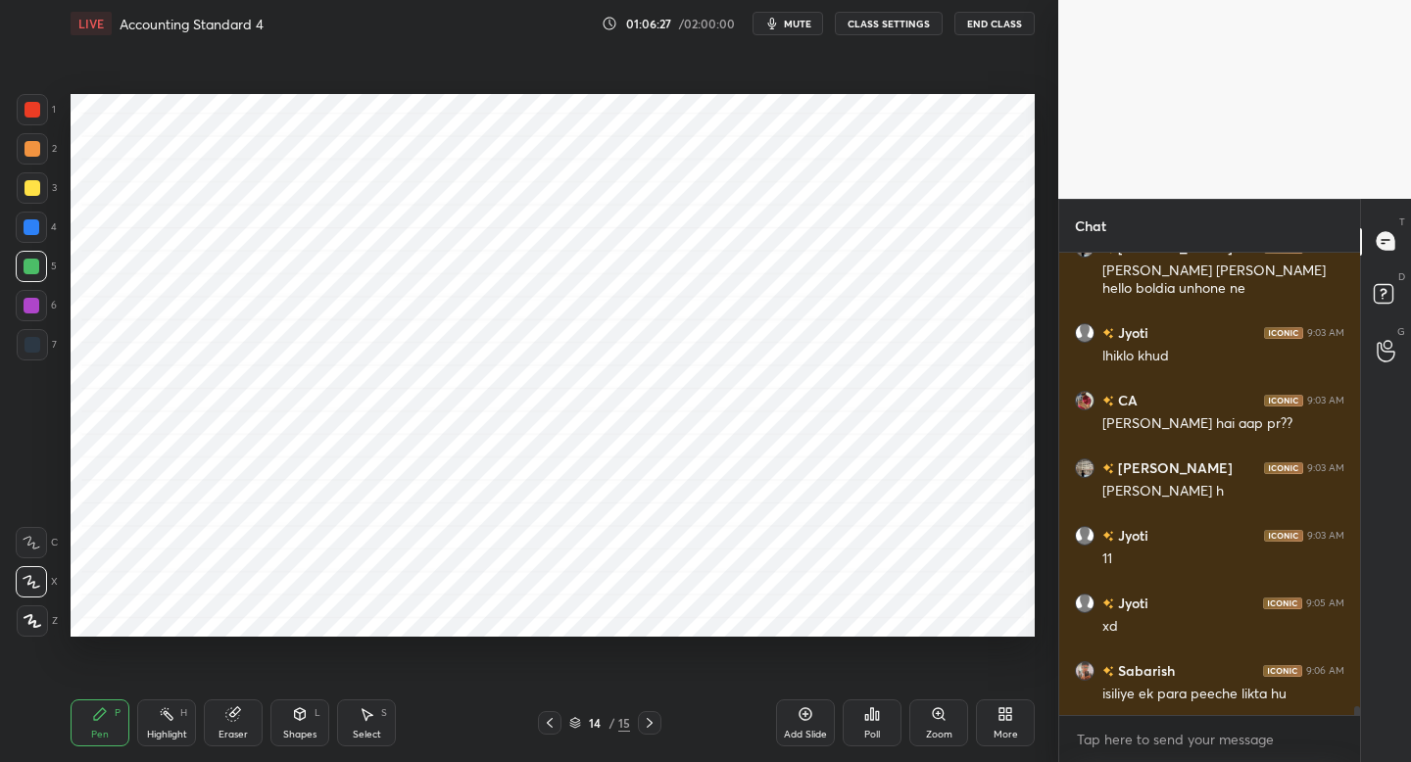
click at [798, 712] on icon at bounding box center [806, 715] width 16 height 16
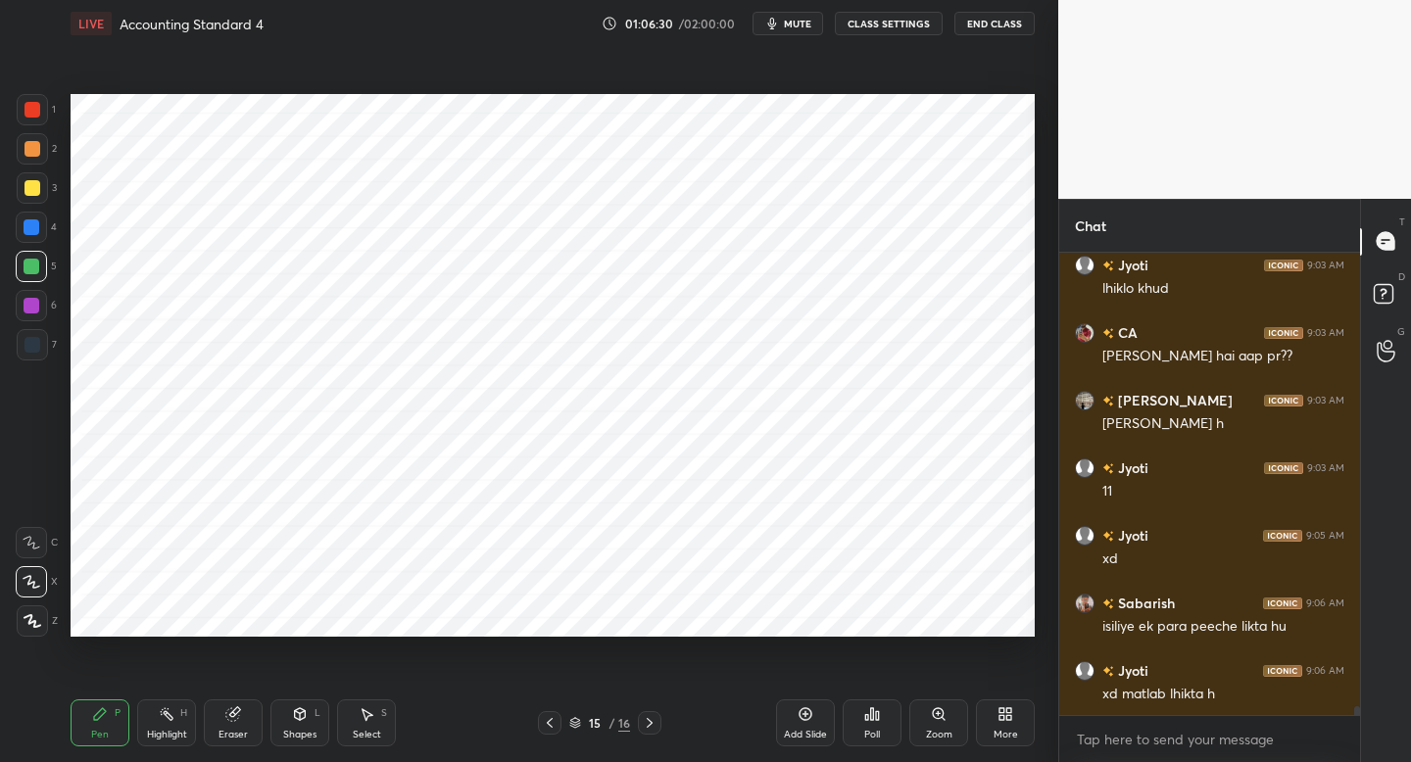
scroll to position [23786, 0]
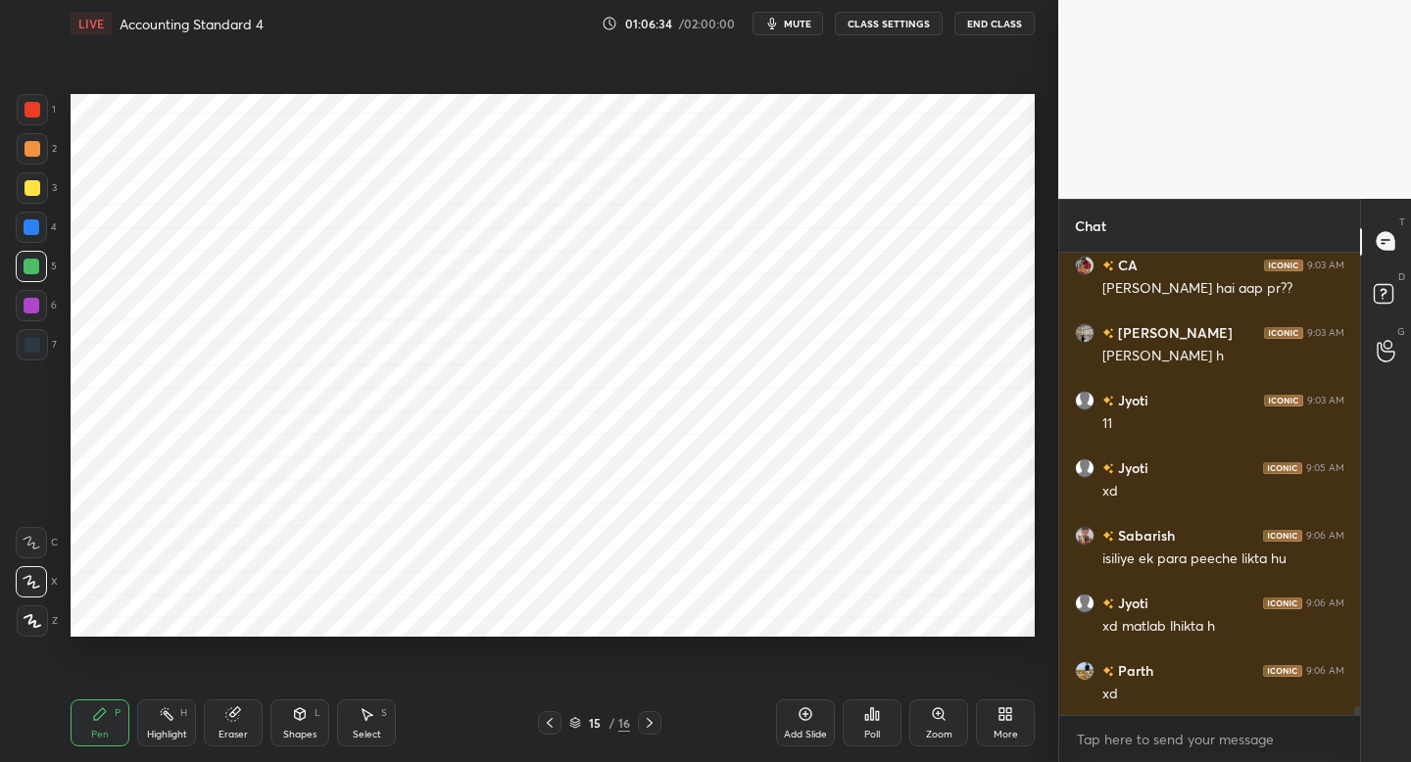
click at [53, 118] on div "1" at bounding box center [36, 109] width 39 height 31
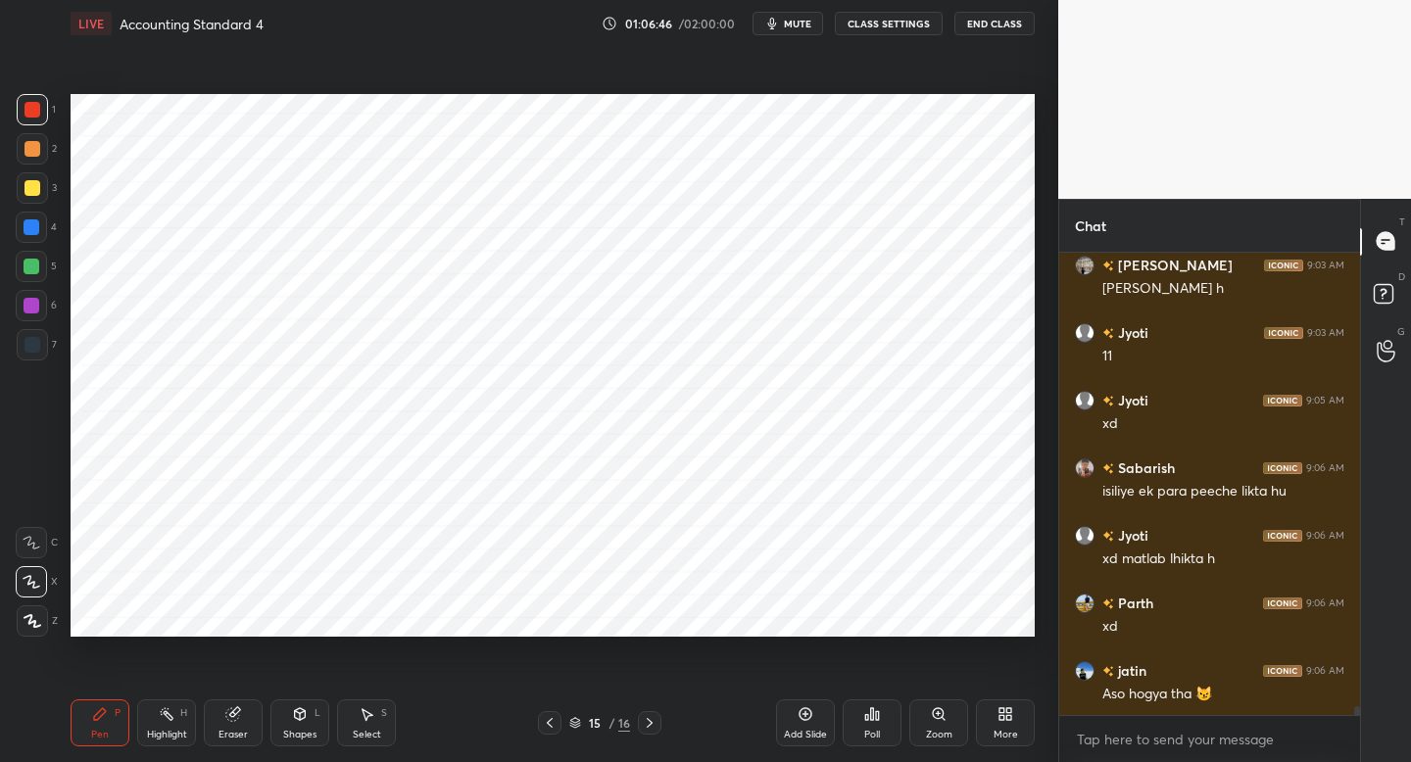
click at [32, 236] on div at bounding box center [31, 227] width 31 height 31
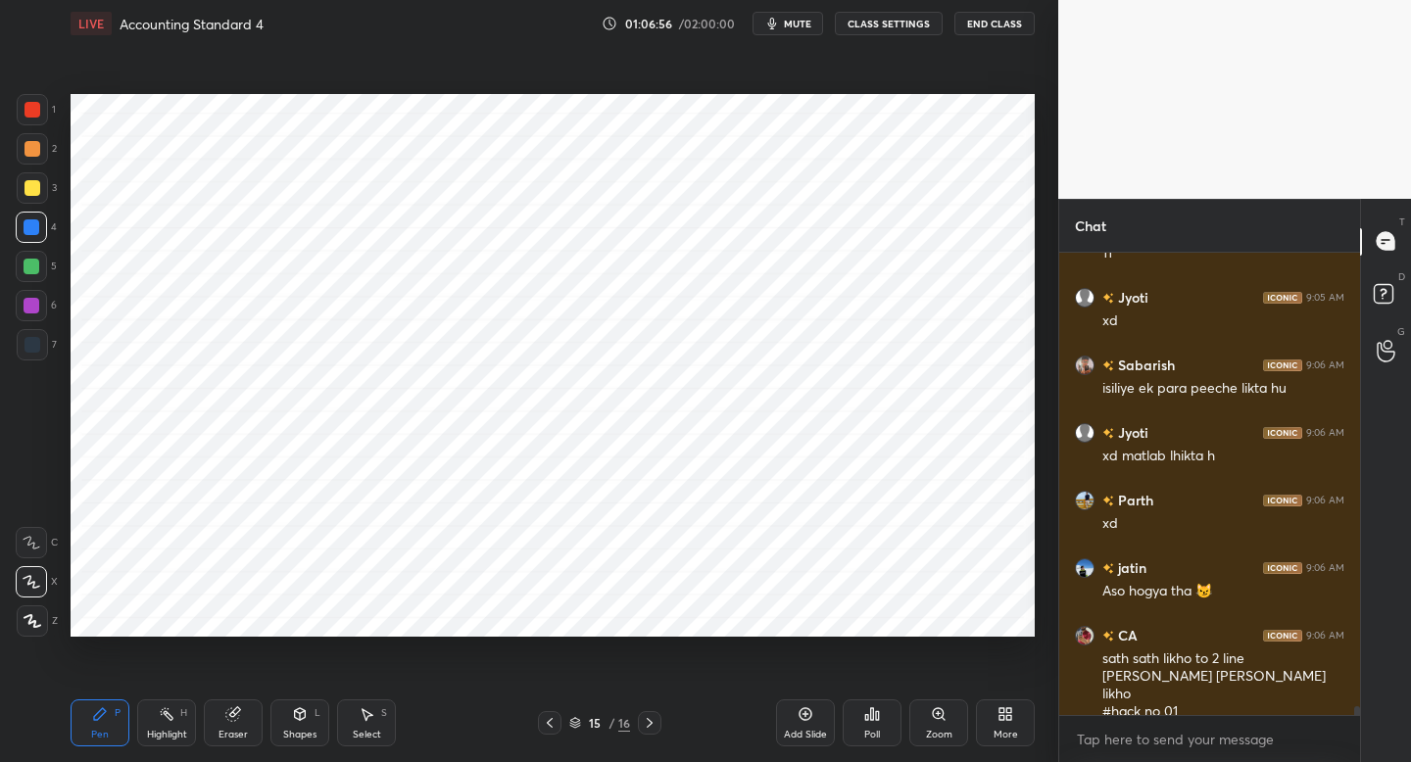
scroll to position [24024, 0]
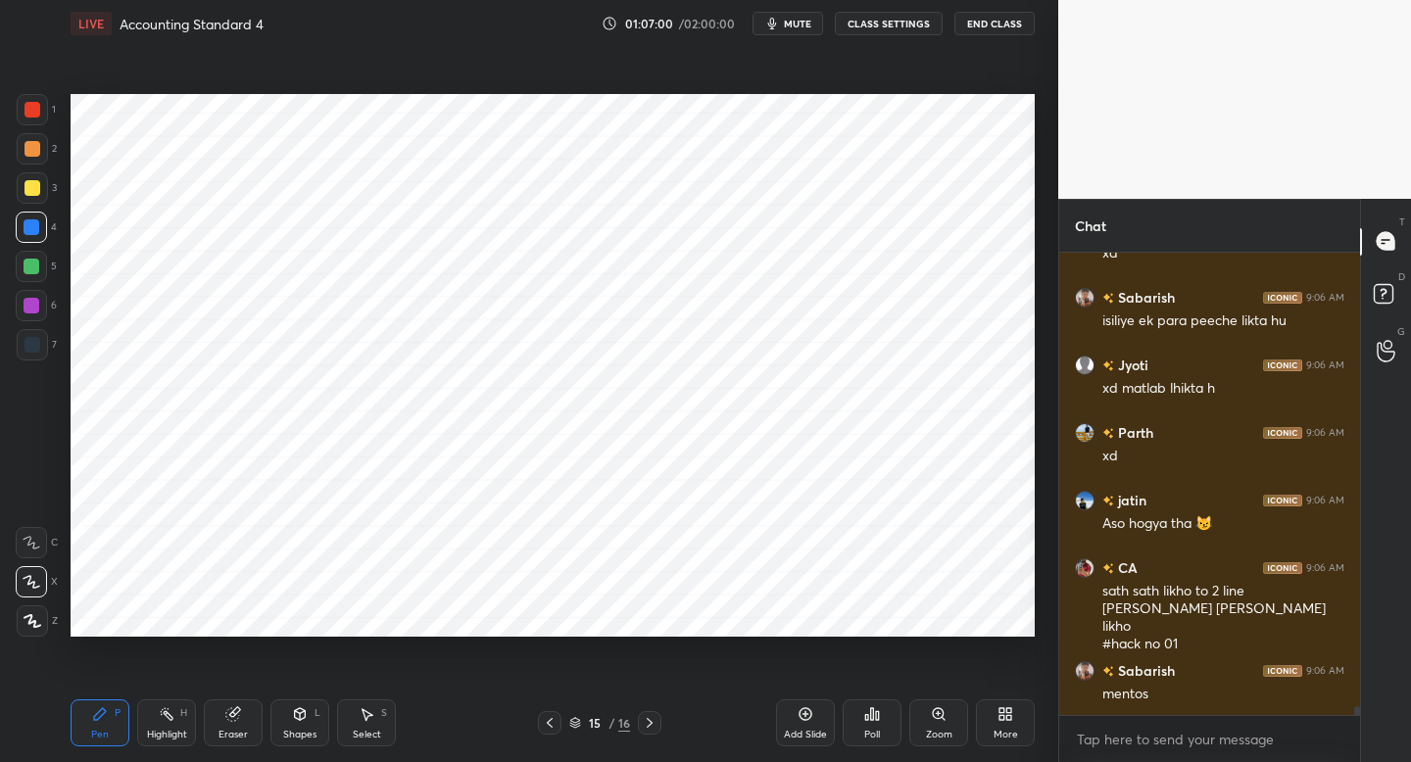
click at [32, 346] on div at bounding box center [33, 345] width 16 height 16
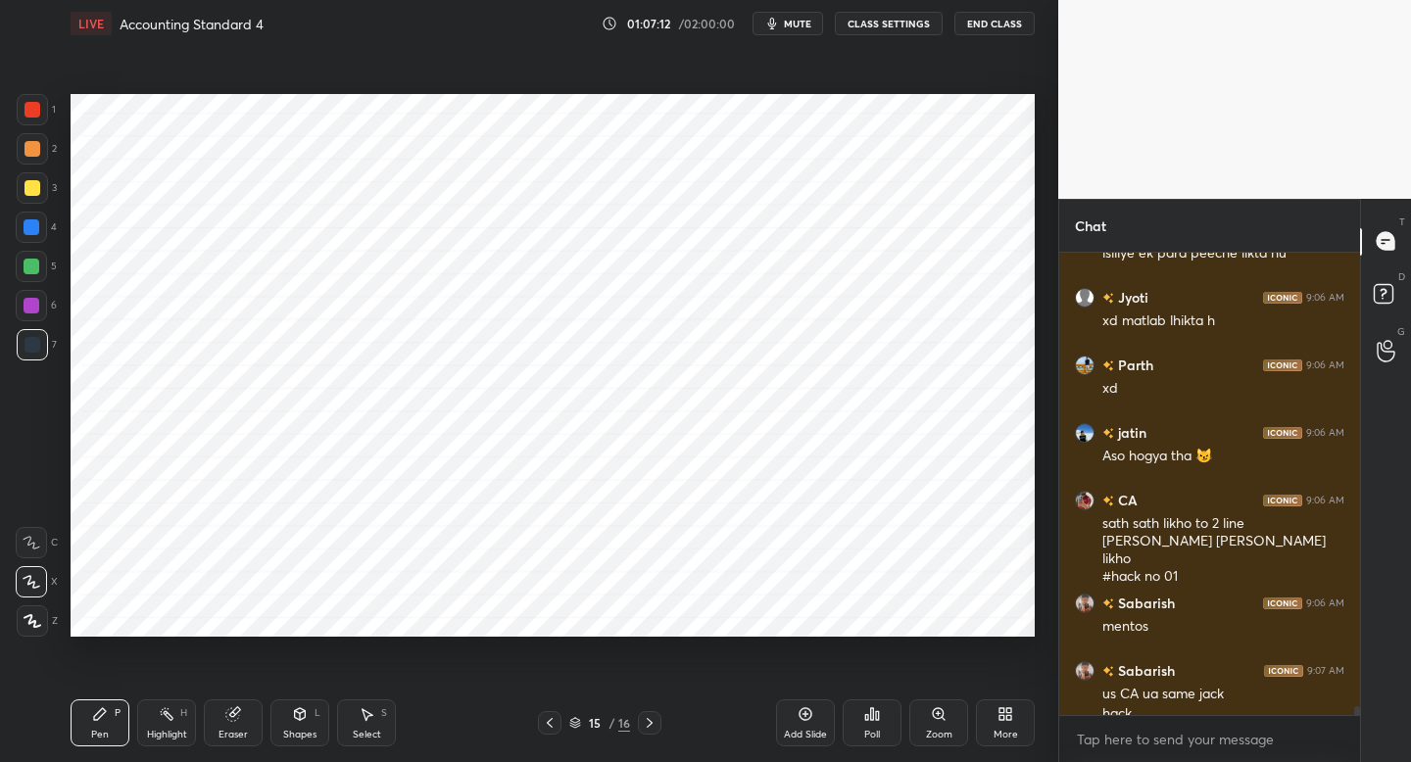
scroll to position [24112, 0]
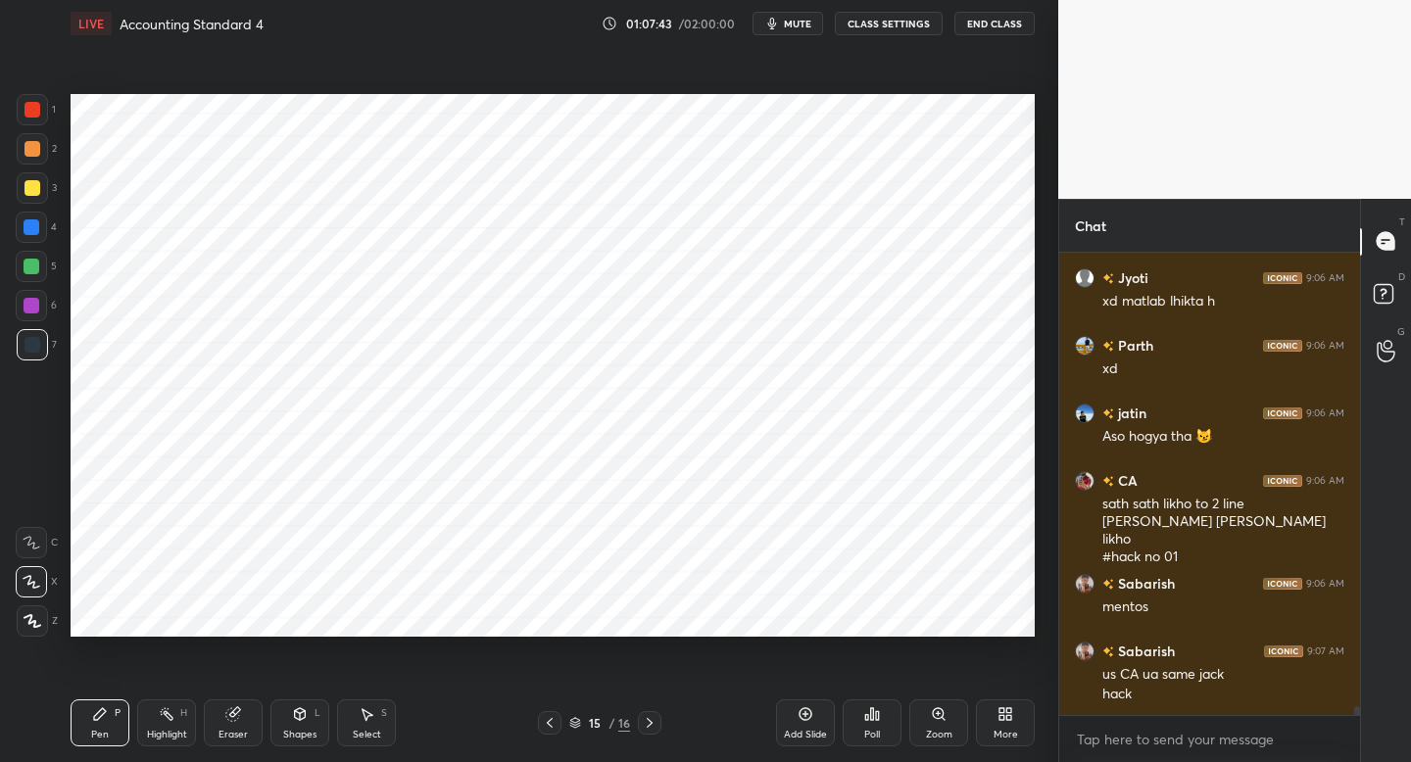
click at [30, 312] on div at bounding box center [32, 306] width 16 height 16
click at [46, 281] on div "5" at bounding box center [36, 266] width 41 height 31
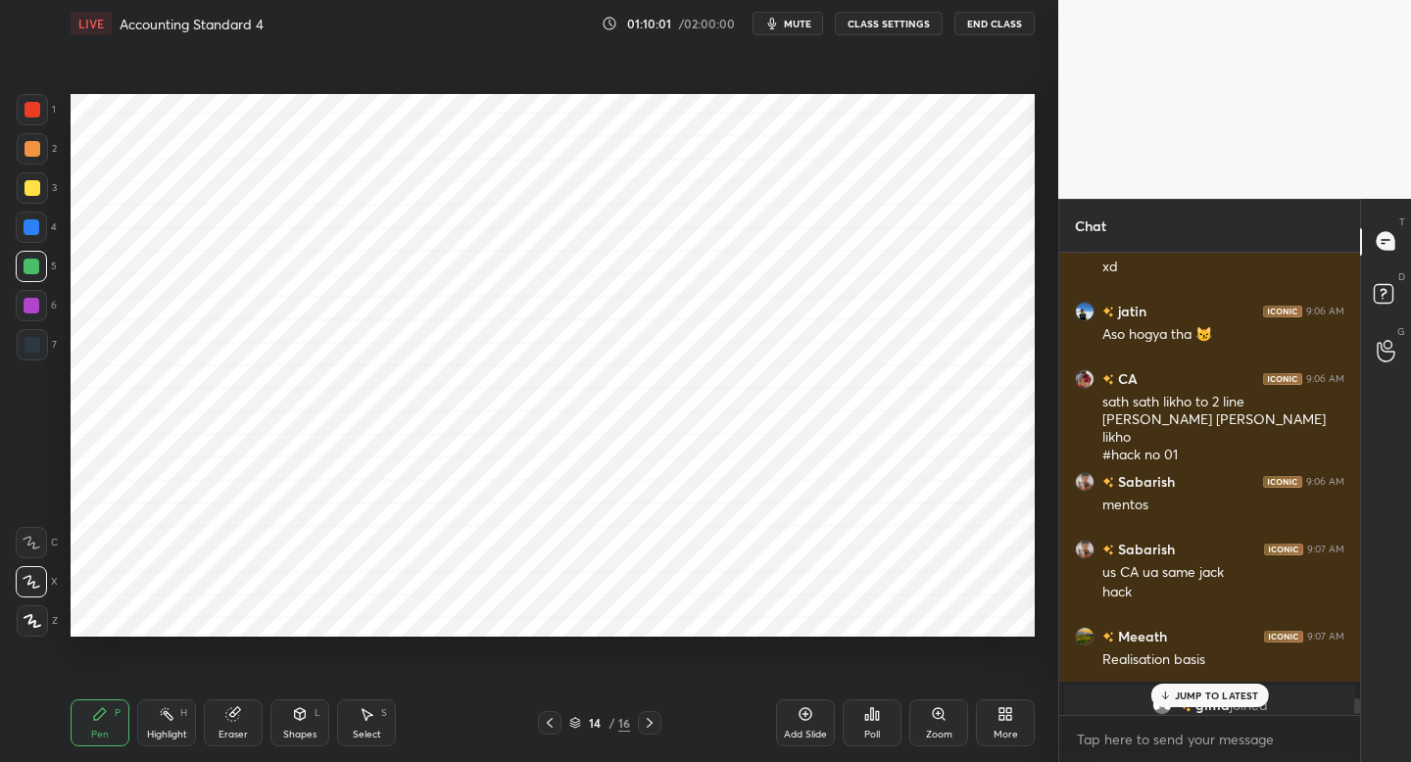
scroll to position [22779, 0]
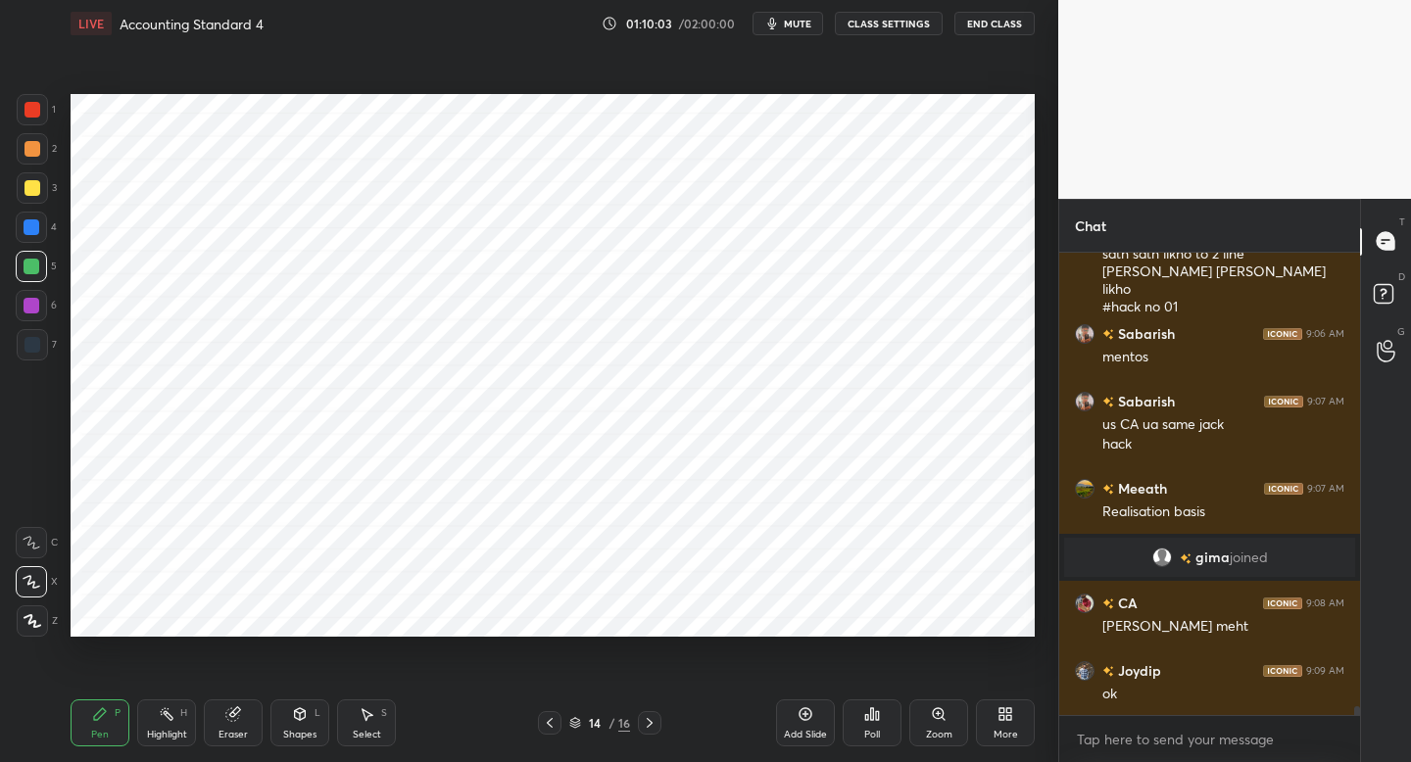
click at [781, 32] on button "mute" at bounding box center [788, 24] width 71 height 24
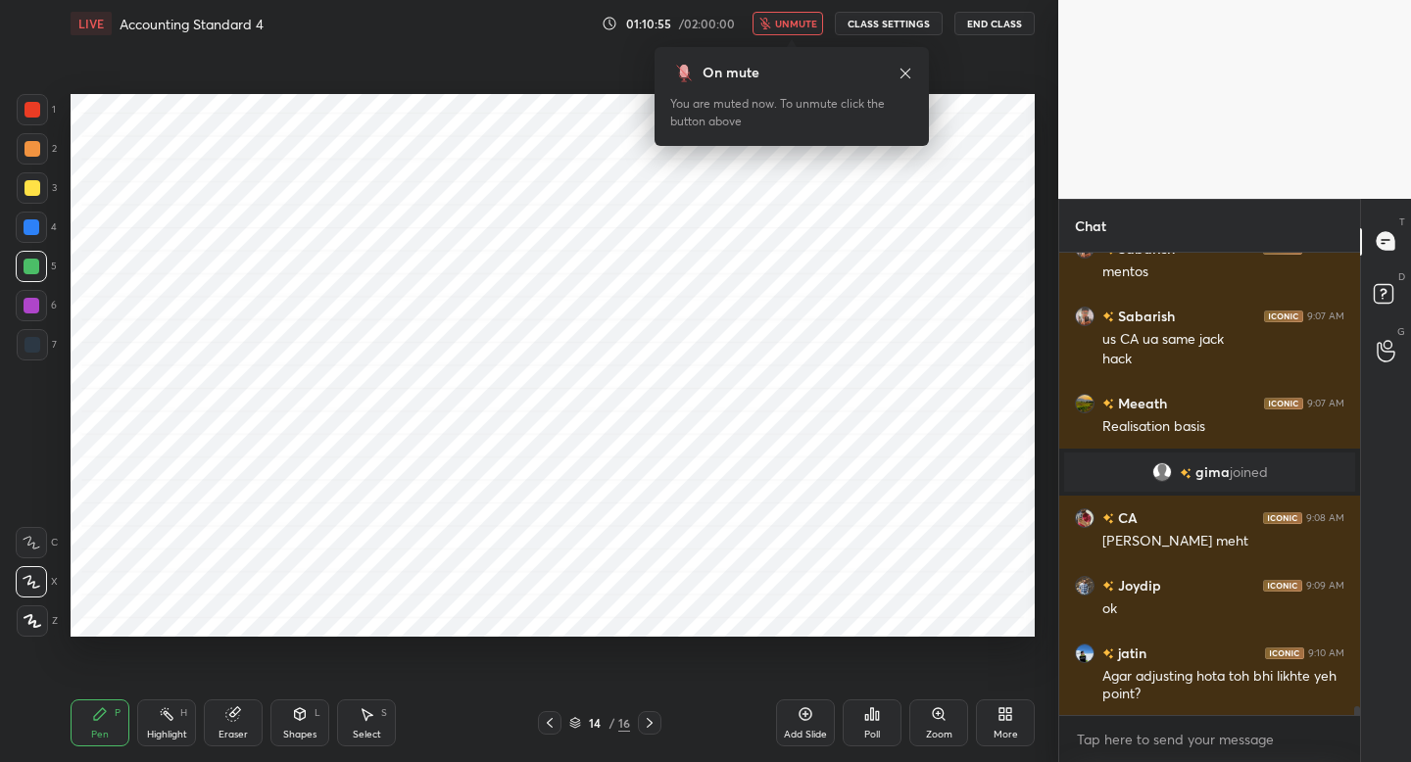
scroll to position [22932, 0]
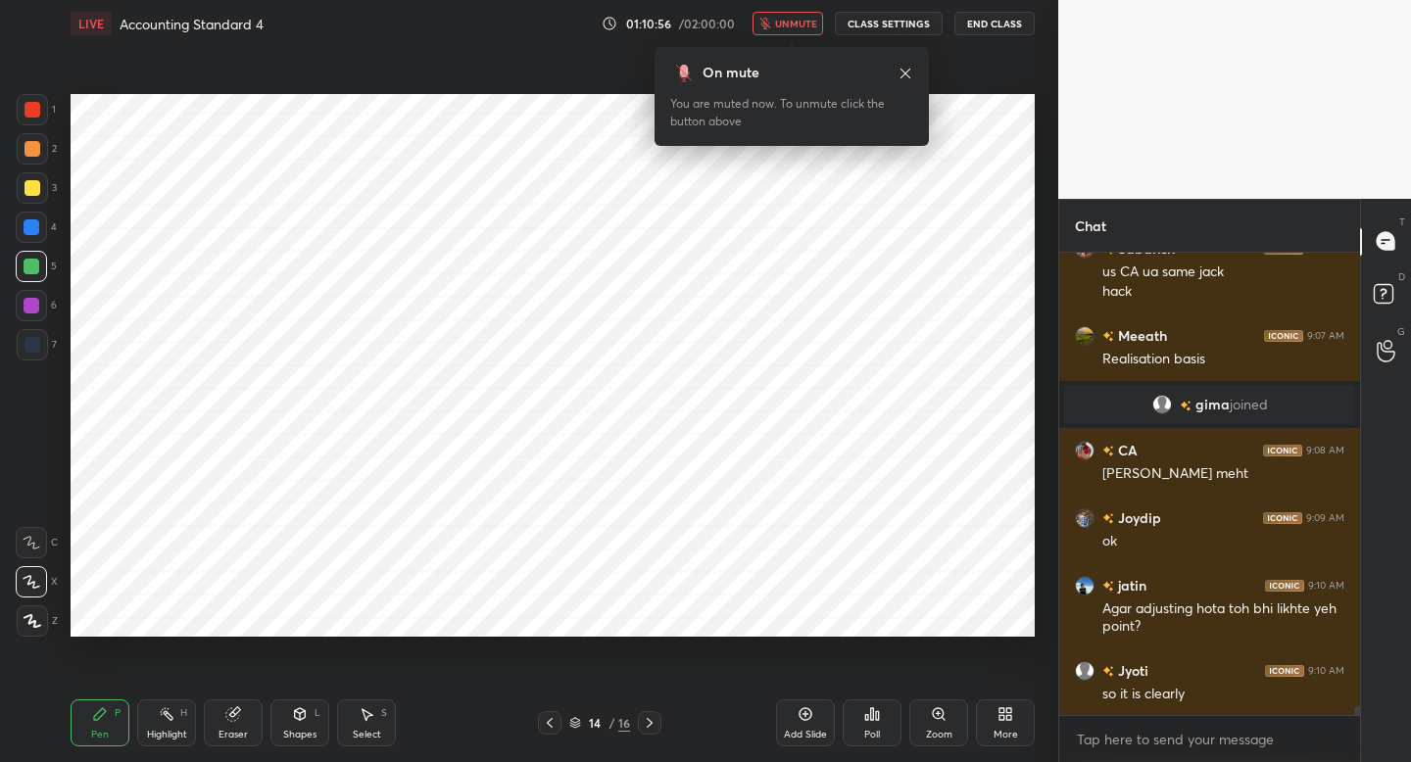
click at [781, 32] on button "unmute" at bounding box center [788, 24] width 71 height 24
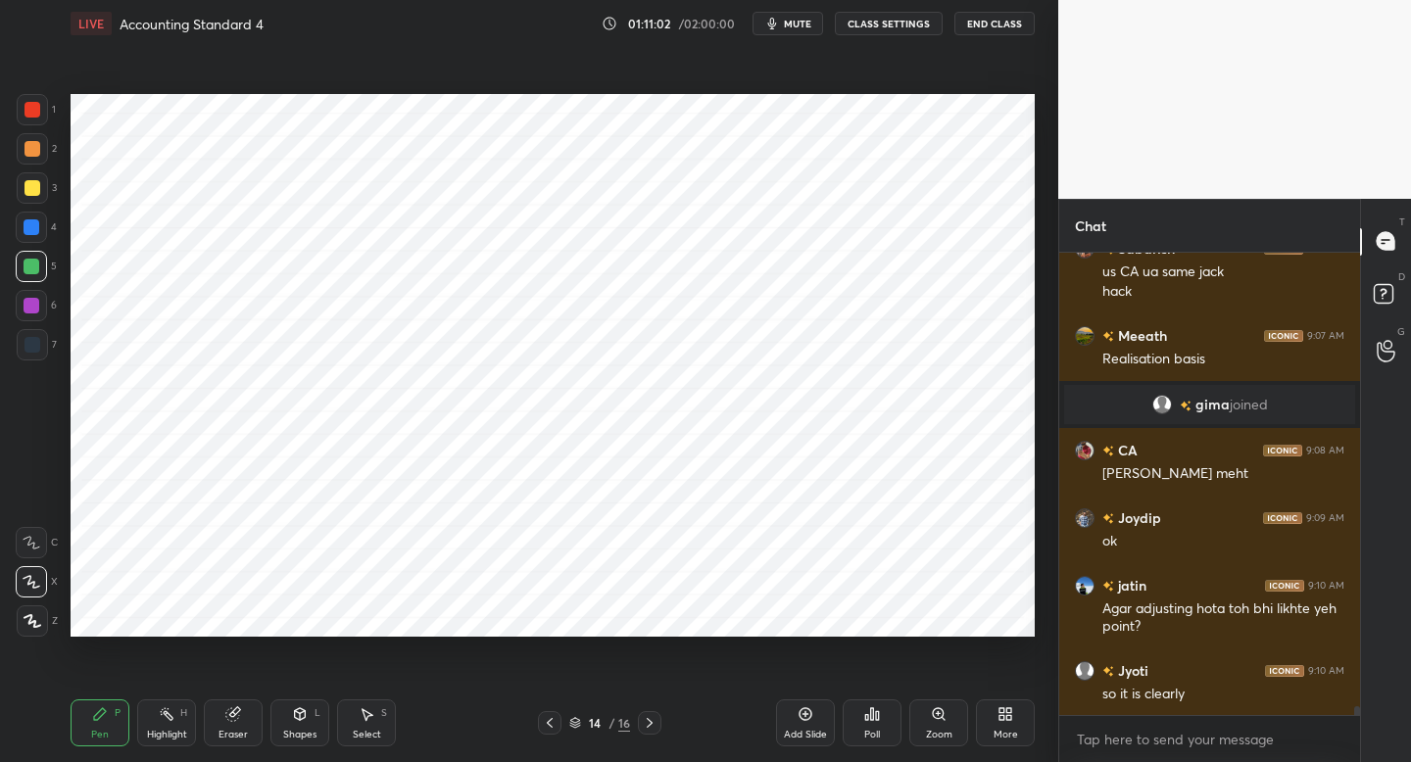
scroll to position [22979, 0]
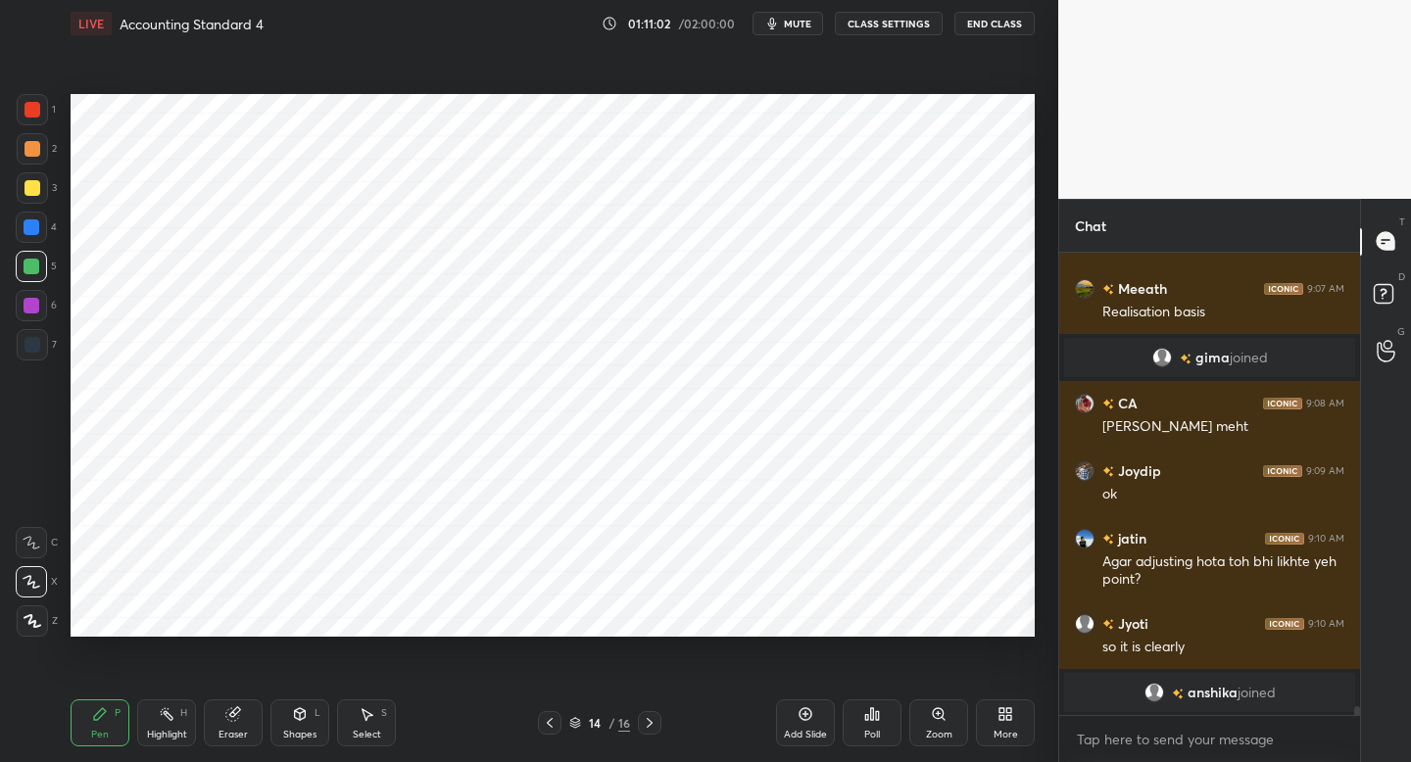
click at [781, 32] on button "mute" at bounding box center [788, 24] width 71 height 24
click at [781, 32] on button "unmute" at bounding box center [788, 24] width 71 height 24
click at [781, 32] on button "mute" at bounding box center [788, 24] width 71 height 24
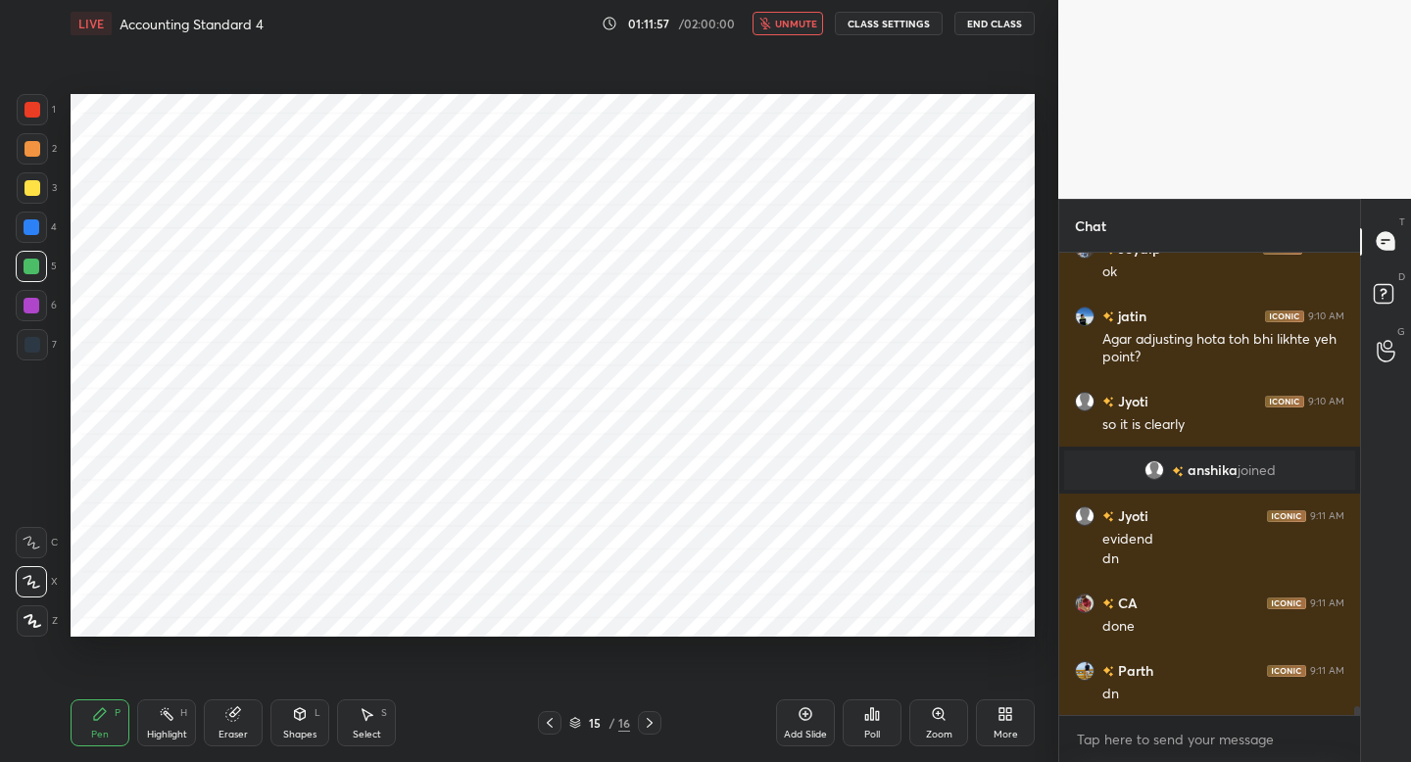
scroll to position [23083, 0]
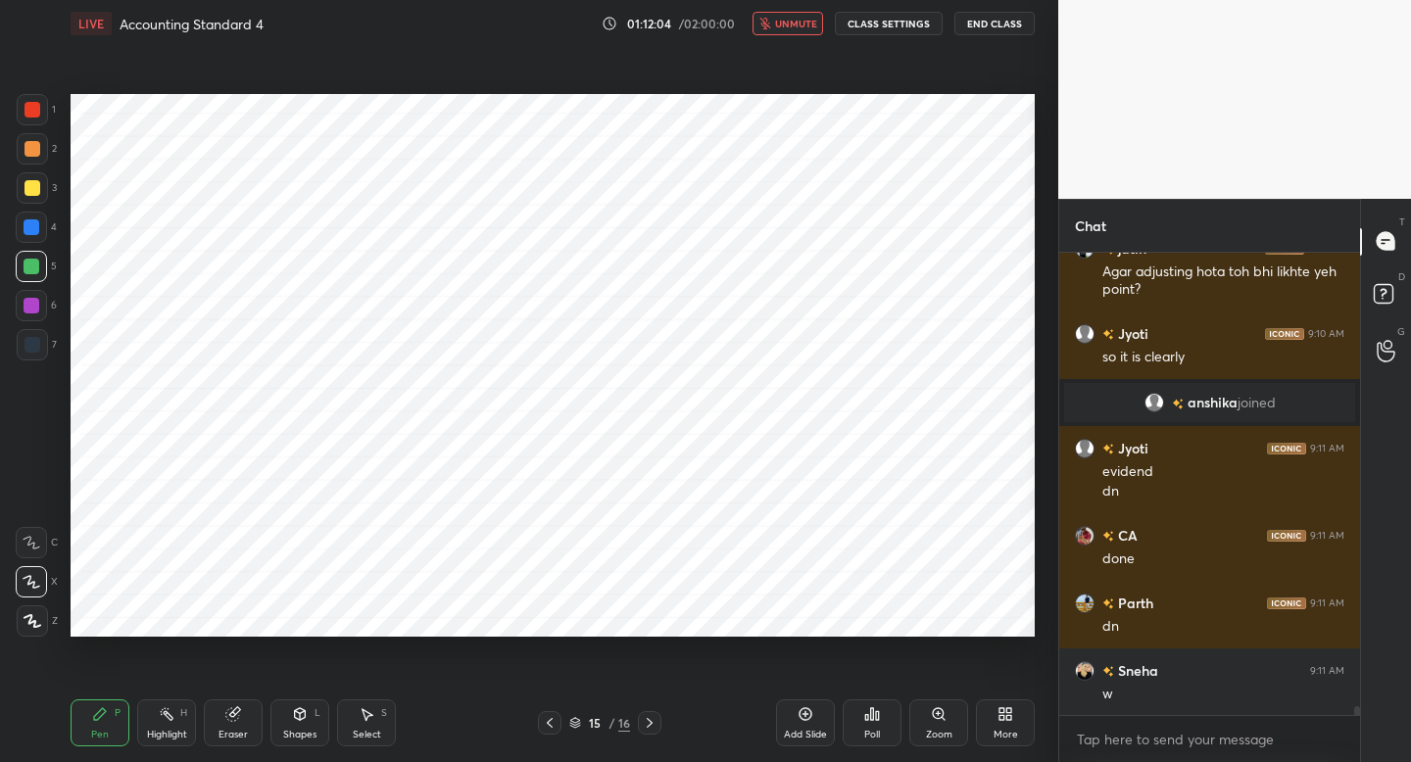
click at [781, 32] on button "unmute" at bounding box center [788, 24] width 71 height 24
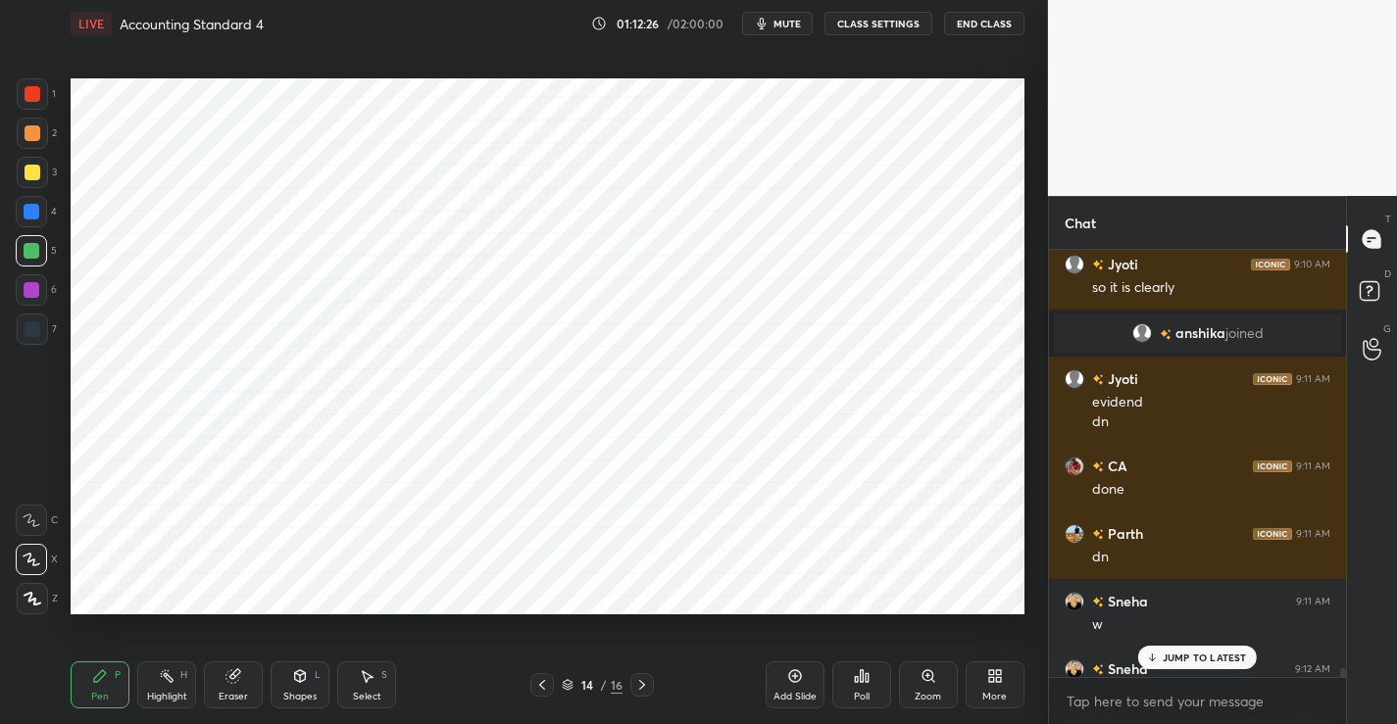
scroll to position [23132, 0]
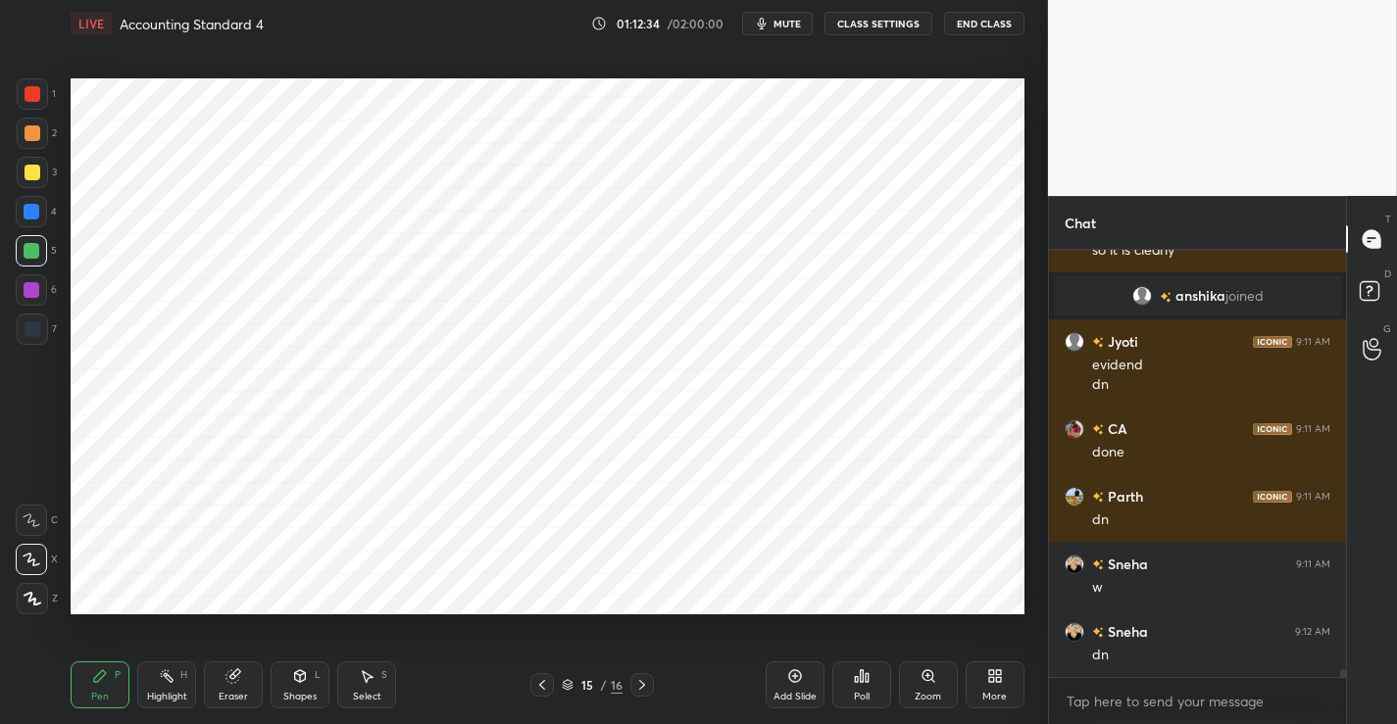
click at [787, 684] on div "Add Slide" at bounding box center [794, 685] width 59 height 47
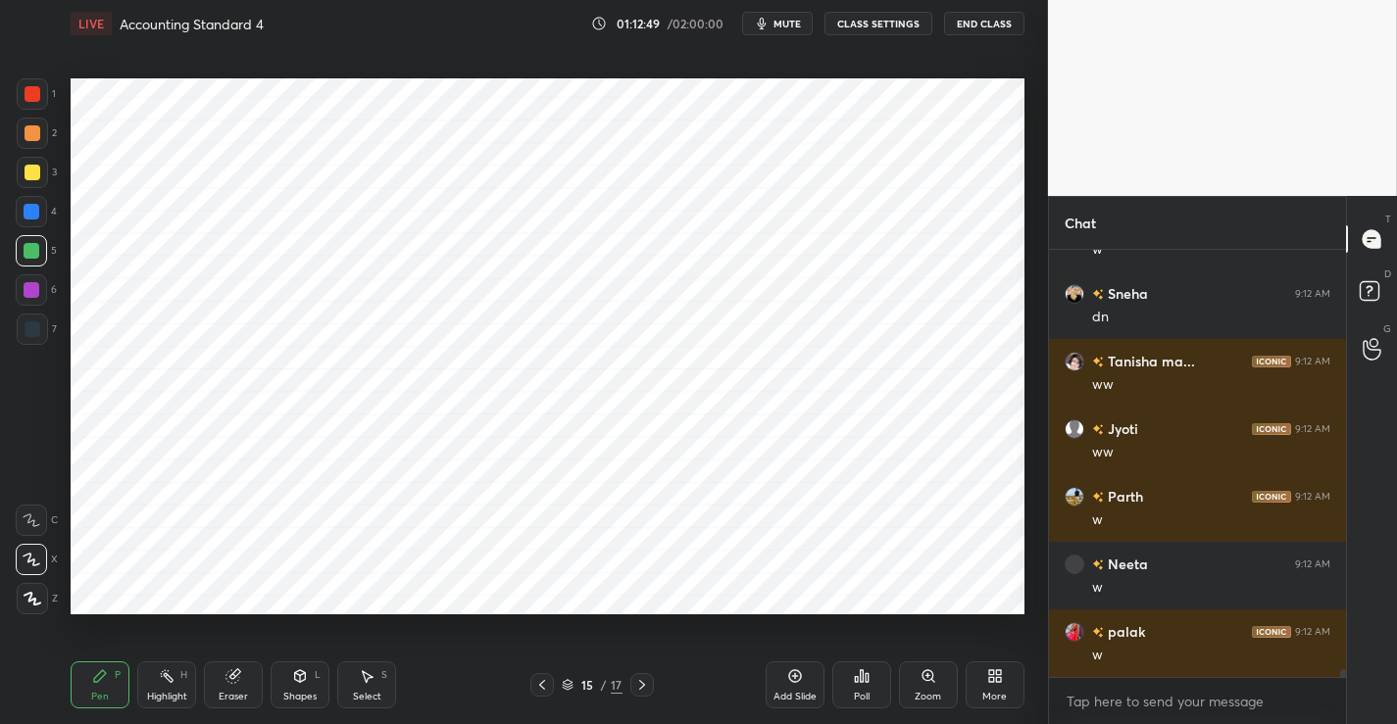
scroll to position [23555, 0]
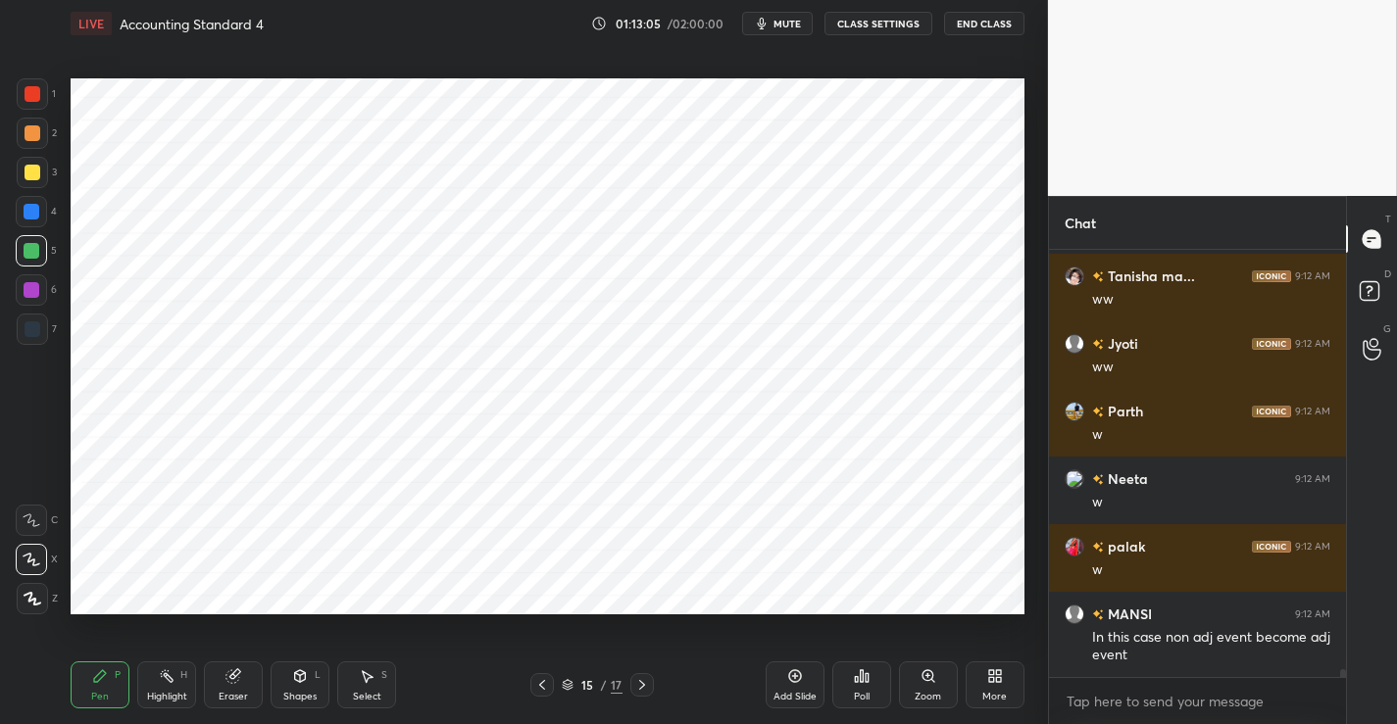
click at [761, 25] on icon "button" at bounding box center [761, 24] width 9 height 12
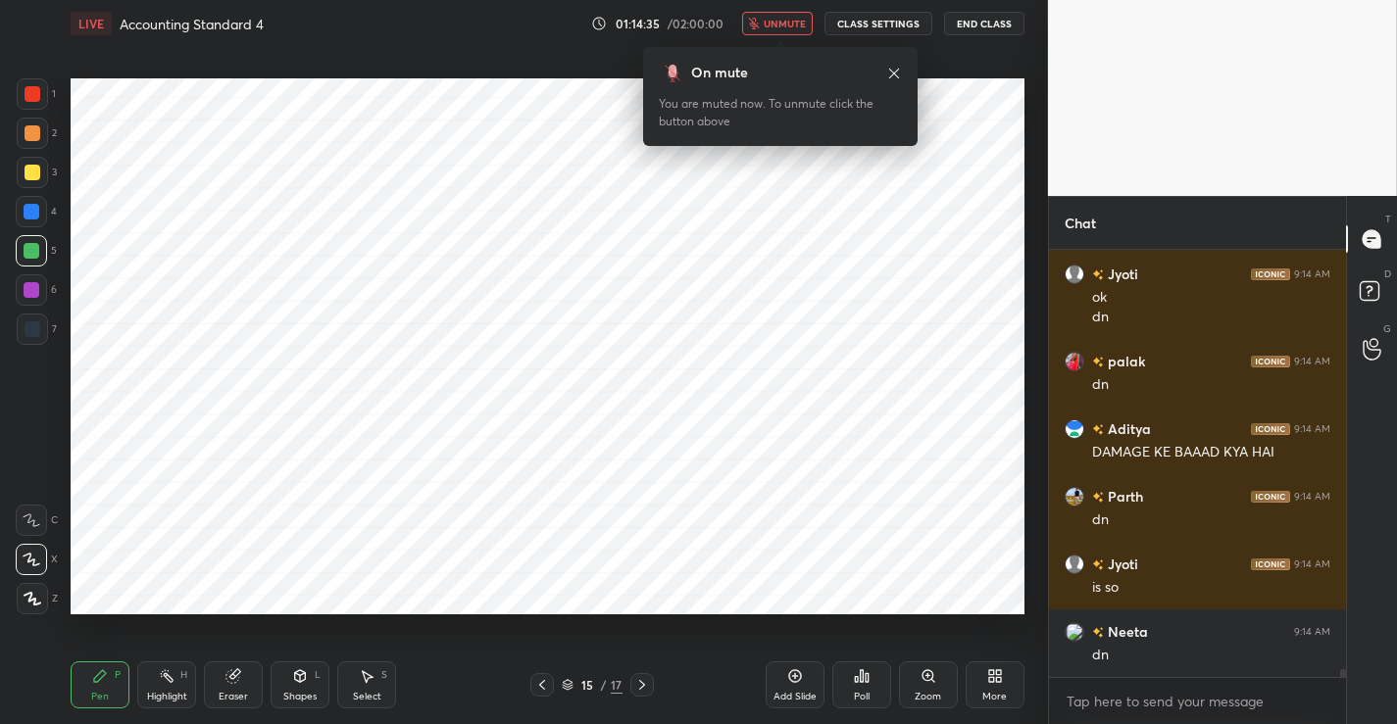
scroll to position [24183, 0]
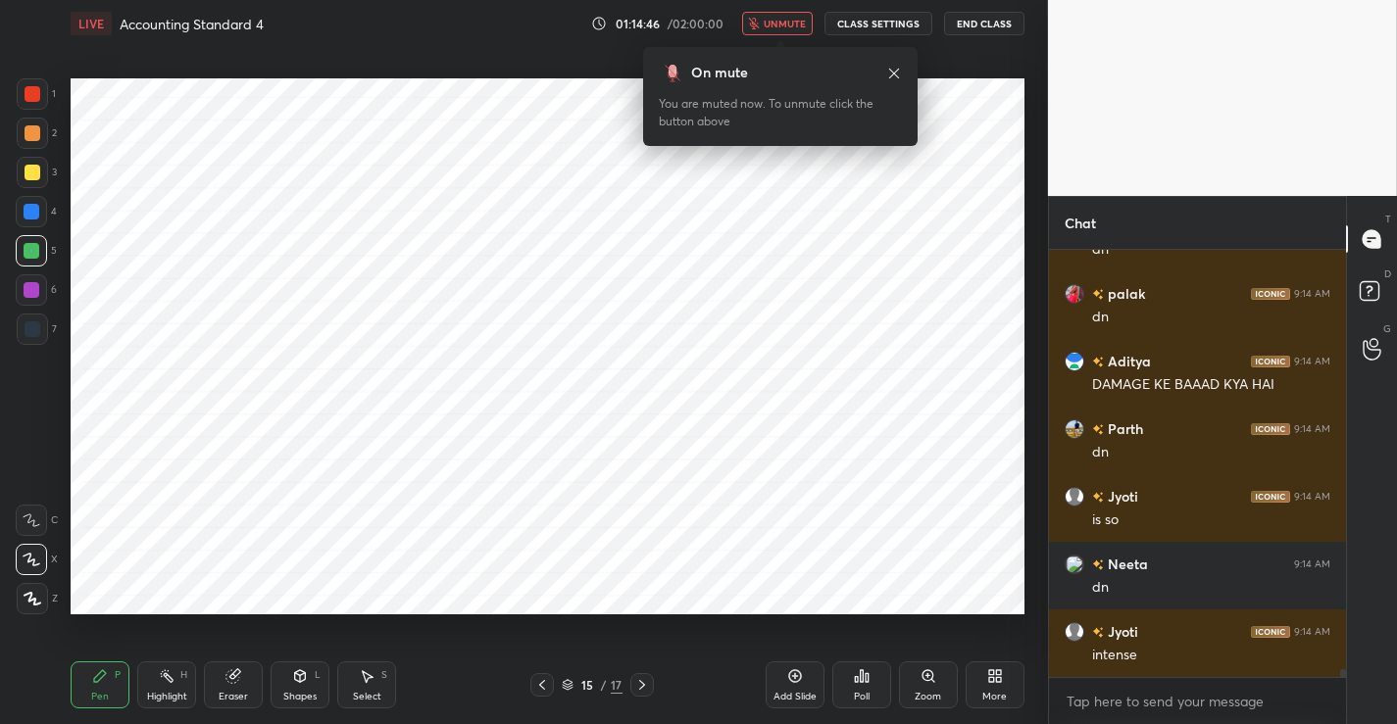
click at [760, 25] on icon "button" at bounding box center [754, 24] width 11 height 12
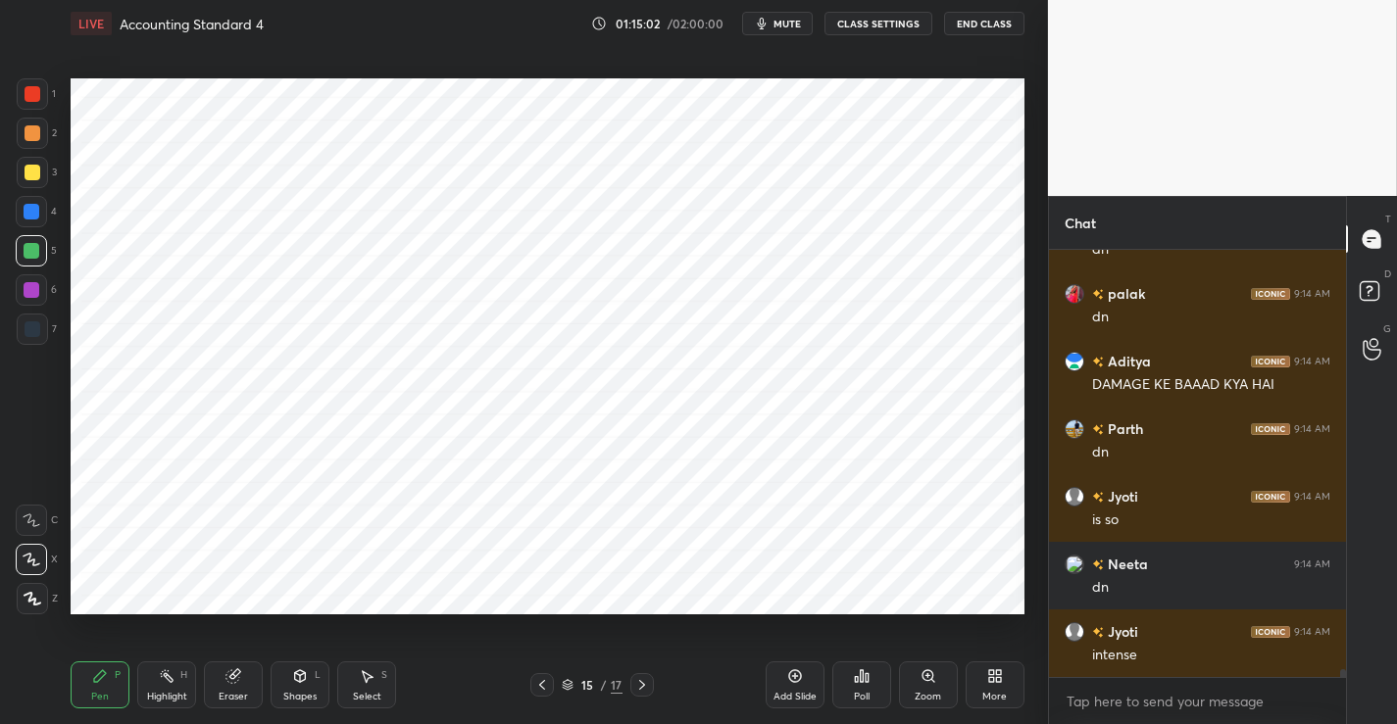
click at [784, 692] on div "Add Slide" at bounding box center [794, 697] width 43 height 10
click at [42, 330] on div at bounding box center [32, 329] width 31 height 31
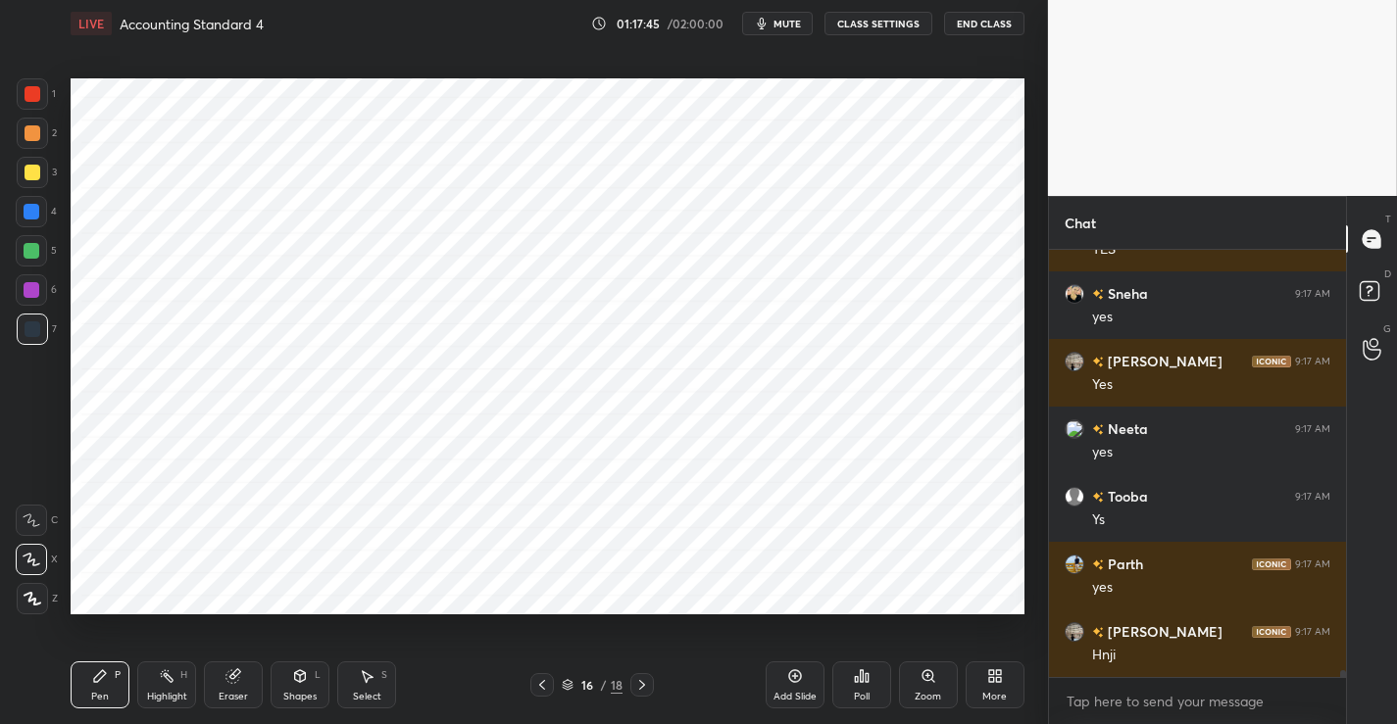
scroll to position [26956, 0]
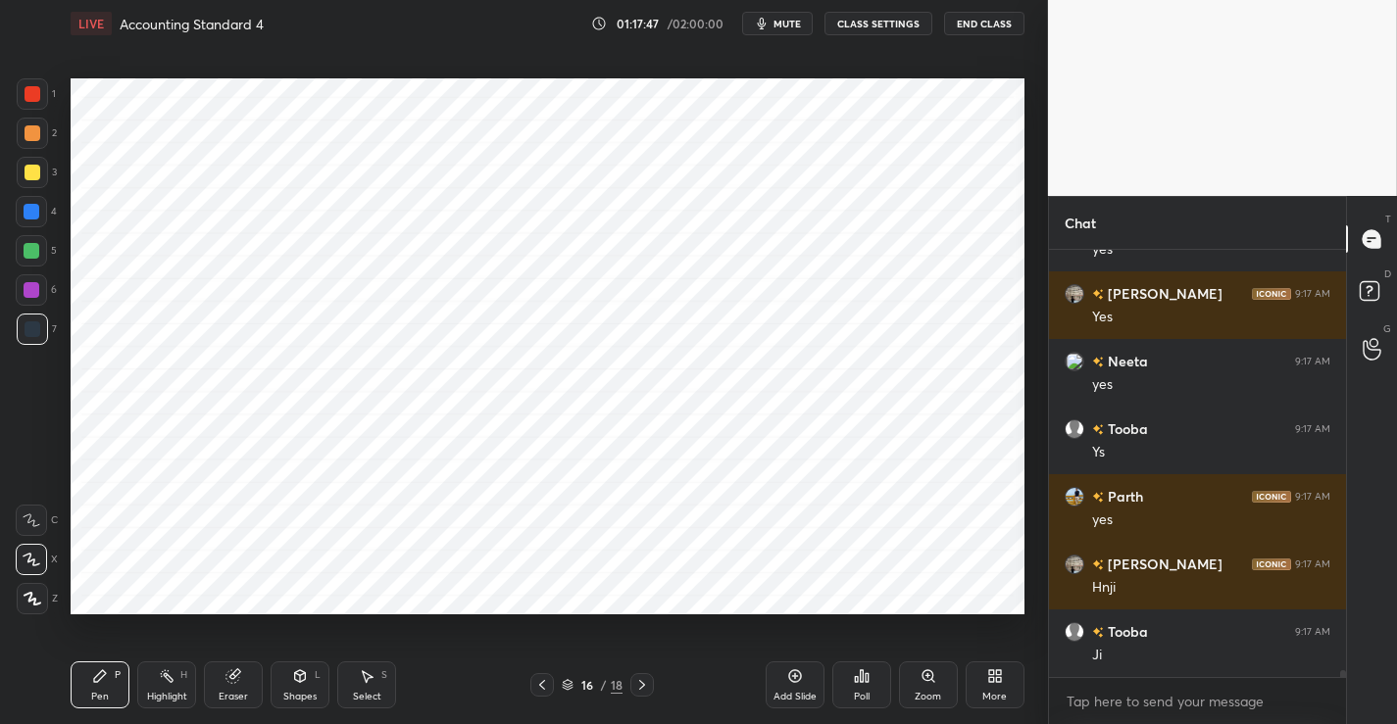
click at [27, 611] on div at bounding box center [32, 598] width 31 height 31
click at [307, 668] on icon at bounding box center [300, 676] width 16 height 16
click at [106, 681] on div "Pen P" at bounding box center [100, 685] width 59 height 47
click at [25, 113] on div "1" at bounding box center [36, 97] width 39 height 39
click at [40, 296] on div at bounding box center [31, 289] width 31 height 31
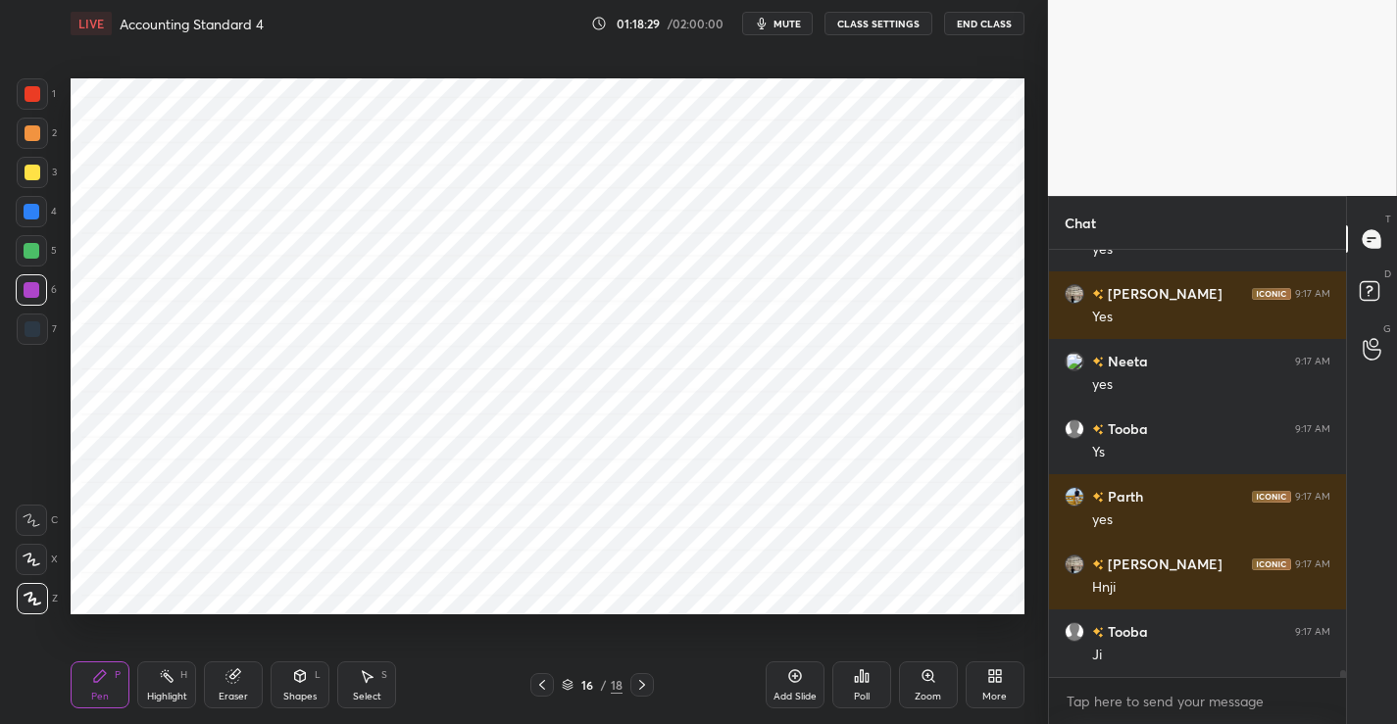
click at [44, 336] on div at bounding box center [32, 329] width 31 height 31
click at [31, 292] on div at bounding box center [32, 290] width 16 height 16
click at [33, 204] on div at bounding box center [32, 212] width 16 height 16
click at [37, 329] on div at bounding box center [33, 329] width 16 height 16
click at [40, 261] on div at bounding box center [31, 250] width 31 height 31
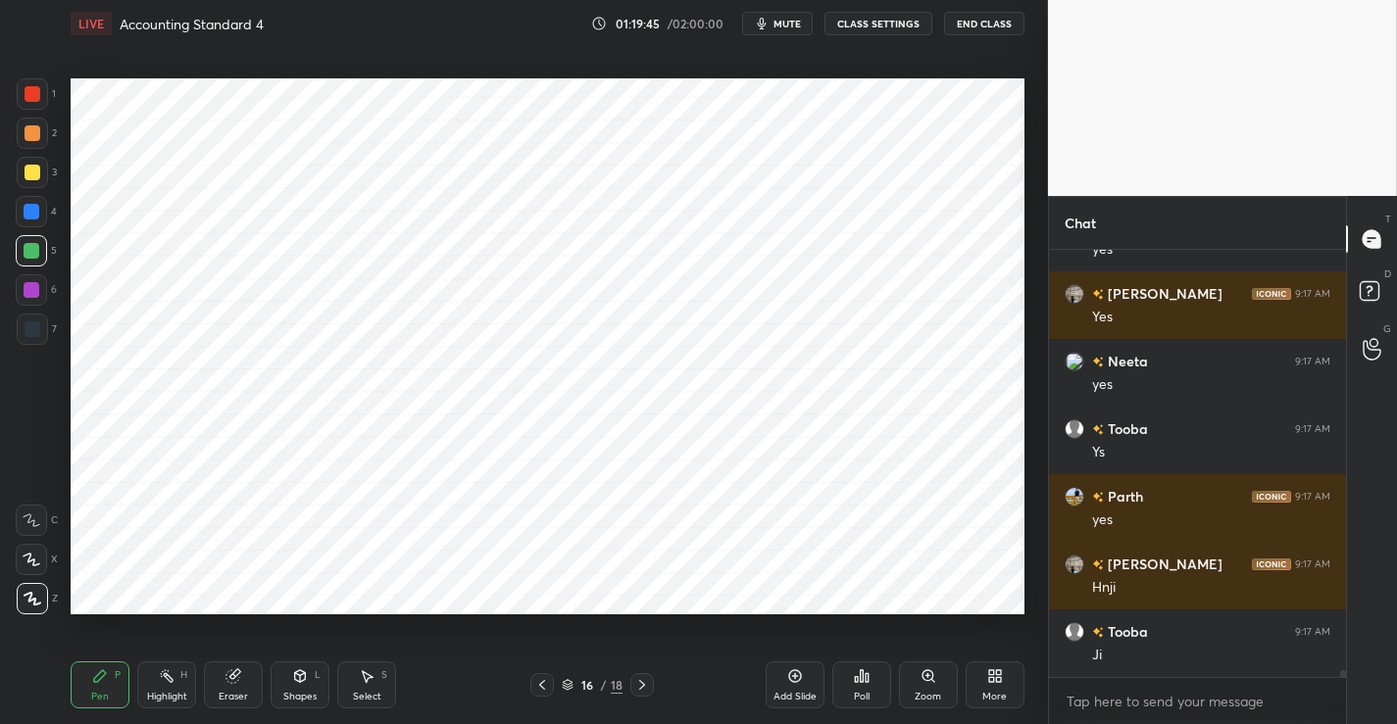
click at [953, 612] on div "Setting up your live class Poll for secs No correct answer Start poll" at bounding box center [547, 346] width 969 height 599
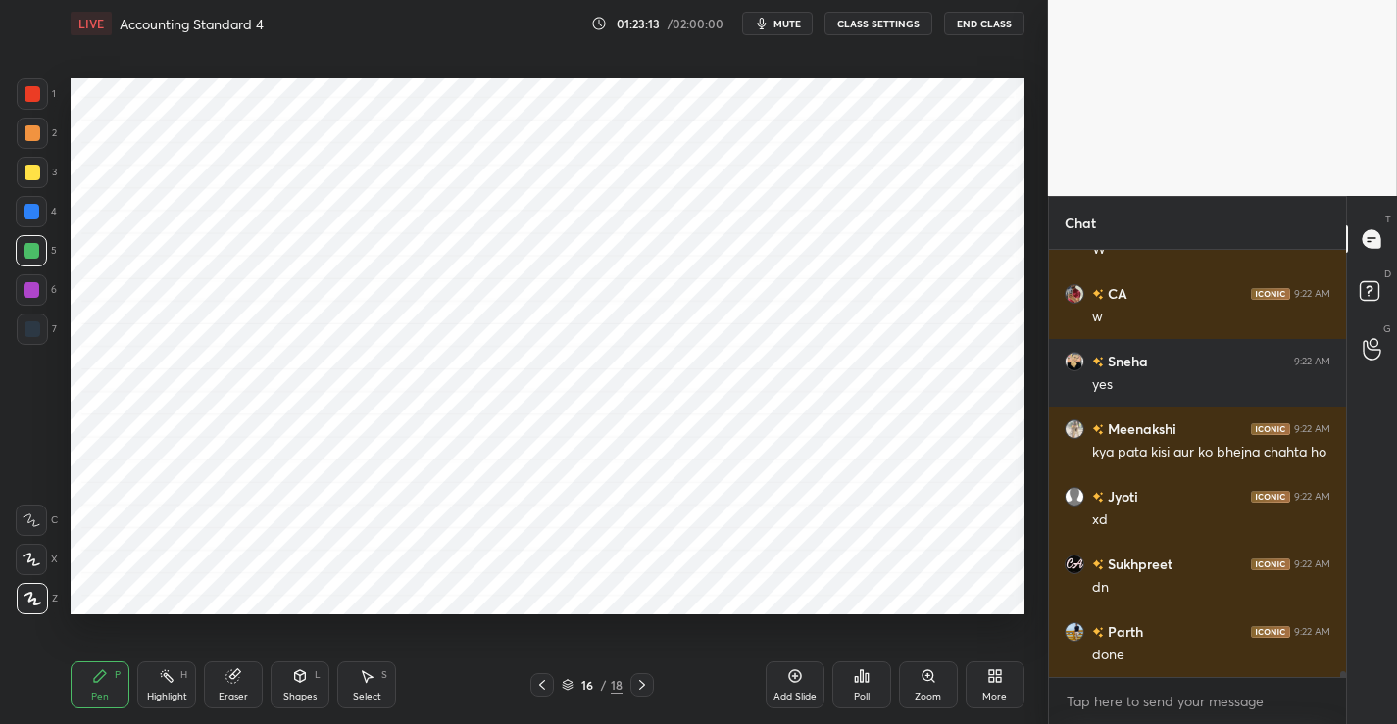
scroll to position [29377, 0]
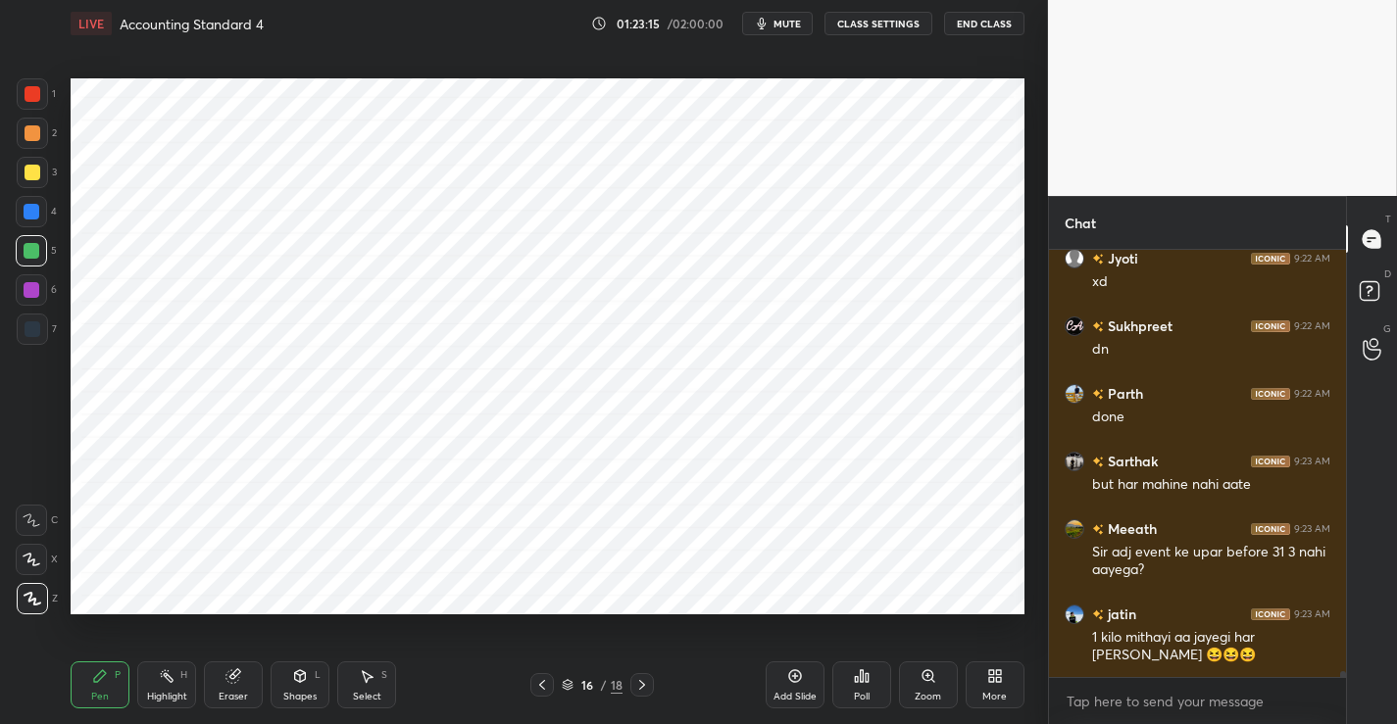
click at [992, 688] on div "More" at bounding box center [994, 685] width 59 height 47
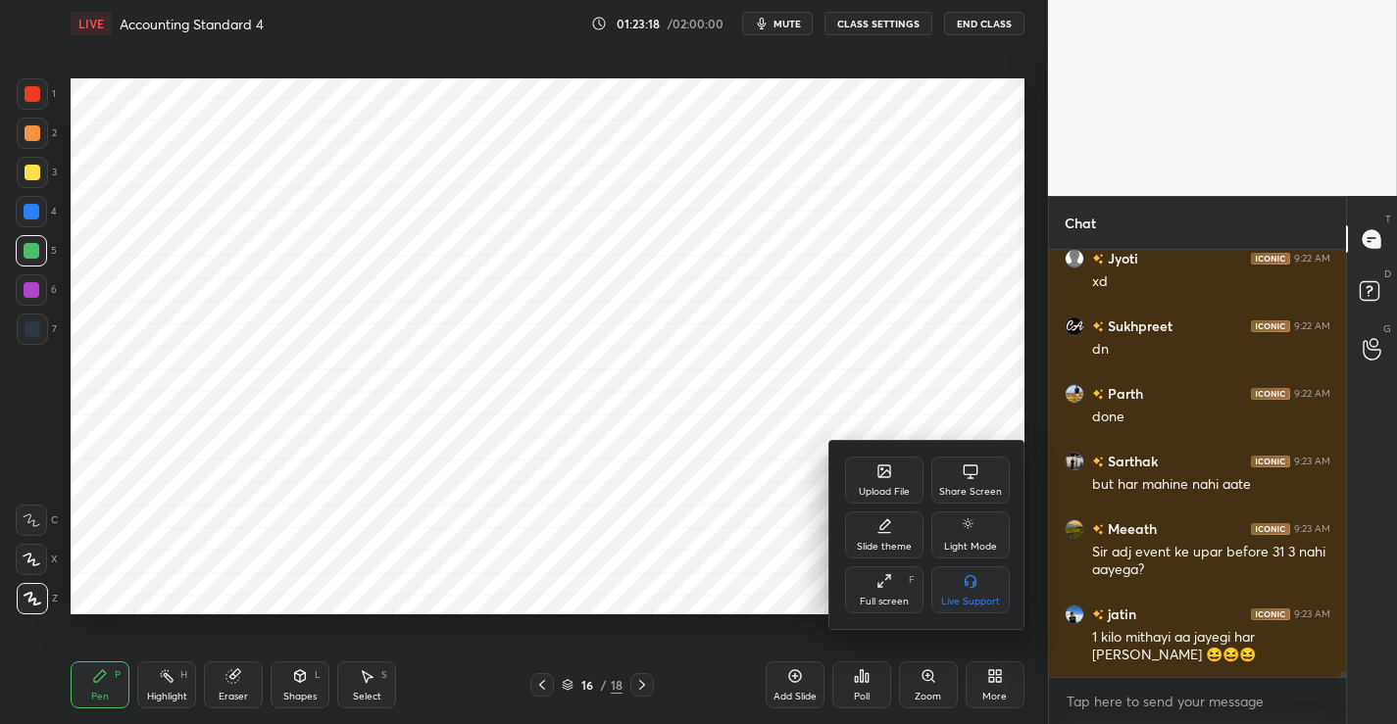
click at [726, 360] on div at bounding box center [698, 362] width 1397 height 724
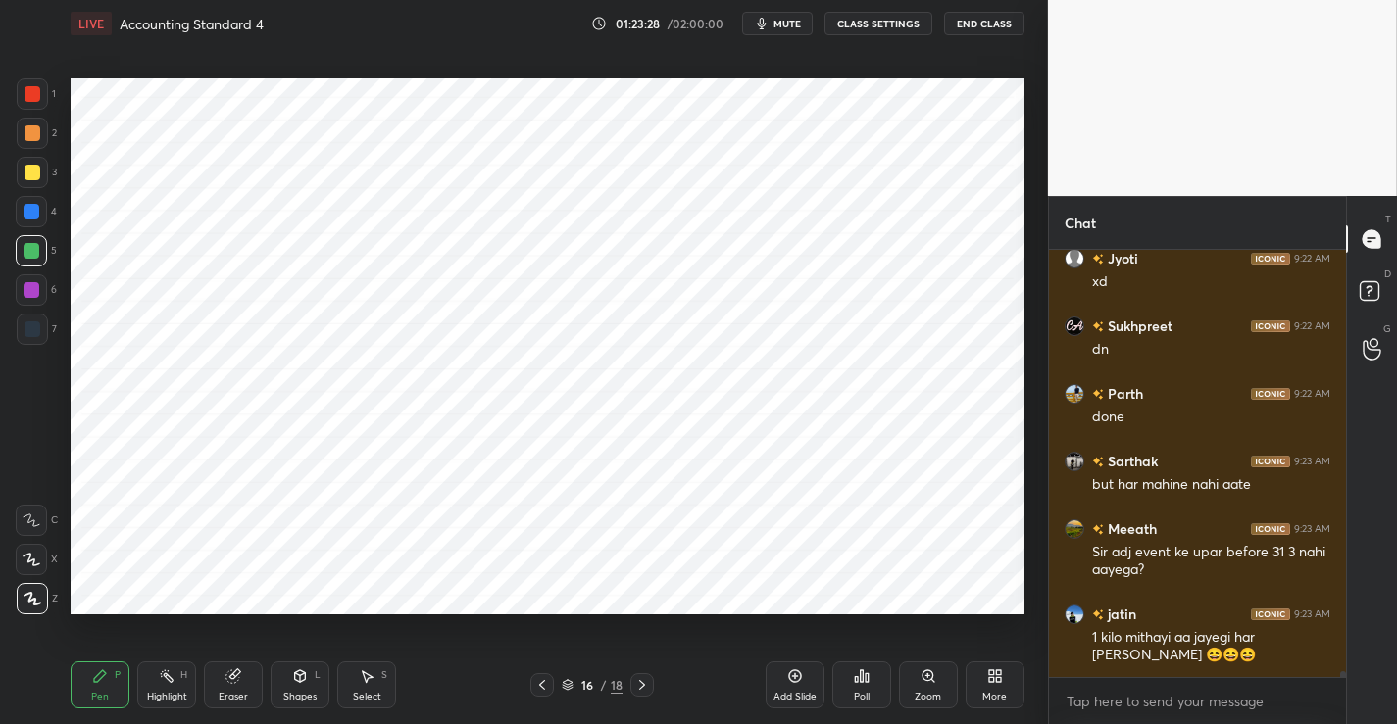
scroll to position [29480, 0]
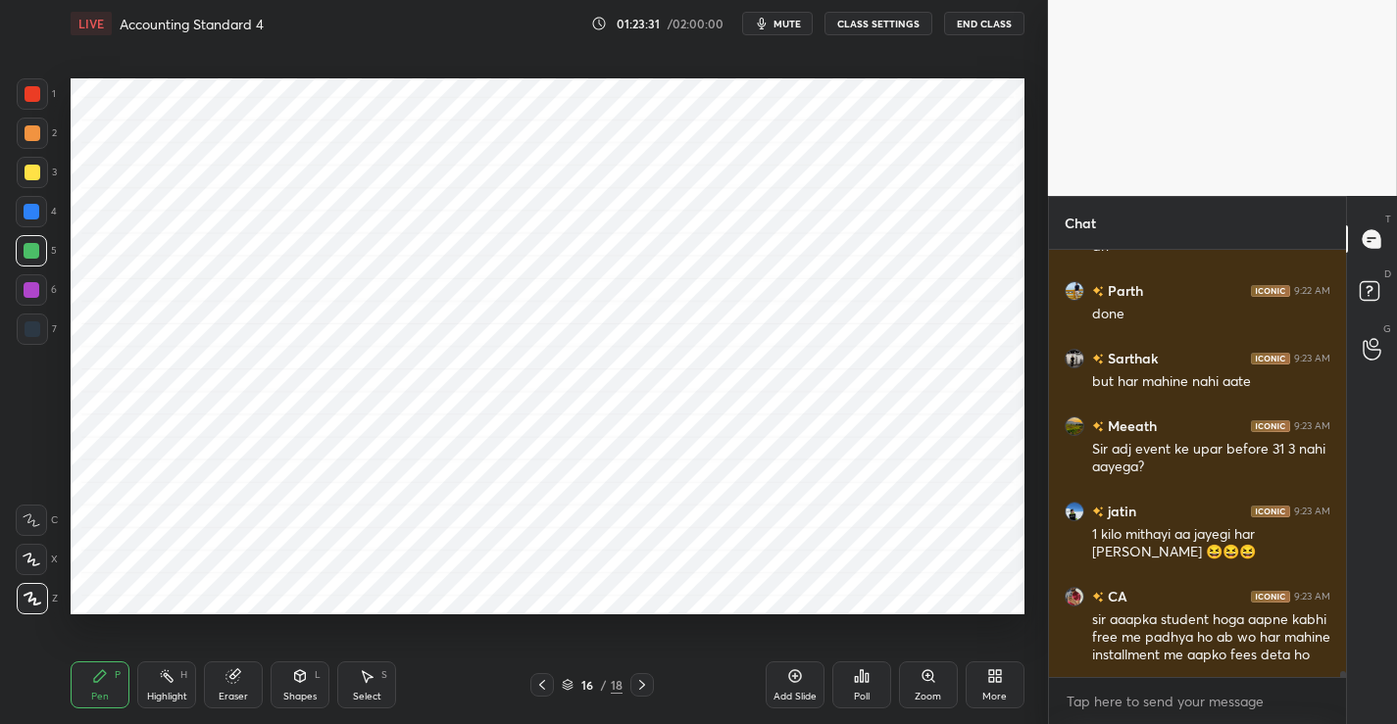
click at [1008, 667] on div "More" at bounding box center [994, 685] width 59 height 47
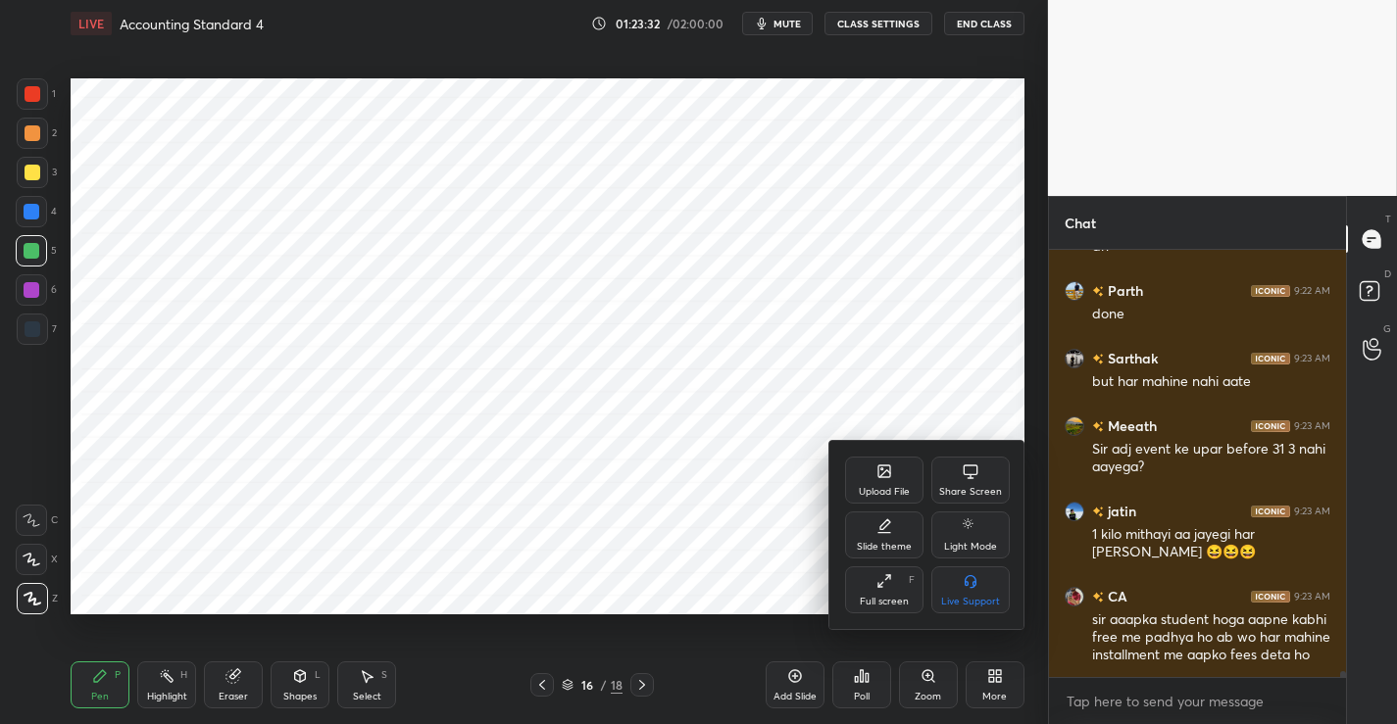
click at [904, 496] on div "Upload File" at bounding box center [884, 492] width 51 height 10
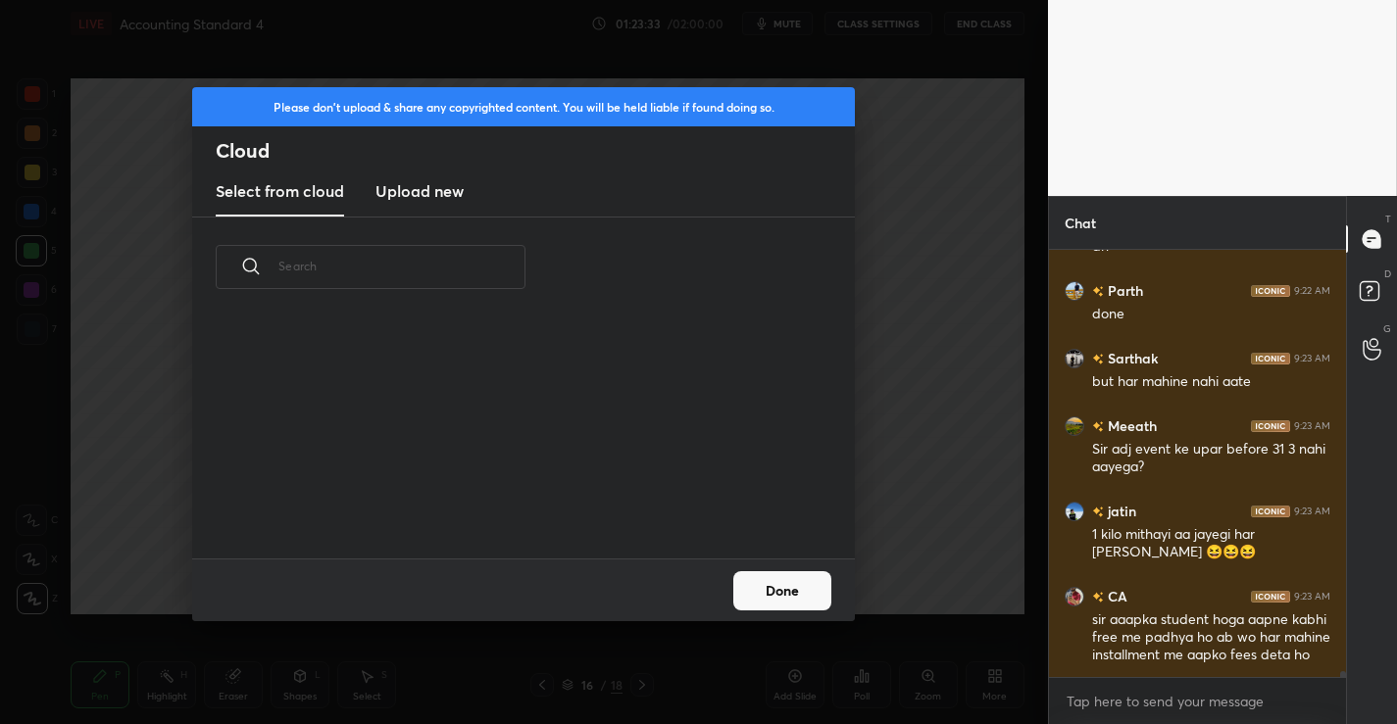
scroll to position [241, 629]
click at [439, 187] on h3 "Upload new" at bounding box center [419, 191] width 88 height 24
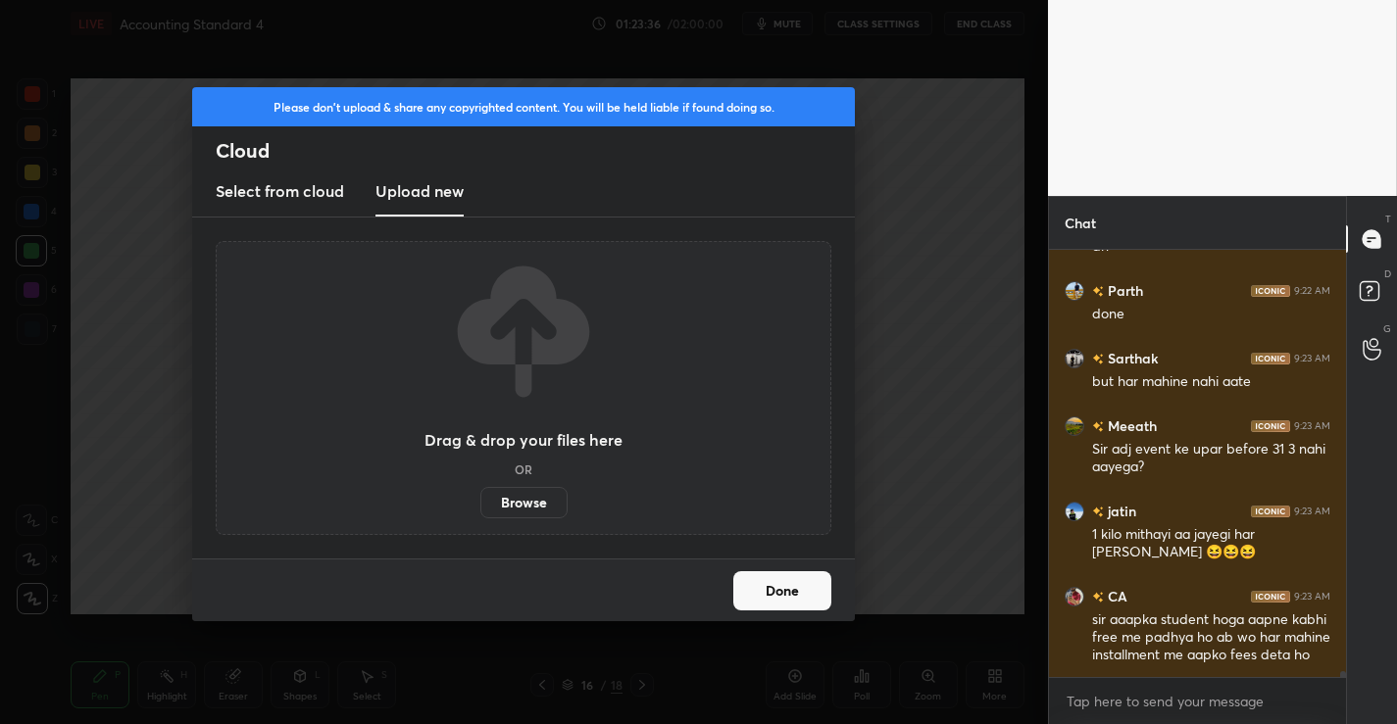
scroll to position [29548, 0]
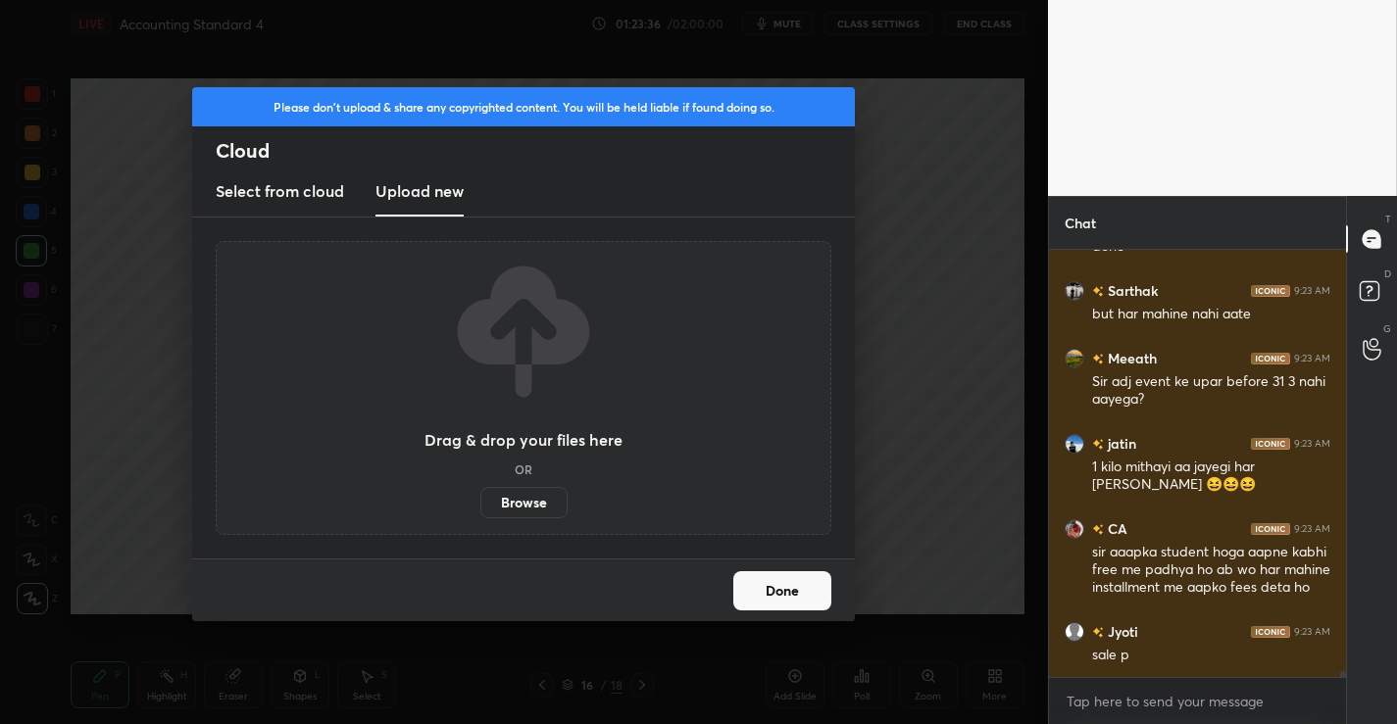
click at [515, 496] on label "Browse" at bounding box center [523, 502] width 87 height 31
click at [480, 496] on input "Browse" at bounding box center [480, 502] width 0 height 31
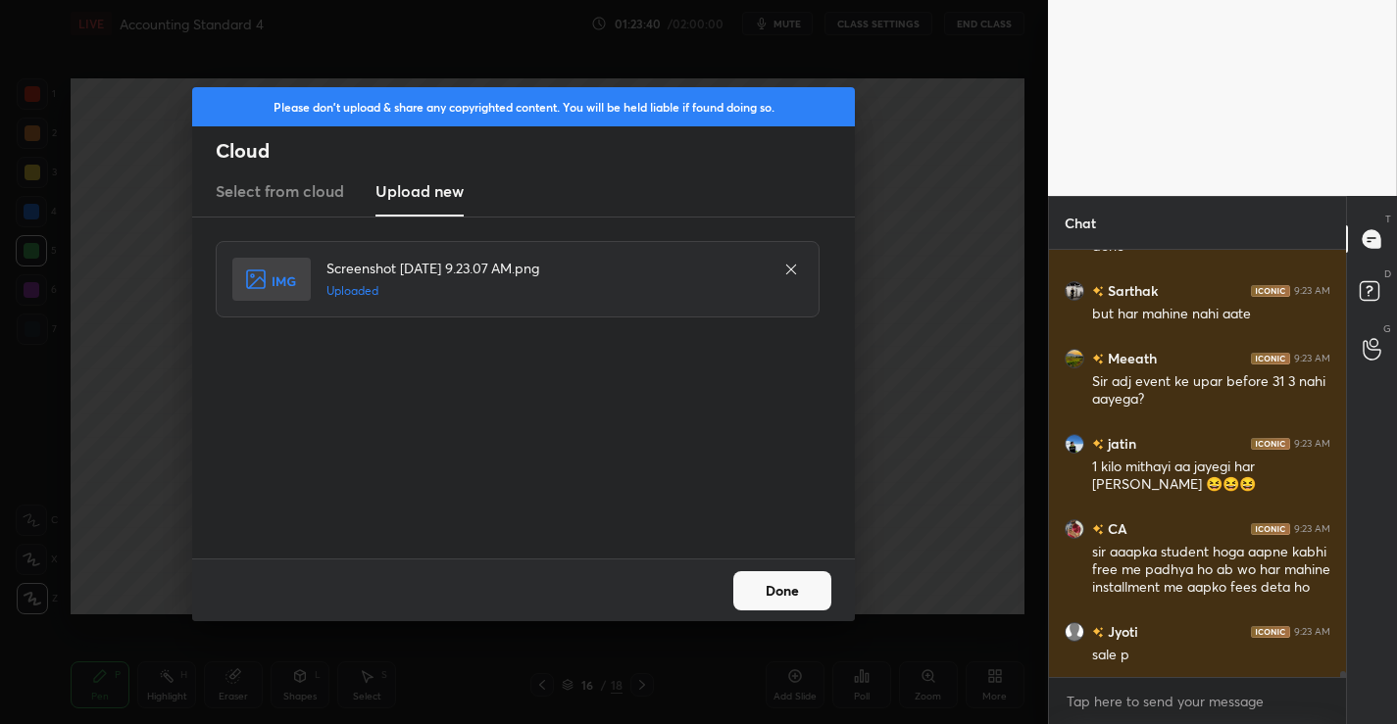
click at [780, 583] on button "Done" at bounding box center [782, 590] width 98 height 39
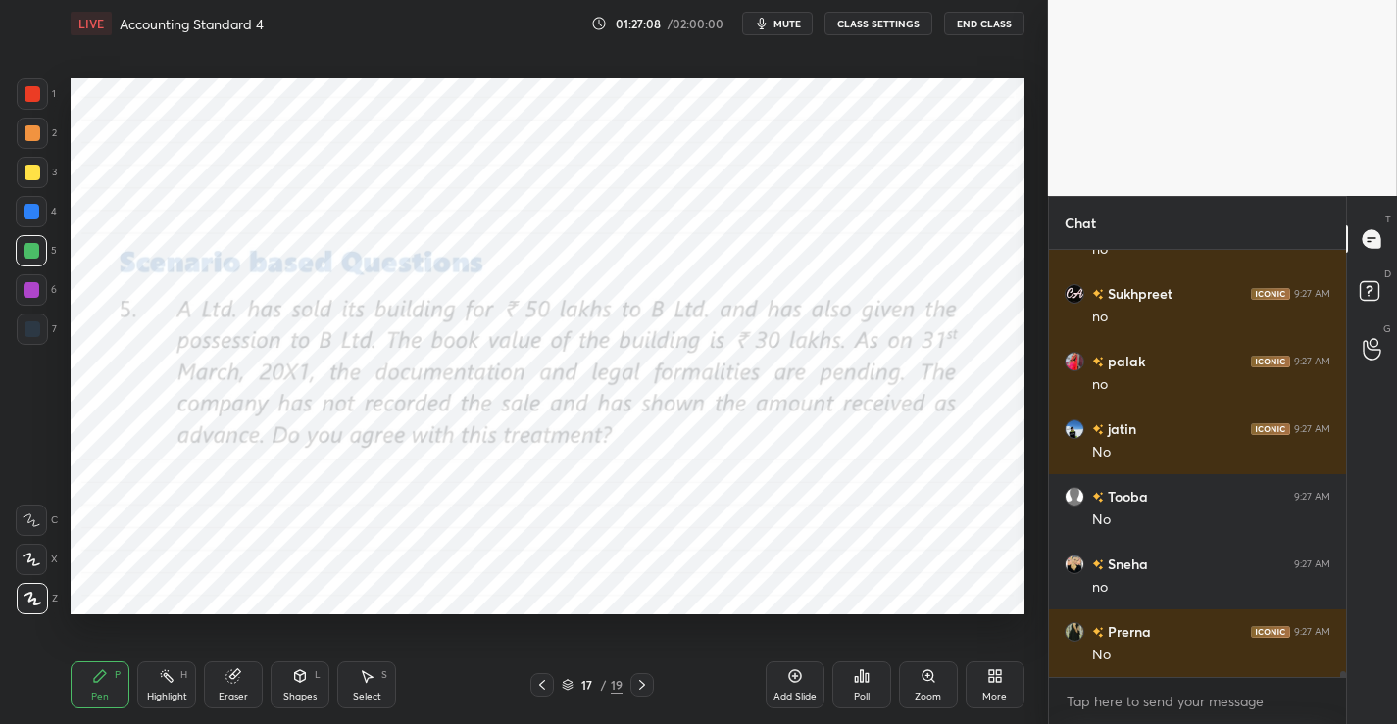
scroll to position [30968, 0]
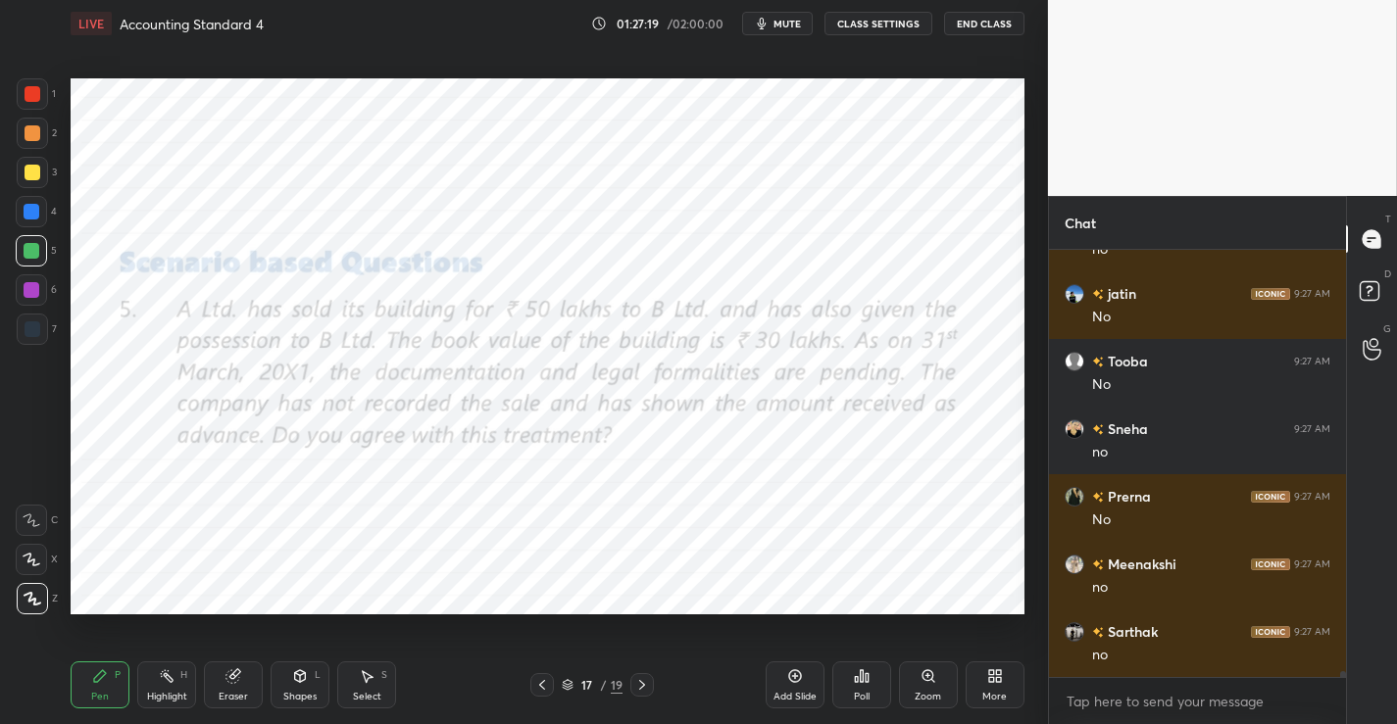
click at [785, 693] on div "Add Slide" at bounding box center [794, 697] width 43 height 10
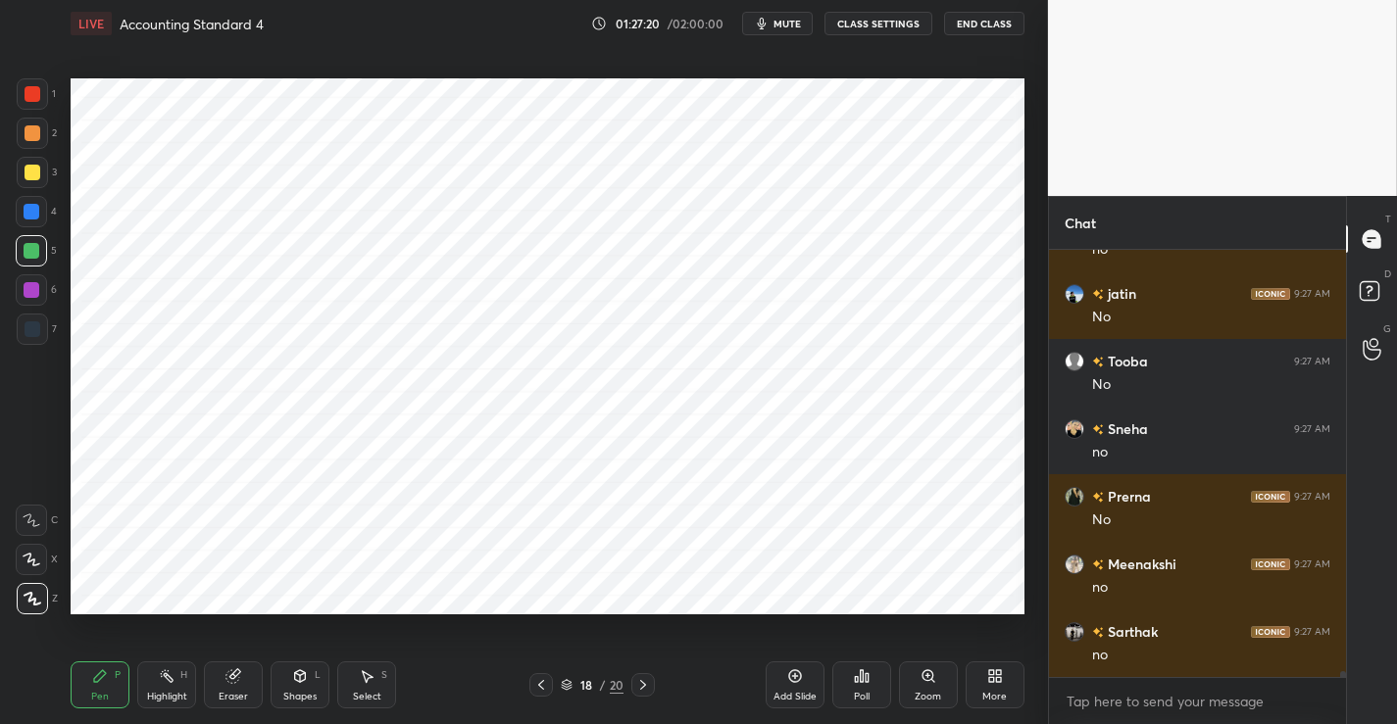
click at [38, 110] on div "1" at bounding box center [36, 97] width 39 height 39
click at [541, 693] on div at bounding box center [541, 685] width 24 height 24
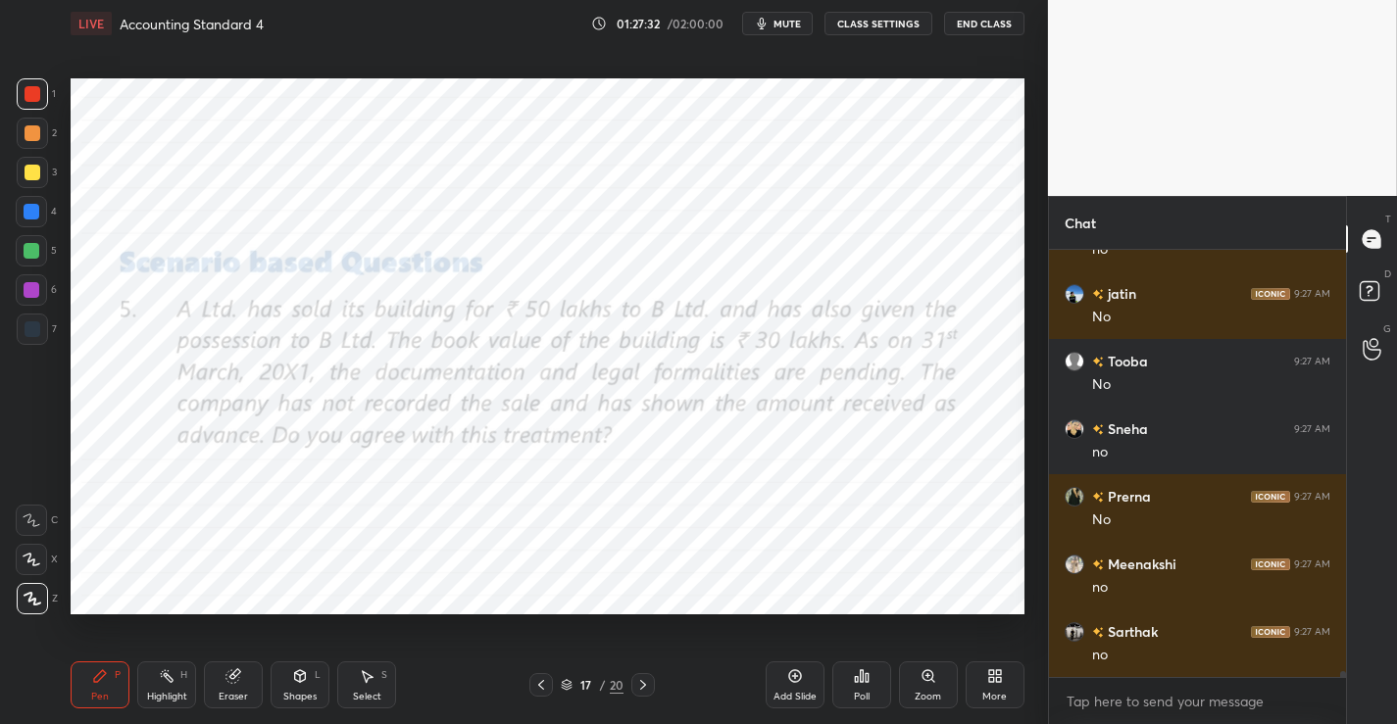
click at [645, 685] on icon at bounding box center [643, 685] width 16 height 16
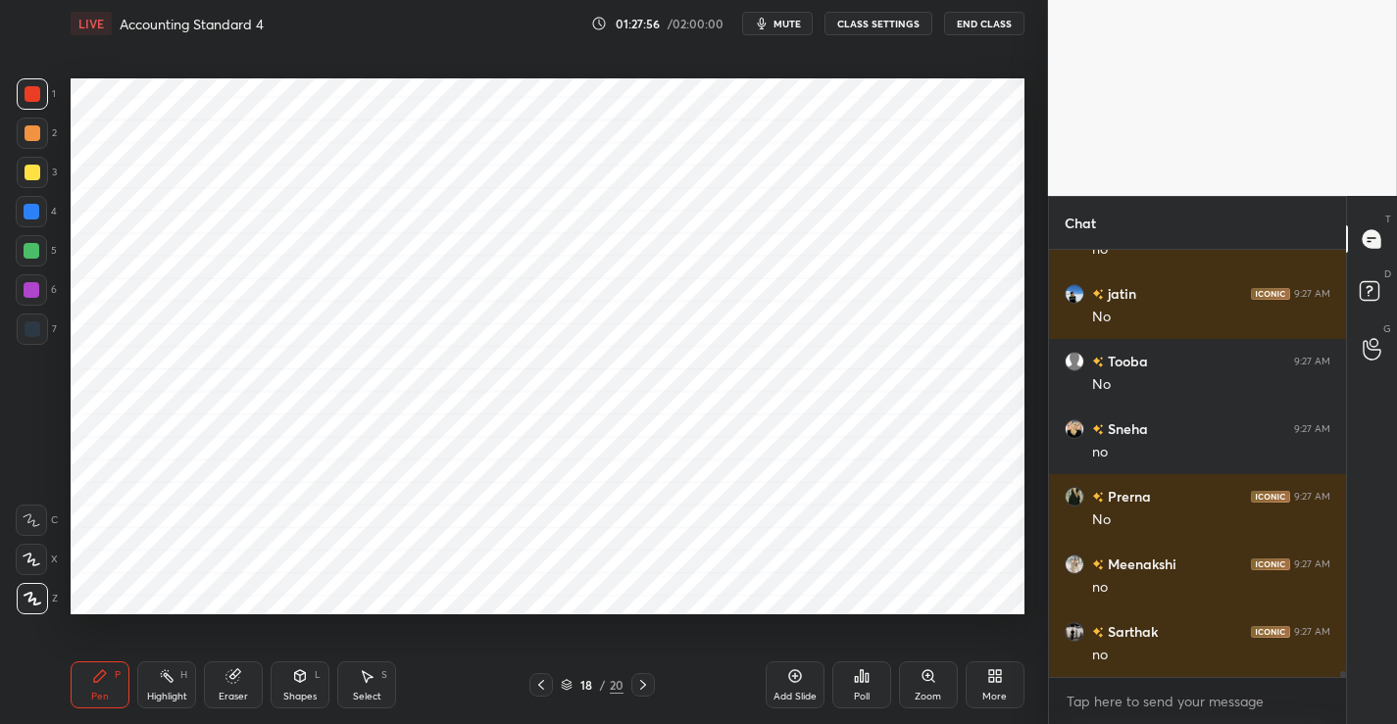
click at [547, 686] on icon at bounding box center [541, 685] width 16 height 16
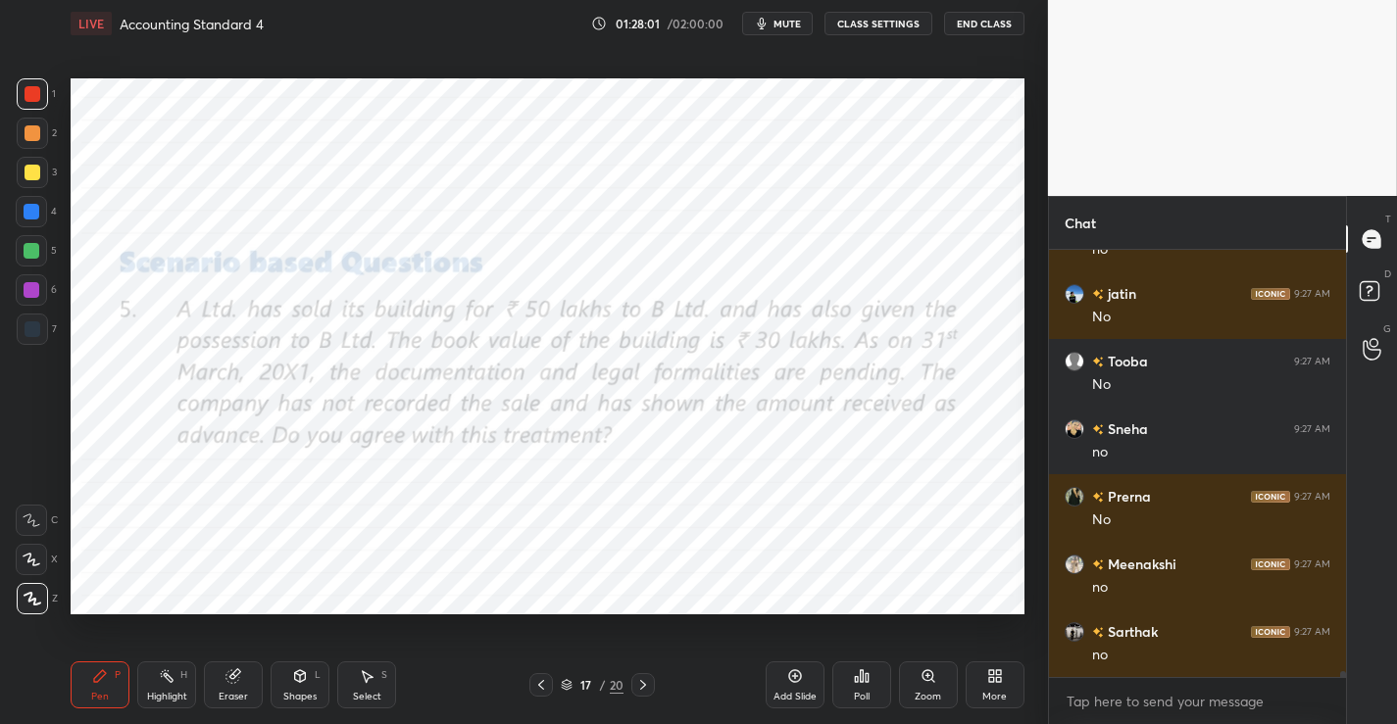
click at [635, 688] on icon at bounding box center [643, 685] width 16 height 16
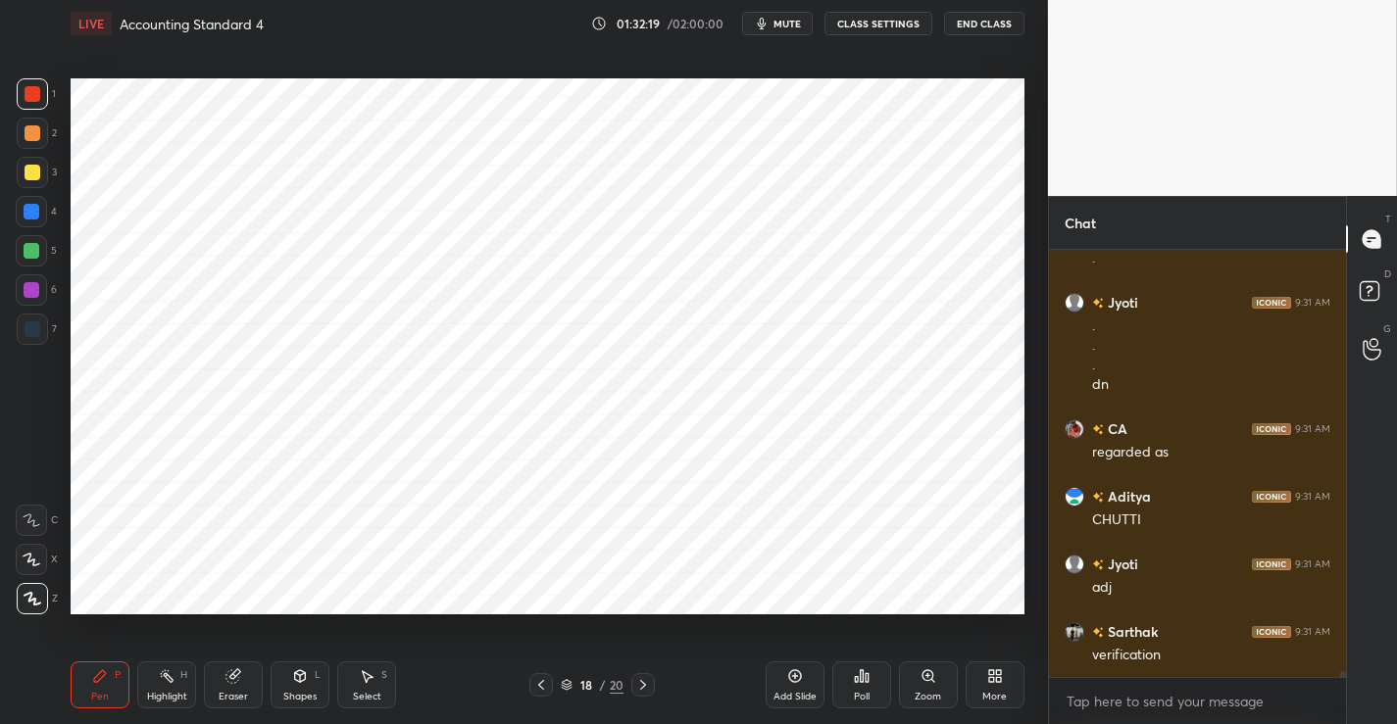
scroll to position [31945, 0]
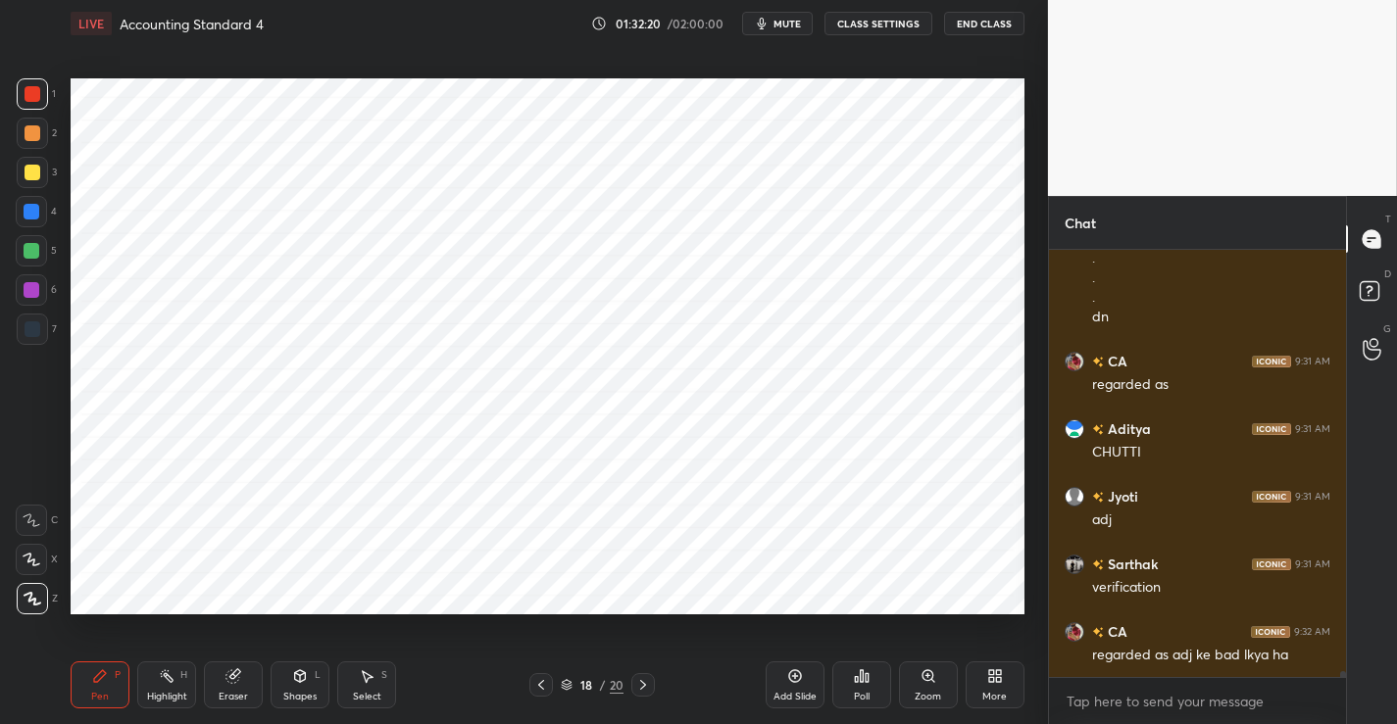
click at [987, 683] on icon at bounding box center [995, 676] width 16 height 16
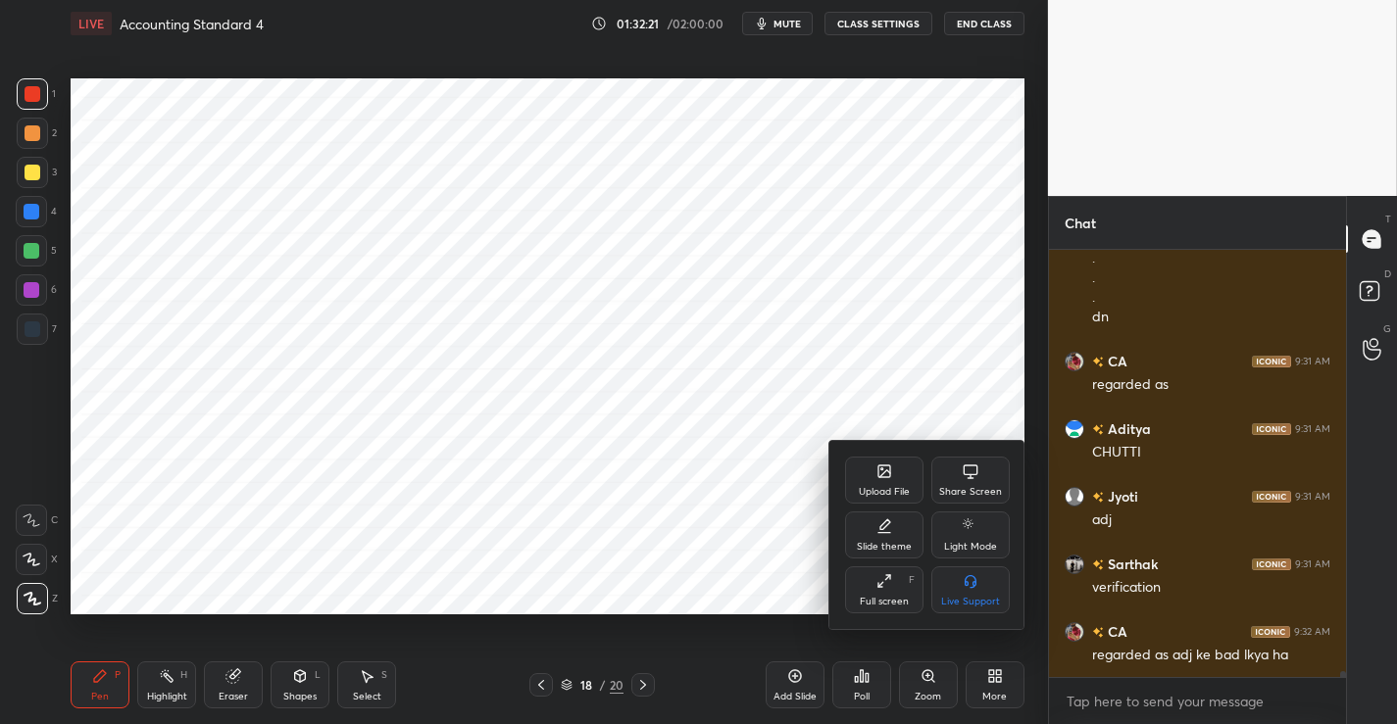
scroll to position [32013, 0]
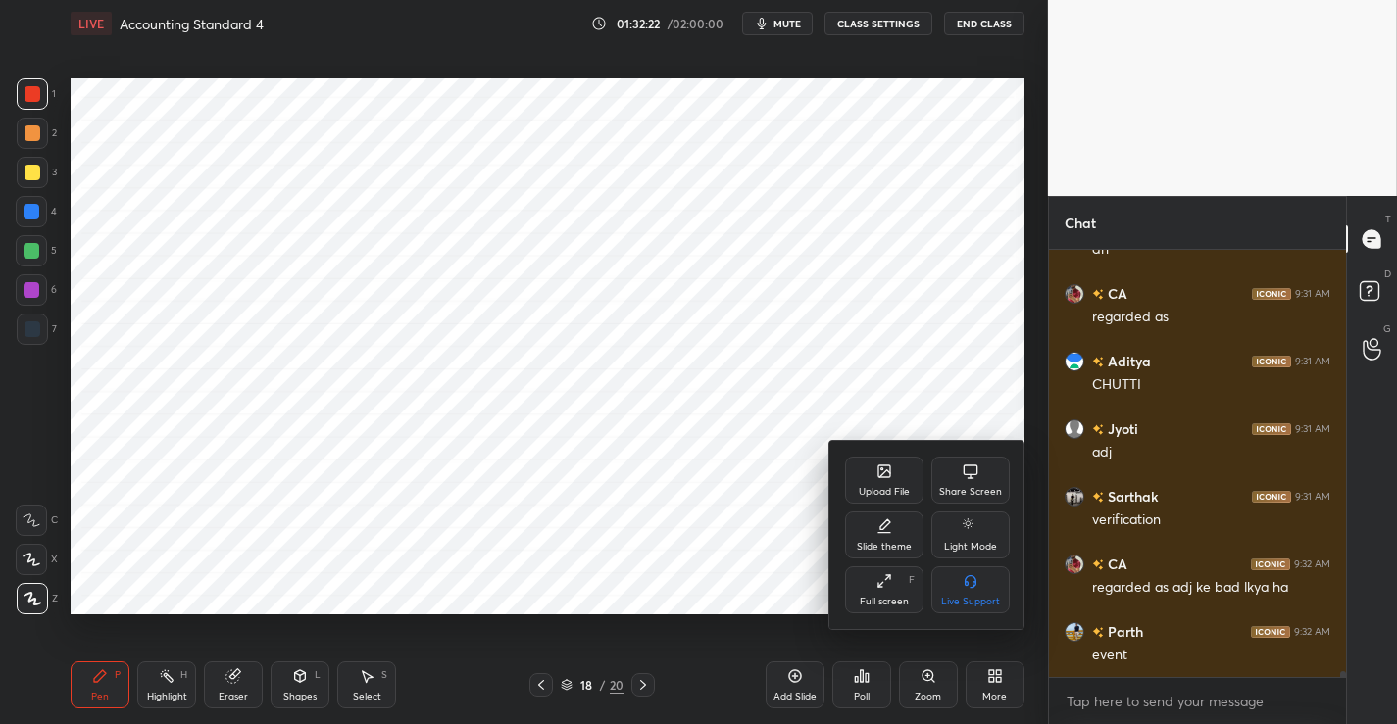
click at [883, 472] on icon at bounding box center [884, 473] width 11 height 7
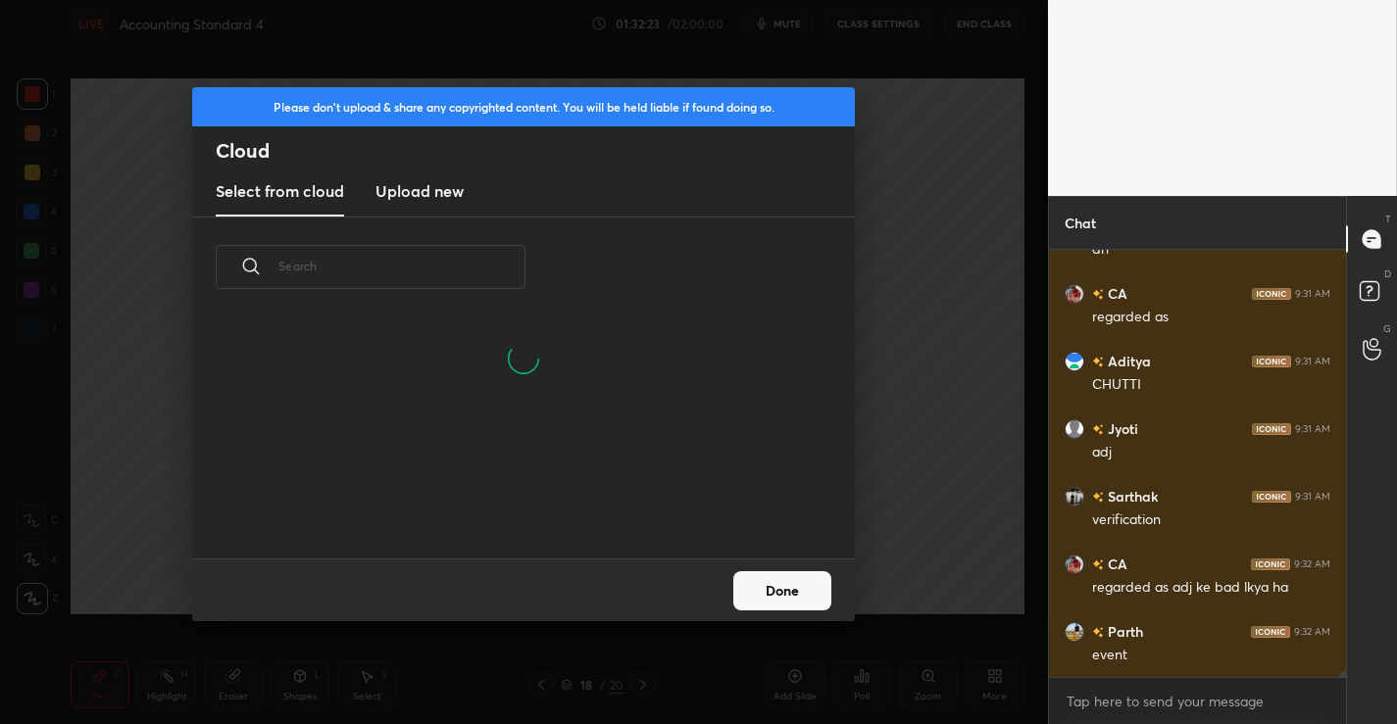
scroll to position [241, 629]
click at [420, 177] on new "Upload new" at bounding box center [419, 192] width 88 height 49
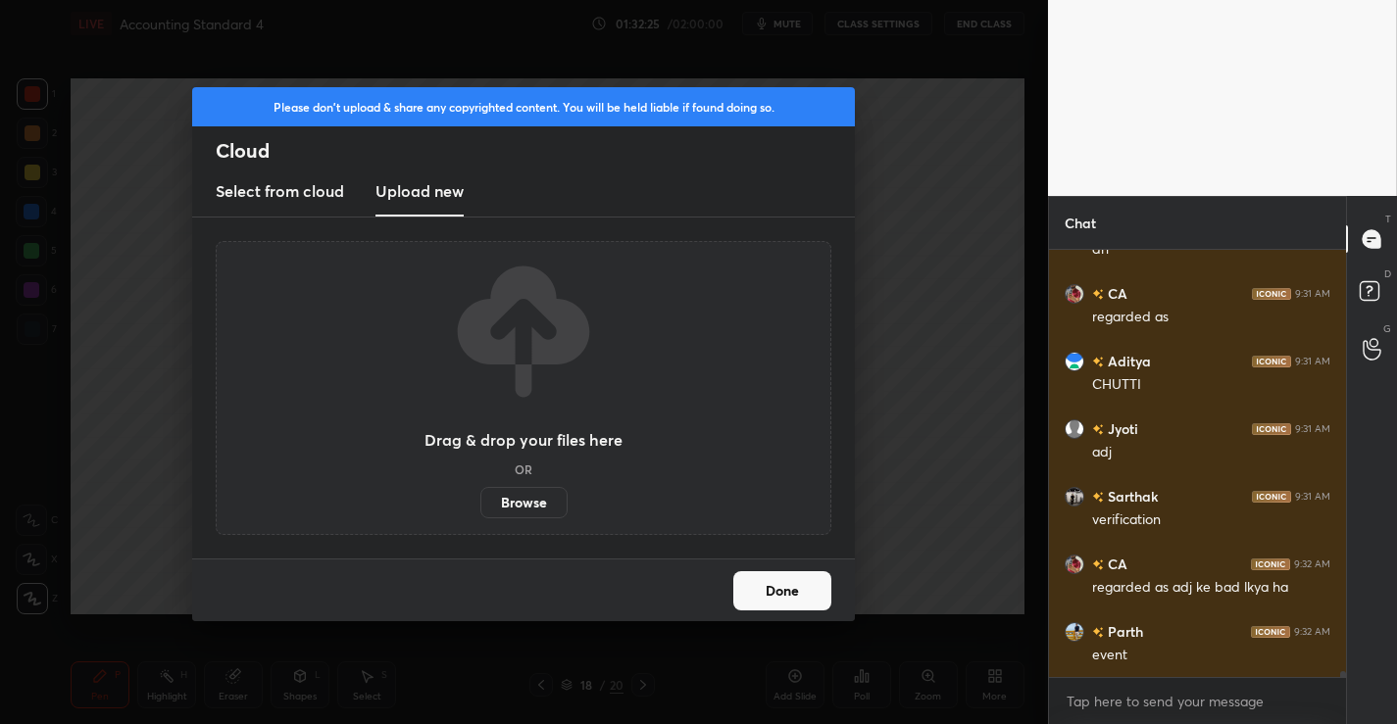
click at [520, 506] on label "Browse" at bounding box center [523, 502] width 87 height 31
click at [480, 506] on input "Browse" at bounding box center [480, 502] width 0 height 31
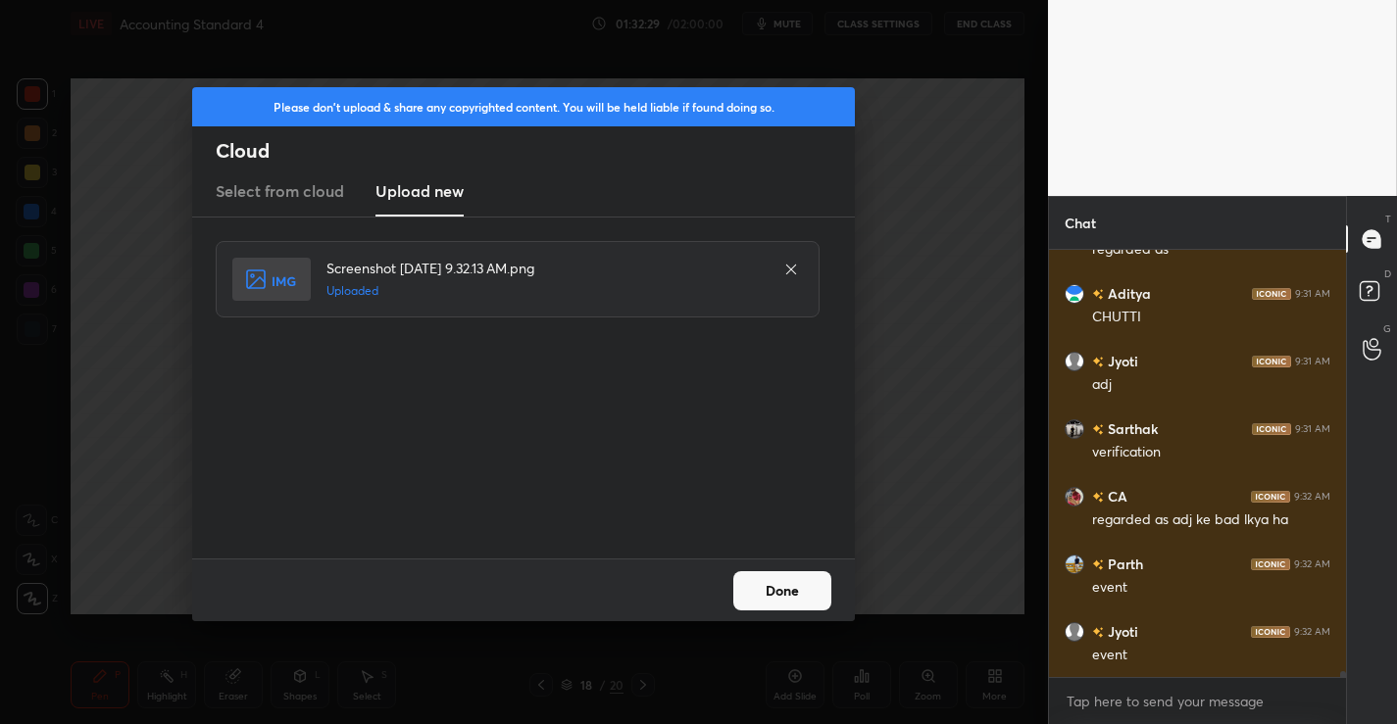
click at [782, 593] on button "Done" at bounding box center [782, 590] width 98 height 39
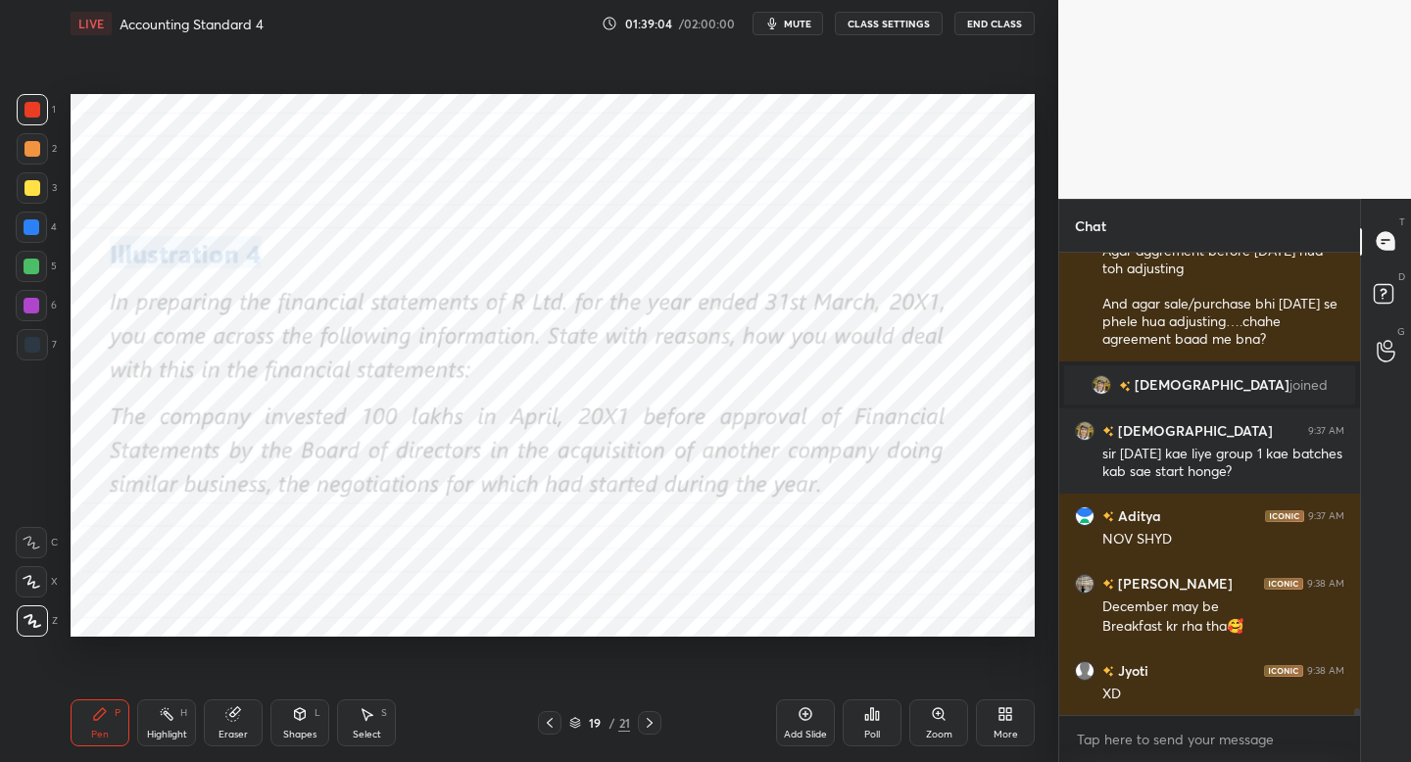
scroll to position [32269, 0]
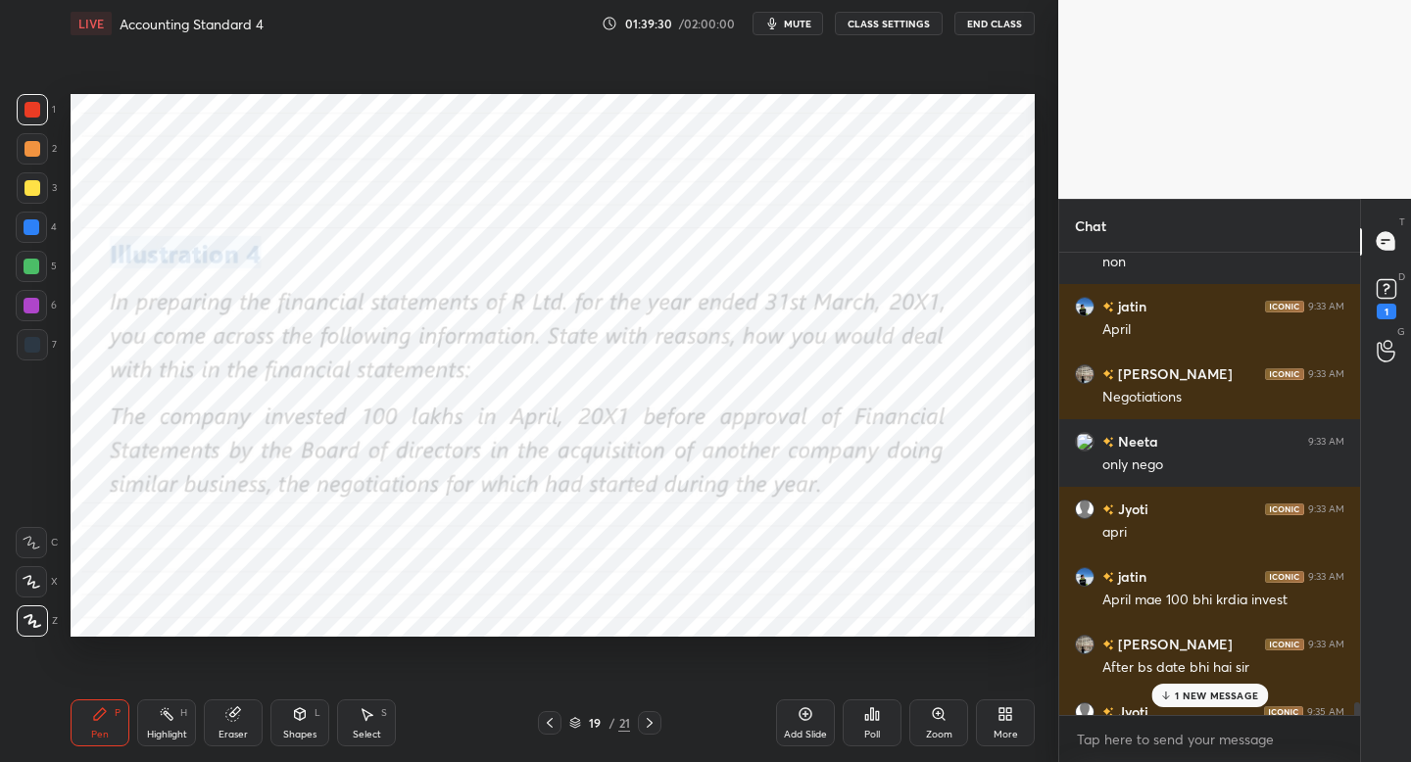
click at [1225, 688] on div "1 NEW MESSAGE" at bounding box center [1210, 696] width 117 height 24
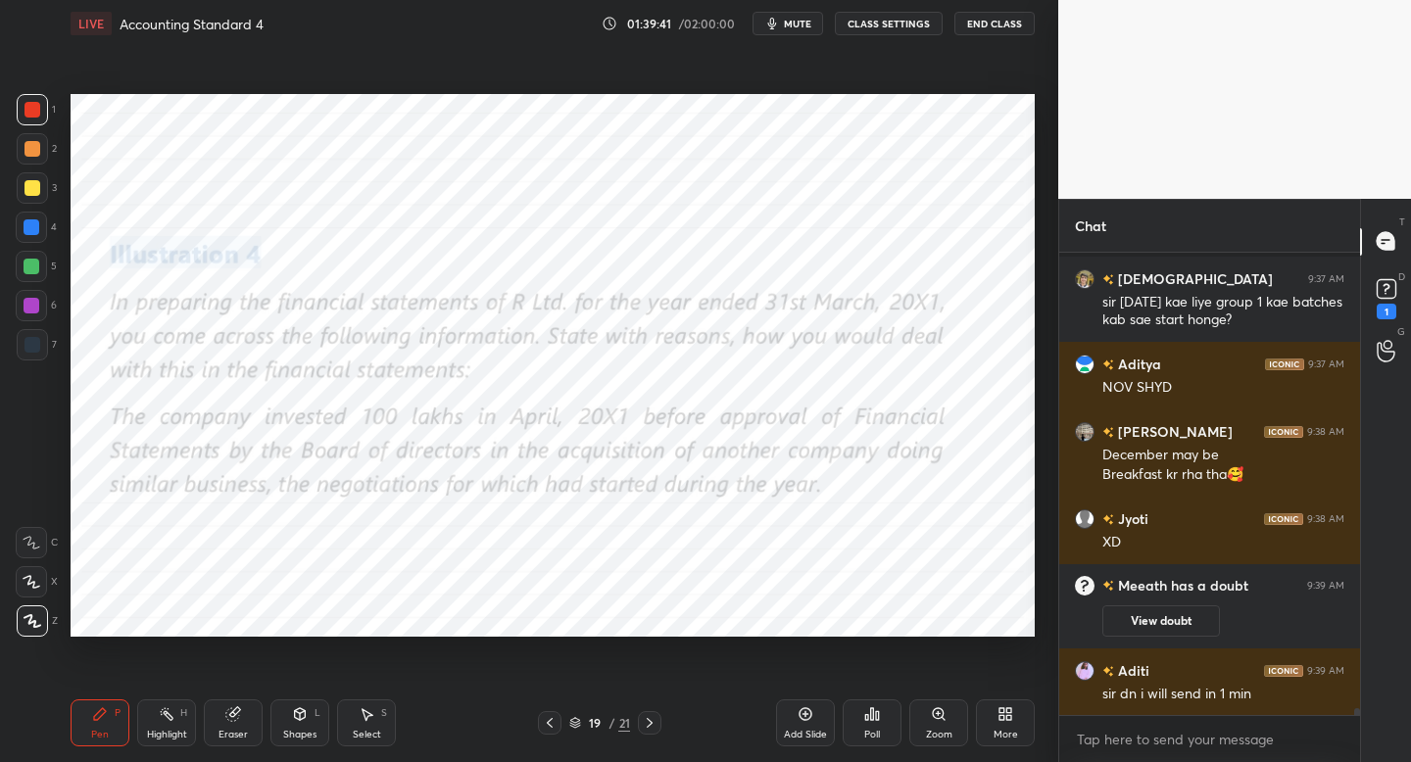
scroll to position [32979, 0]
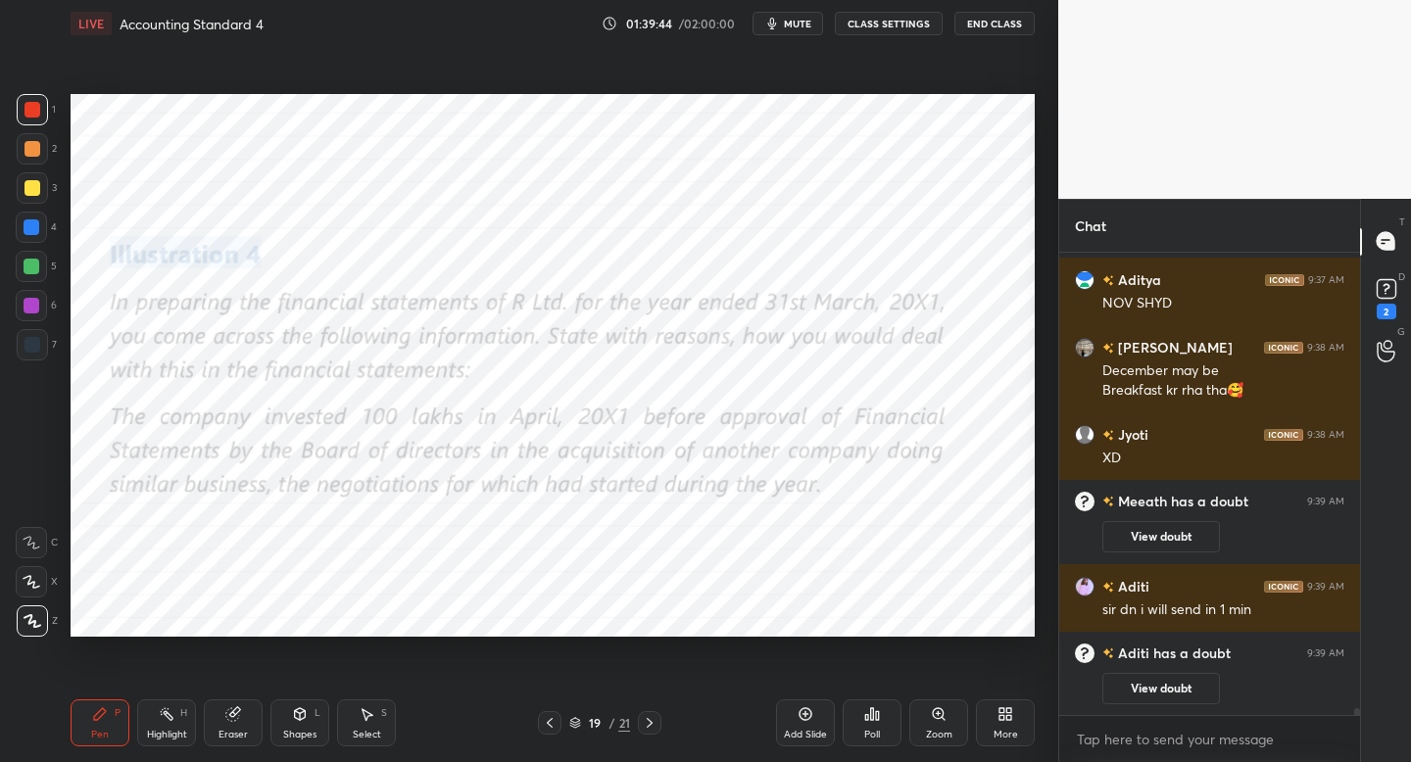
click at [1366, 314] on div "D Doubts (D) 2" at bounding box center [1386, 297] width 50 height 55
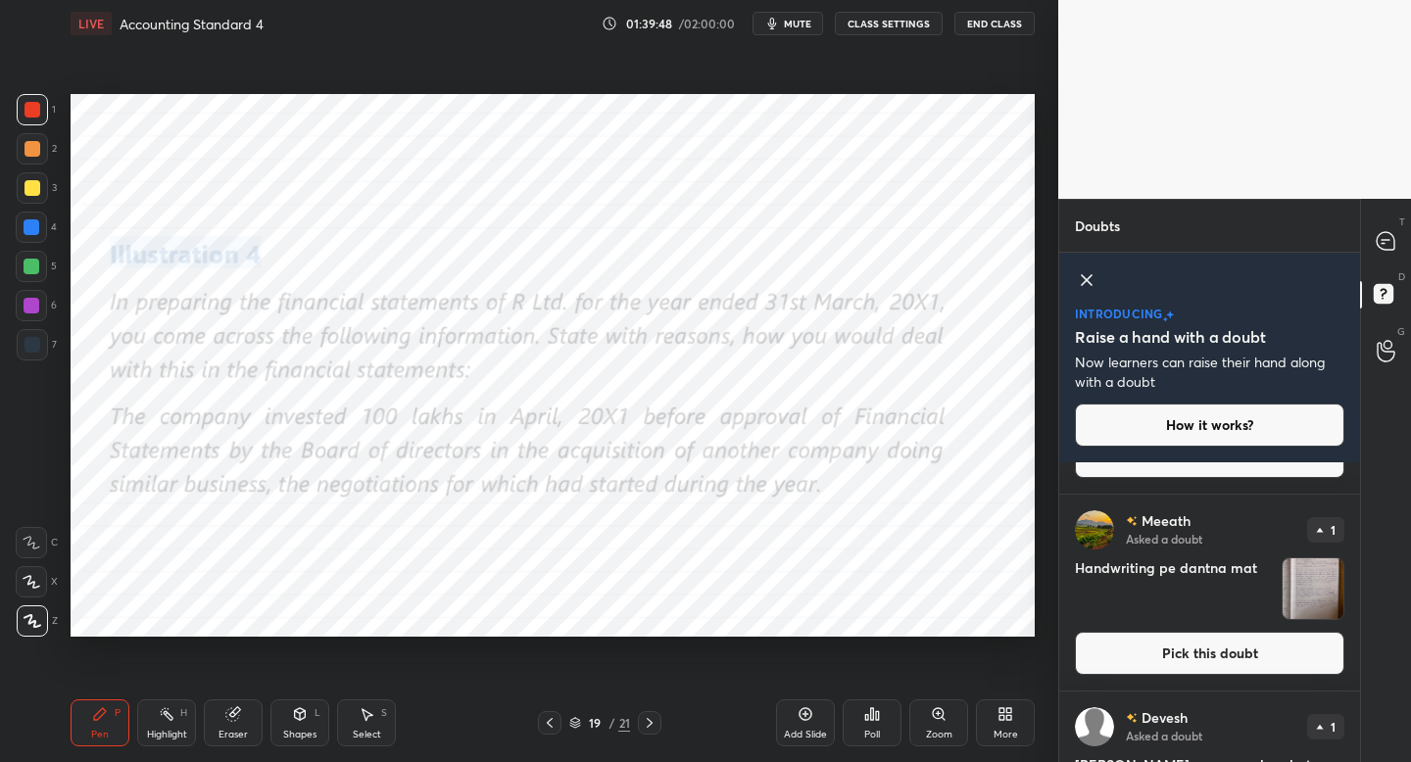
scroll to position [182, 0]
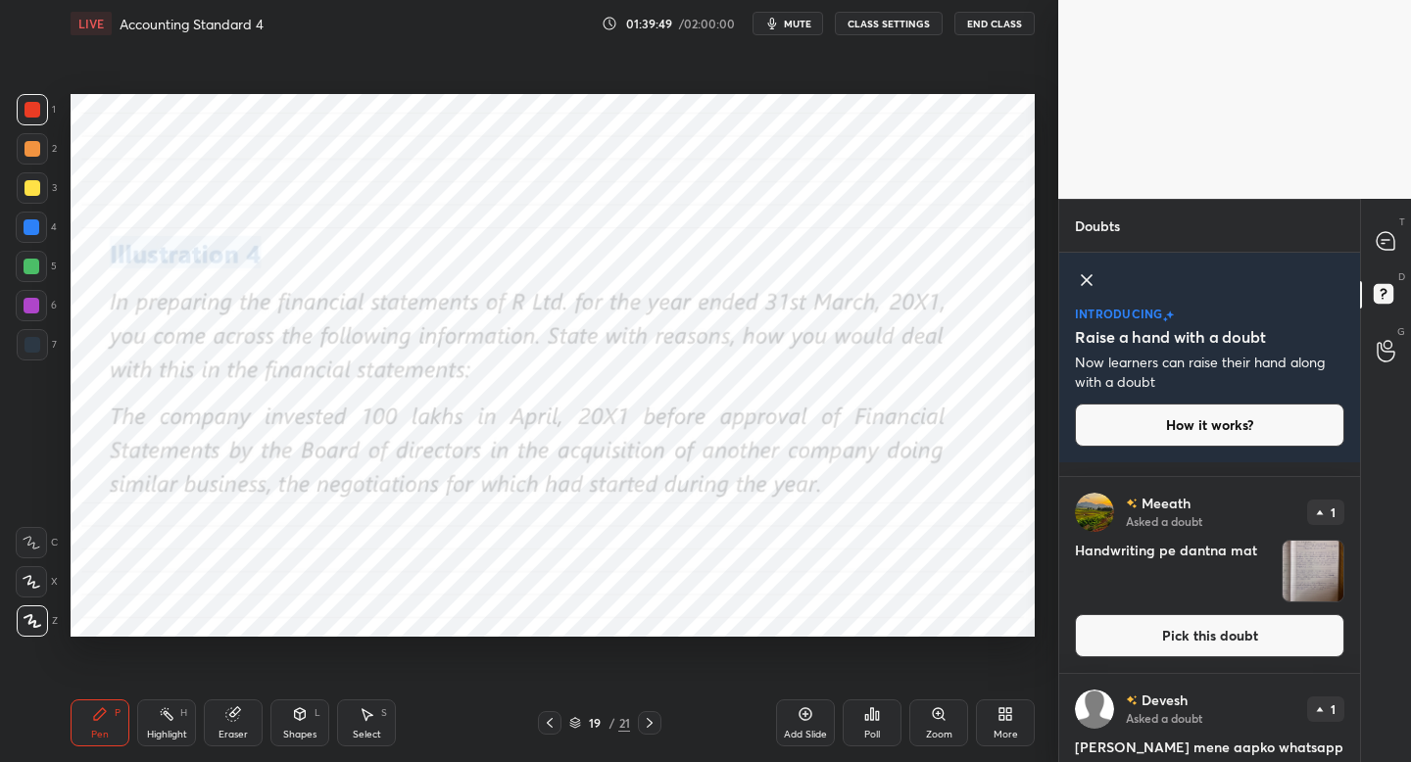
click at [1217, 624] on button "Pick this doubt" at bounding box center [1210, 635] width 270 height 43
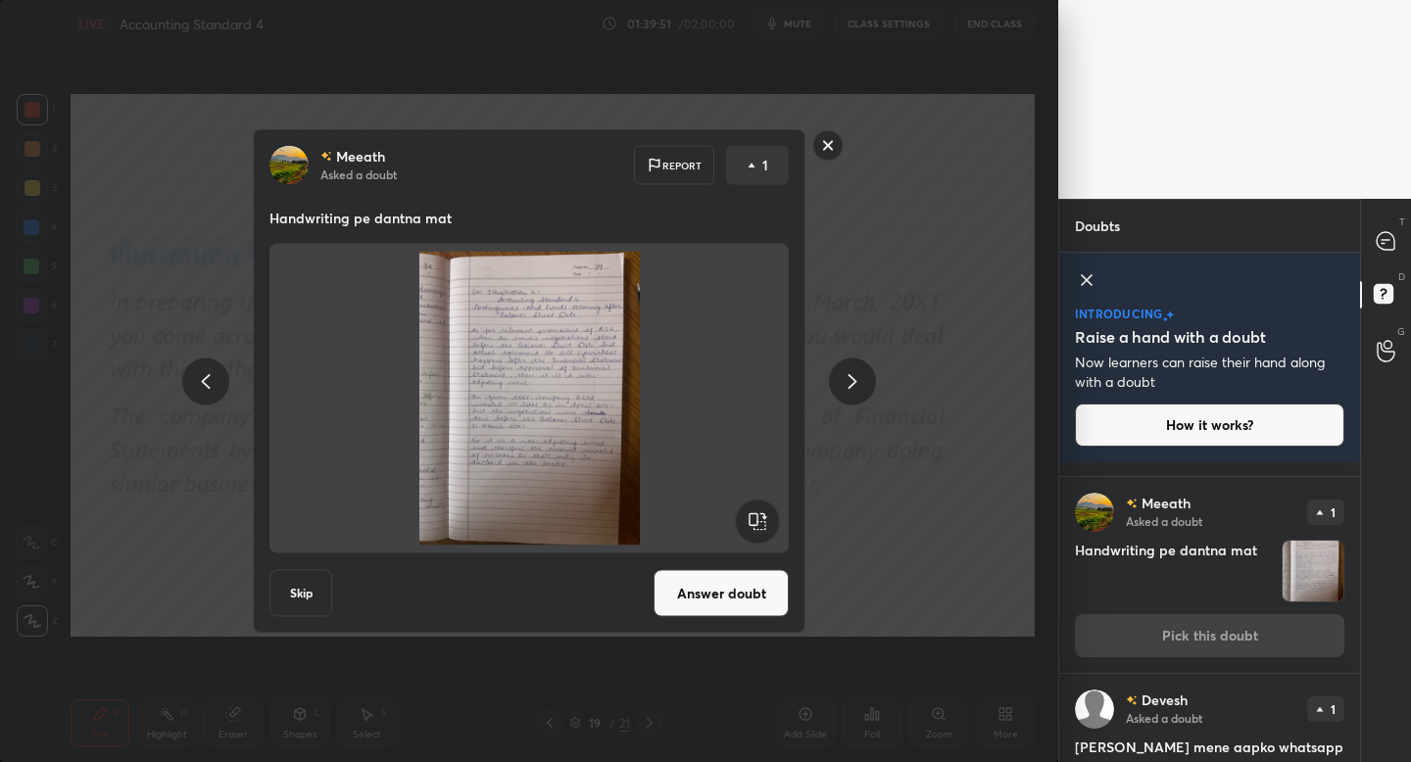
click at [673, 589] on button "Answer doubt" at bounding box center [721, 593] width 135 height 47
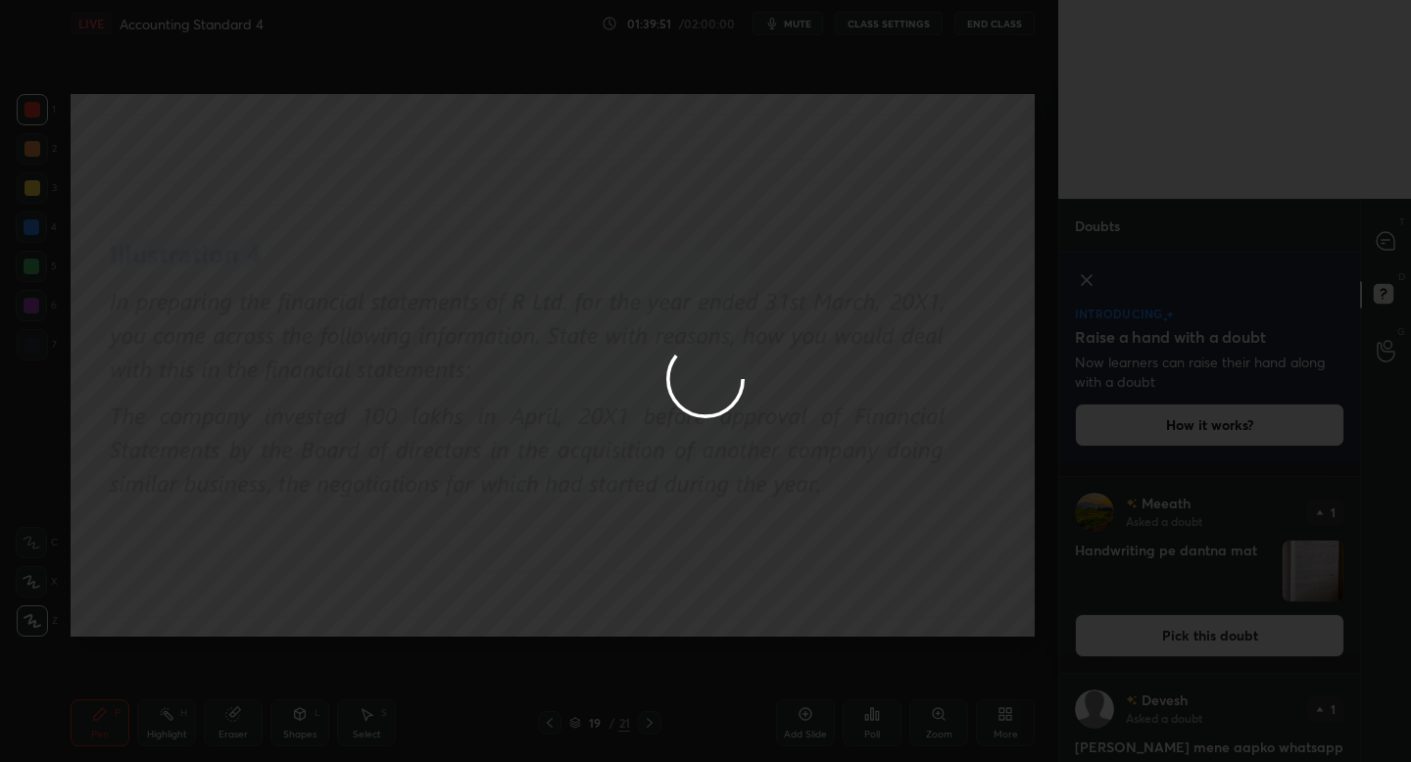
scroll to position [0, 0]
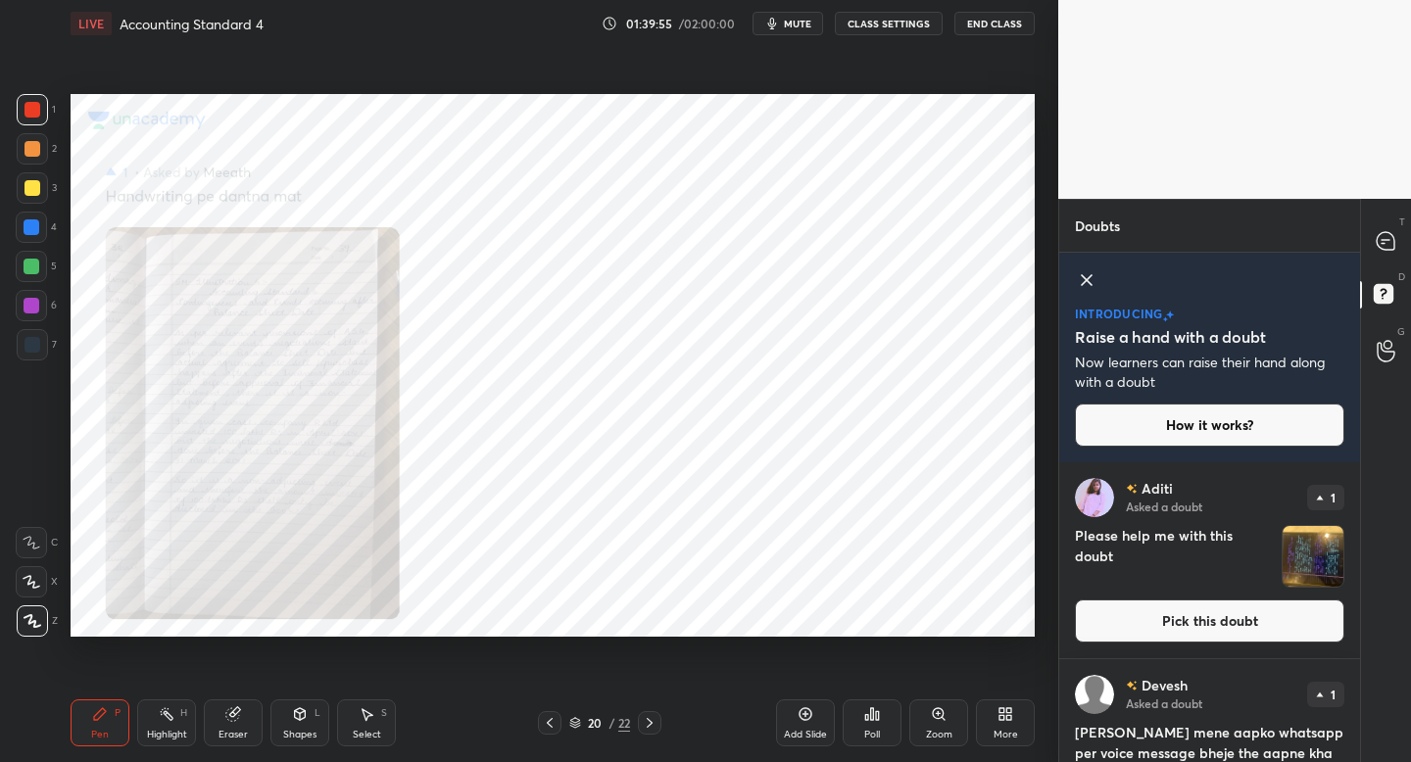
click at [938, 730] on div "Zoom" at bounding box center [939, 735] width 26 height 10
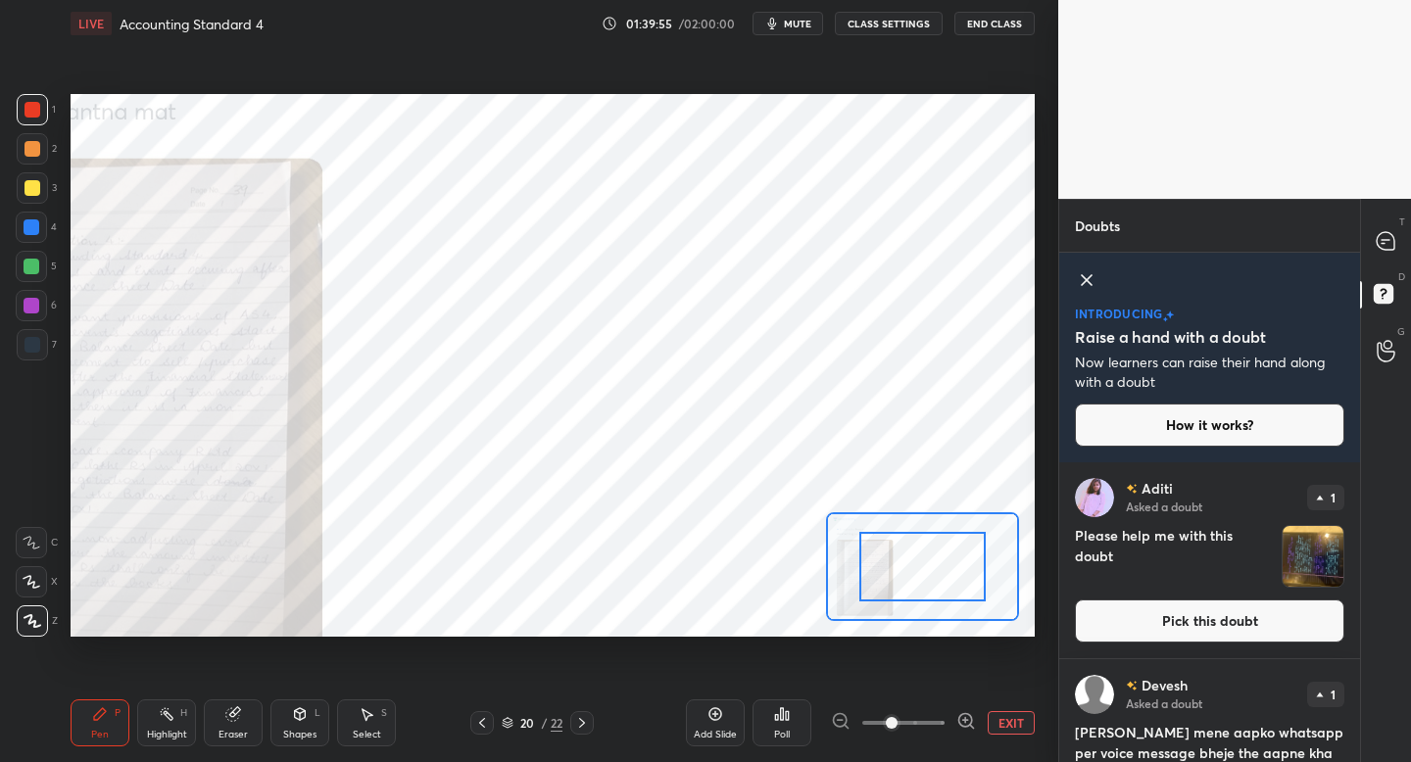
click at [961, 725] on icon at bounding box center [967, 722] width 20 height 20
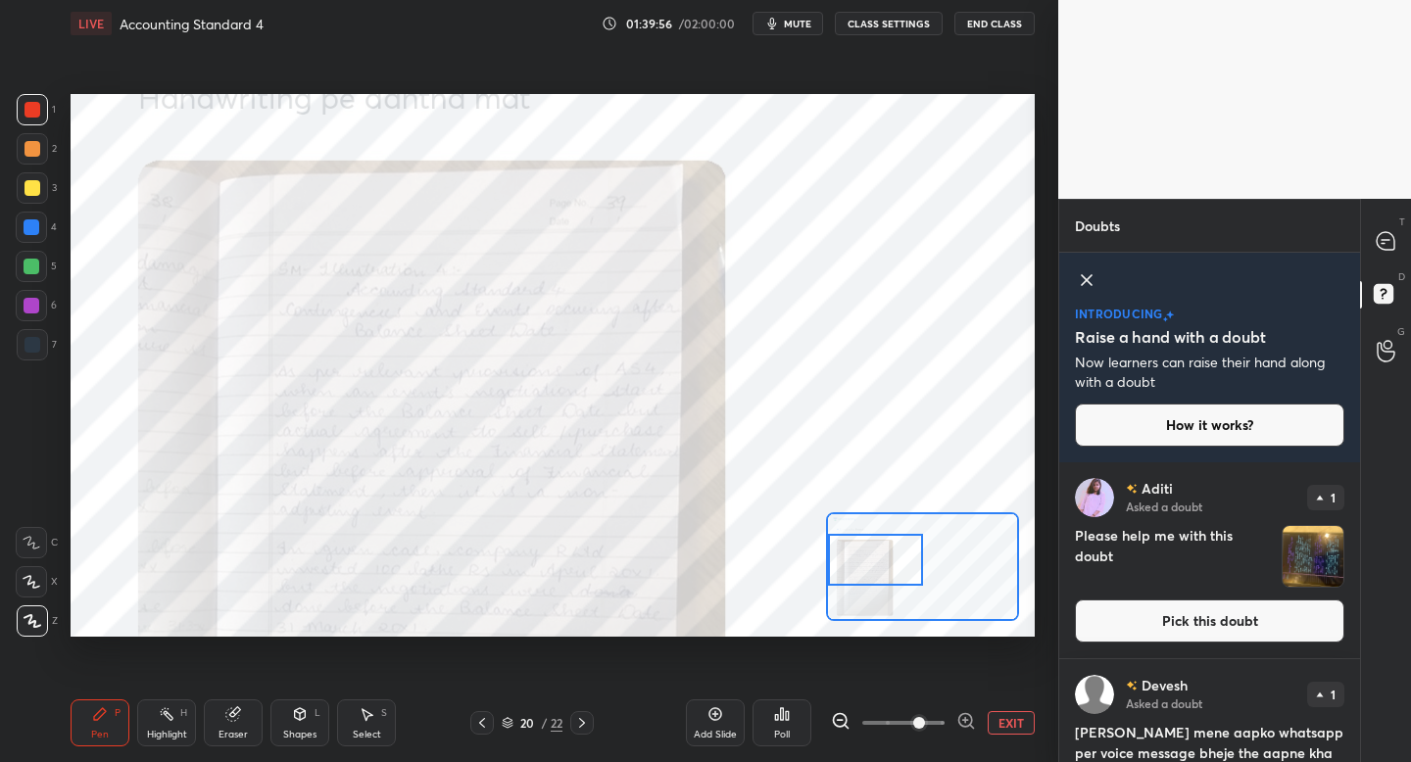
click at [866, 584] on div at bounding box center [875, 560] width 94 height 52
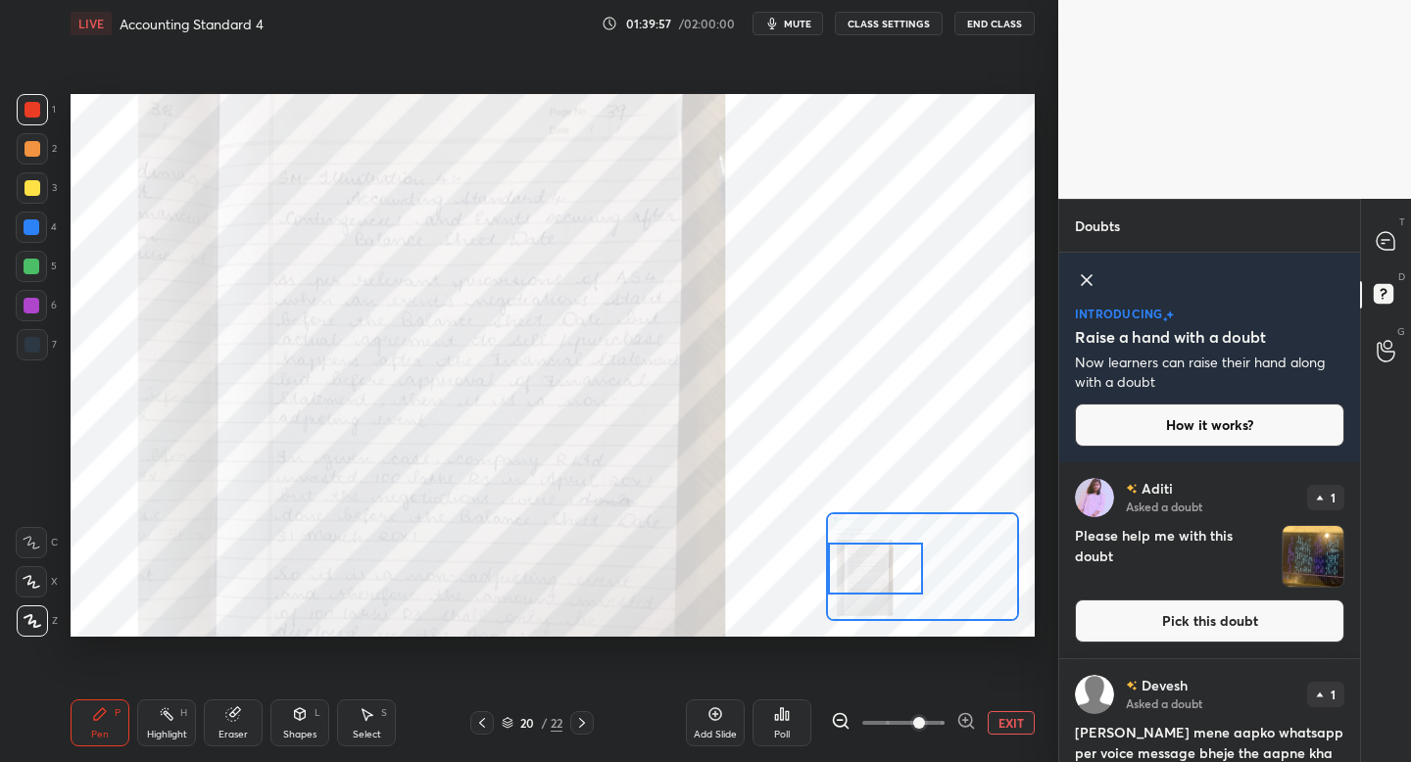
drag, startPoint x: 899, startPoint y: 573, endPoint x: 881, endPoint y: 586, distance: 21.8
click at [882, 586] on div at bounding box center [875, 569] width 94 height 52
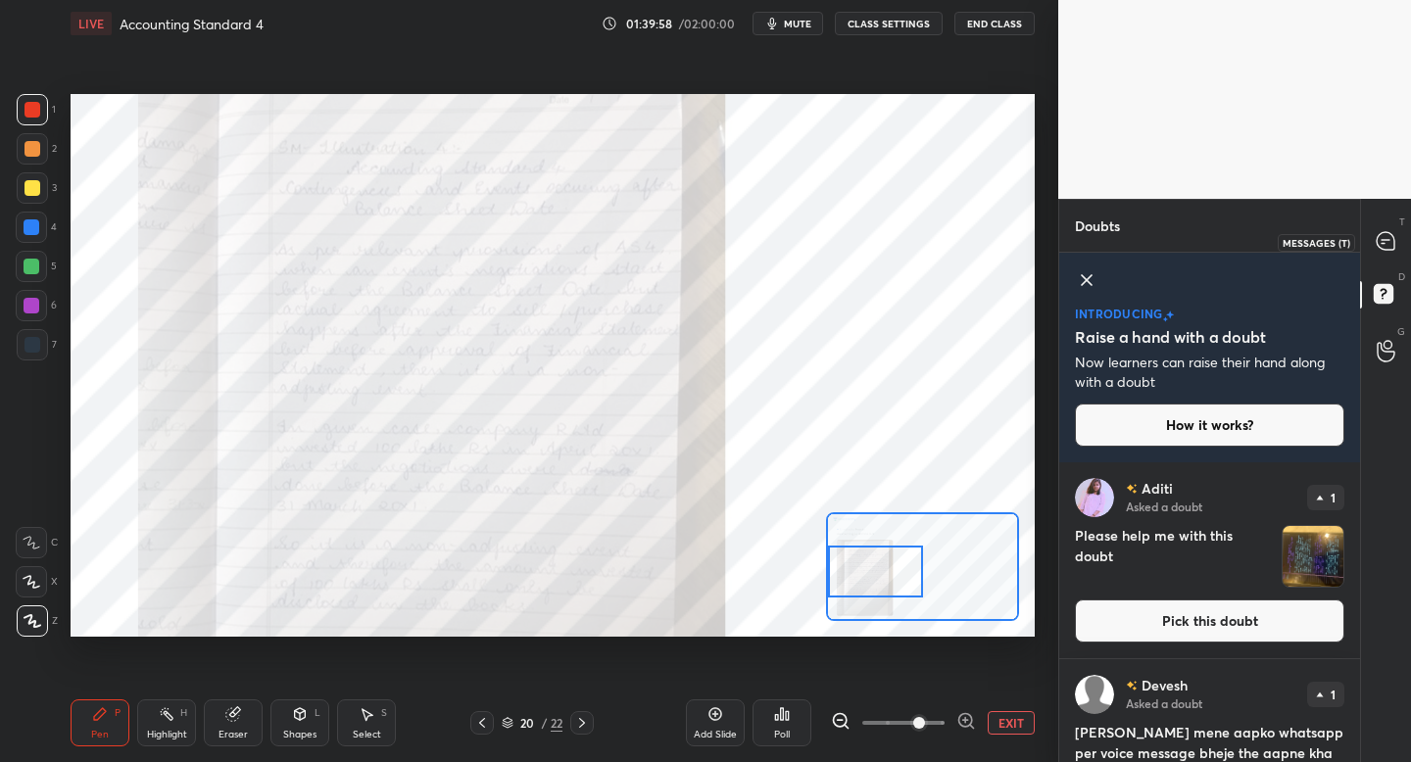
click at [1381, 255] on div at bounding box center [1386, 241] width 39 height 35
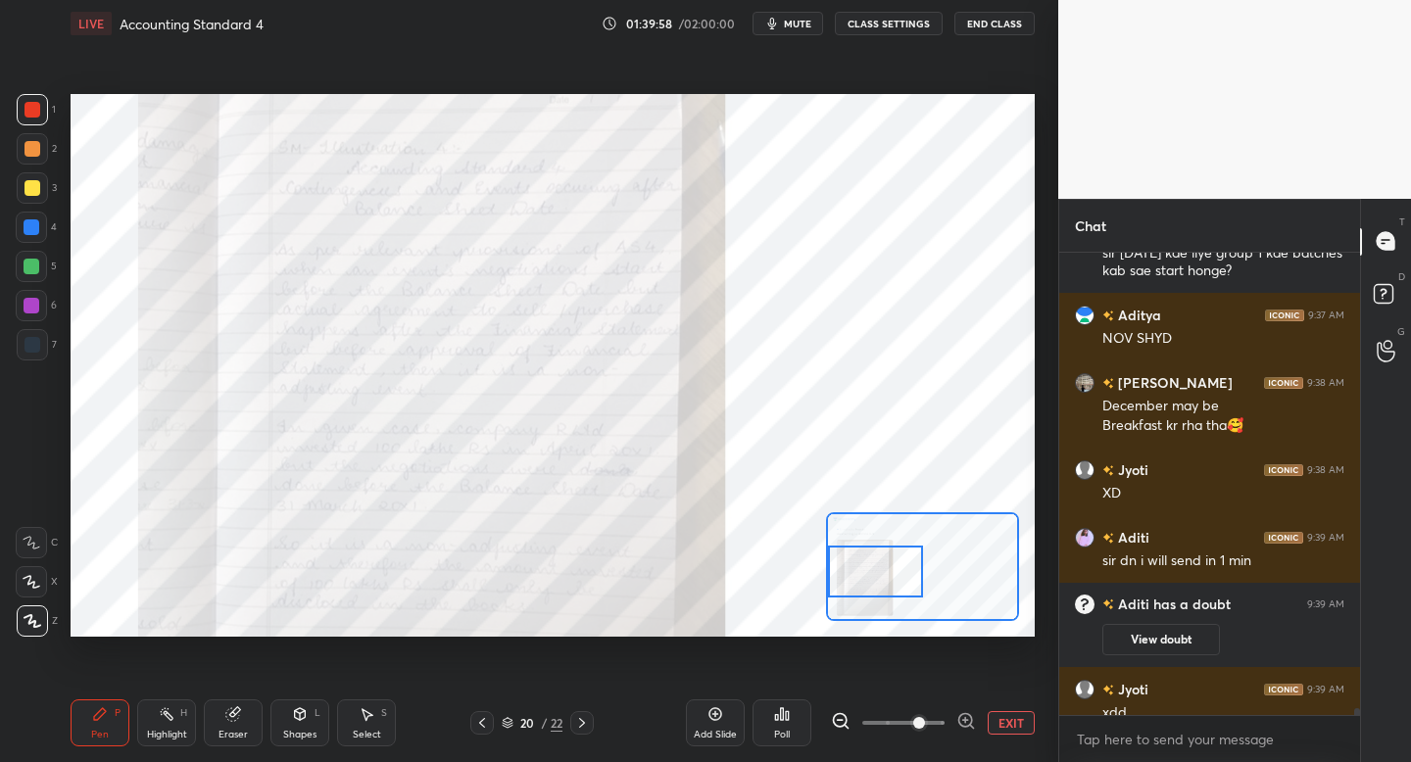
scroll to position [457, 295]
click at [960, 724] on icon at bounding box center [967, 722] width 20 height 20
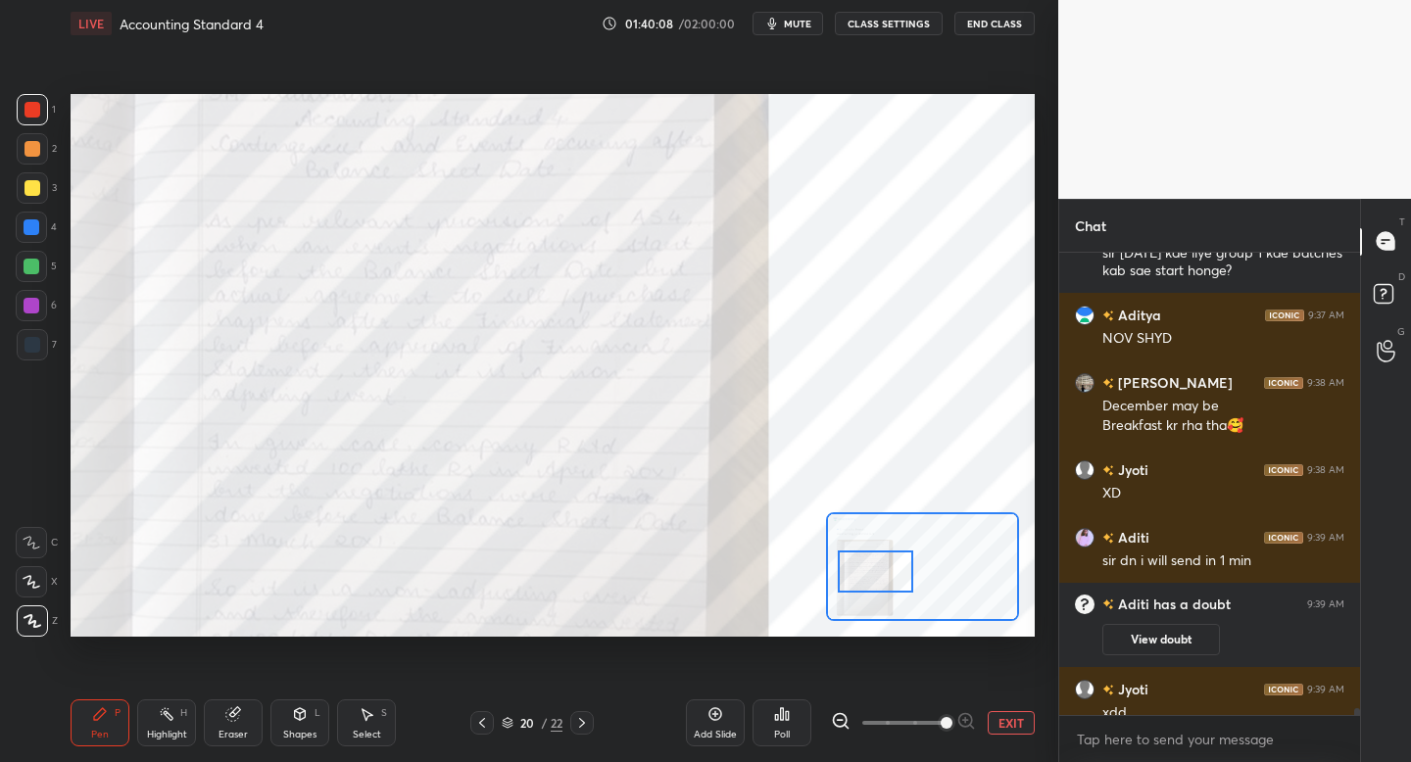
click at [26, 558] on div "C X Z" at bounding box center [37, 578] width 42 height 118
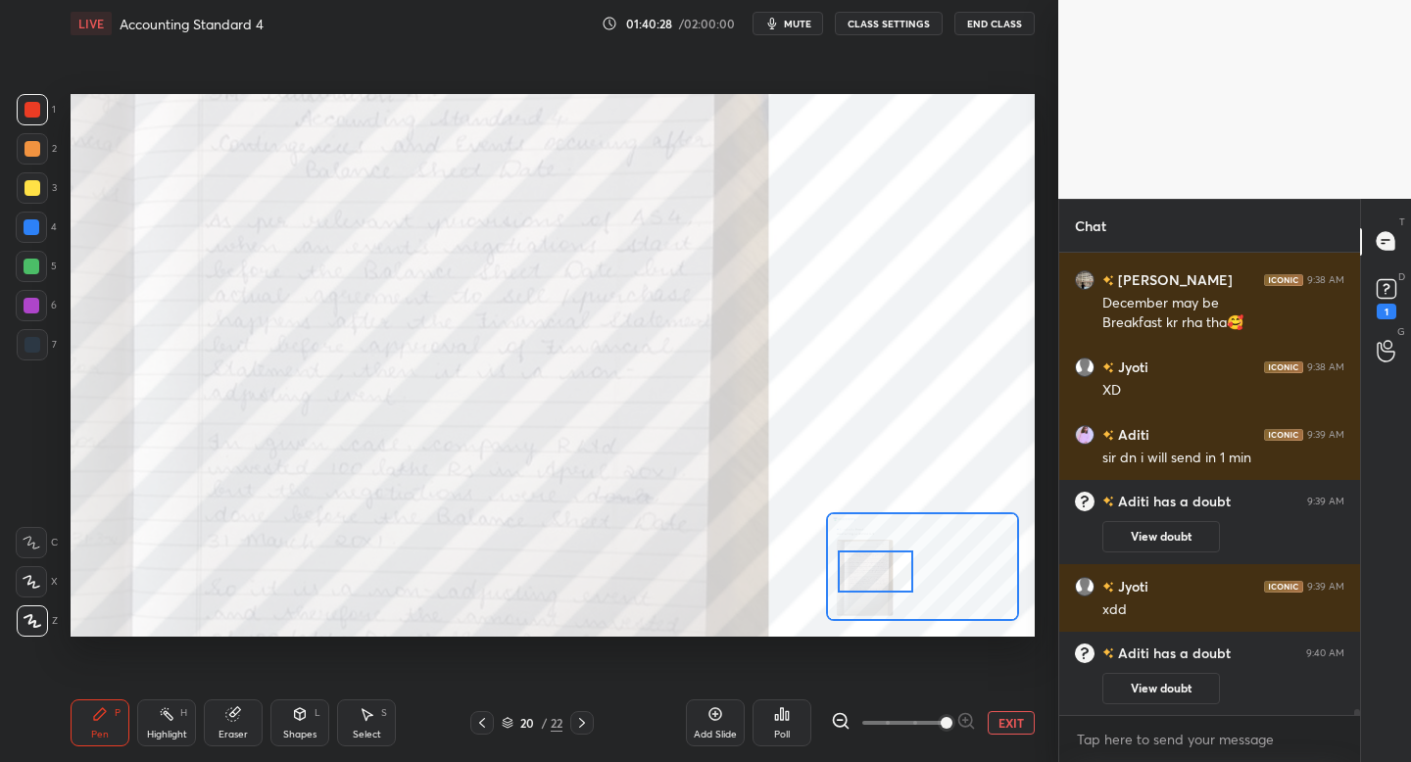
click at [473, 717] on div at bounding box center [482, 724] width 24 height 24
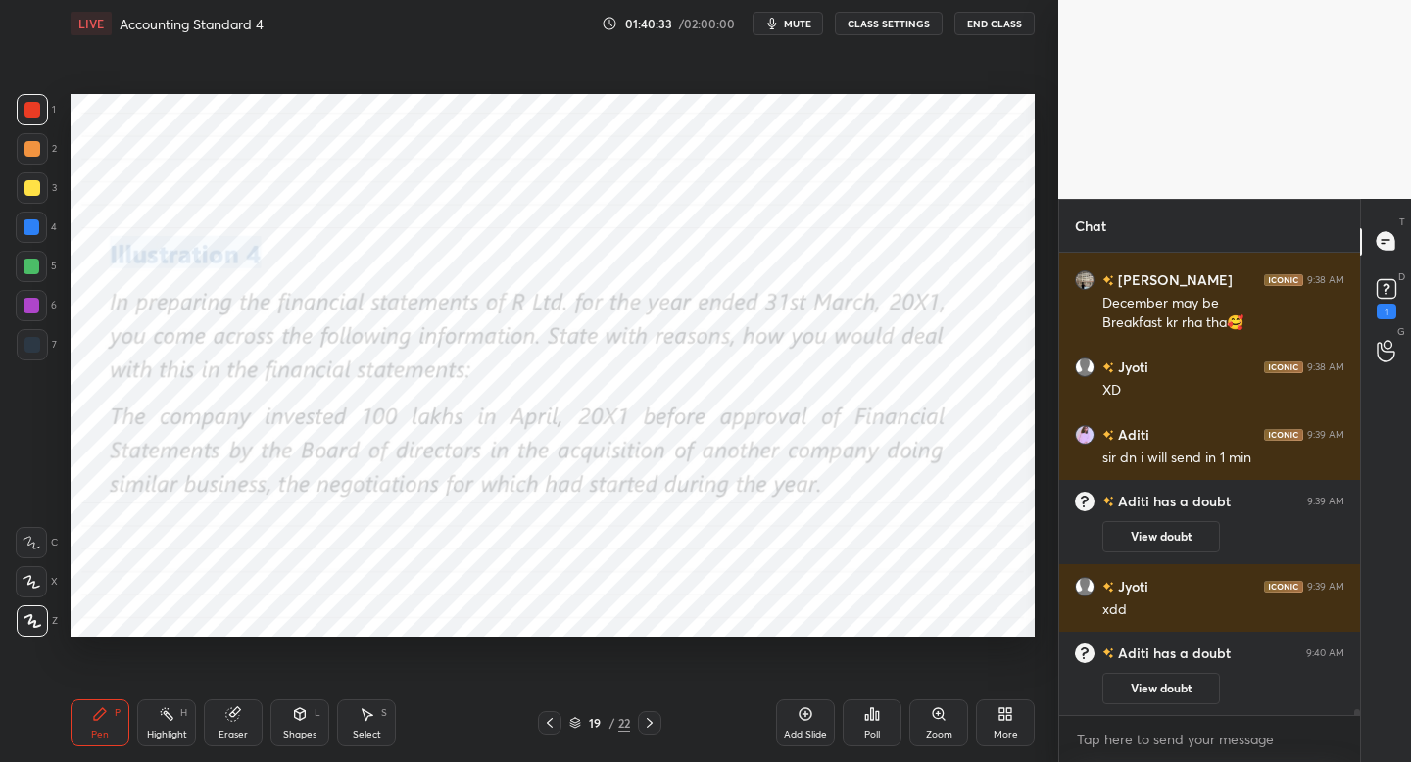
click at [646, 719] on icon at bounding box center [650, 723] width 16 height 16
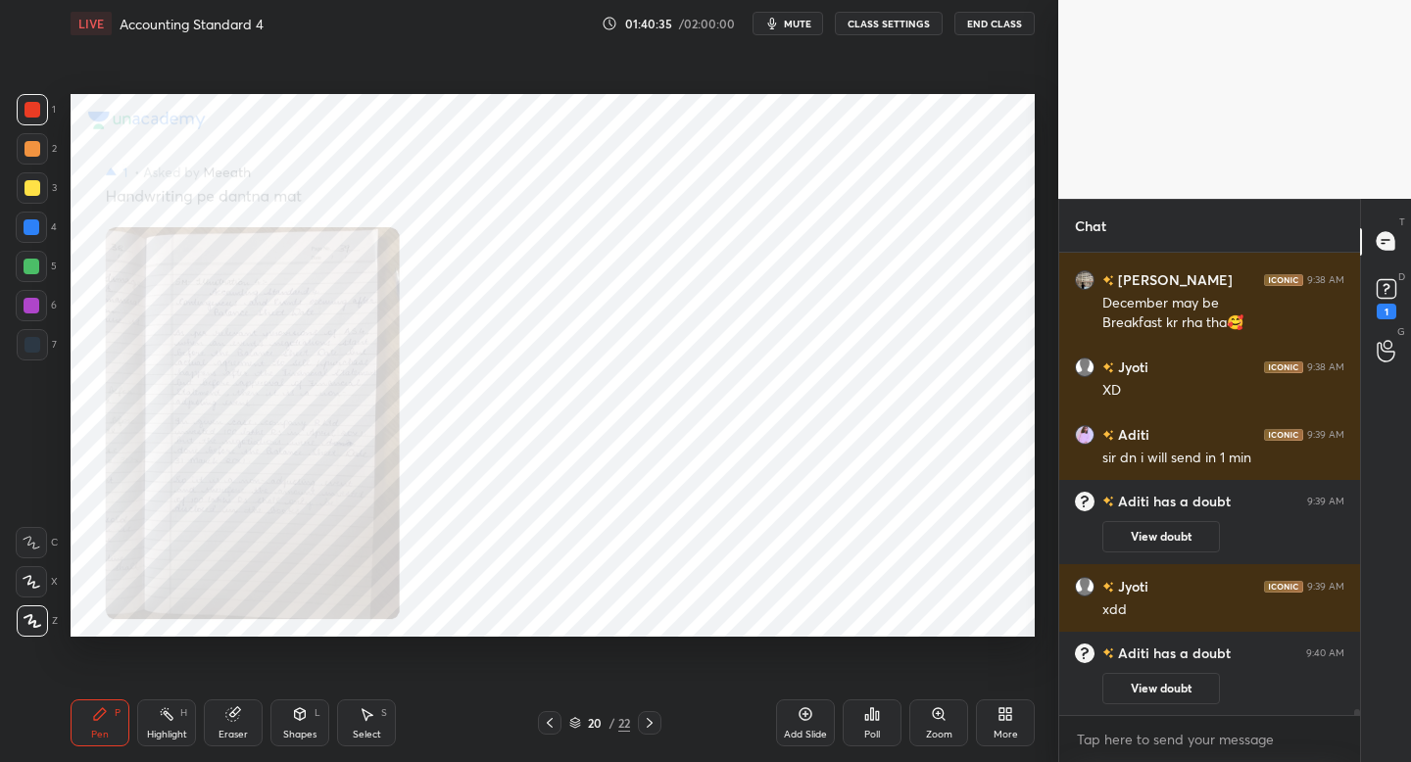
click at [921, 722] on div "Zoom" at bounding box center [938, 723] width 59 height 47
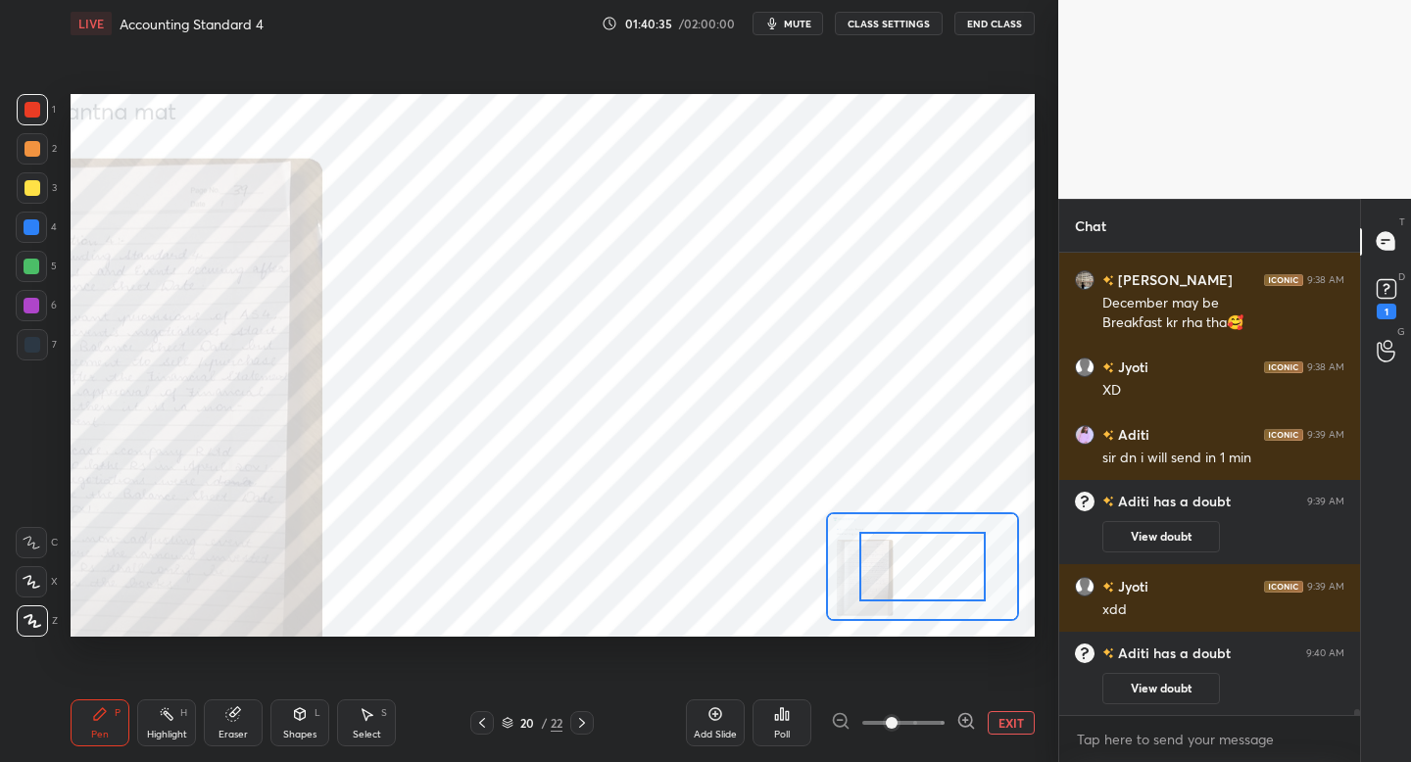
click at [945, 721] on div at bounding box center [903, 724] width 145 height 24
click at [959, 721] on icon at bounding box center [965, 720] width 13 height 13
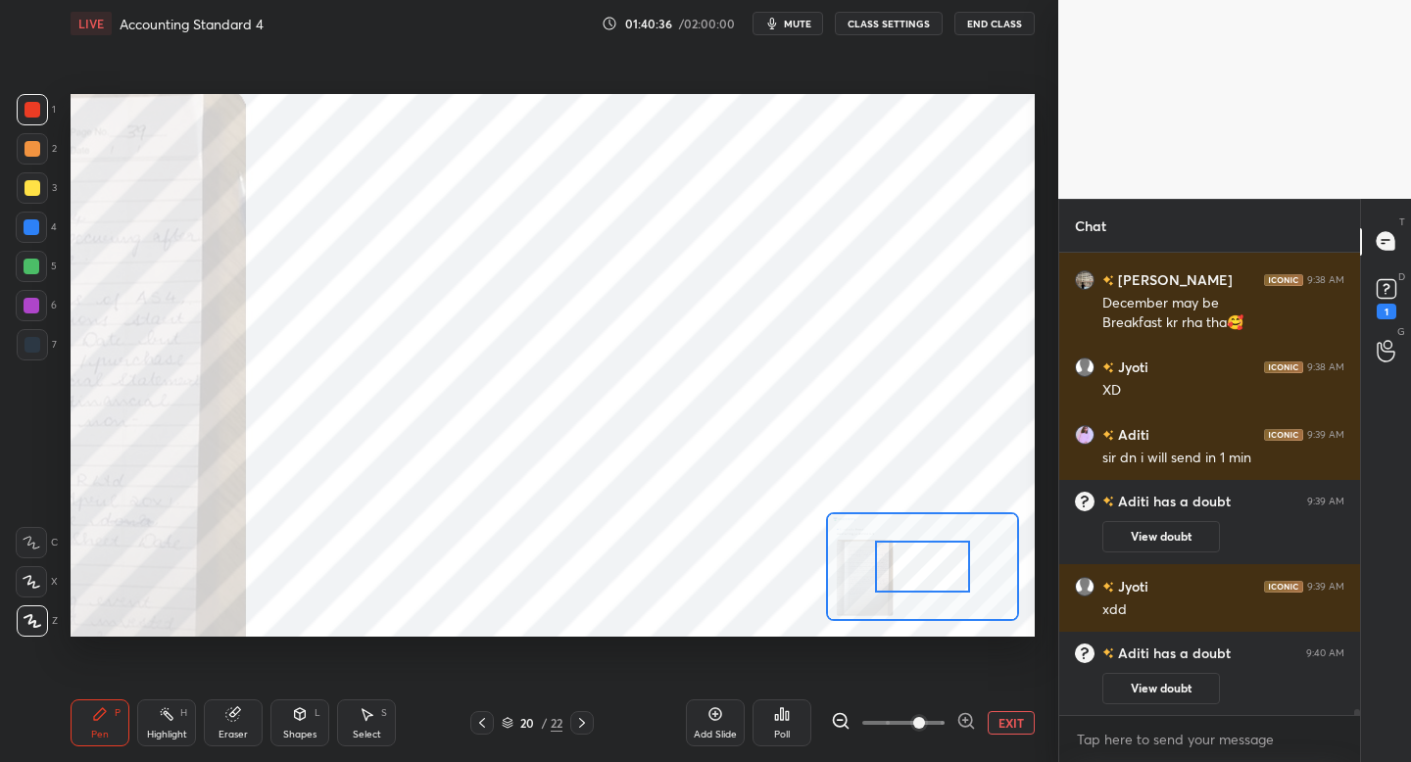
click at [965, 718] on icon at bounding box center [967, 722] width 20 height 20
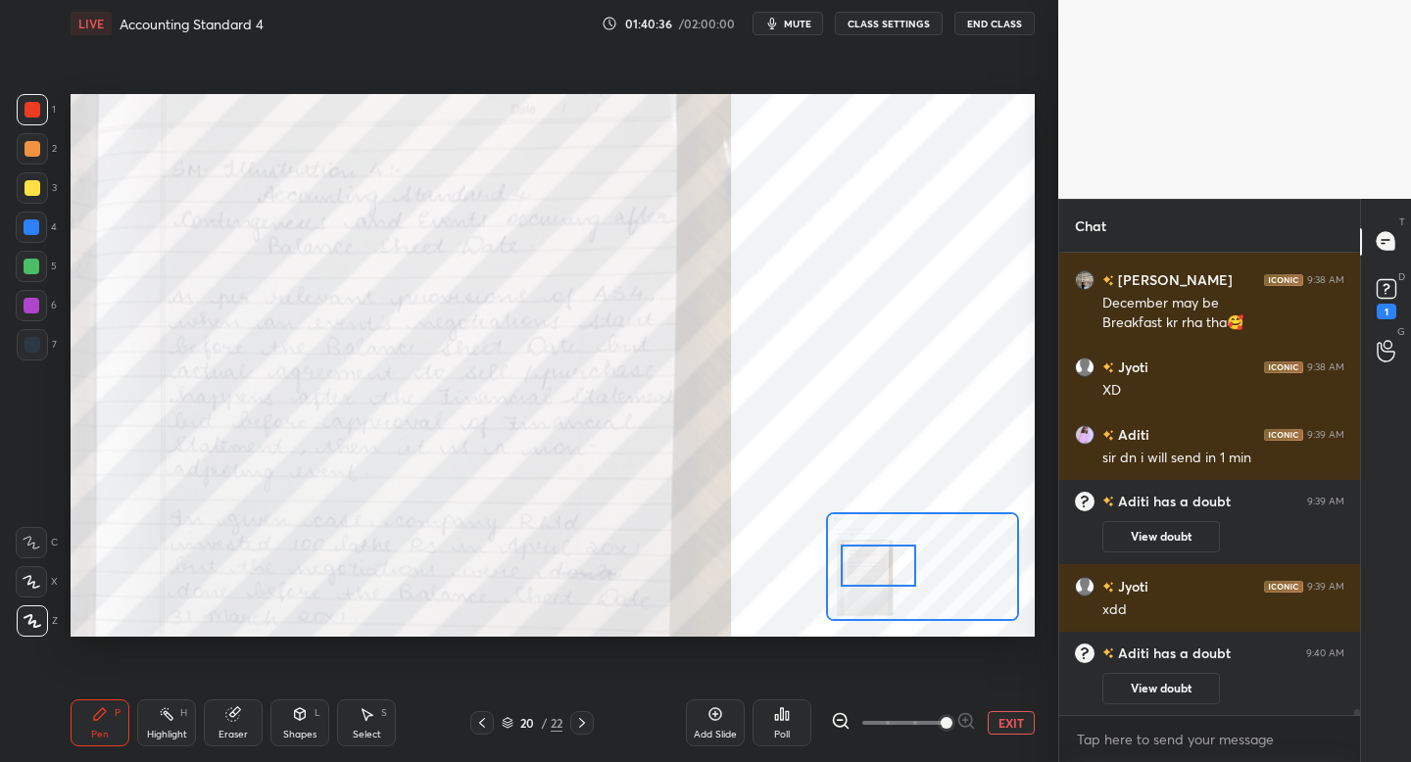
click at [891, 587] on div at bounding box center [878, 566] width 75 height 42
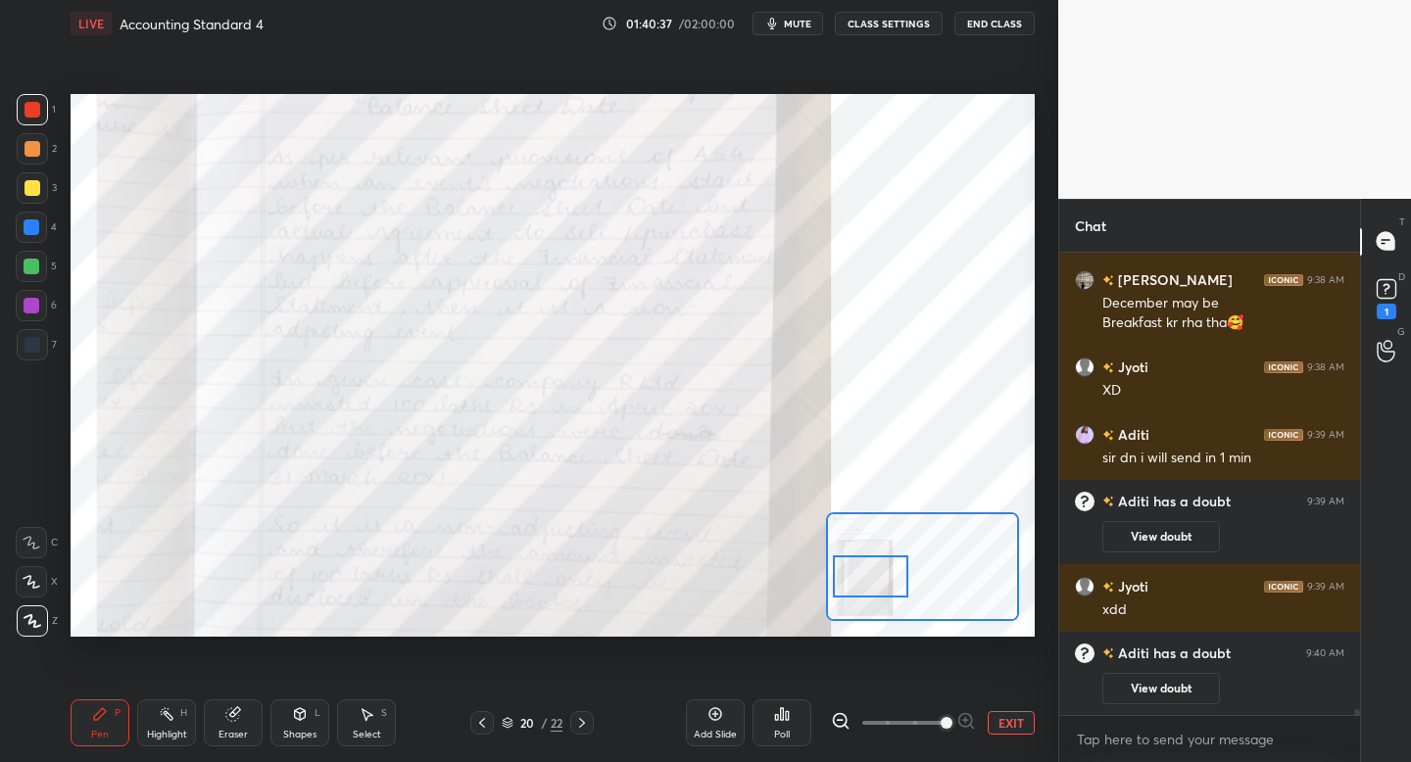
click at [894, 585] on div at bounding box center [870, 577] width 75 height 42
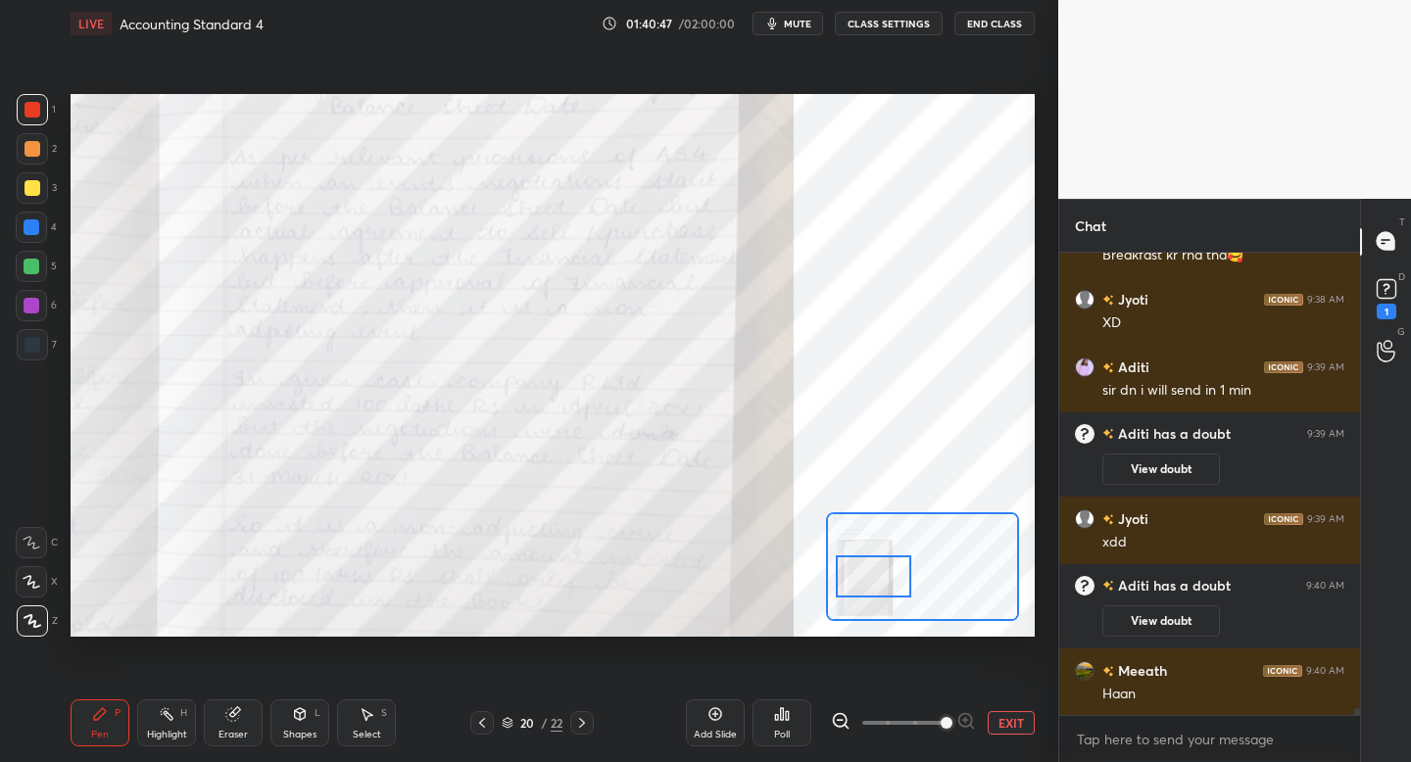
scroll to position [33198, 0]
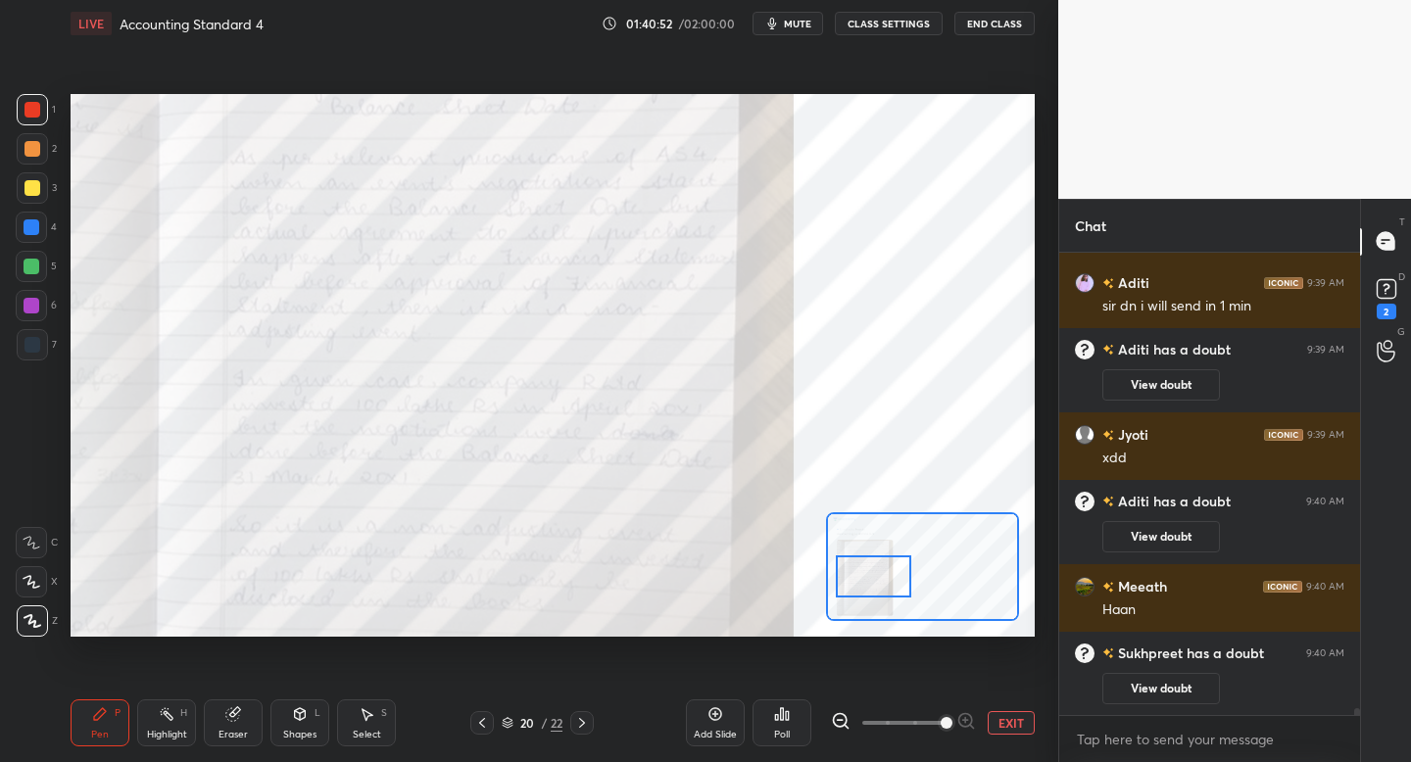
click at [46, 338] on div "7" at bounding box center [37, 344] width 40 height 31
click at [1367, 304] on div "2" at bounding box center [1386, 296] width 39 height 35
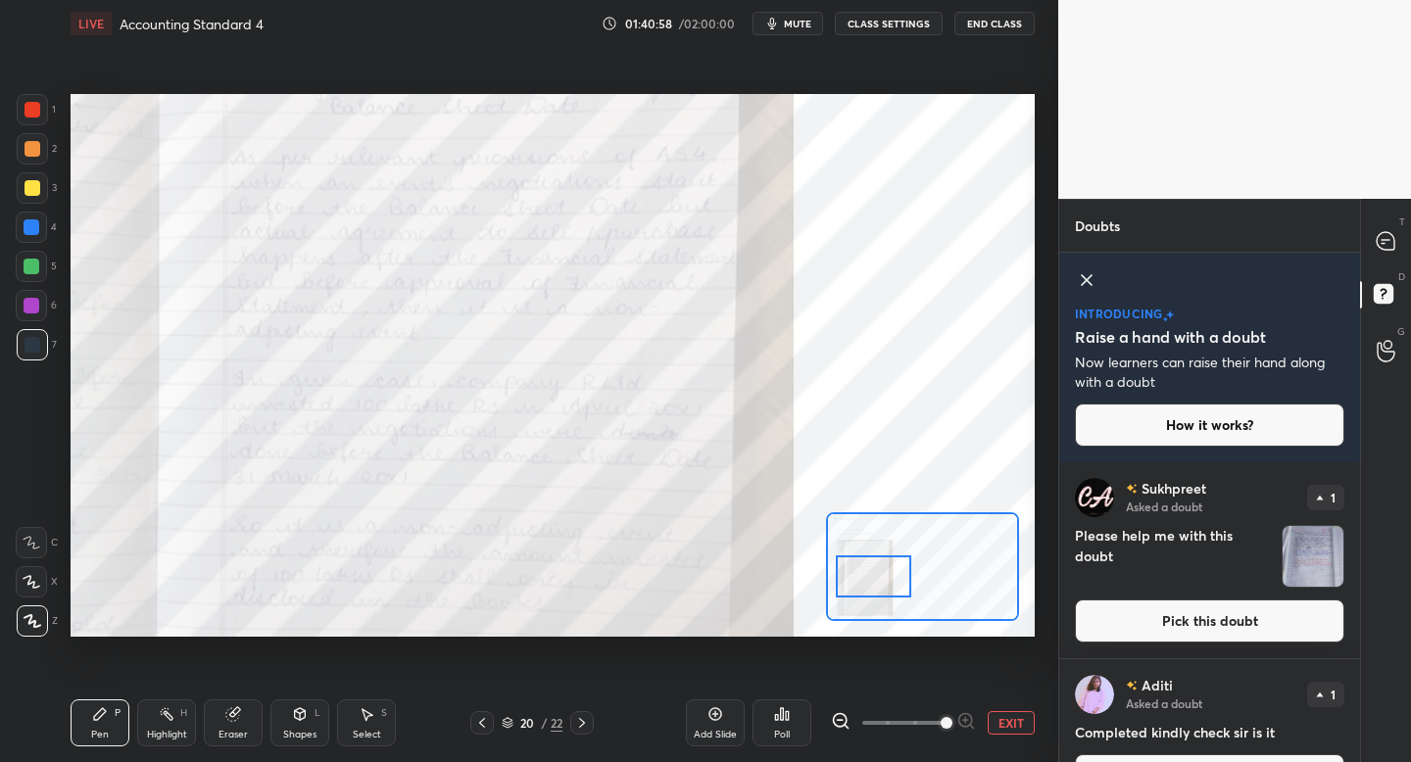
click at [1212, 625] on button "Pick this doubt" at bounding box center [1210, 621] width 270 height 43
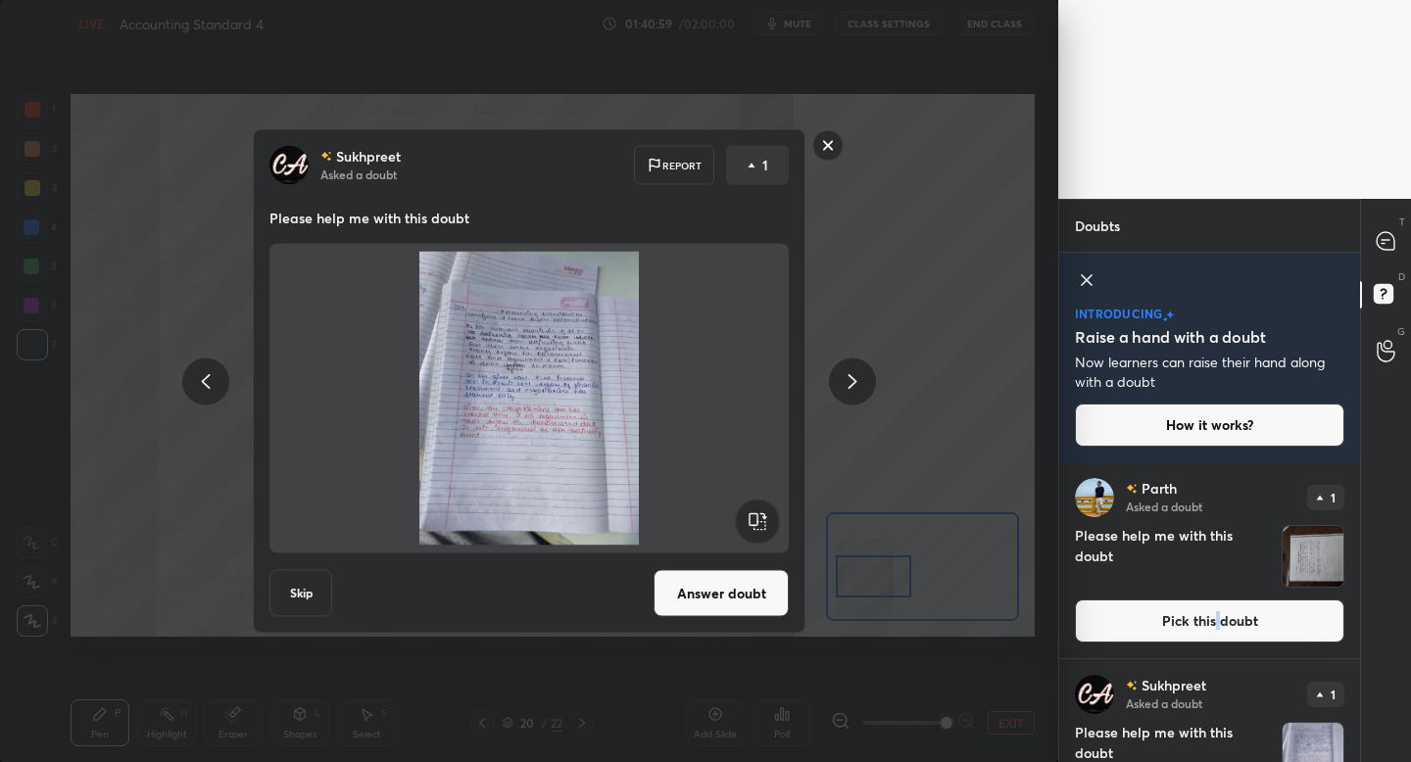
click at [707, 594] on button "Answer doubt" at bounding box center [721, 593] width 135 height 47
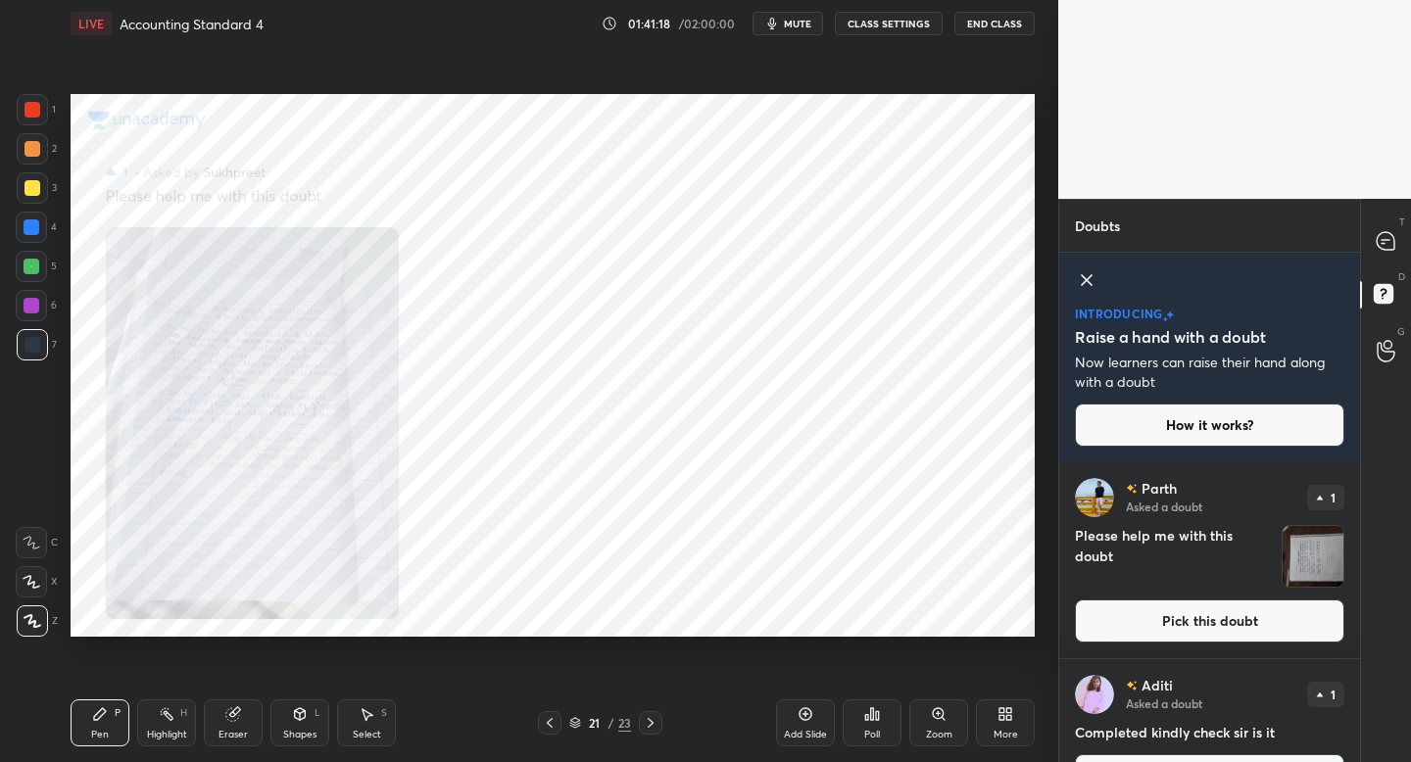
click at [934, 721] on div "Zoom" at bounding box center [938, 723] width 59 height 47
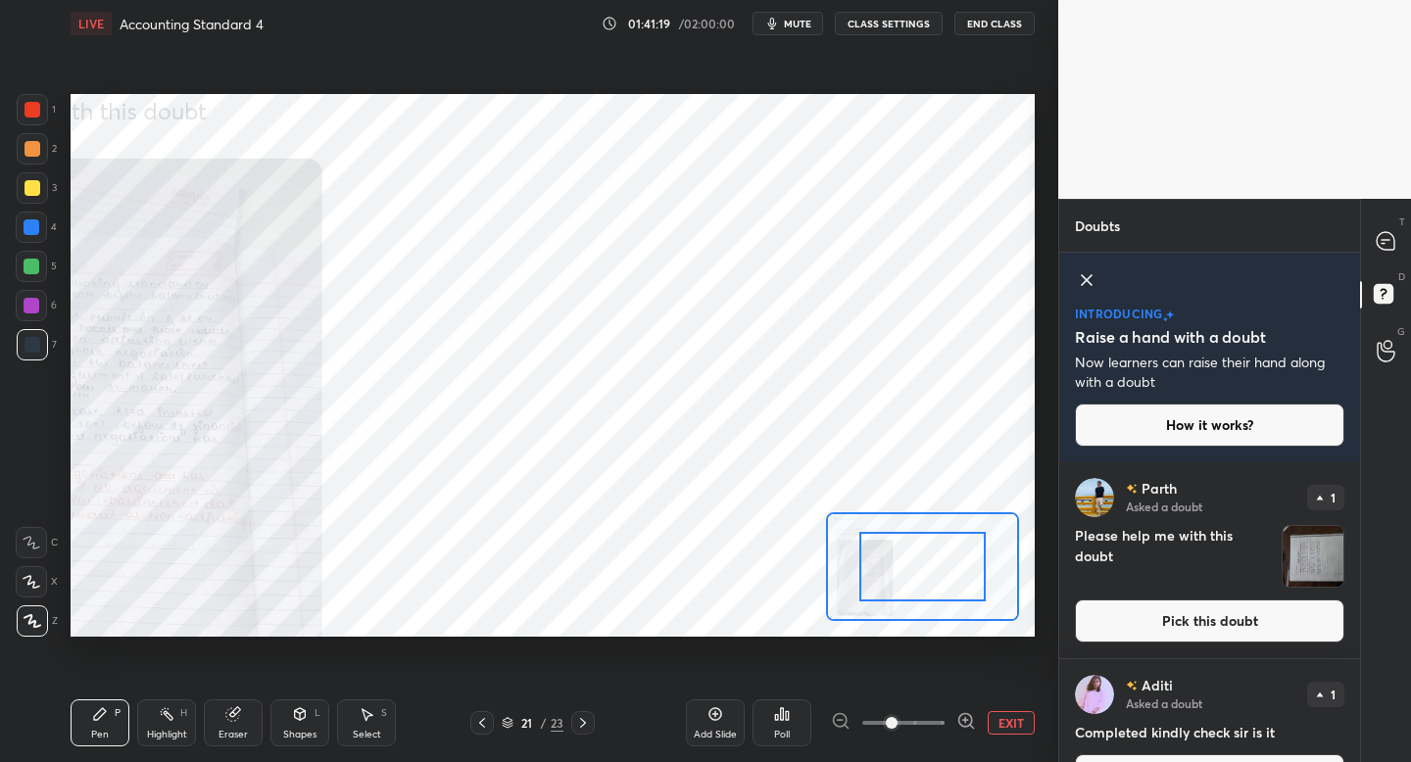
click at [960, 718] on icon at bounding box center [967, 722] width 20 height 20
click at [959, 721] on icon at bounding box center [967, 722] width 20 height 20
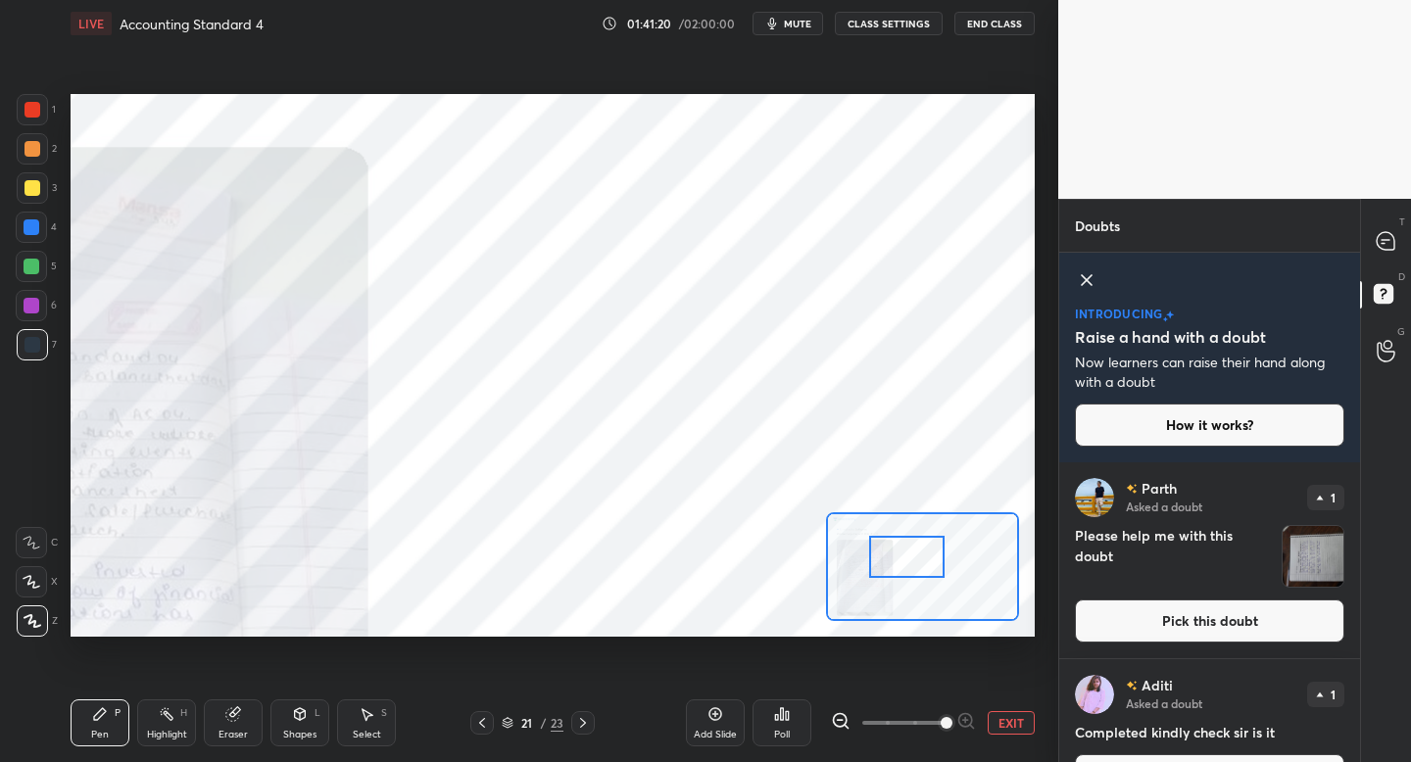
drag, startPoint x: 896, startPoint y: 572, endPoint x: 871, endPoint y: 573, distance: 24.5
click at [872, 574] on div at bounding box center [906, 557] width 75 height 42
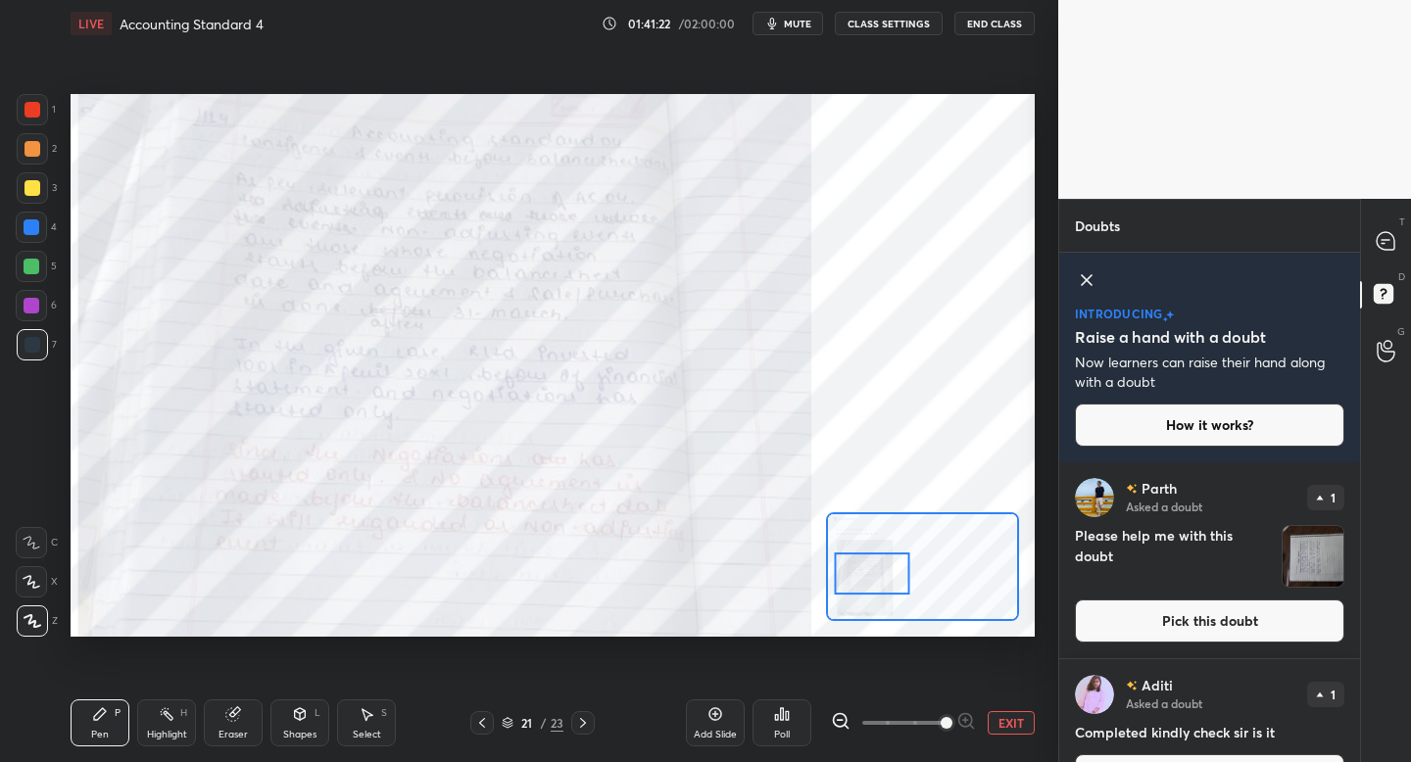
click at [878, 566] on div at bounding box center [872, 574] width 75 height 42
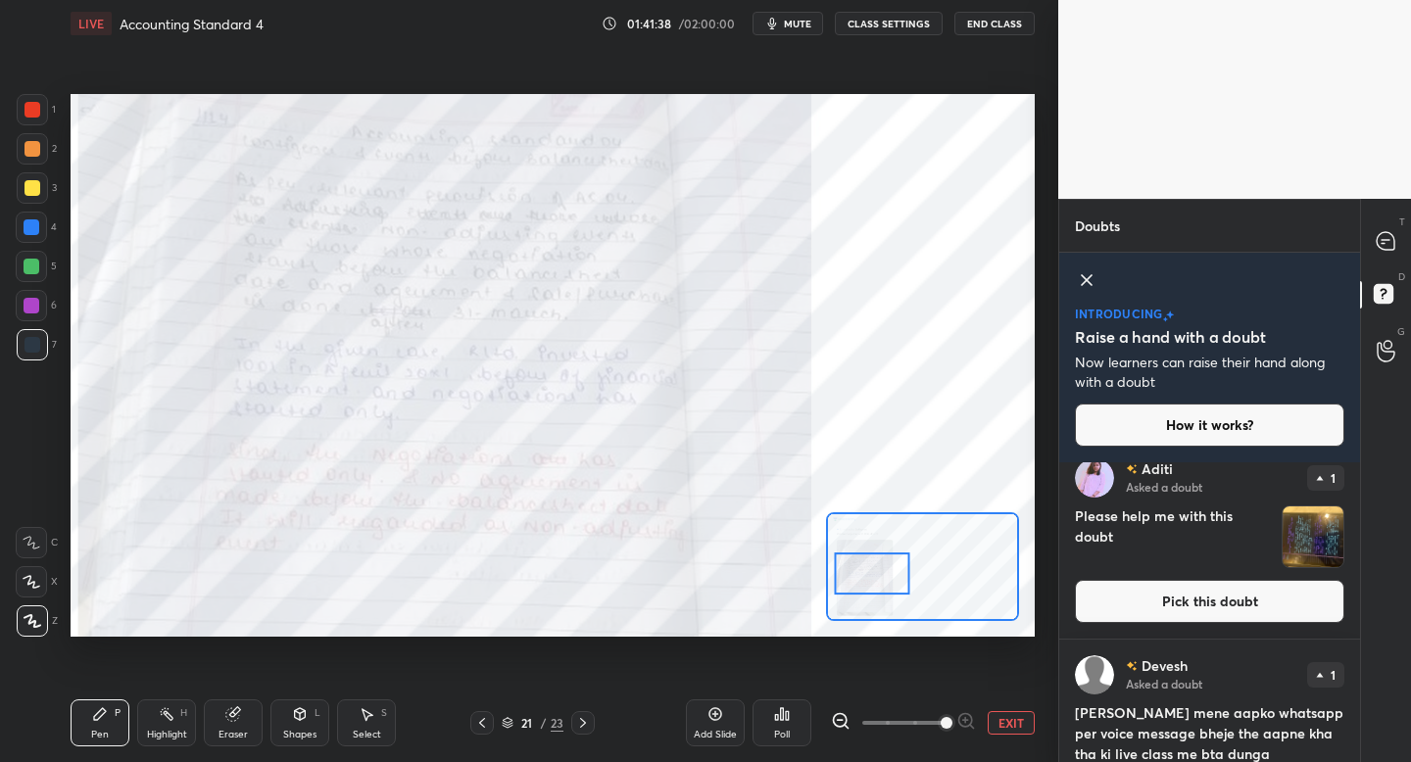
scroll to position [431, 0]
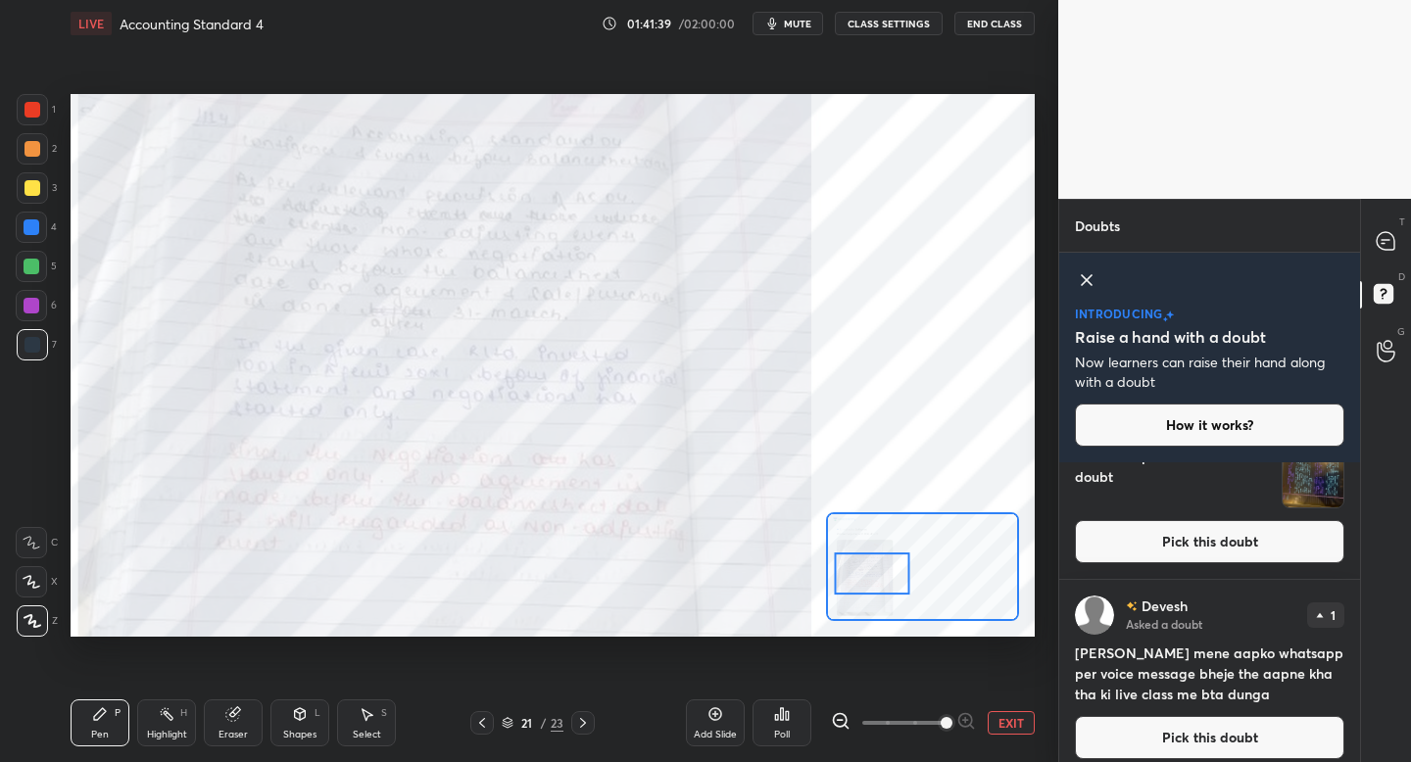
click at [1178, 545] on button "Pick this doubt" at bounding box center [1210, 541] width 270 height 43
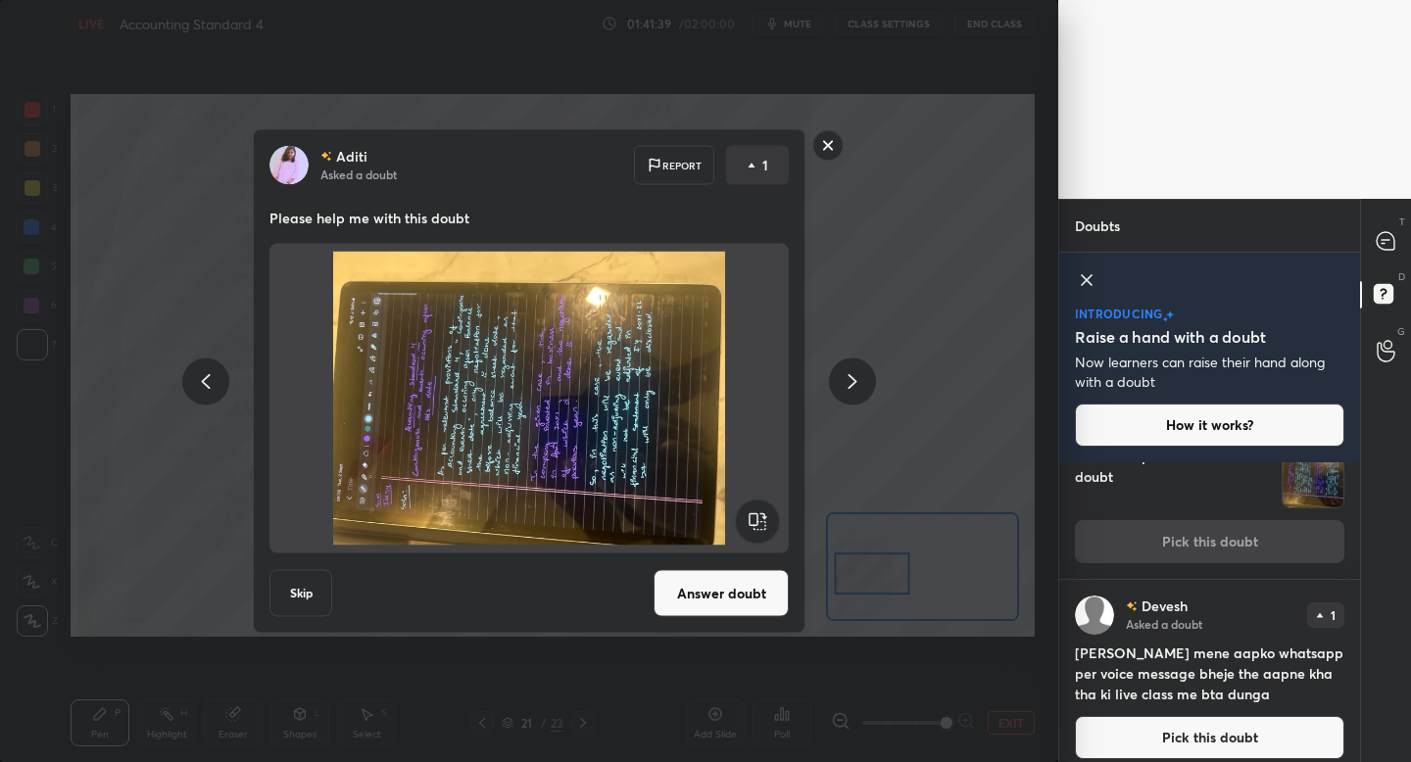
scroll to position [352, 0]
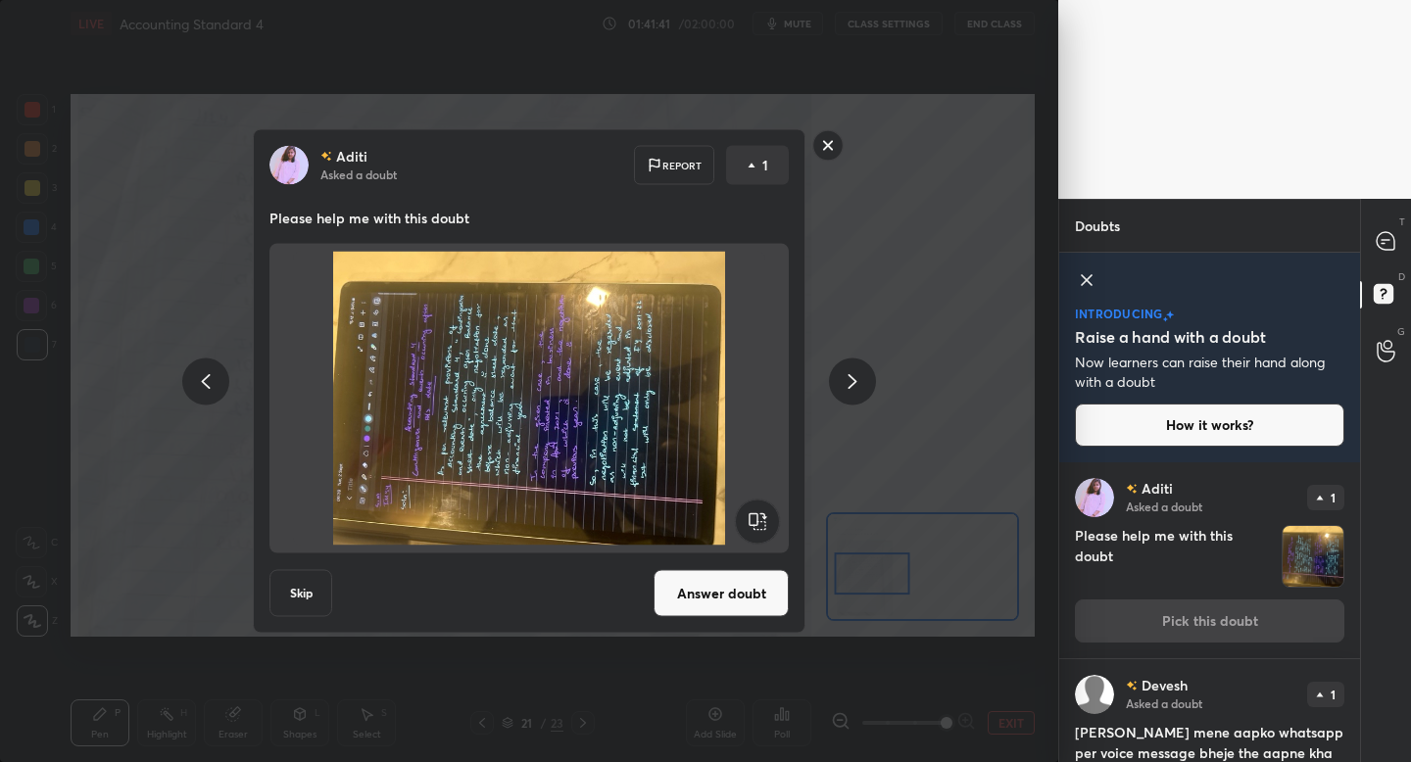
click at [763, 518] on rect at bounding box center [757, 522] width 44 height 44
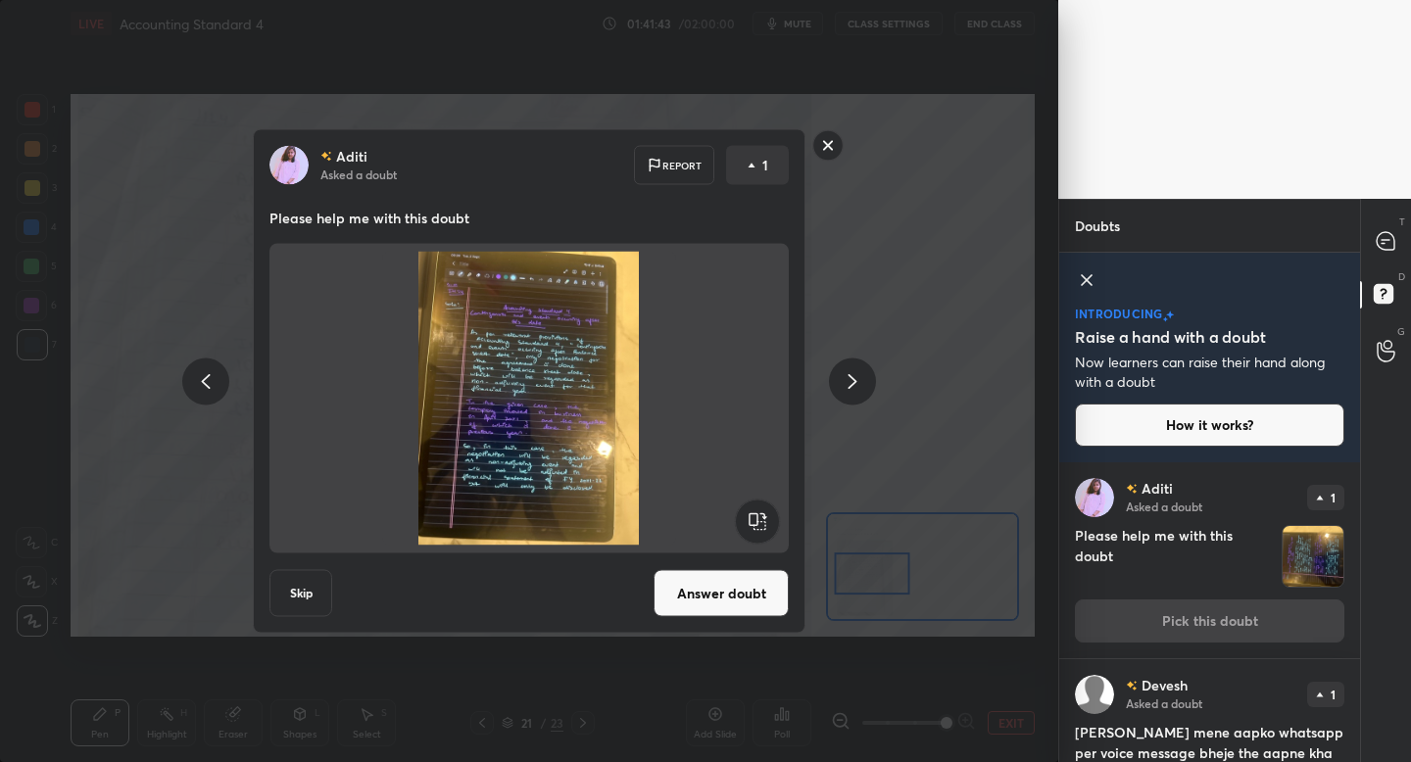
click at [731, 585] on button "Answer doubt" at bounding box center [721, 593] width 135 height 47
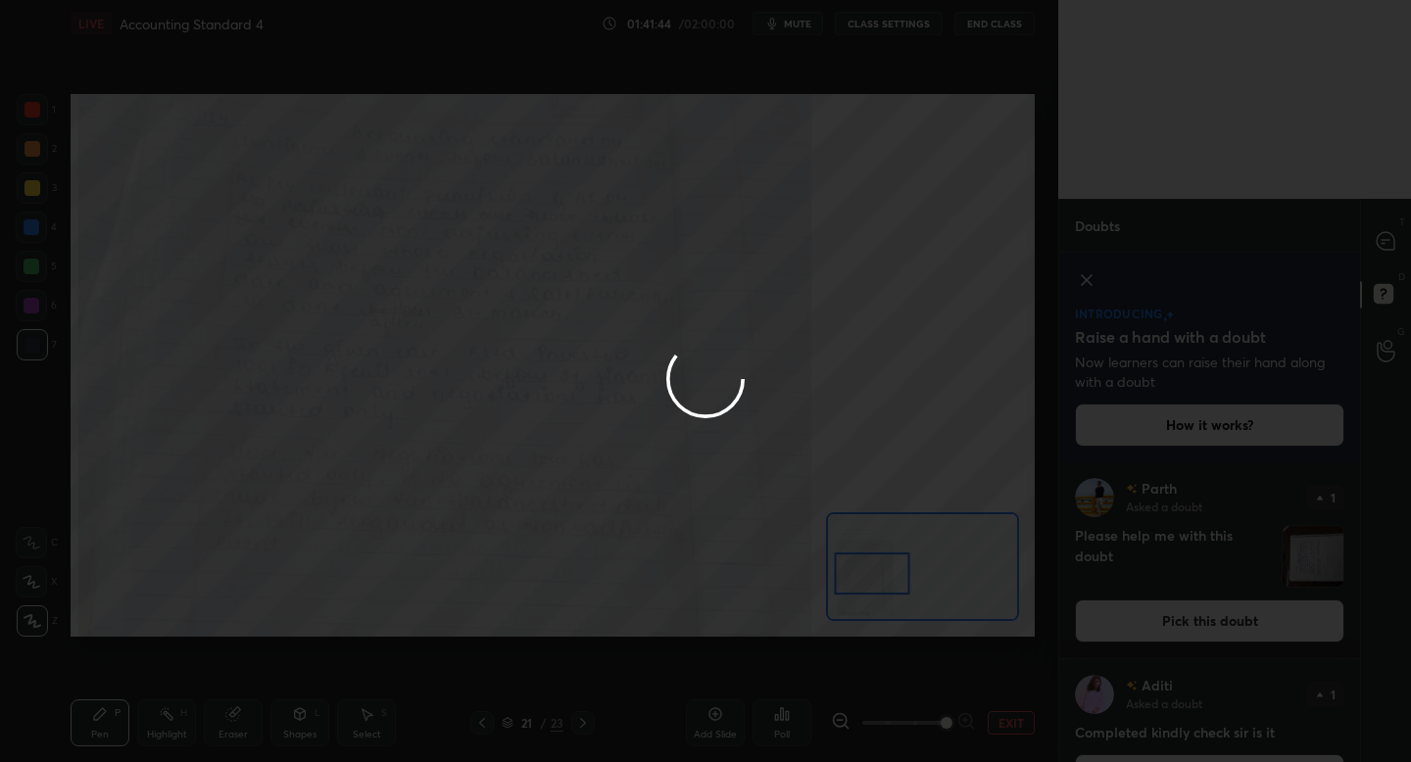
click at [1378, 242] on div at bounding box center [705, 381] width 1411 height 762
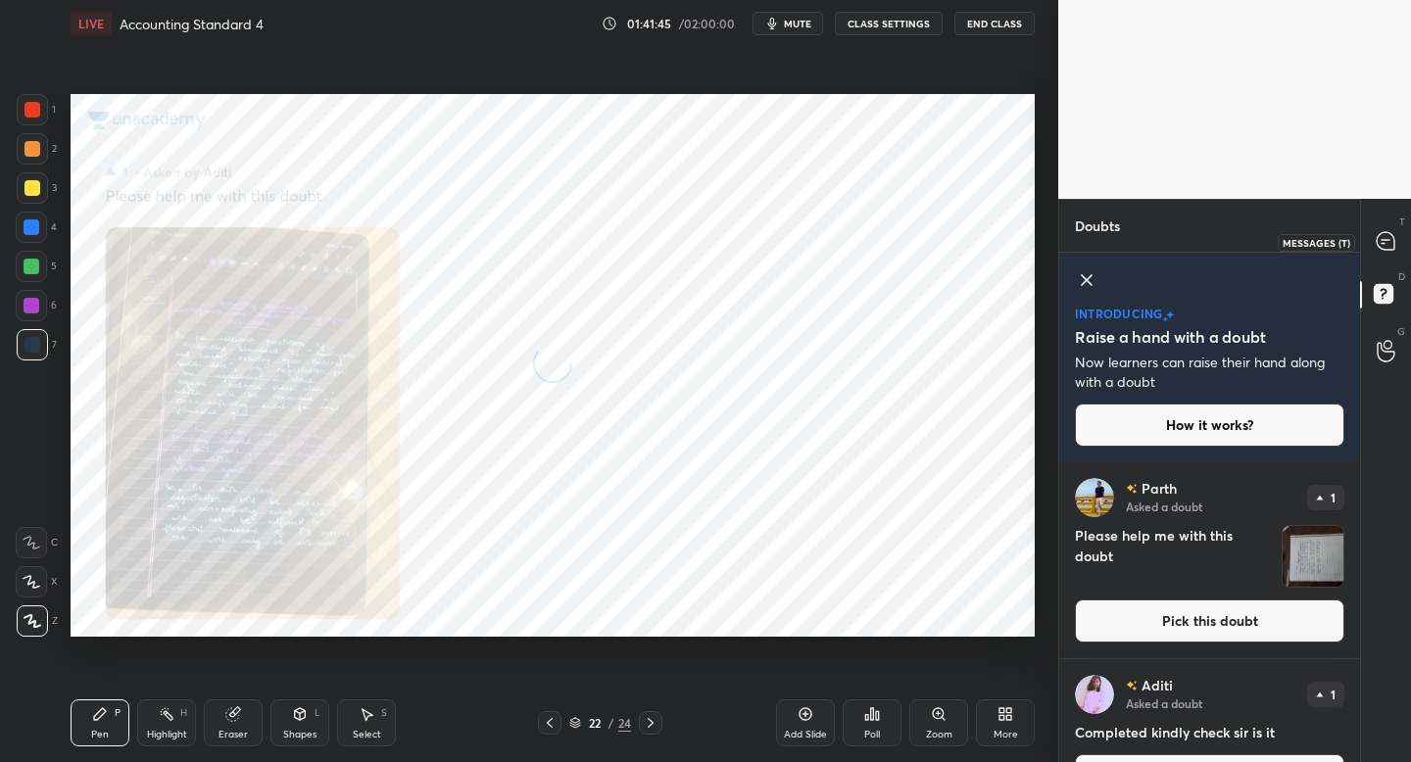
click at [1378, 242] on icon at bounding box center [1386, 241] width 18 height 18
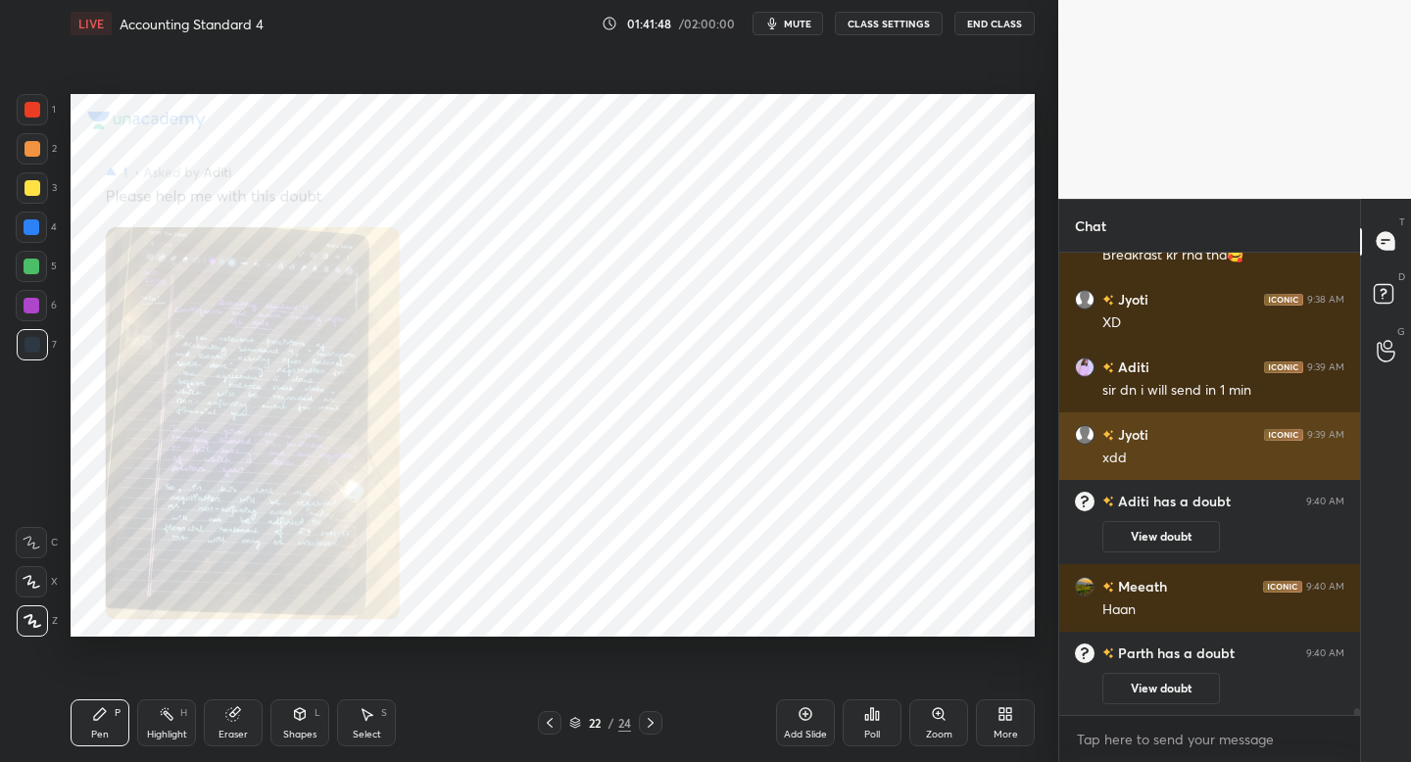
scroll to position [33190, 0]
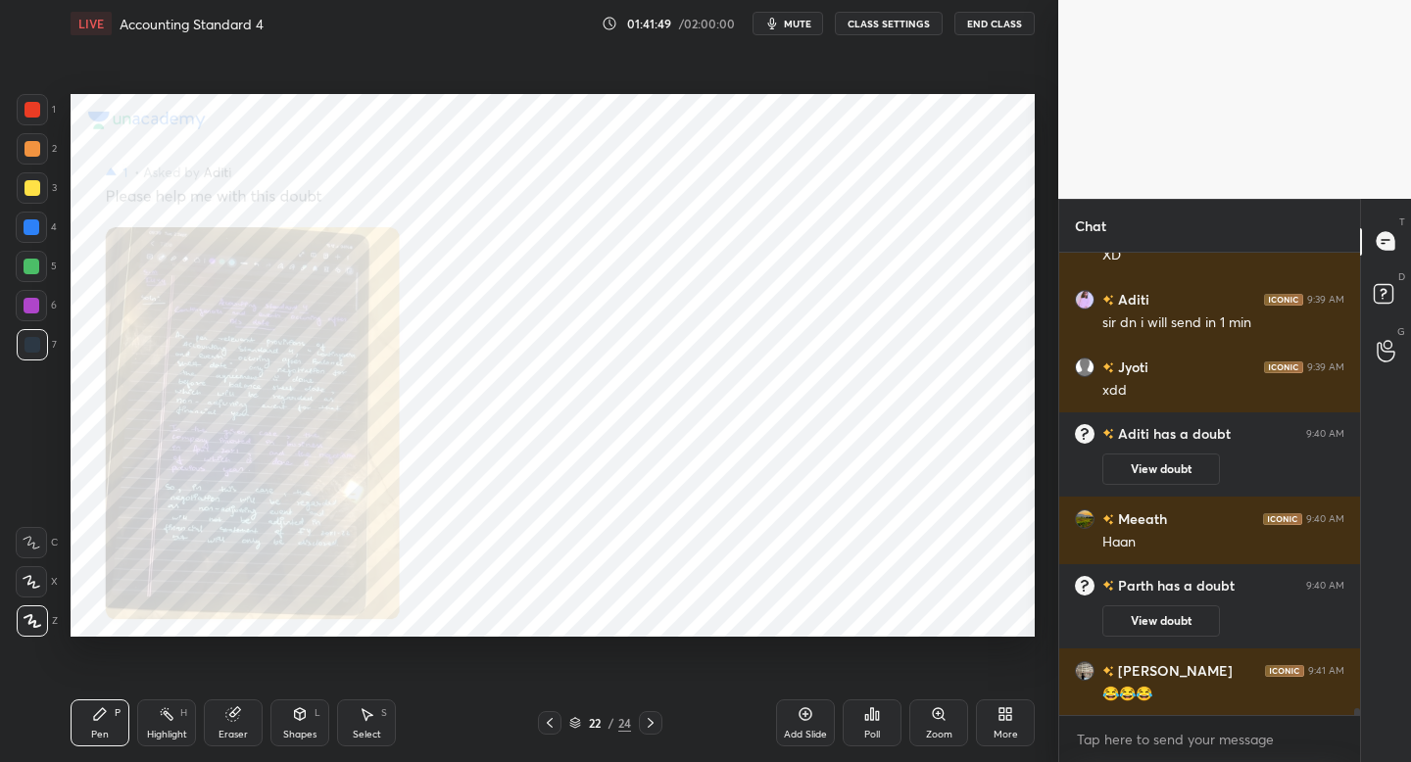
click at [927, 727] on div "Zoom" at bounding box center [938, 723] width 59 height 47
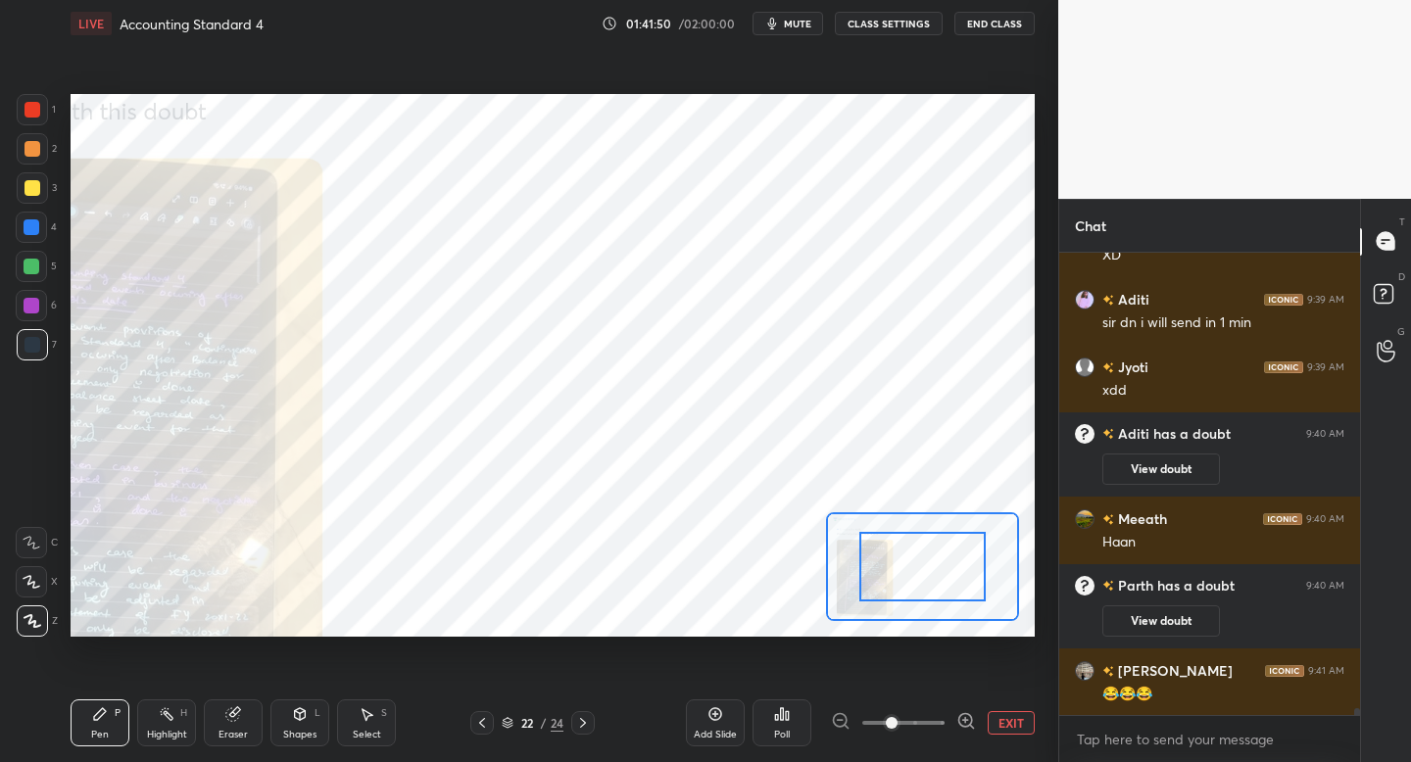
click at [955, 719] on div at bounding box center [903, 724] width 145 height 24
drag, startPoint x: 915, startPoint y: 588, endPoint x: 861, endPoint y: 572, distance: 56.1
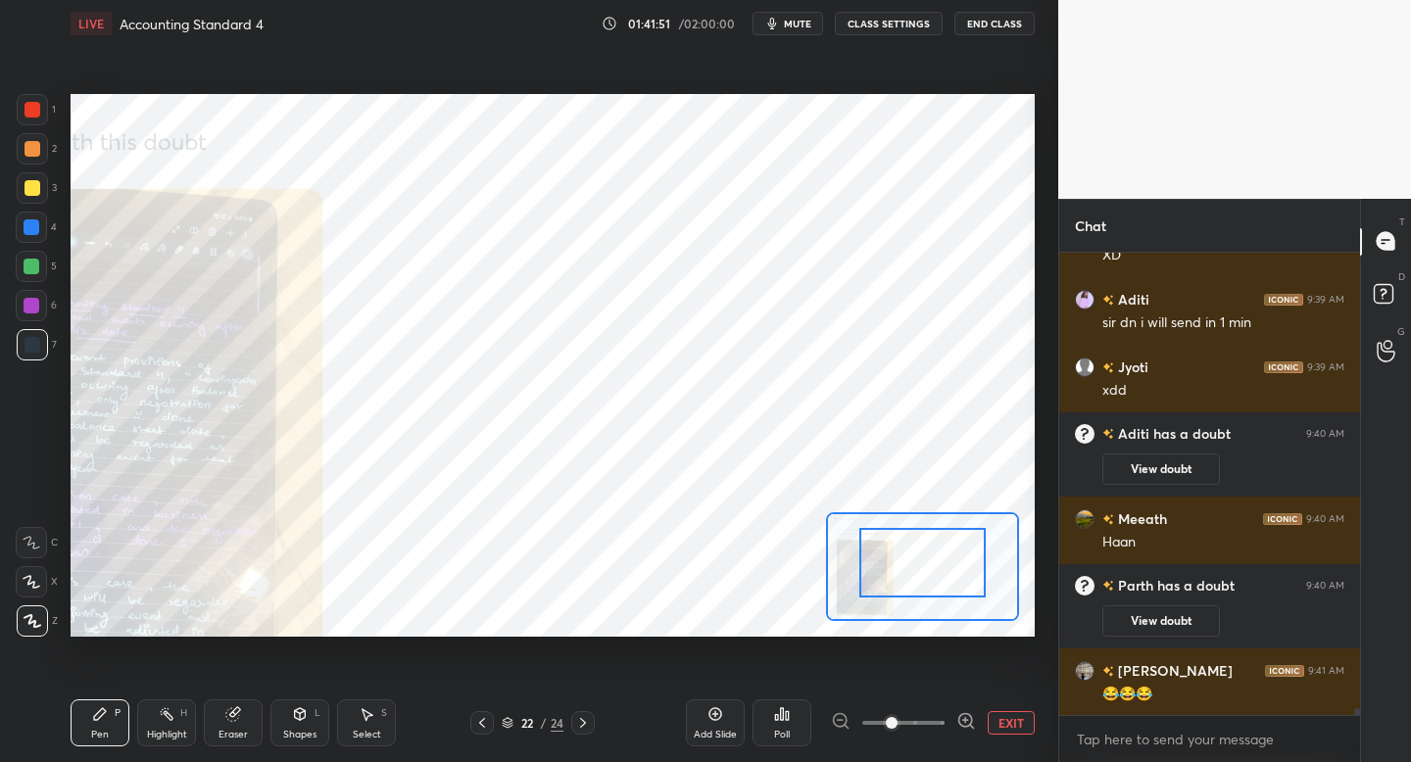
drag, startPoint x: 911, startPoint y: 580, endPoint x: 859, endPoint y: 583, distance: 52.0
click at [860, 584] on div at bounding box center [922, 563] width 126 height 70
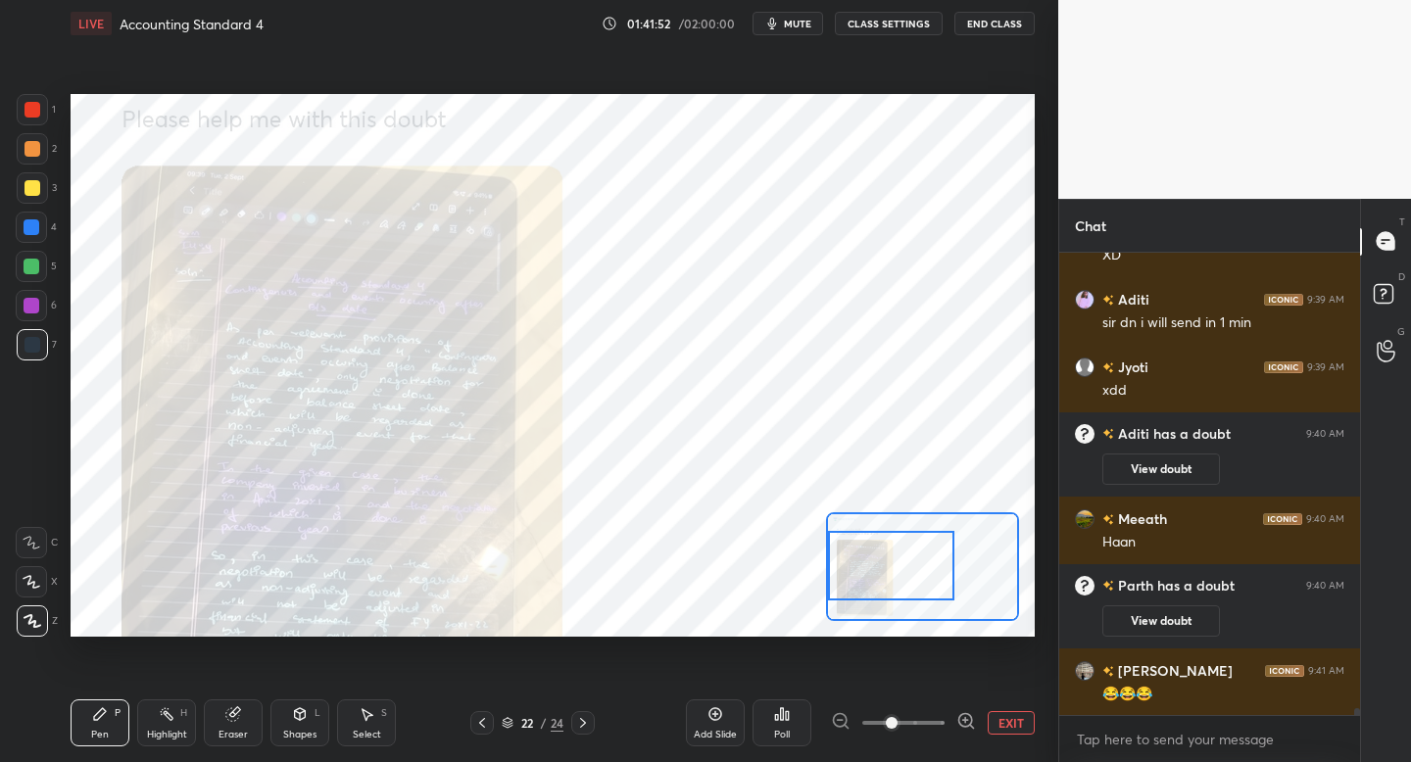
click at [956, 729] on div at bounding box center [903, 724] width 145 height 24
click at [957, 725] on icon at bounding box center [967, 722] width 20 height 20
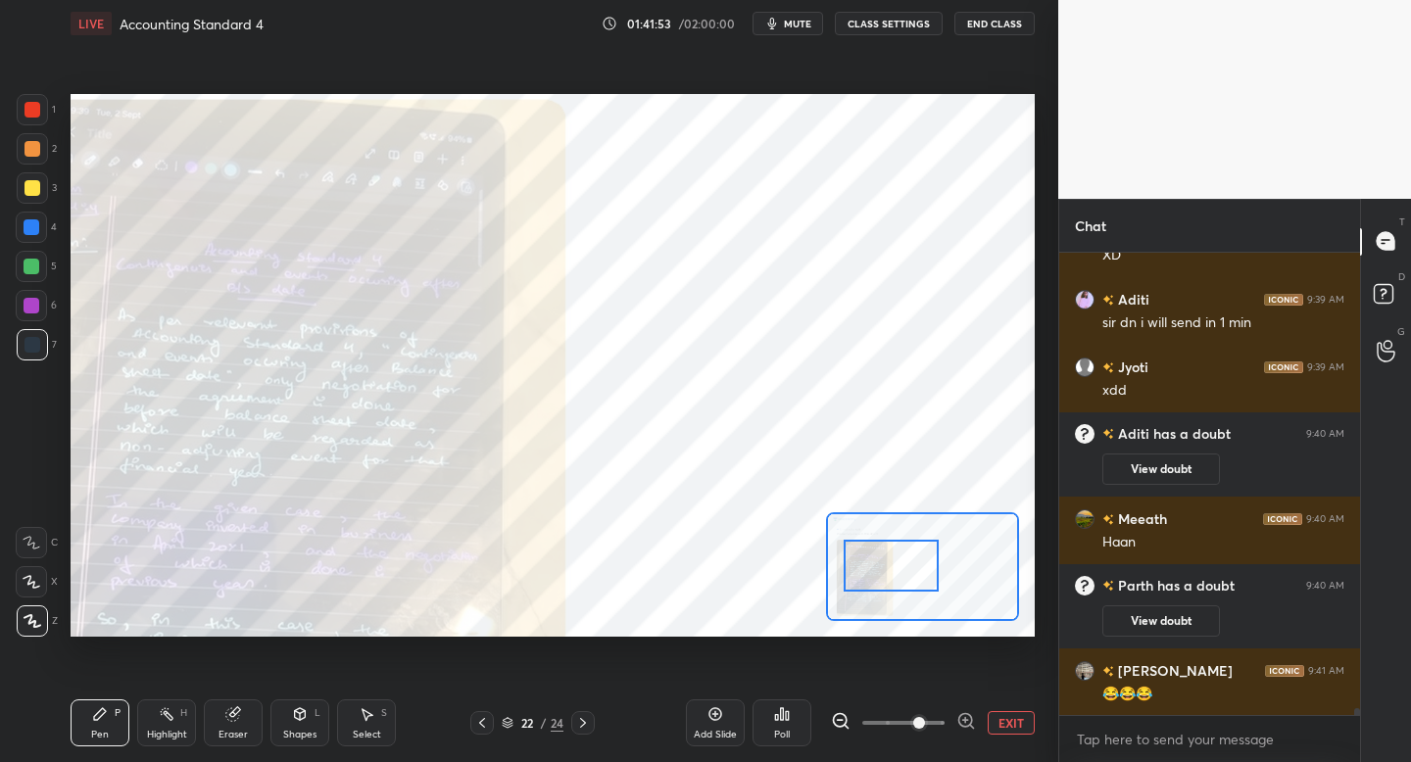
click at [963, 717] on icon at bounding box center [967, 722] width 20 height 20
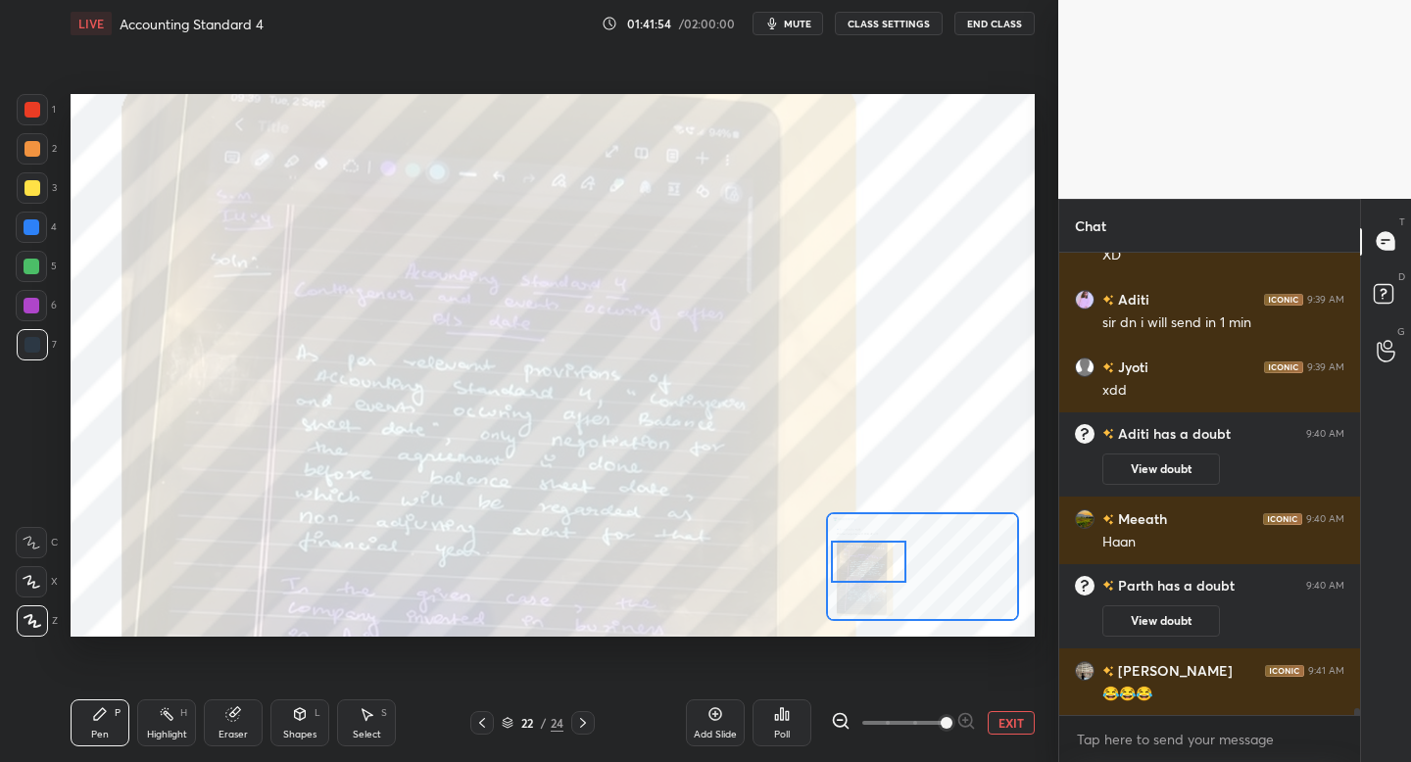
drag, startPoint x: 881, startPoint y: 581, endPoint x: 860, endPoint y: 582, distance: 20.6
click at [860, 581] on div at bounding box center [868, 562] width 75 height 42
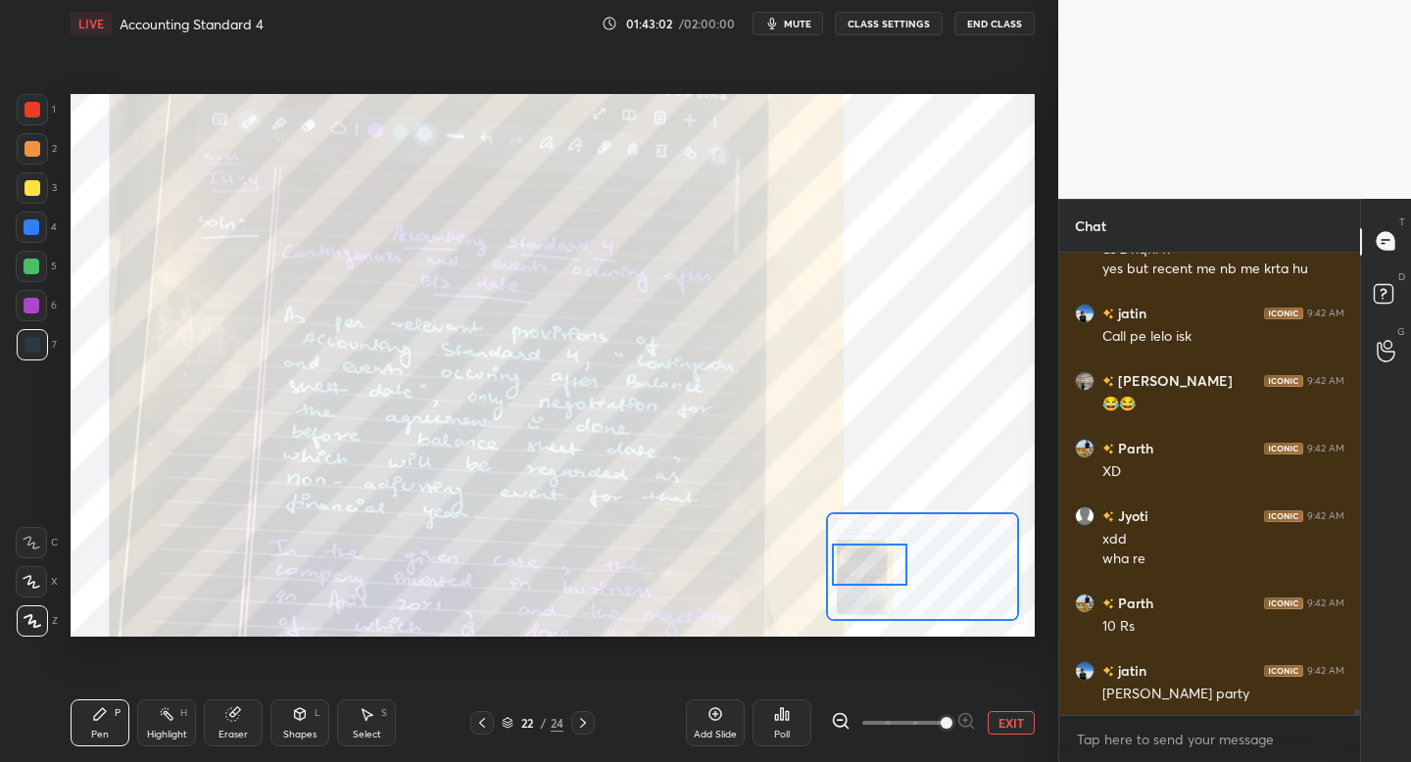
scroll to position [34311, 0]
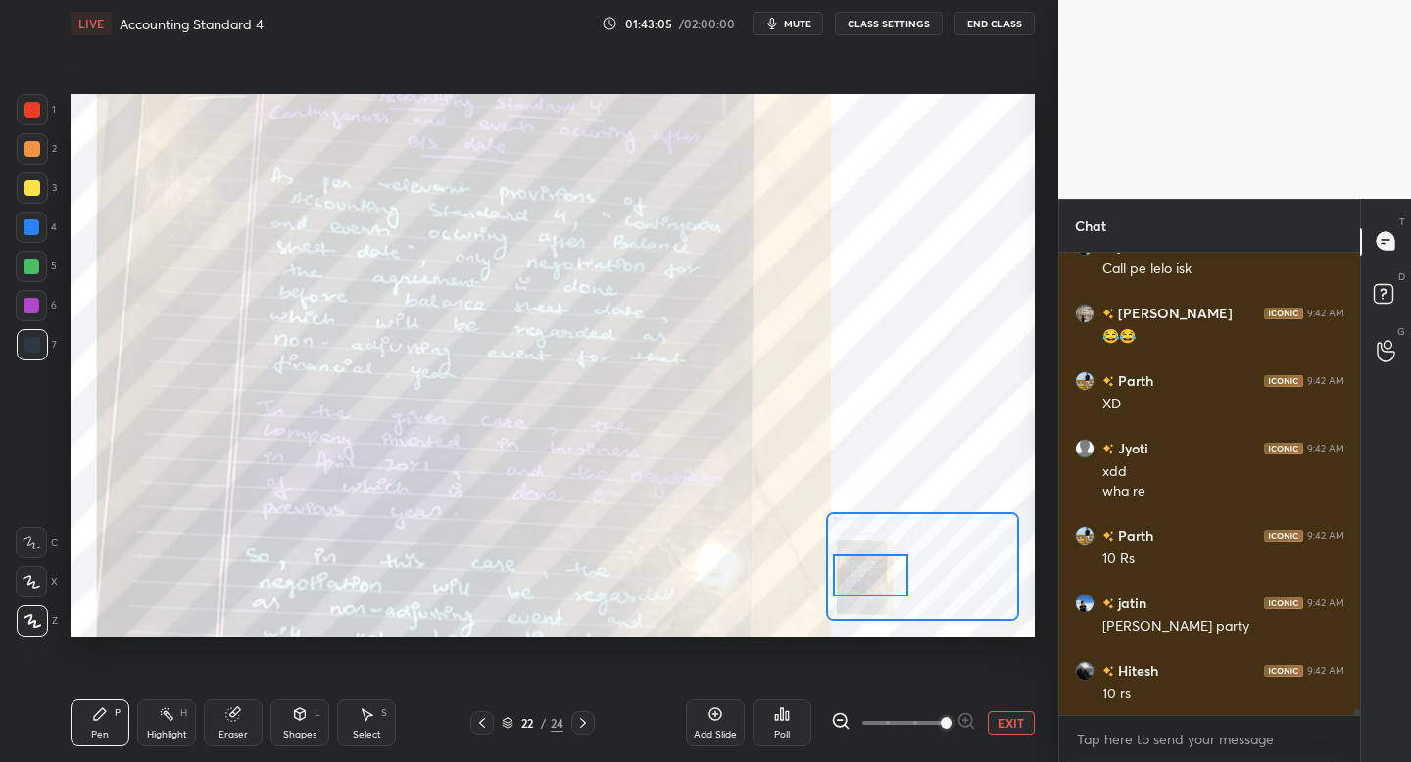
drag, startPoint x: 871, startPoint y: 566, endPoint x: 871, endPoint y: 579, distance: 12.7
click at [870, 580] on div at bounding box center [870, 576] width 75 height 42
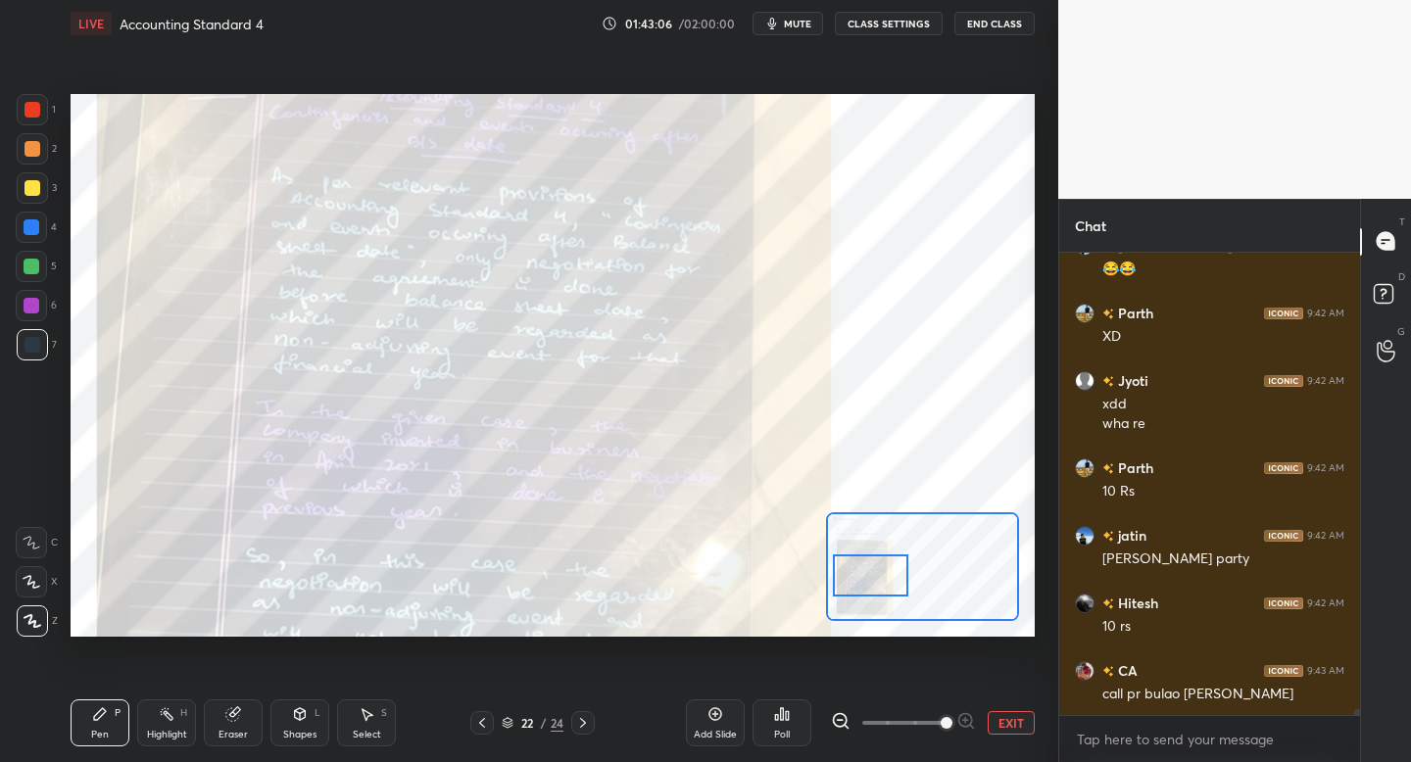
scroll to position [34446, 0]
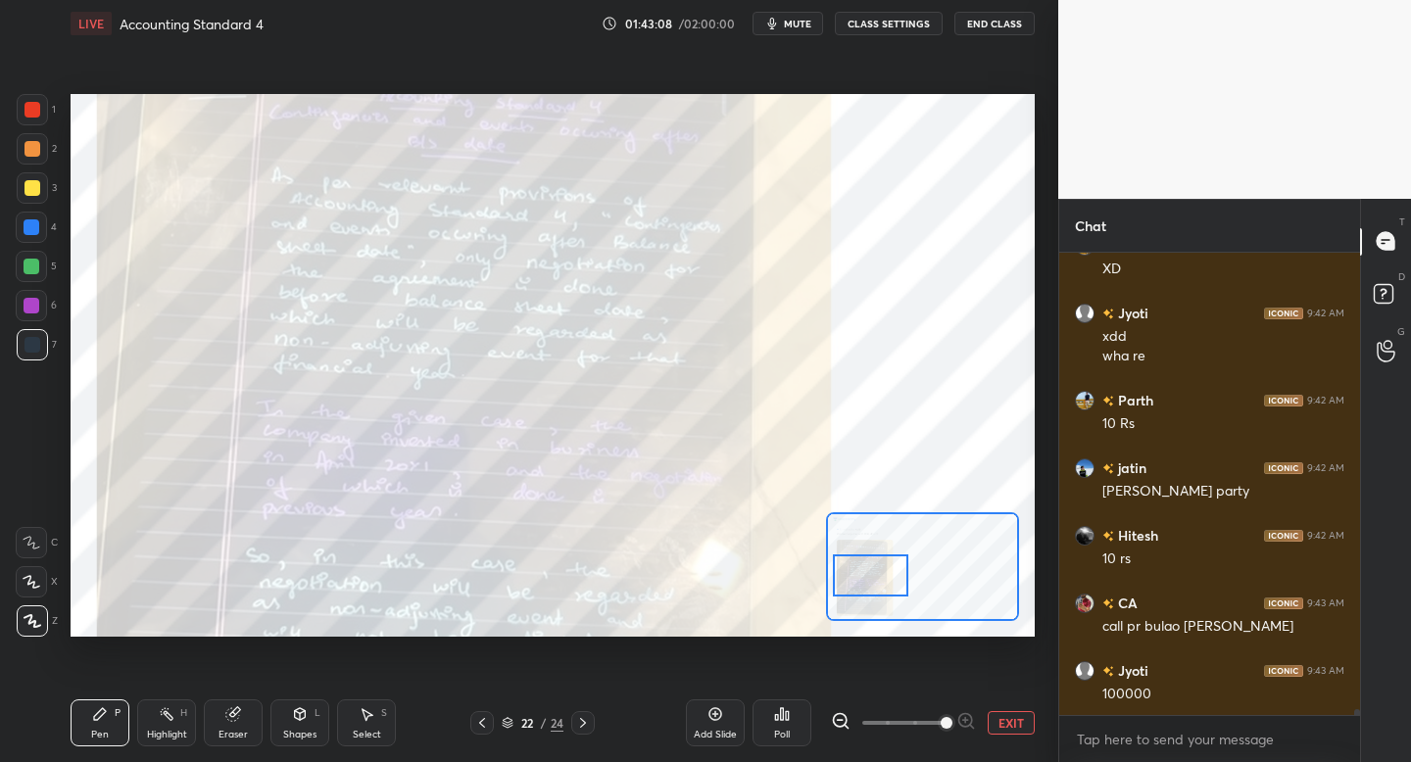
click at [860, 587] on div at bounding box center [922, 567] width 193 height 109
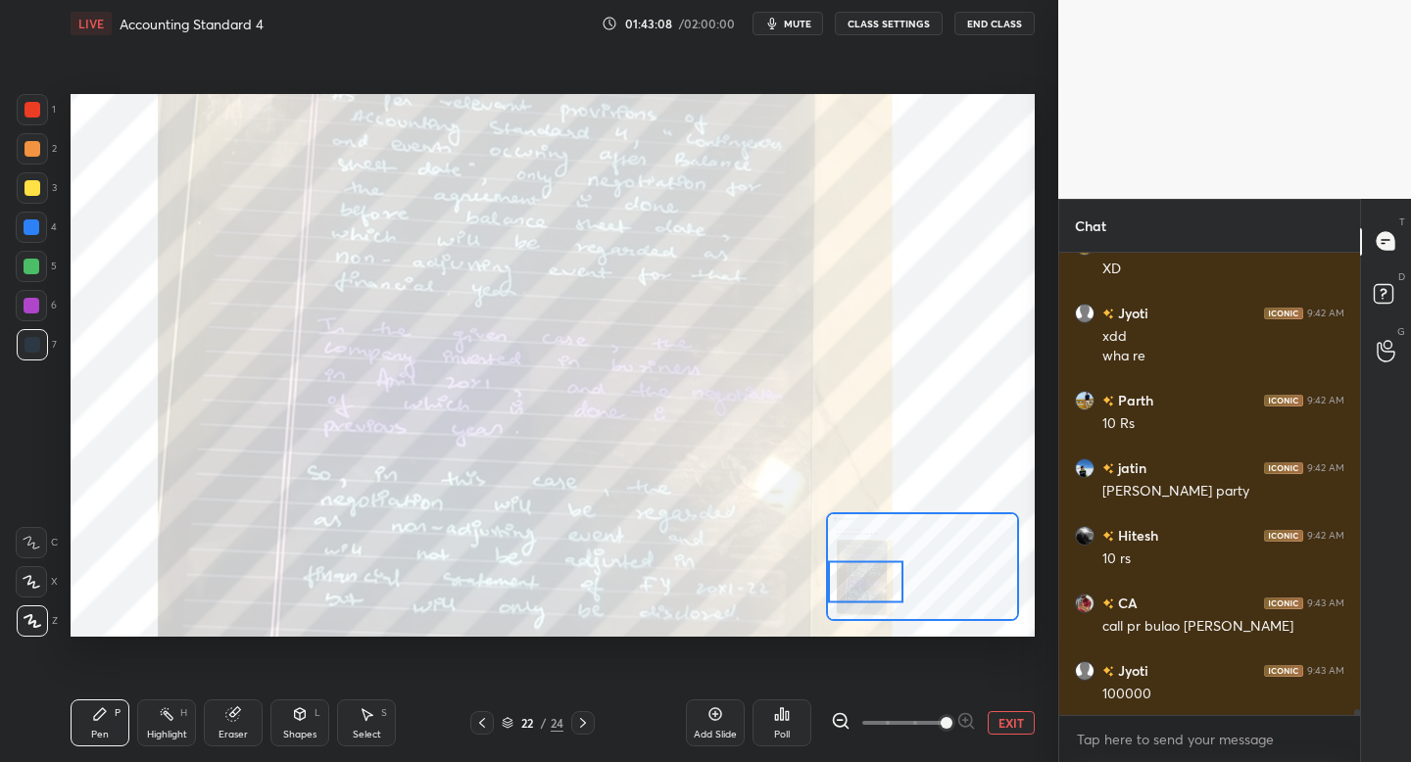
scroll to position [34531, 0]
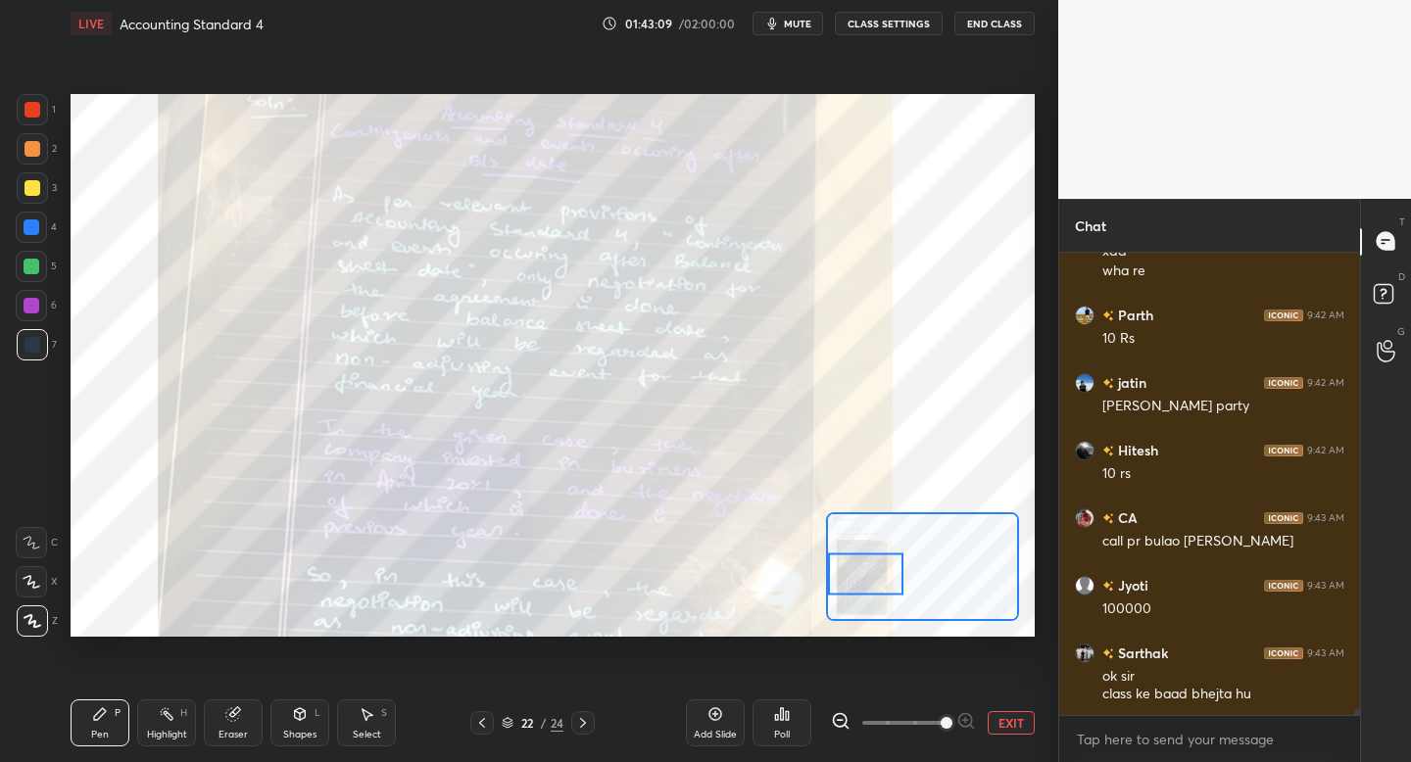
drag, startPoint x: 867, startPoint y: 585, endPoint x: 864, endPoint y: 575, distance: 10.2
click at [864, 576] on div at bounding box center [865, 575] width 75 height 42
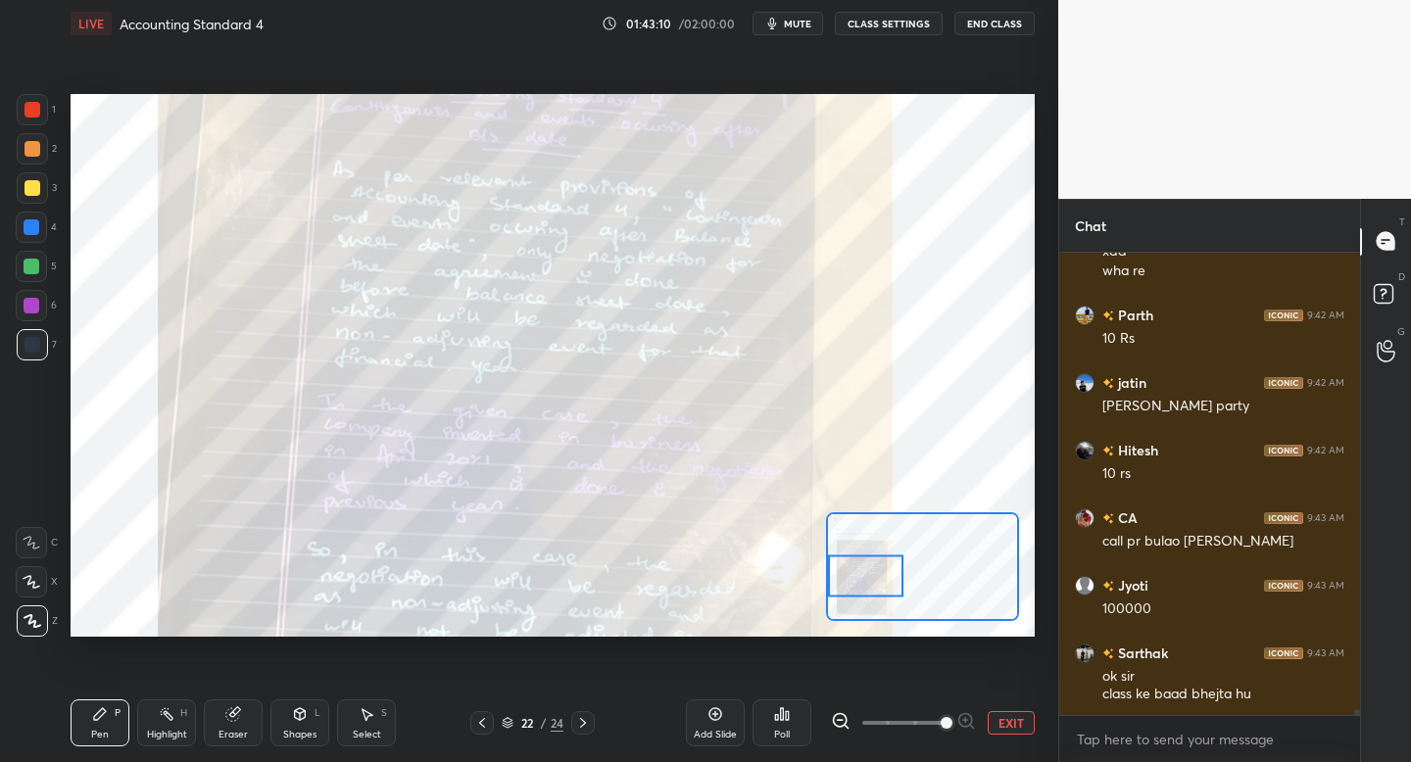
scroll to position [34599, 0]
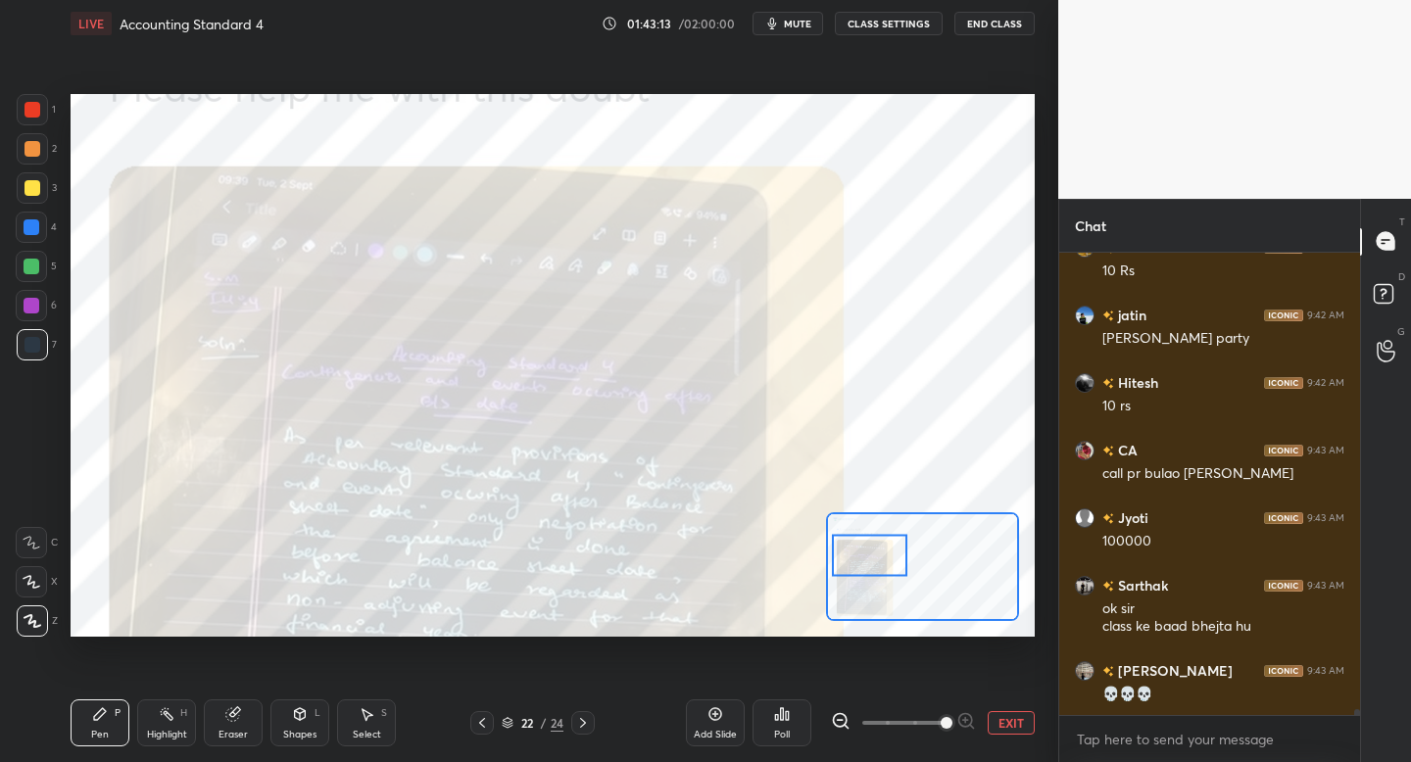
drag, startPoint x: 875, startPoint y: 574, endPoint x: 881, endPoint y: 564, distance: 11.4
click at [882, 564] on div at bounding box center [869, 556] width 75 height 42
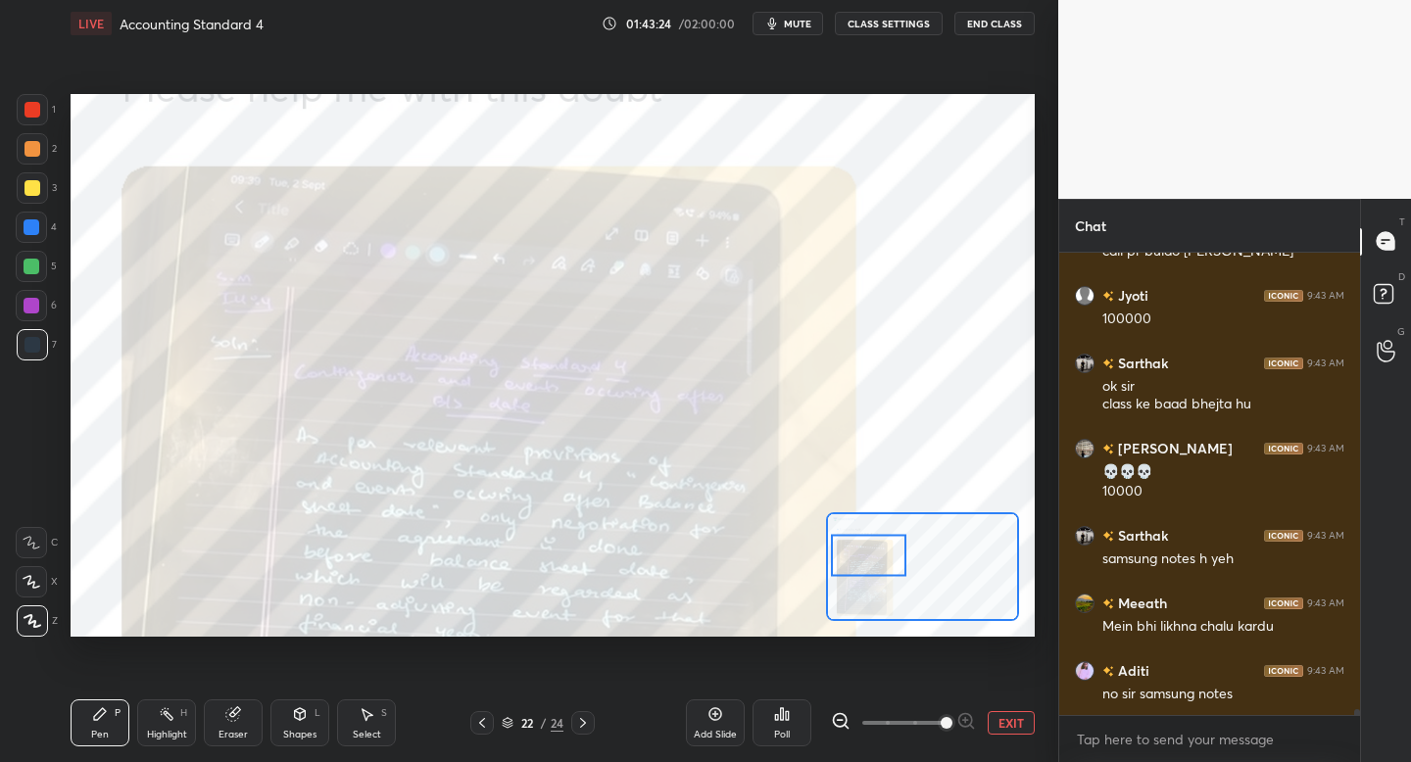
scroll to position [34889, 0]
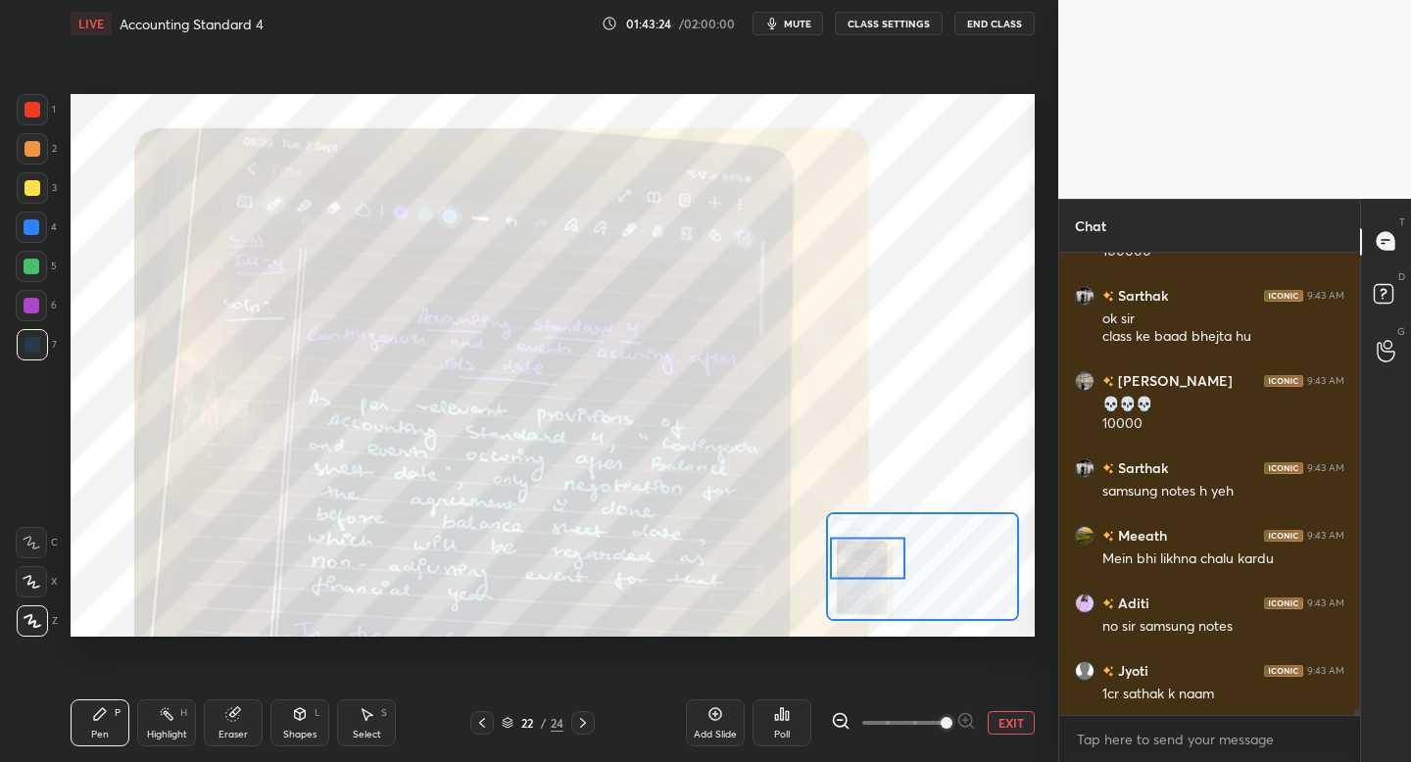
click at [863, 577] on div at bounding box center [867, 559] width 75 height 42
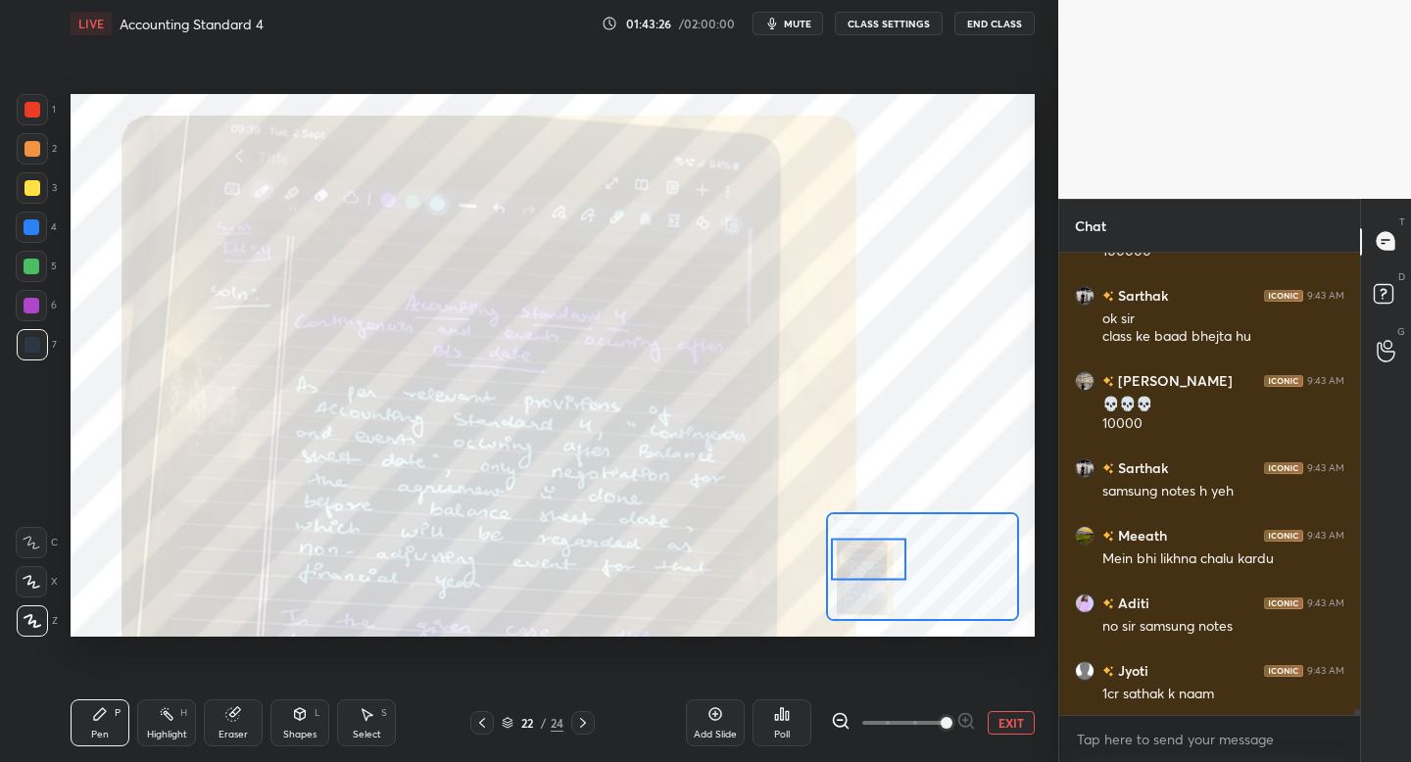
scroll to position [34909, 0]
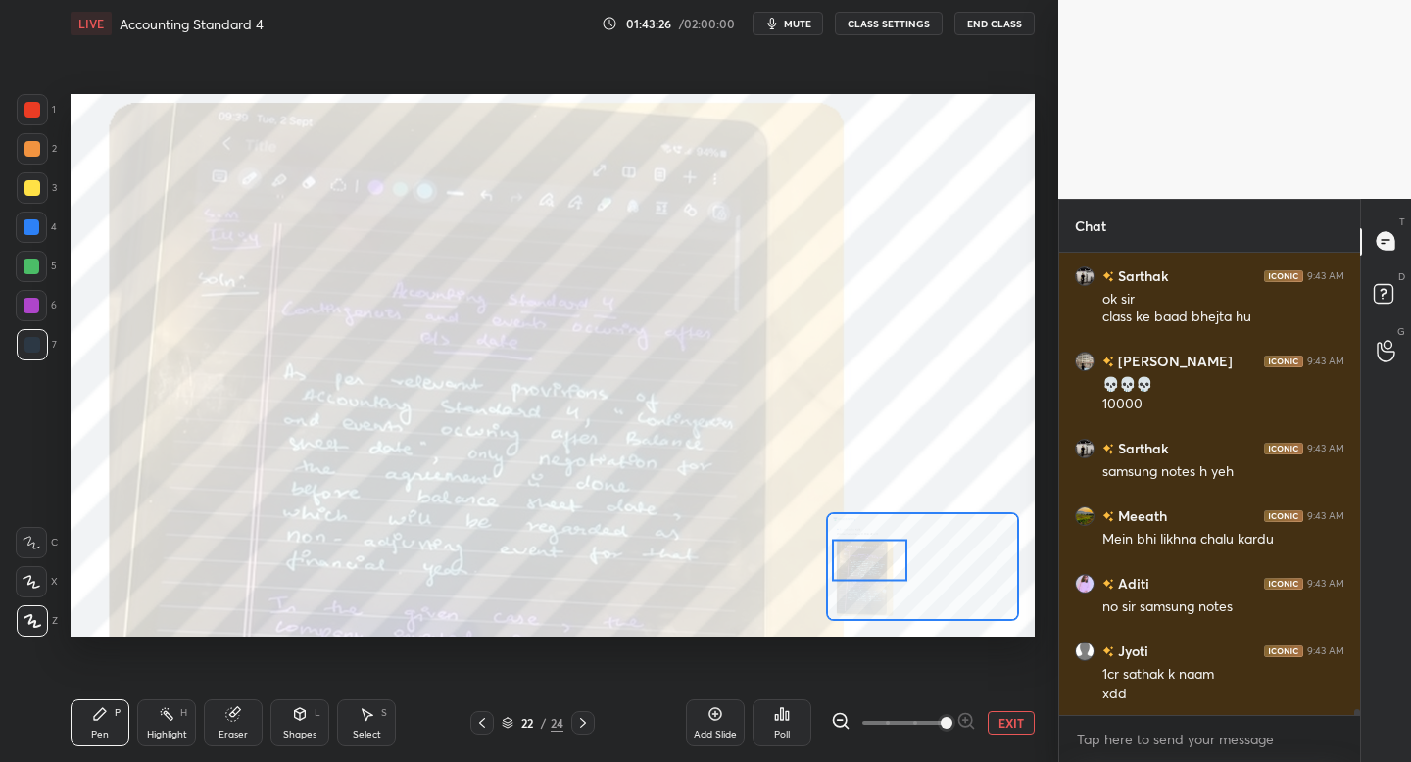
click at [852, 572] on div at bounding box center [869, 561] width 75 height 42
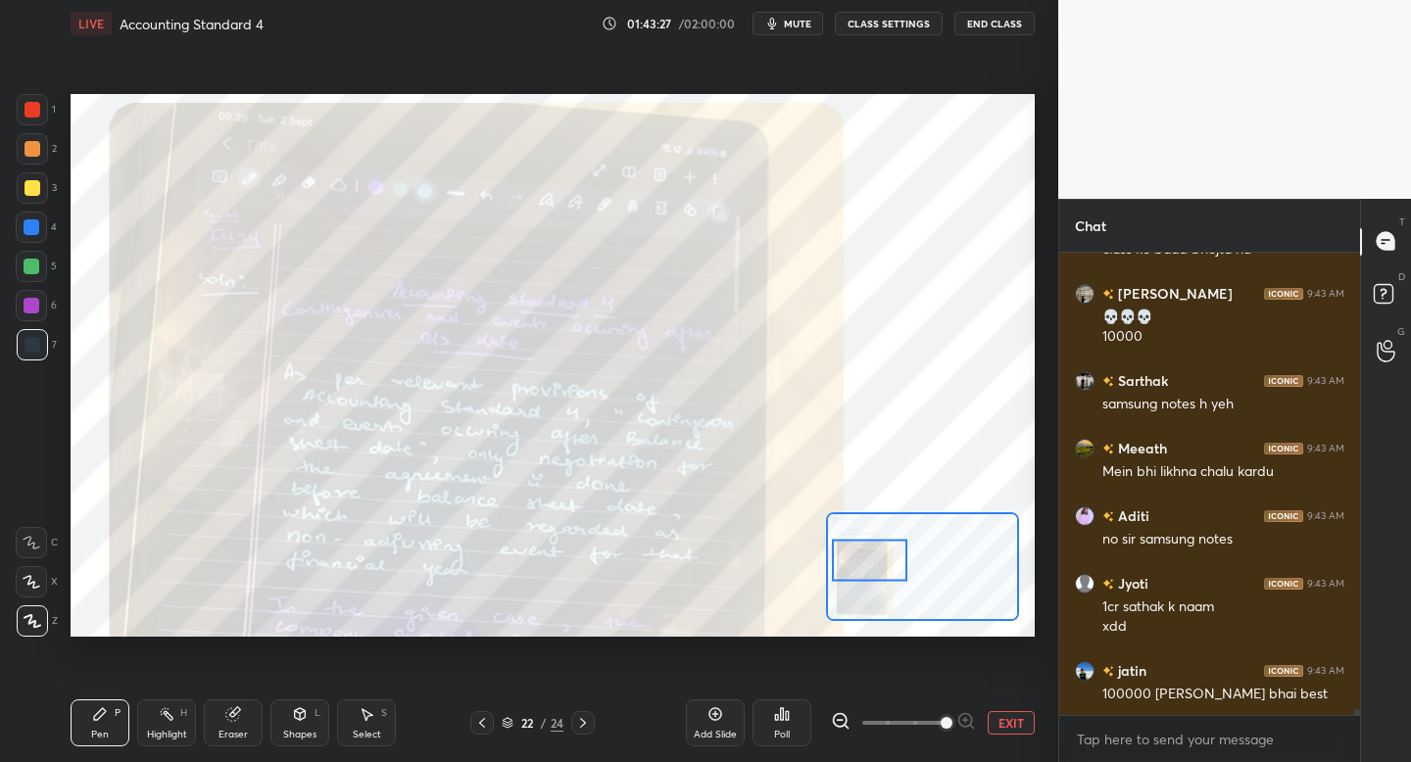
click at [28, 122] on div at bounding box center [32, 109] width 31 height 31
click at [31, 550] on div at bounding box center [31, 542] width 31 height 31
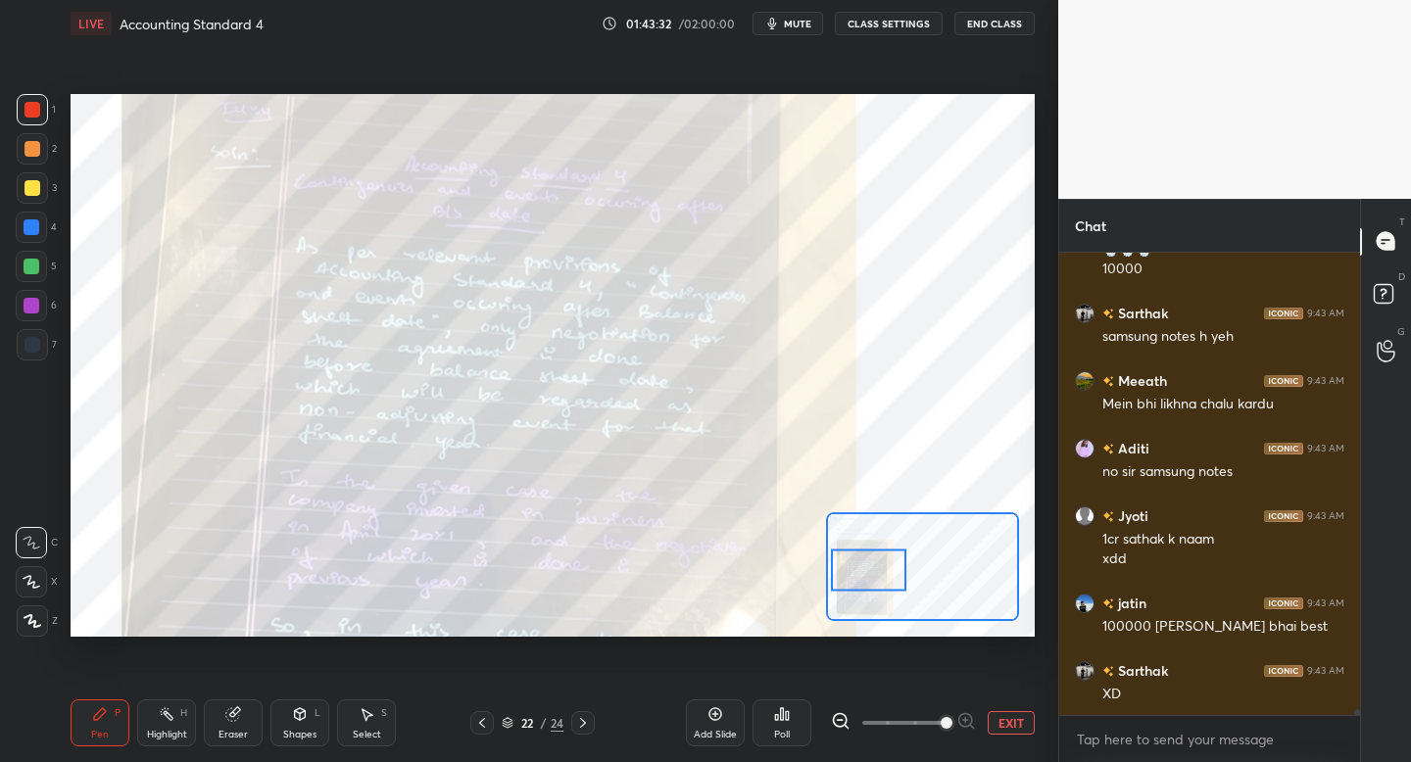
drag, startPoint x: 899, startPoint y: 565, endPoint x: 898, endPoint y: 575, distance: 9.8
click at [898, 575] on div at bounding box center [868, 571] width 75 height 42
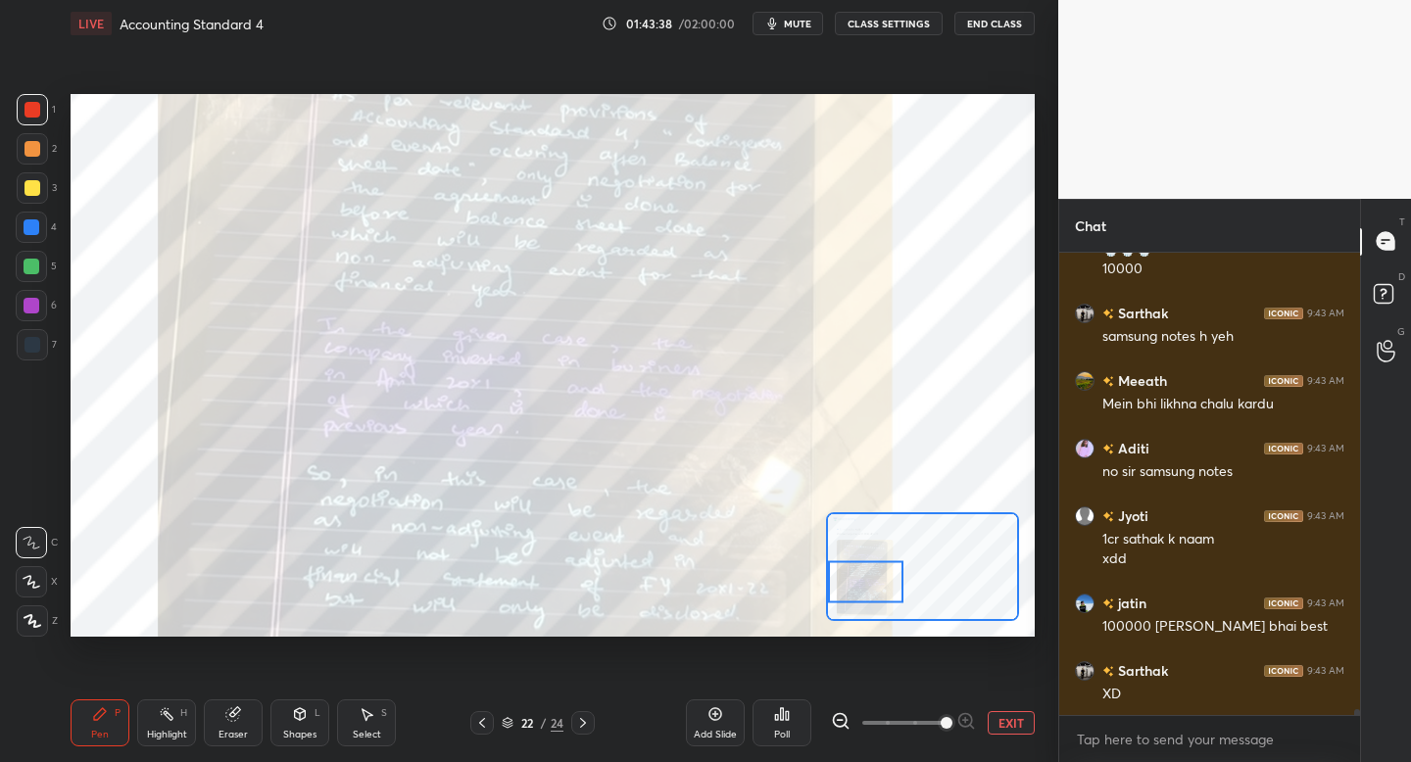
drag, startPoint x: 868, startPoint y: 559, endPoint x: 860, endPoint y: 569, distance: 13.3
click at [860, 568] on div at bounding box center [865, 583] width 75 height 42
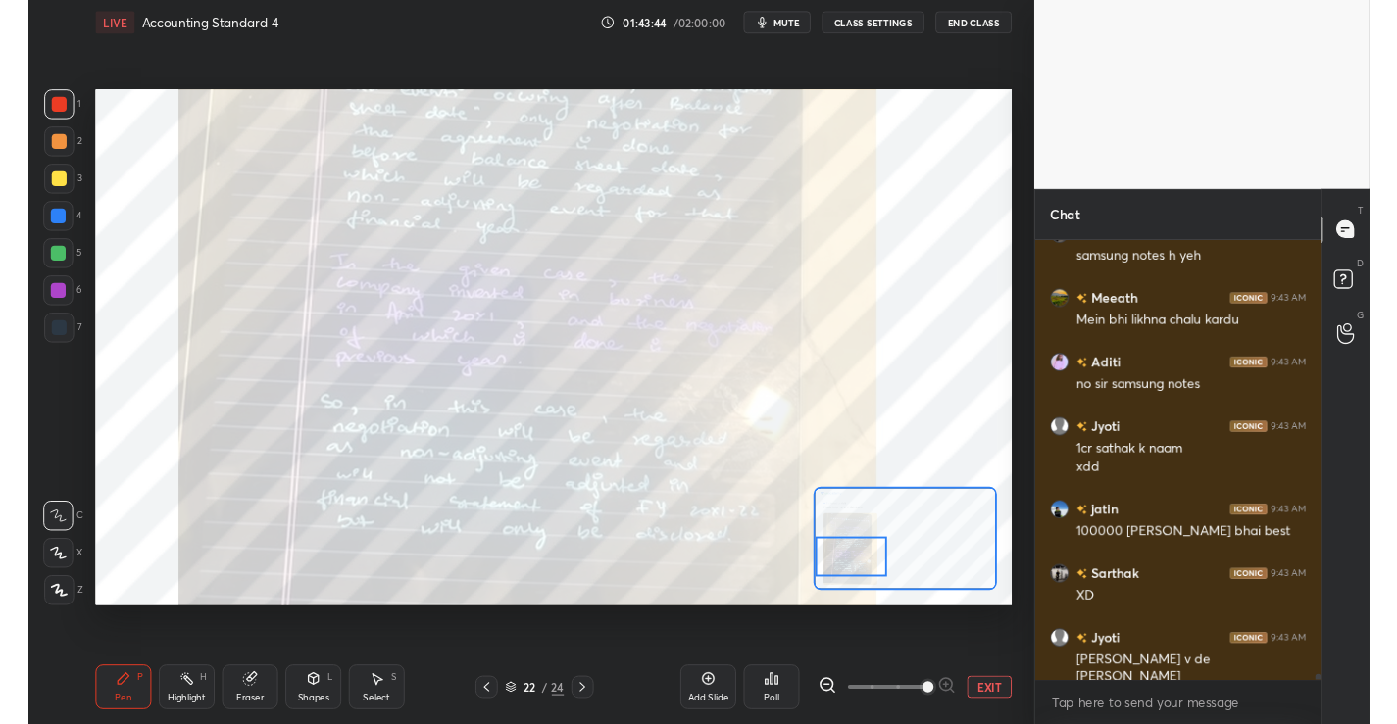
scroll to position [35179, 0]
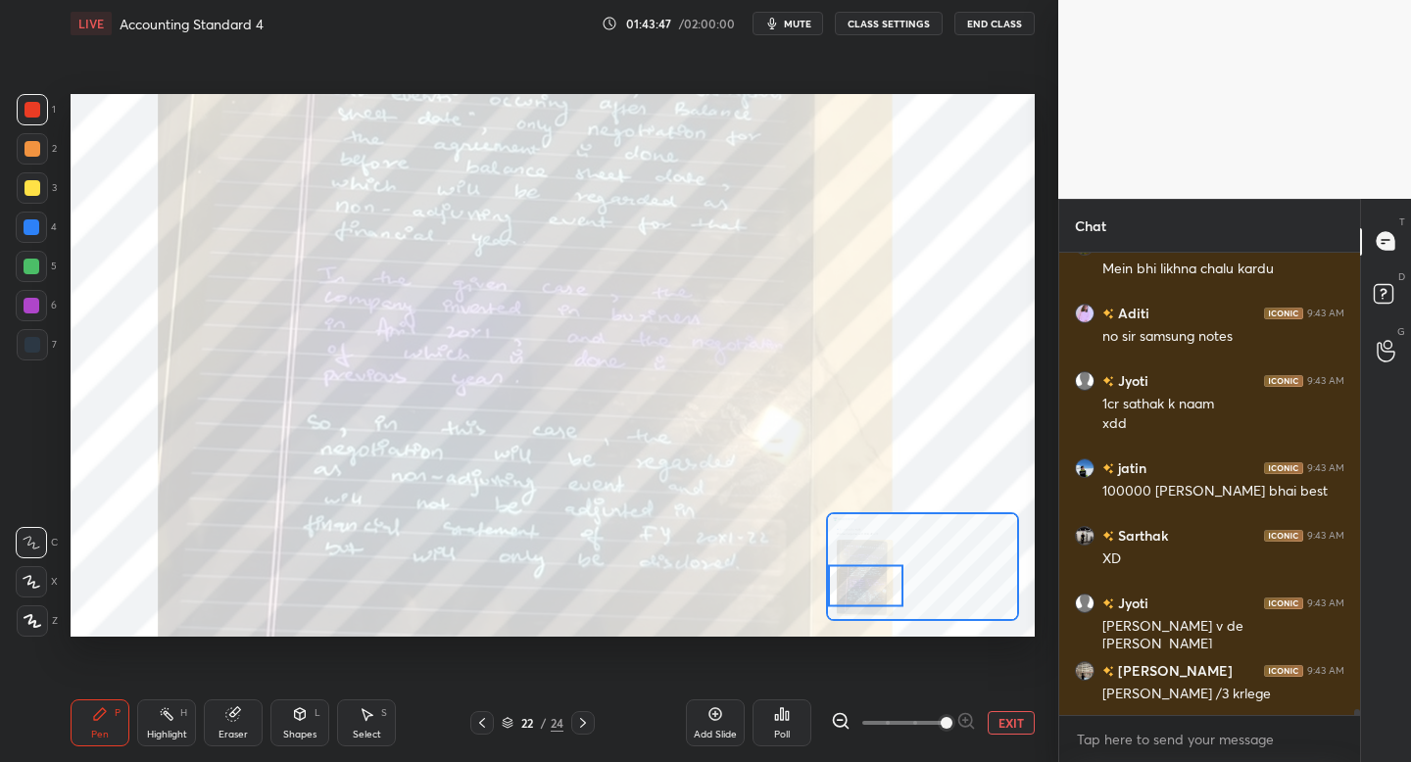
click at [996, 712] on button "EXIT" at bounding box center [1011, 724] width 47 height 24
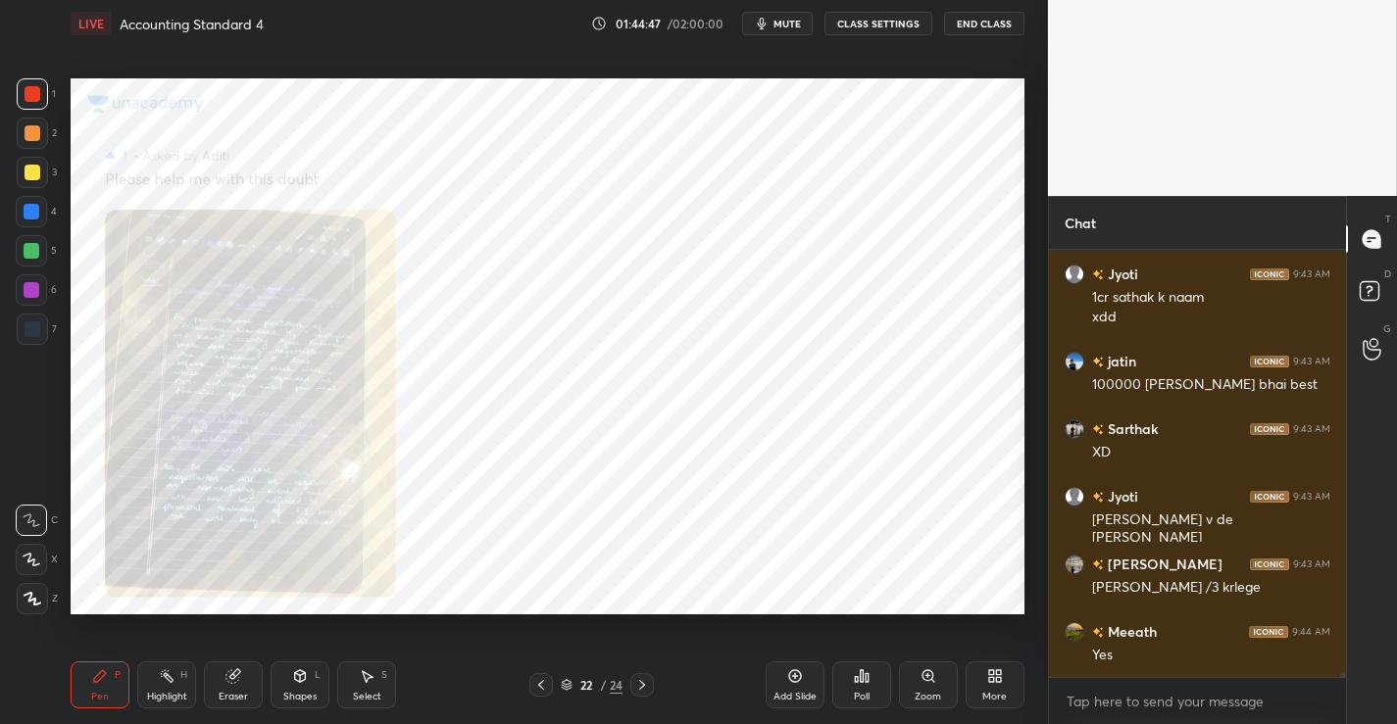
scroll to position [34631, 0]
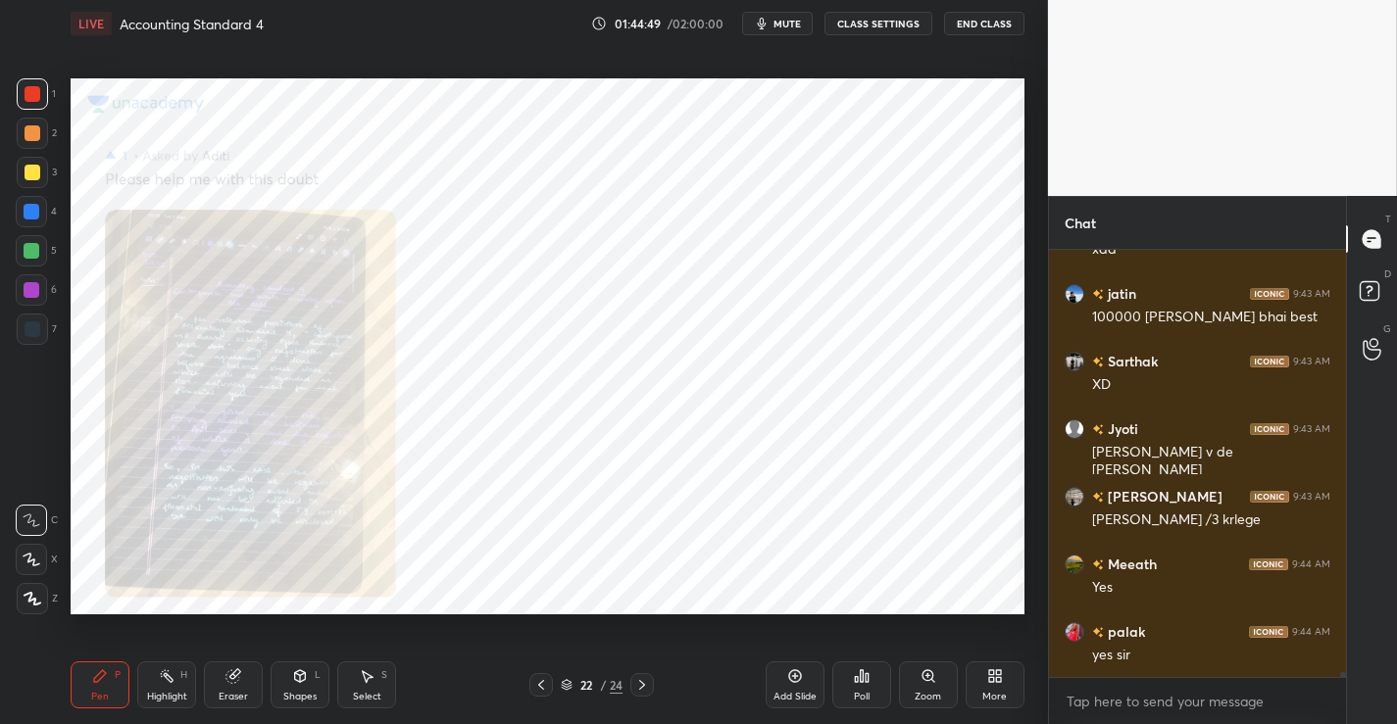
click at [997, 693] on div "More" at bounding box center [994, 697] width 25 height 10
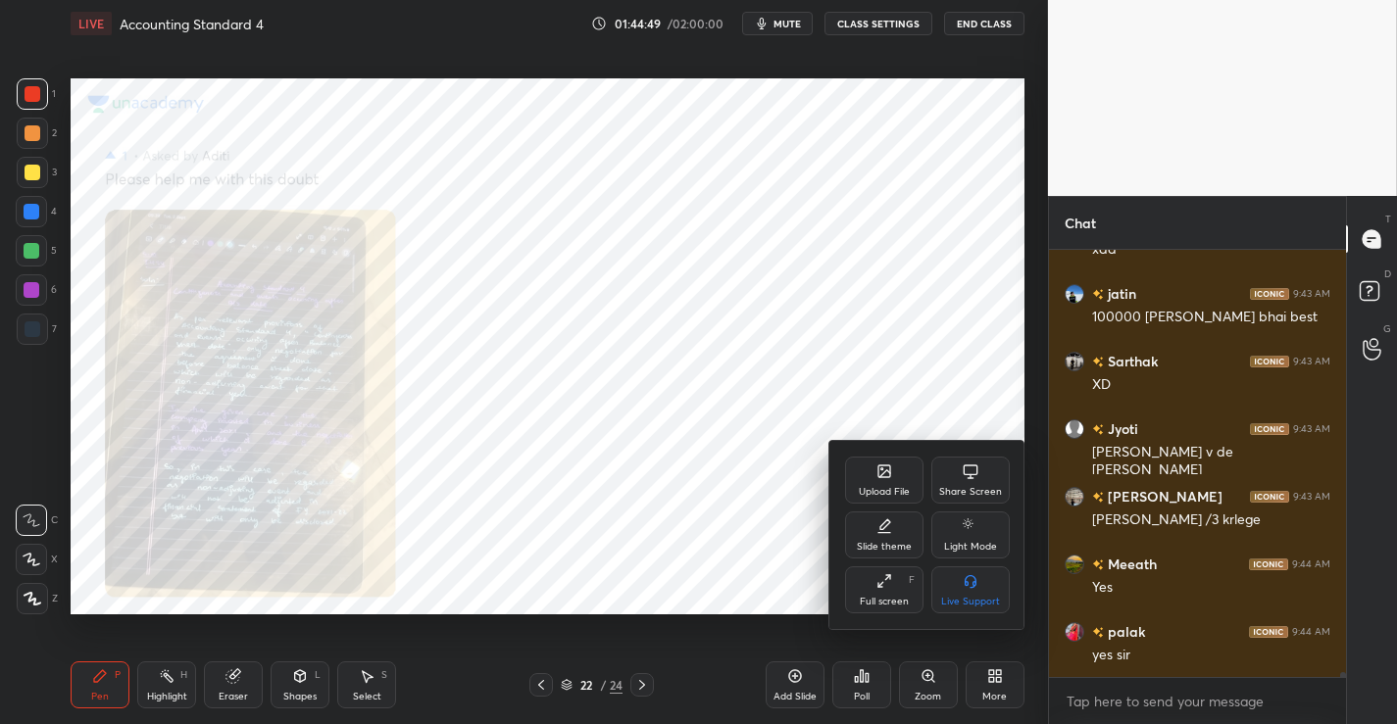
click at [894, 484] on div "Upload File" at bounding box center [884, 480] width 78 height 47
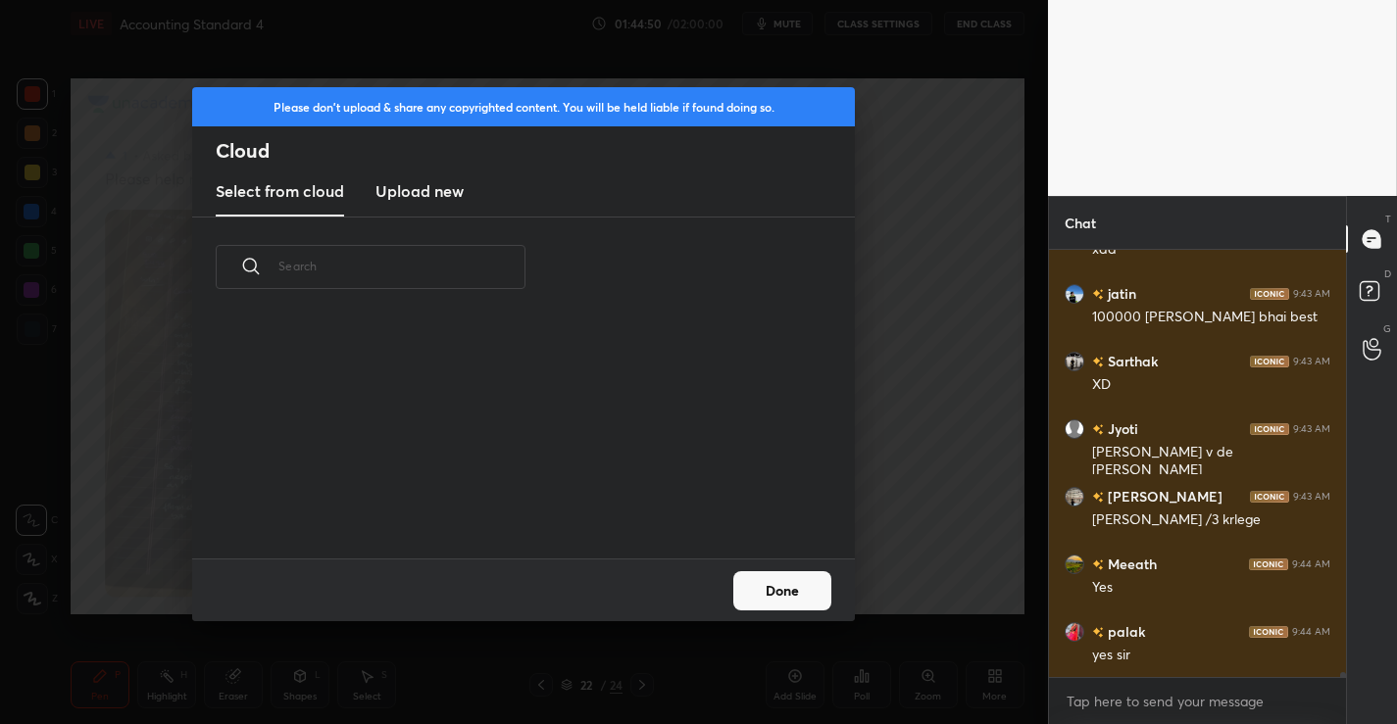
scroll to position [241, 629]
click at [435, 183] on h3 "Upload new" at bounding box center [419, 191] width 88 height 24
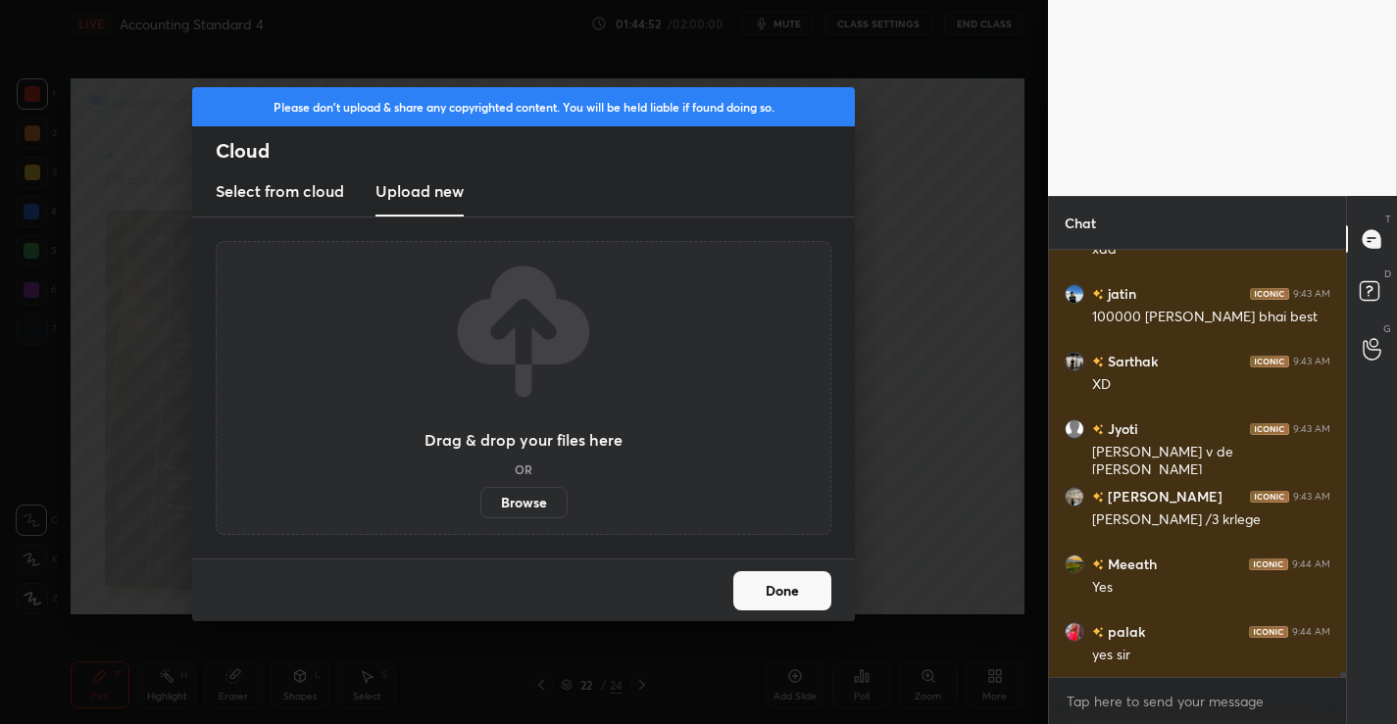
click at [532, 501] on label "Browse" at bounding box center [523, 502] width 87 height 31
click at [480, 501] on input "Browse" at bounding box center [480, 502] width 0 height 31
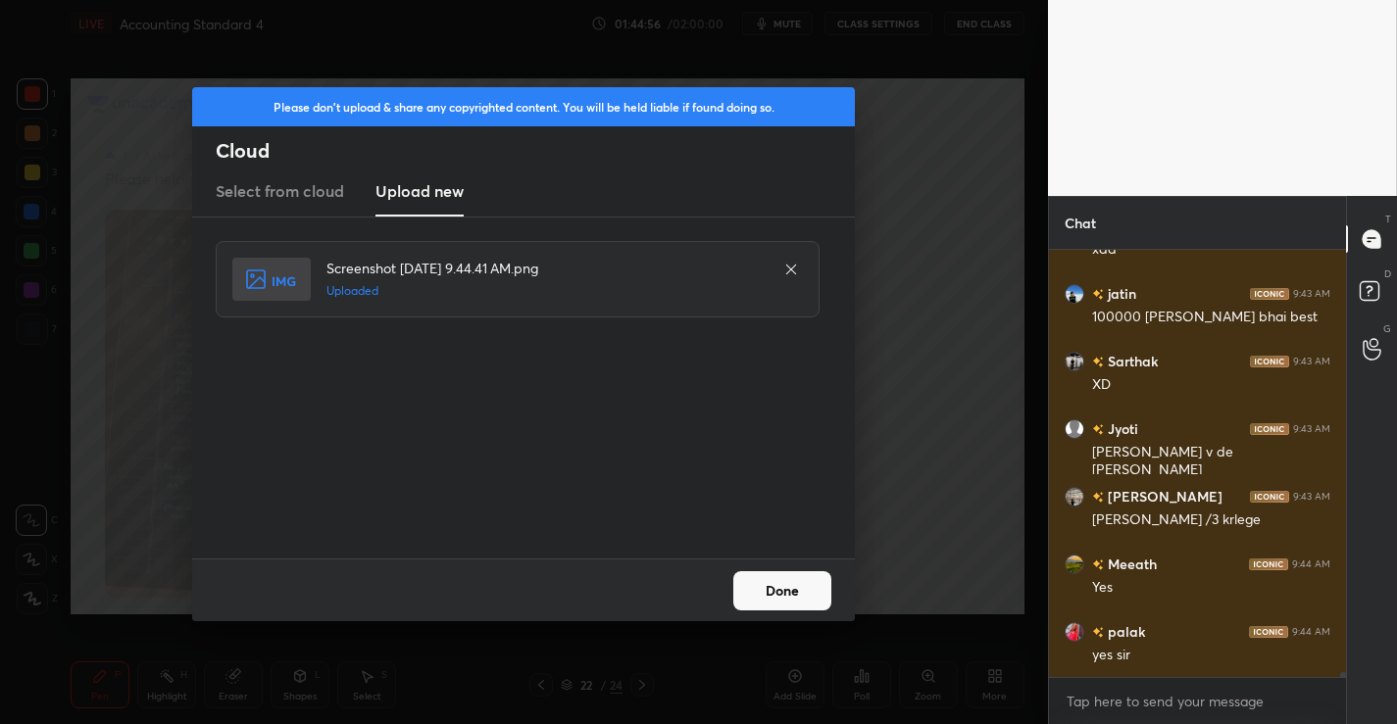
click at [762, 587] on button "Done" at bounding box center [782, 590] width 98 height 39
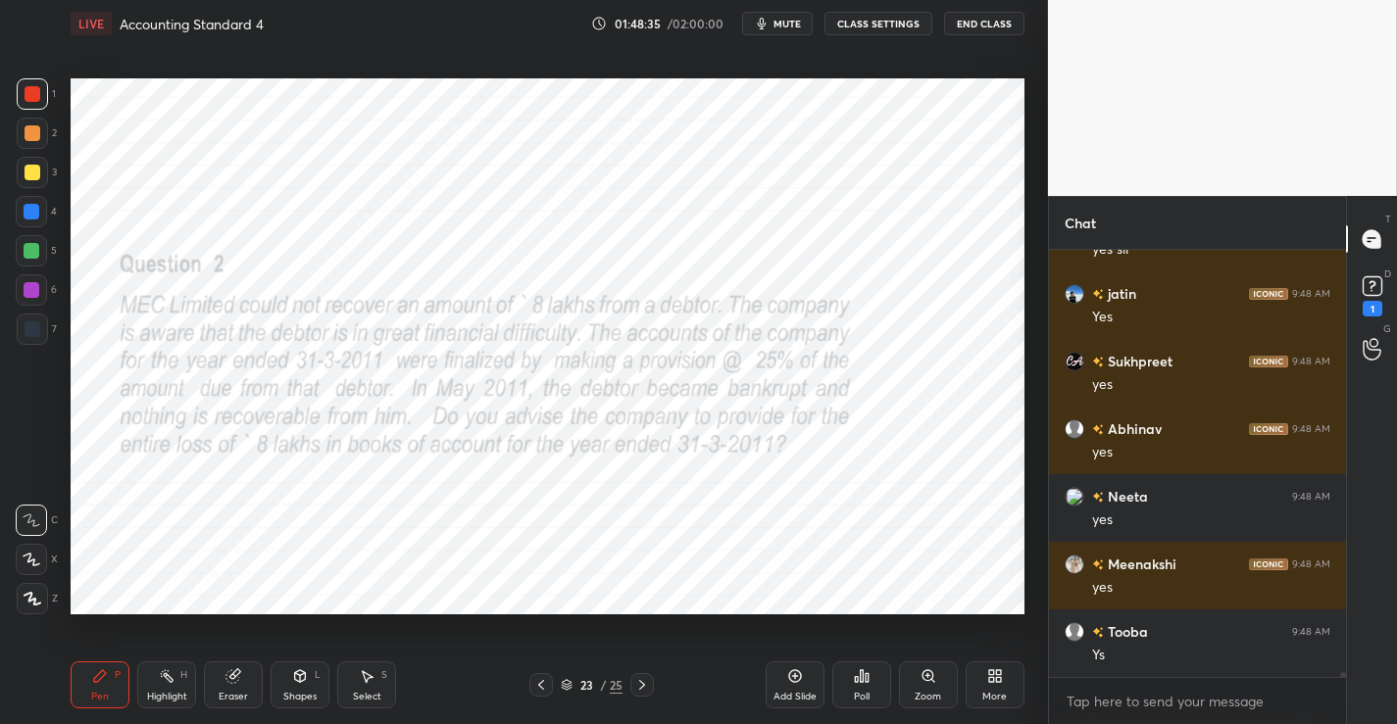
scroll to position [36965, 0]
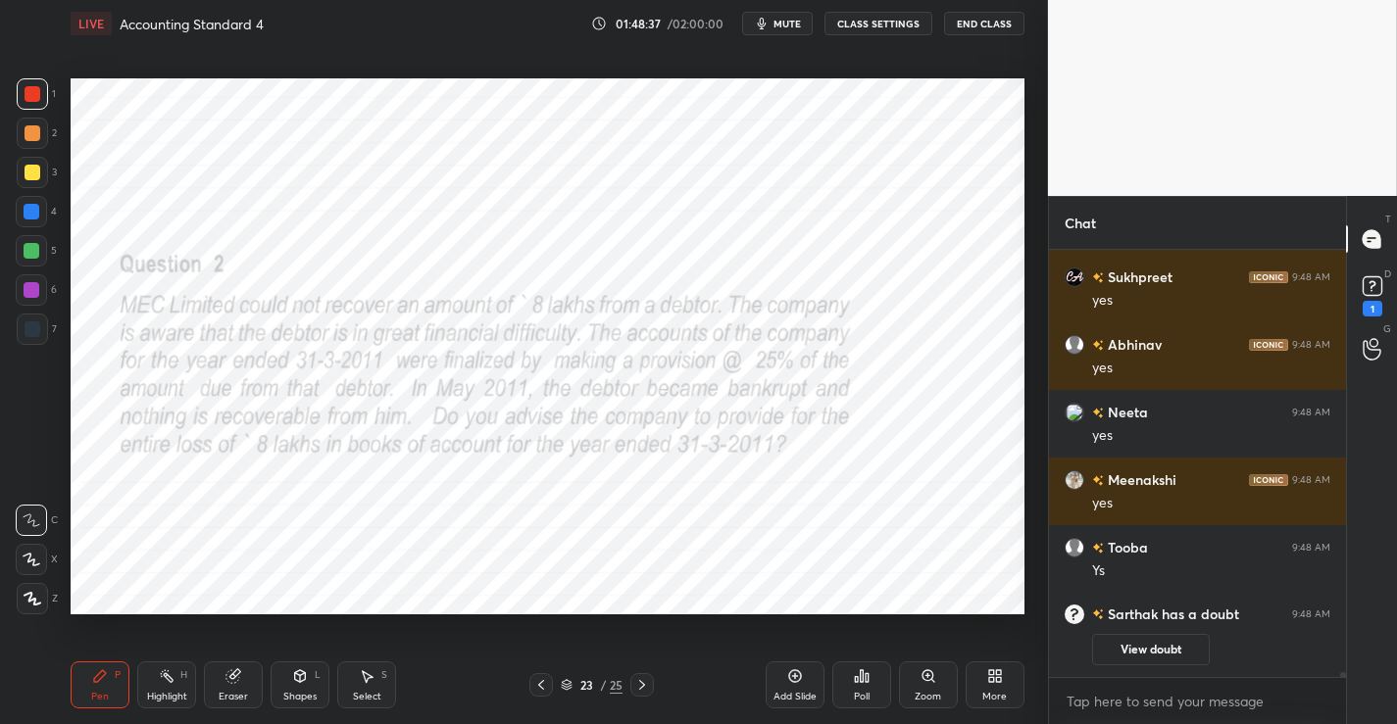
click at [1393, 289] on div "D Doubts (D) 1" at bounding box center [1372, 294] width 50 height 55
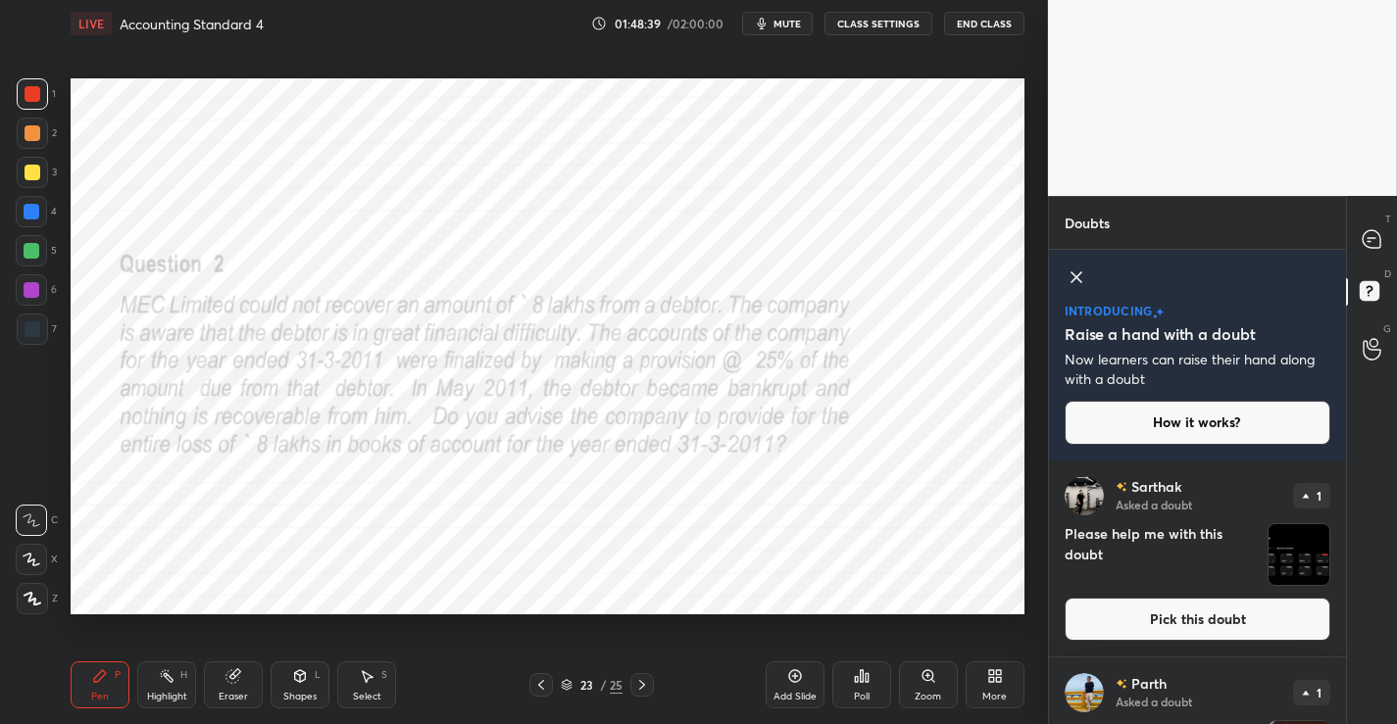
click at [1156, 620] on button "Pick this doubt" at bounding box center [1197, 619] width 266 height 43
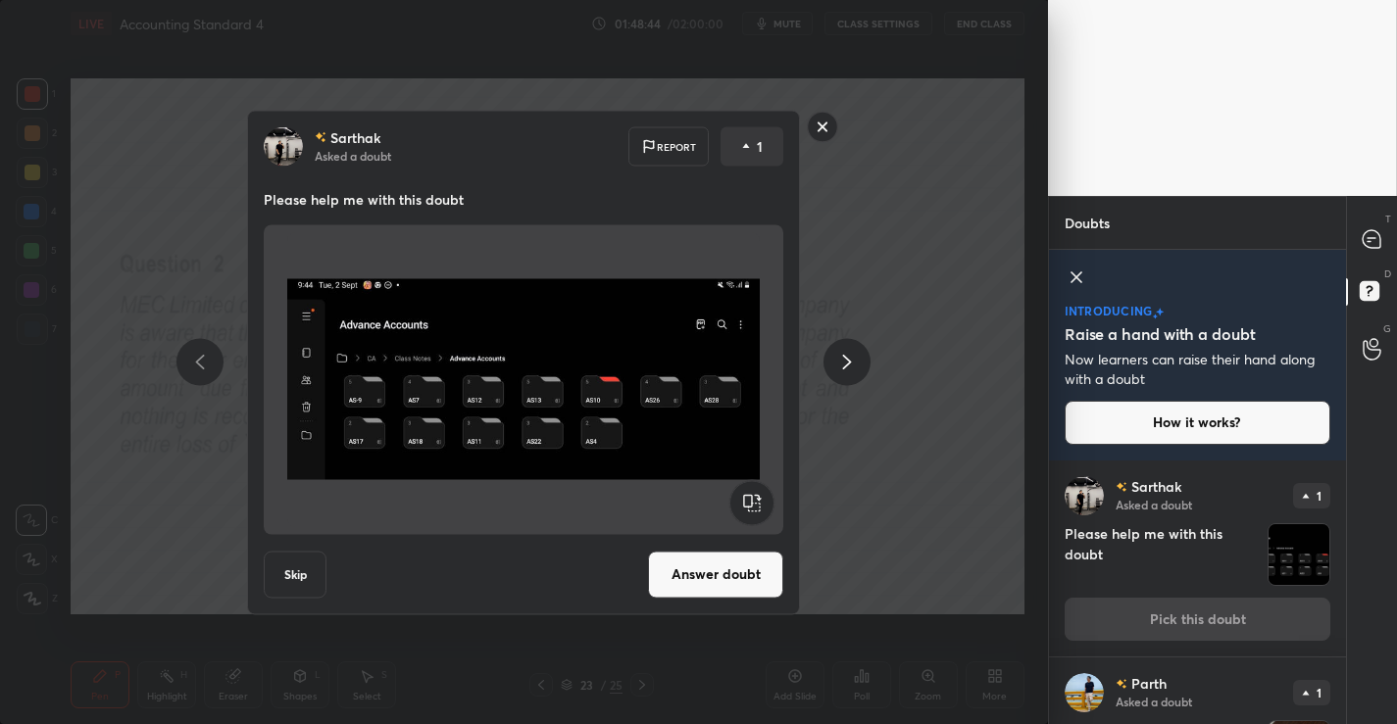
click at [820, 121] on rect at bounding box center [823, 127] width 30 height 30
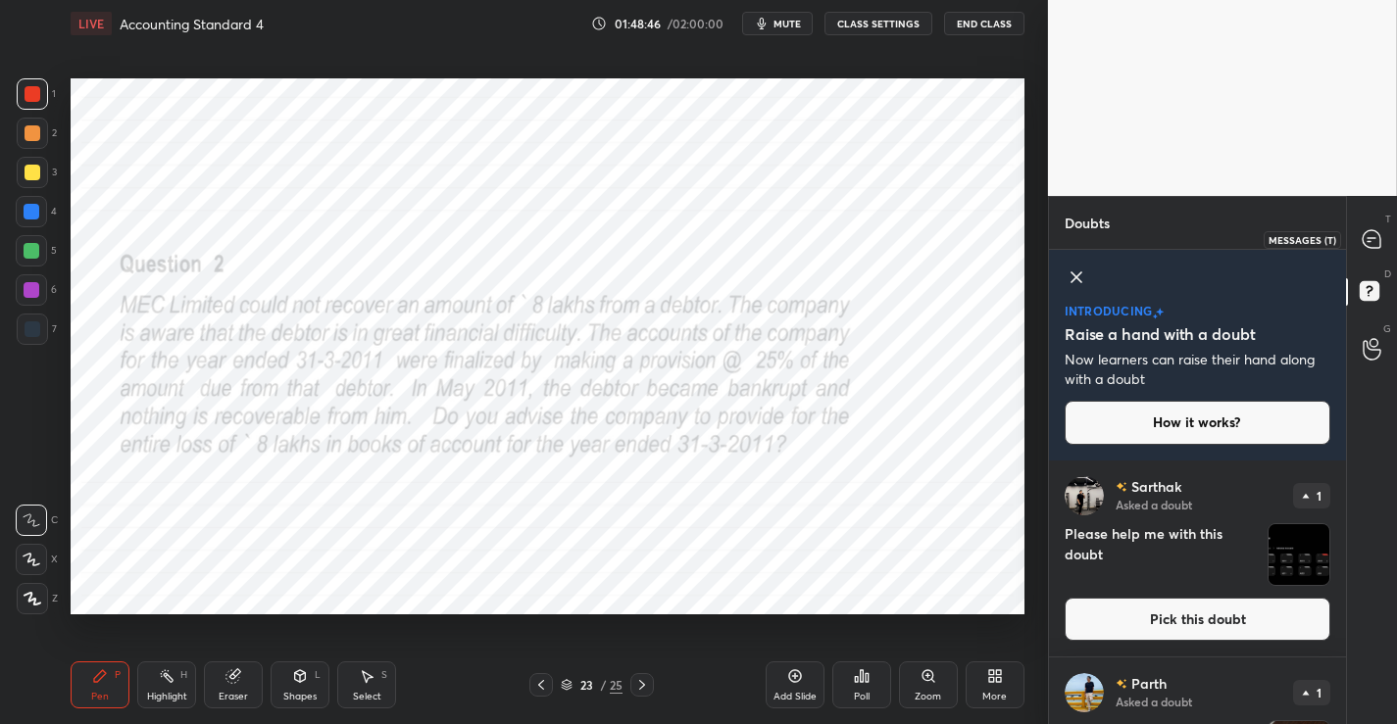
click at [1373, 243] on icon at bounding box center [1371, 239] width 18 height 18
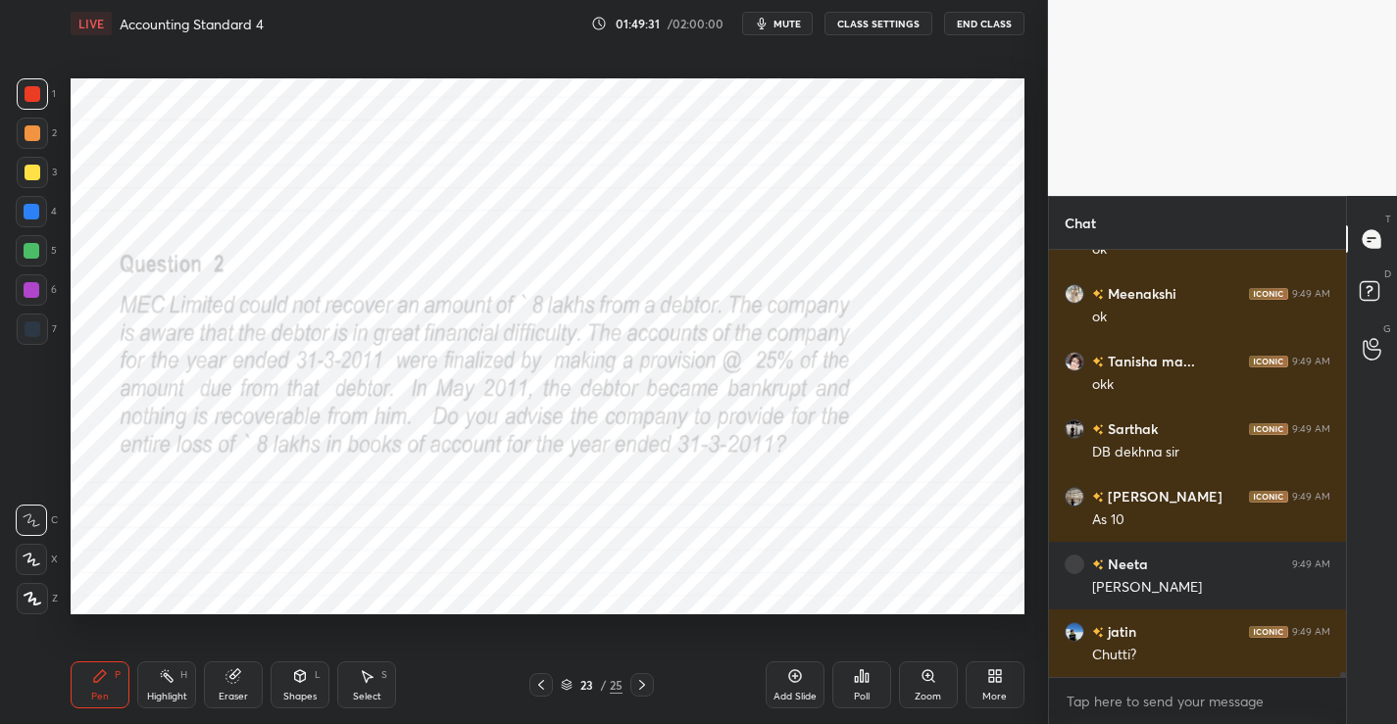
scroll to position [37544, 0]
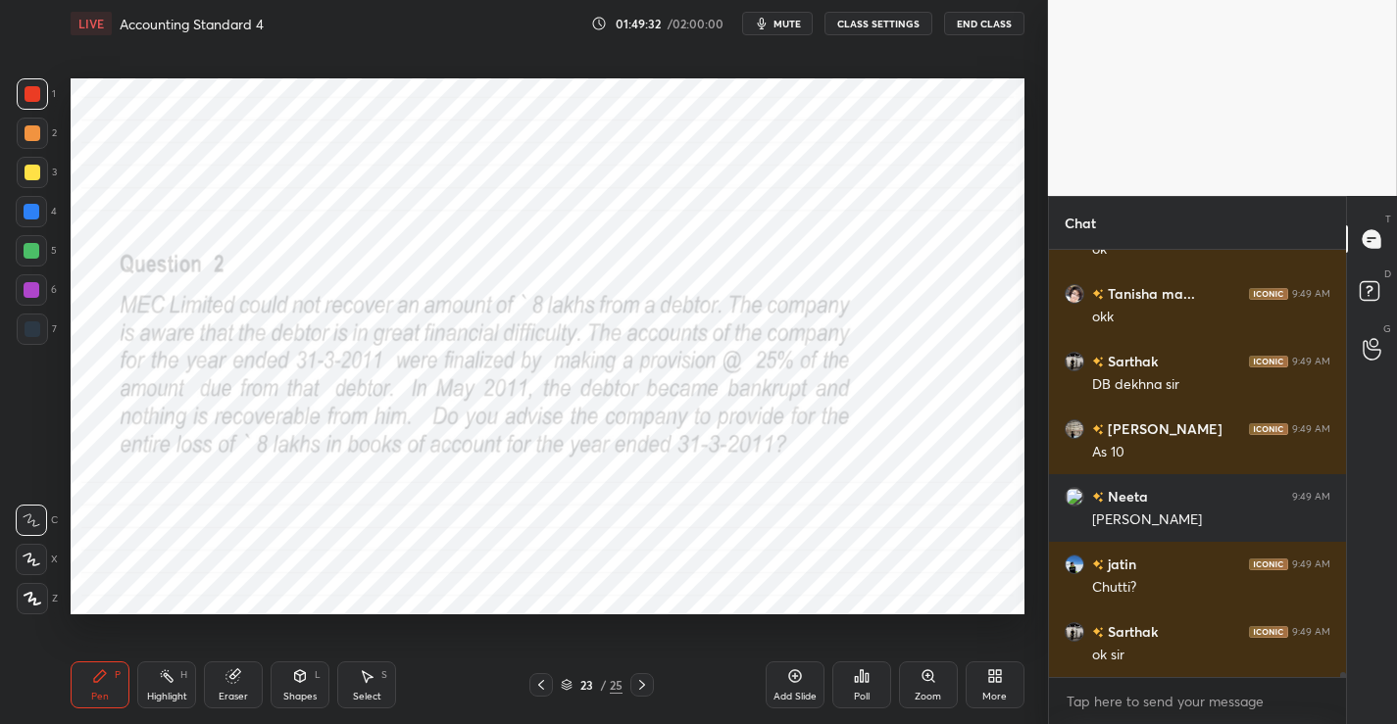
click at [972, 27] on button "End Class" at bounding box center [984, 24] width 80 height 24
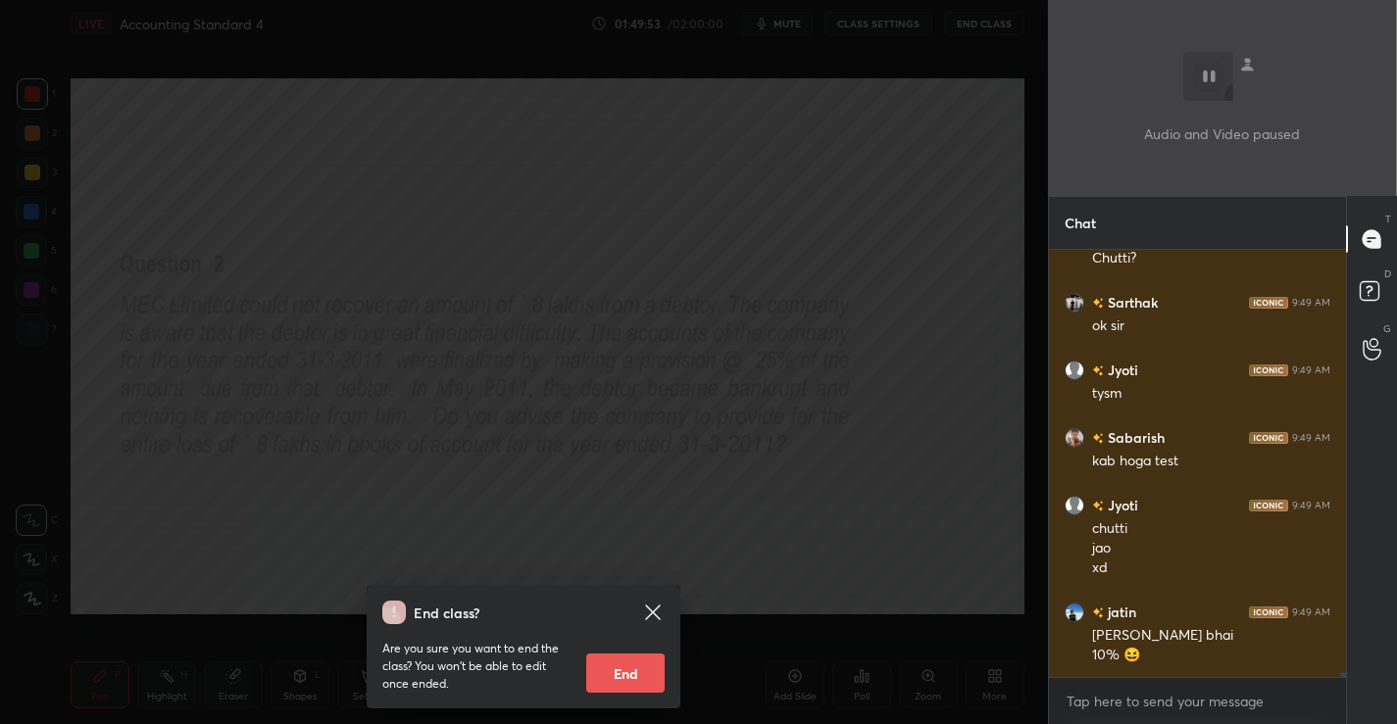
scroll to position [37941, 0]
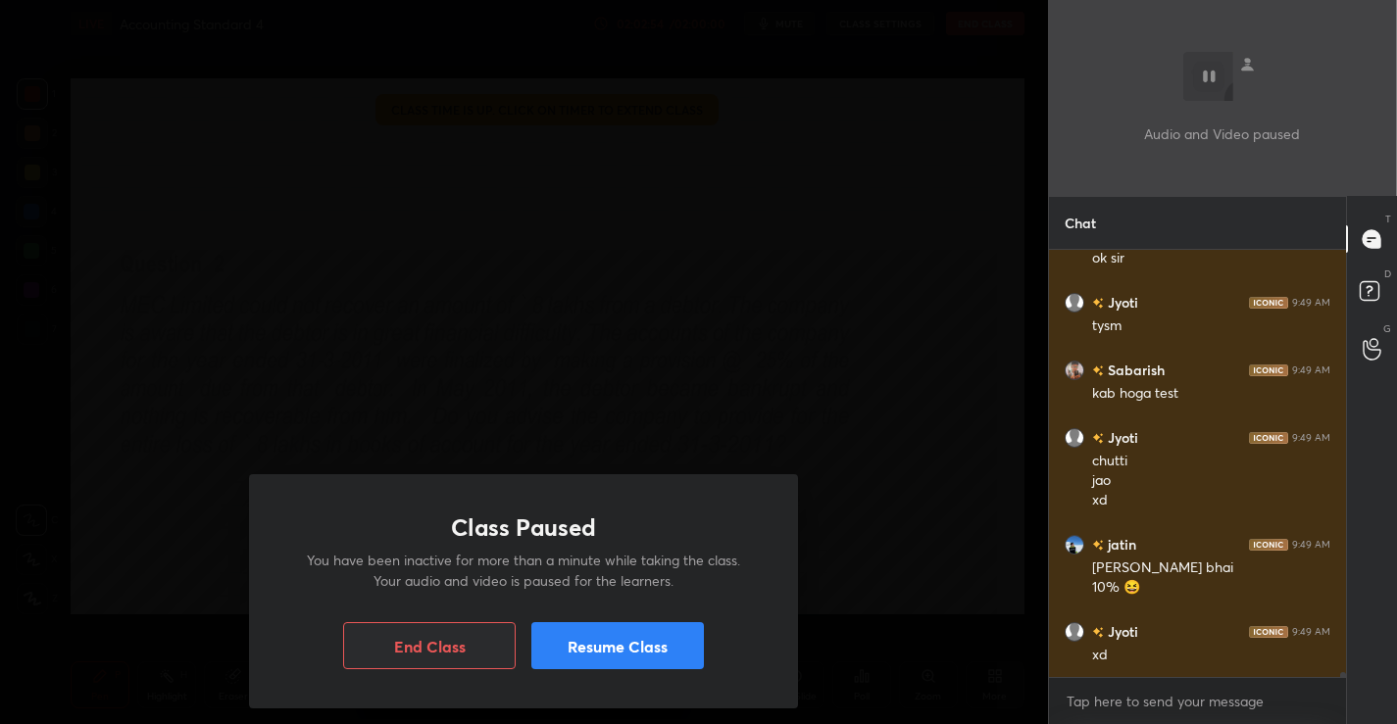
click at [409, 646] on button "End Class" at bounding box center [429, 645] width 172 height 47
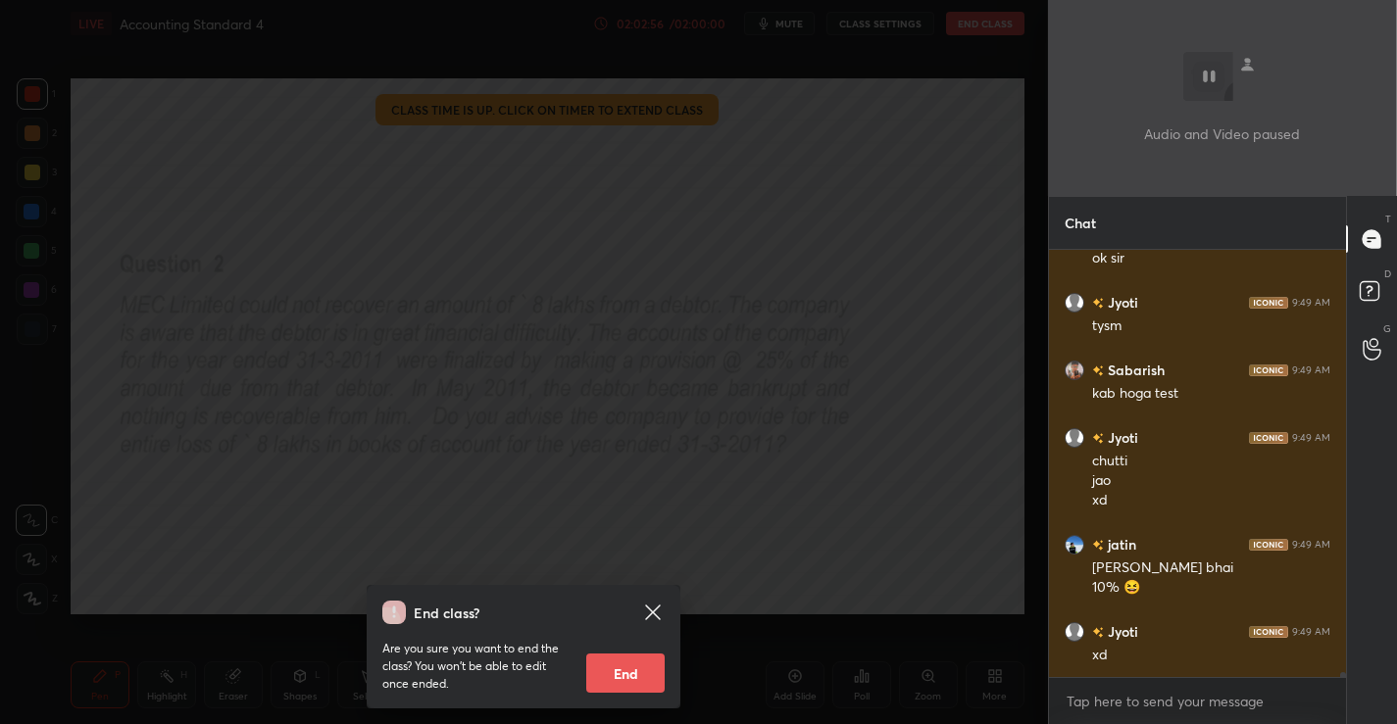
click at [647, 662] on button "End" at bounding box center [625, 673] width 78 height 39
type textarea "x"
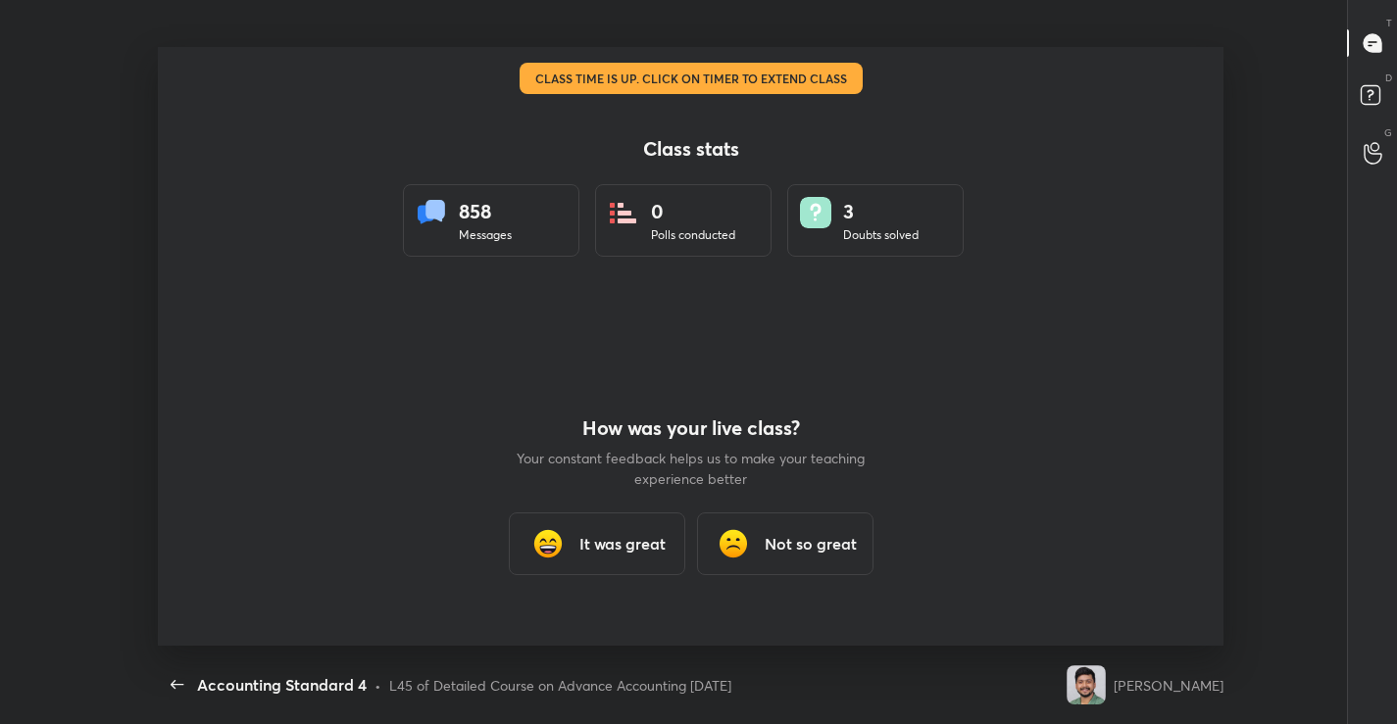
scroll to position [0, 0]
